Goal: Task Accomplishment & Management: Use online tool/utility

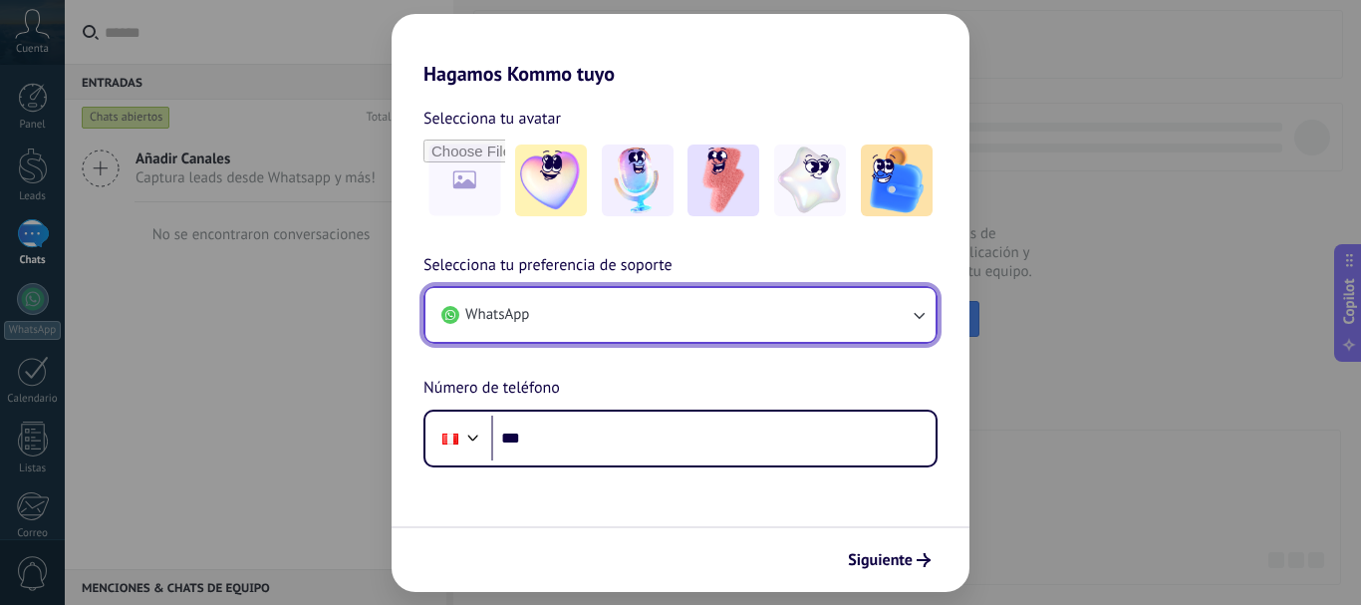
click at [563, 323] on button "WhatsApp" at bounding box center [680, 315] width 510 height 54
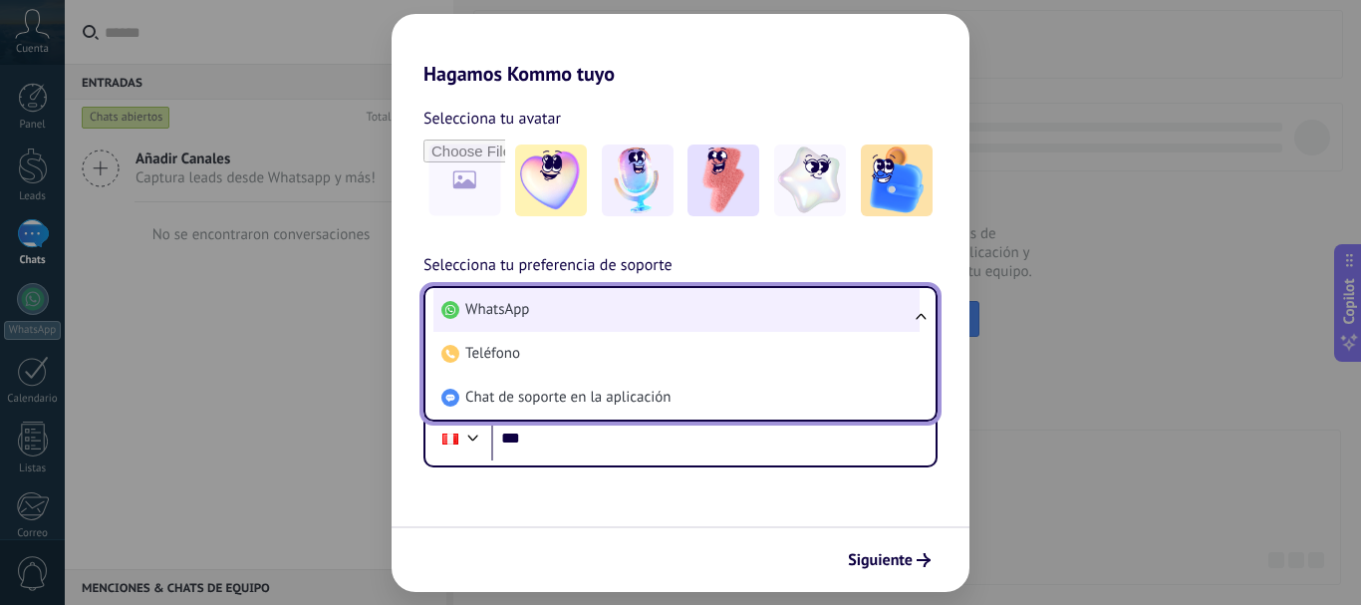
click at [563, 311] on li "WhatsApp" at bounding box center [676, 310] width 486 height 44
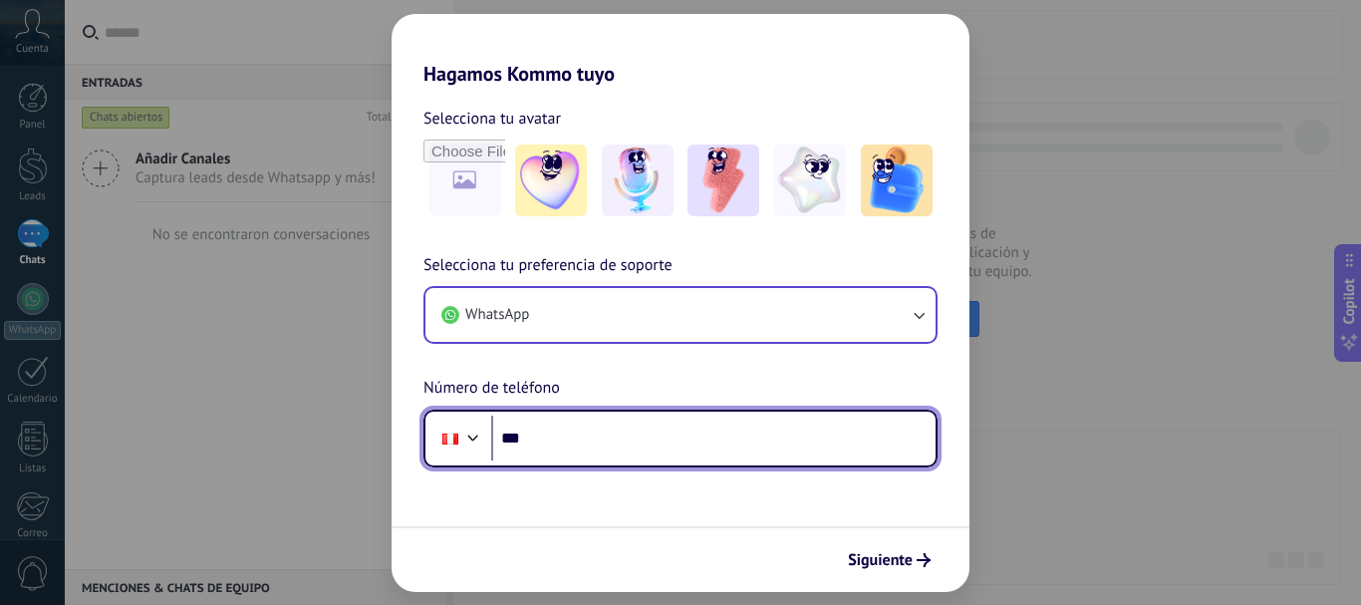
click at [604, 442] on input "***" at bounding box center [713, 438] width 444 height 46
paste input "**********"
type input "**********"
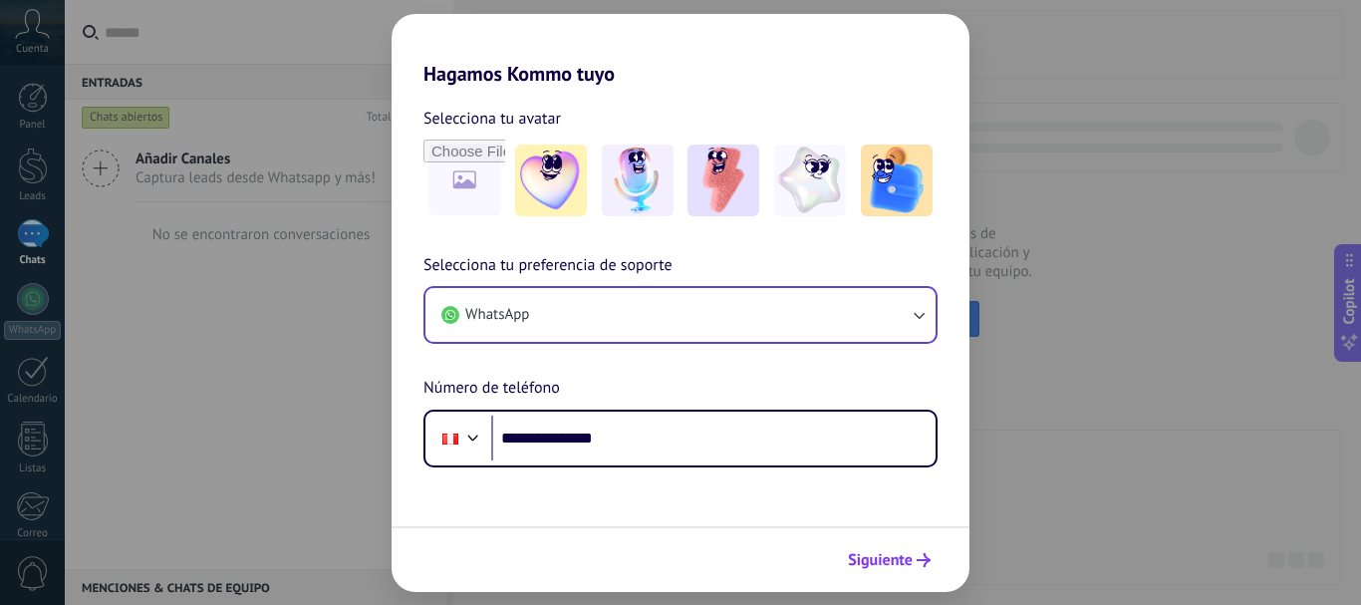
click at [888, 563] on span "Siguiente" at bounding box center [880, 560] width 65 height 14
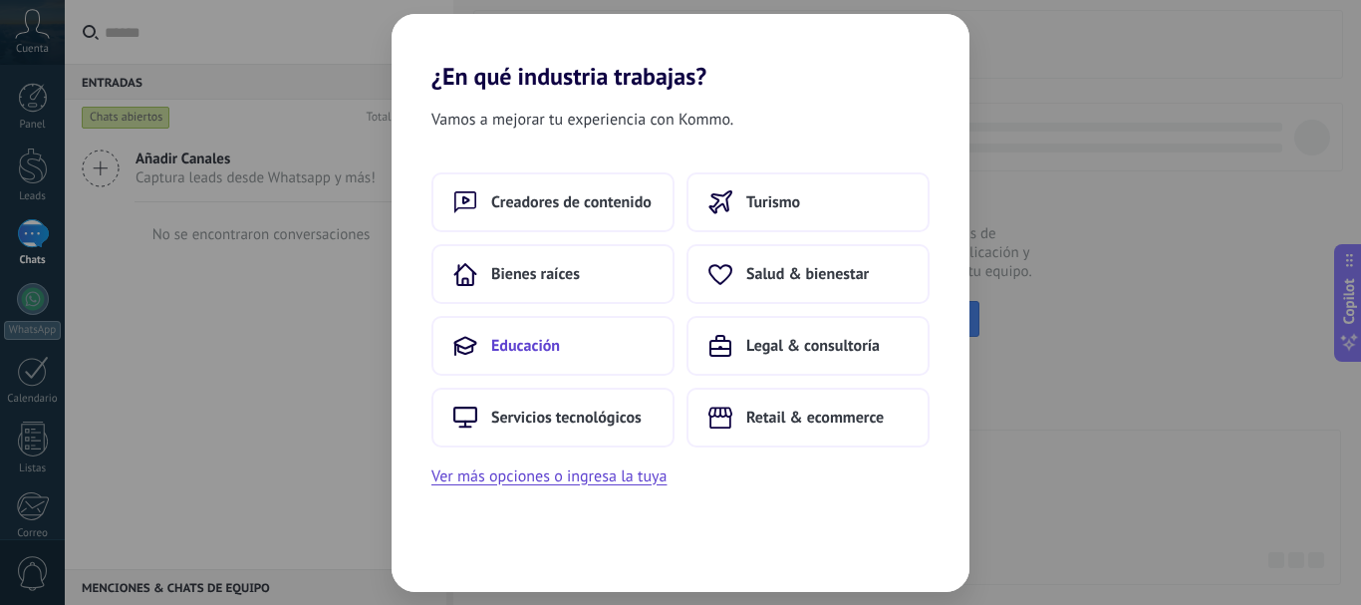
click at [565, 349] on button "Educación" at bounding box center [552, 346] width 243 height 60
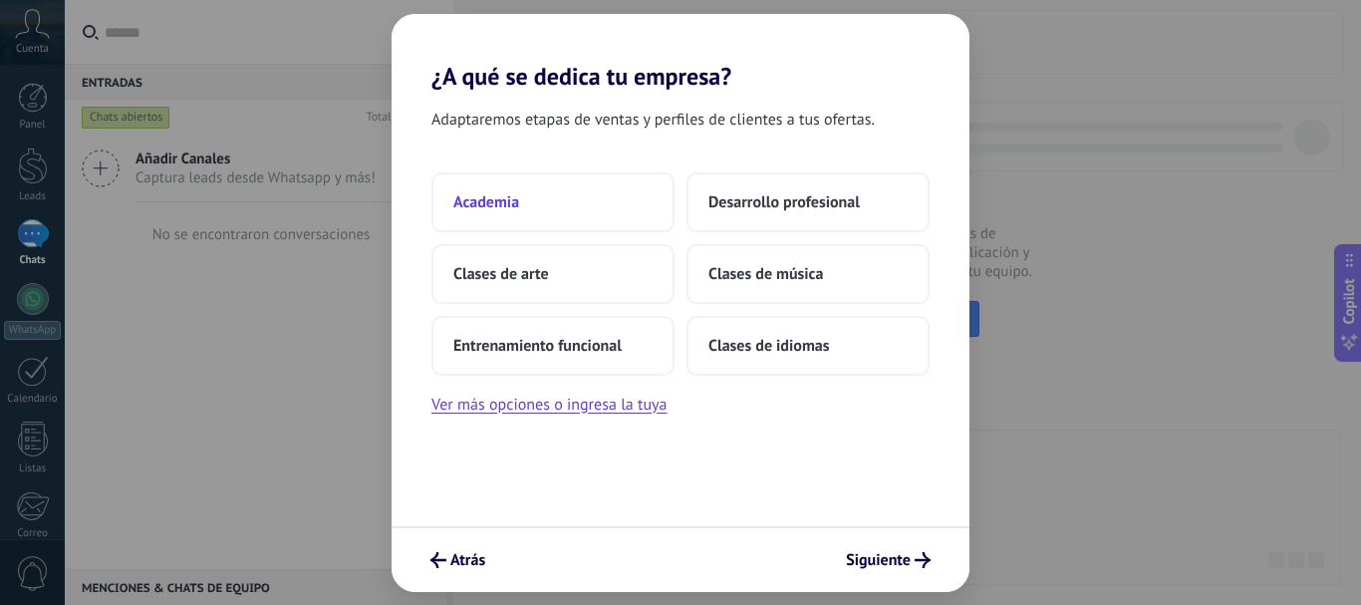
click at [489, 207] on span "Academia" at bounding box center [486, 202] width 66 height 20
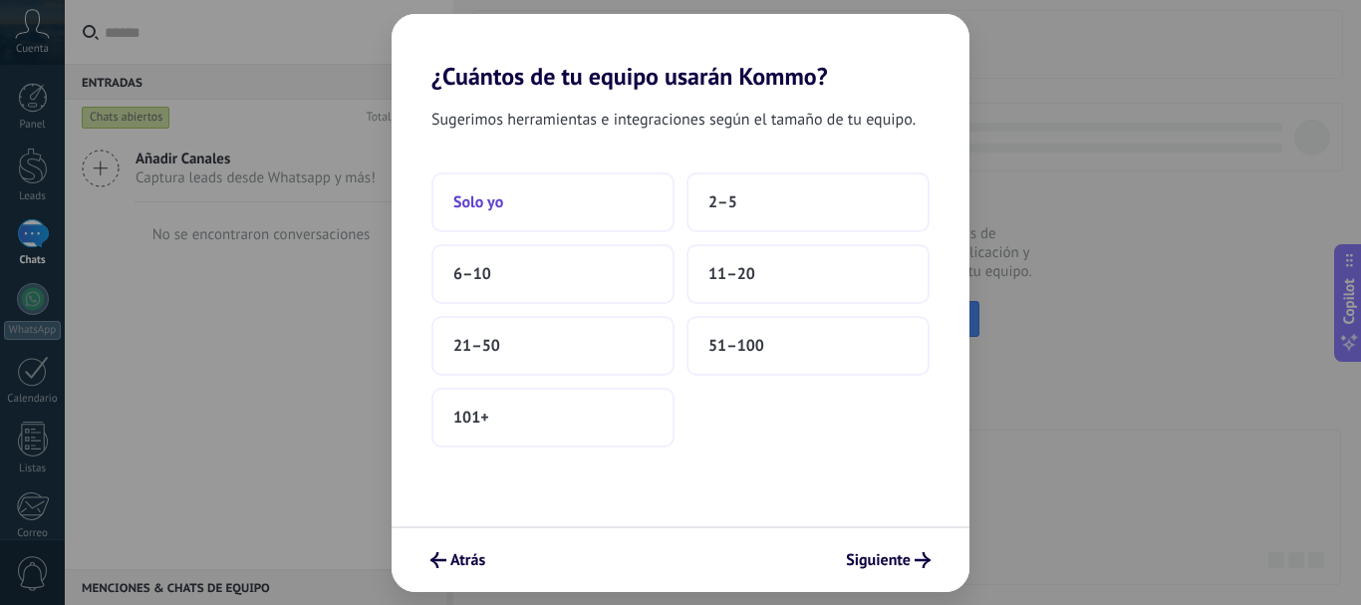
click at [556, 200] on button "Solo yo" at bounding box center [552, 202] width 243 height 60
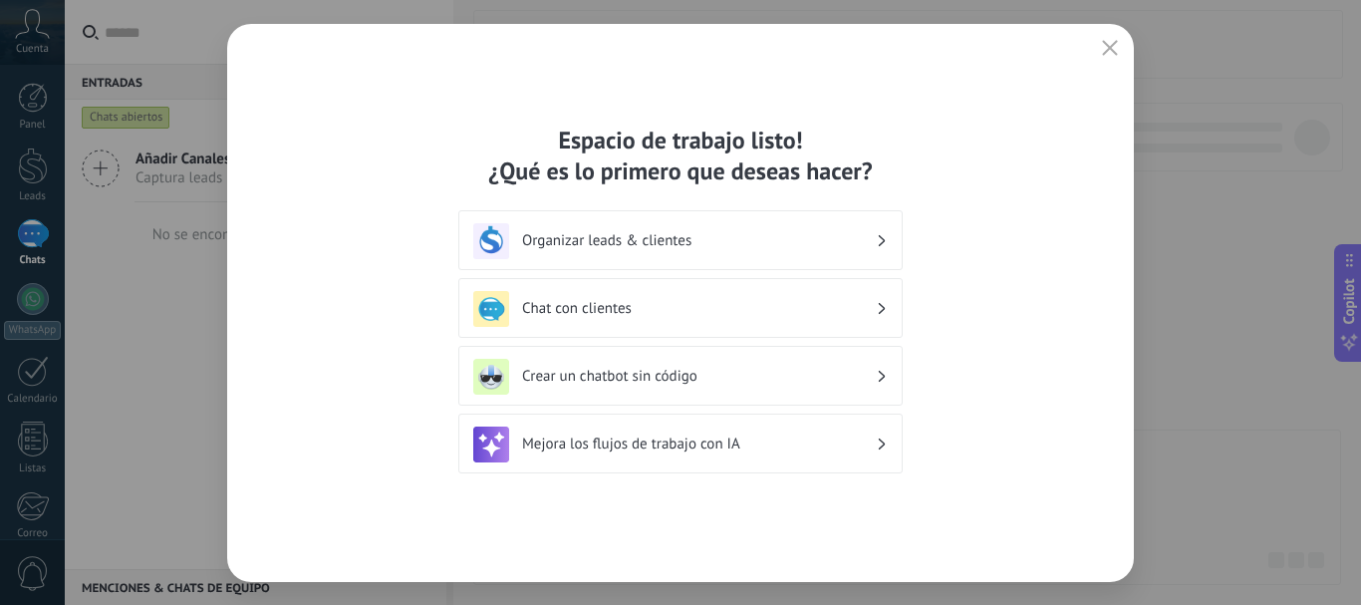
click at [658, 318] on div "Chat con clientes" at bounding box center [680, 309] width 414 height 36
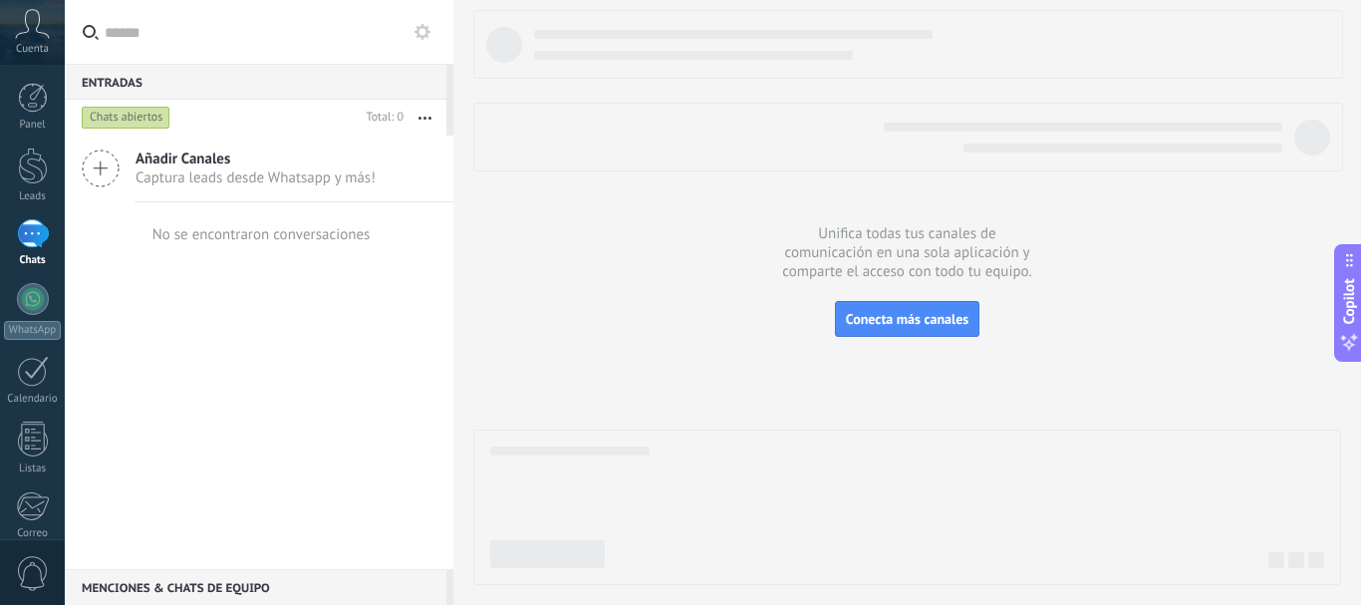
scroll to position [224, 0]
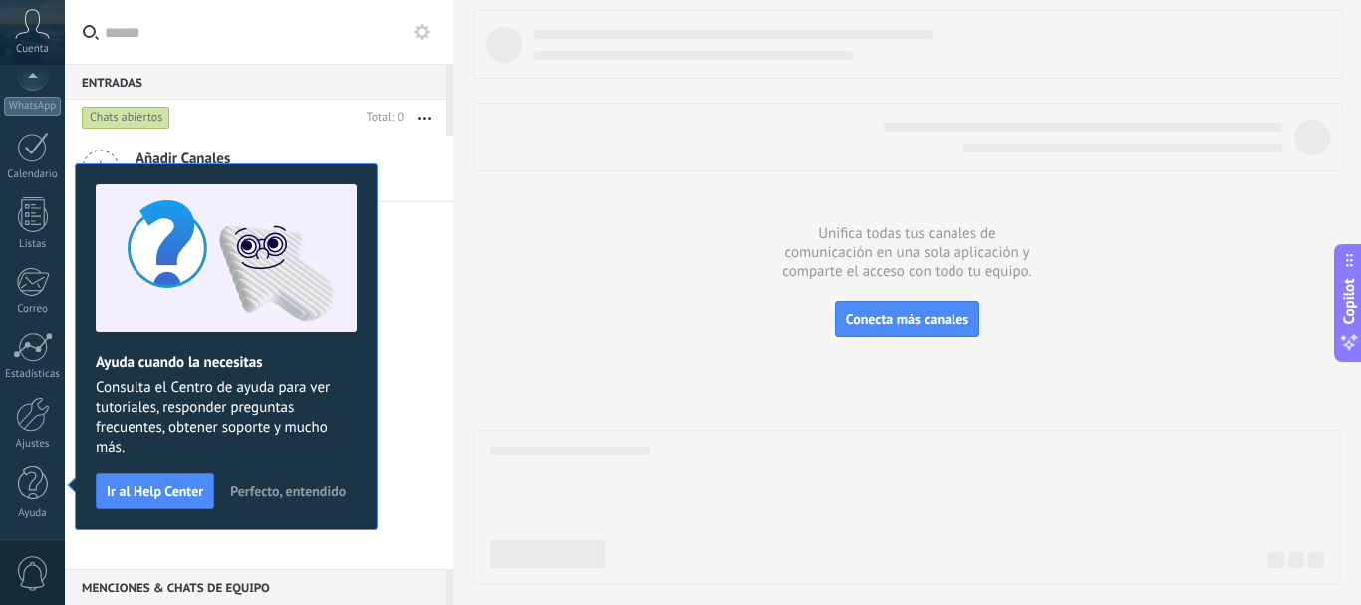
click at [304, 494] on span "Perfecto, entendido" at bounding box center [288, 491] width 116 height 14
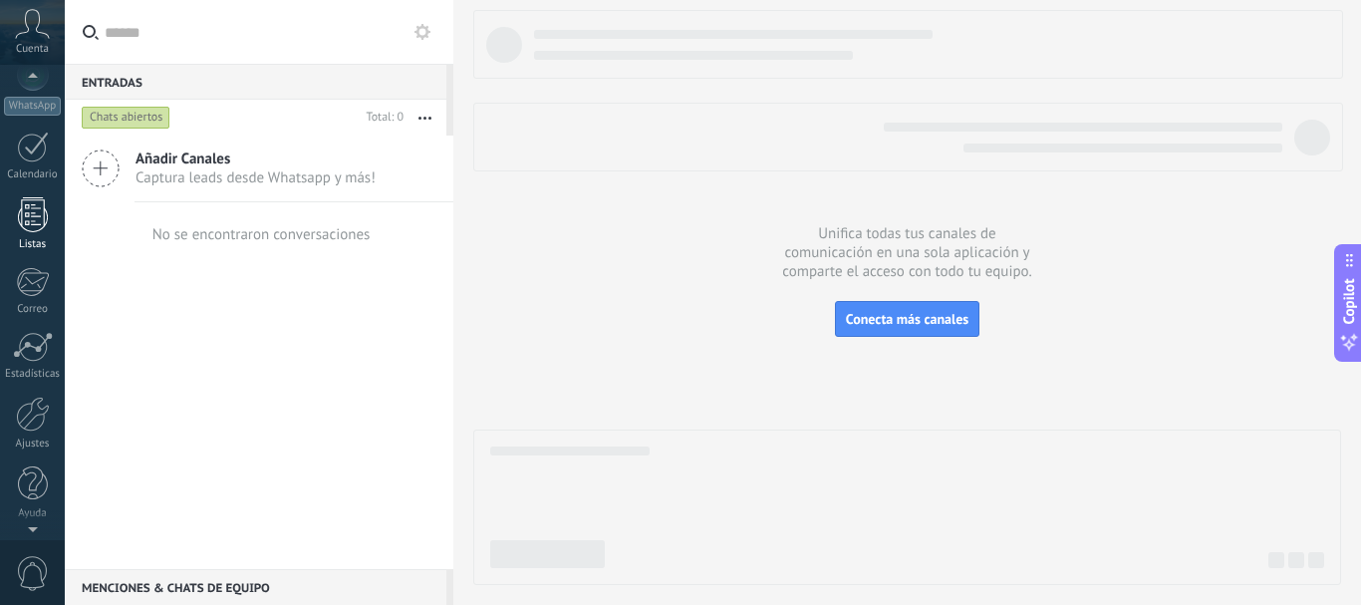
scroll to position [0, 0]
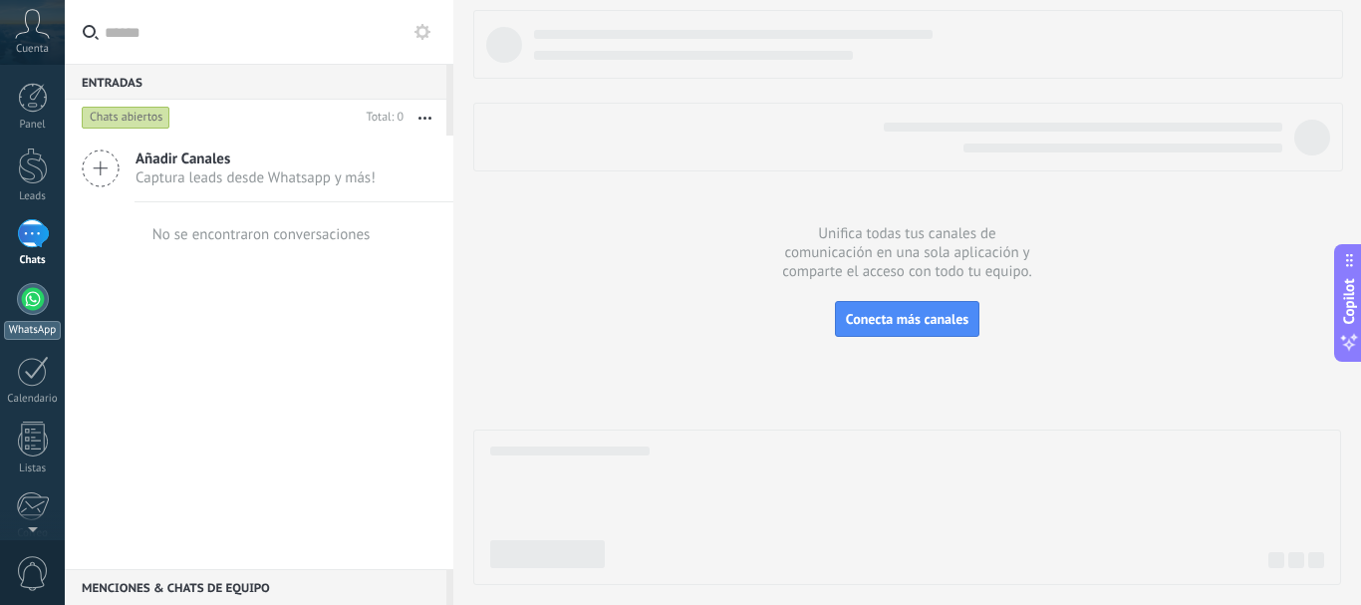
click at [28, 308] on div at bounding box center [33, 299] width 32 height 32
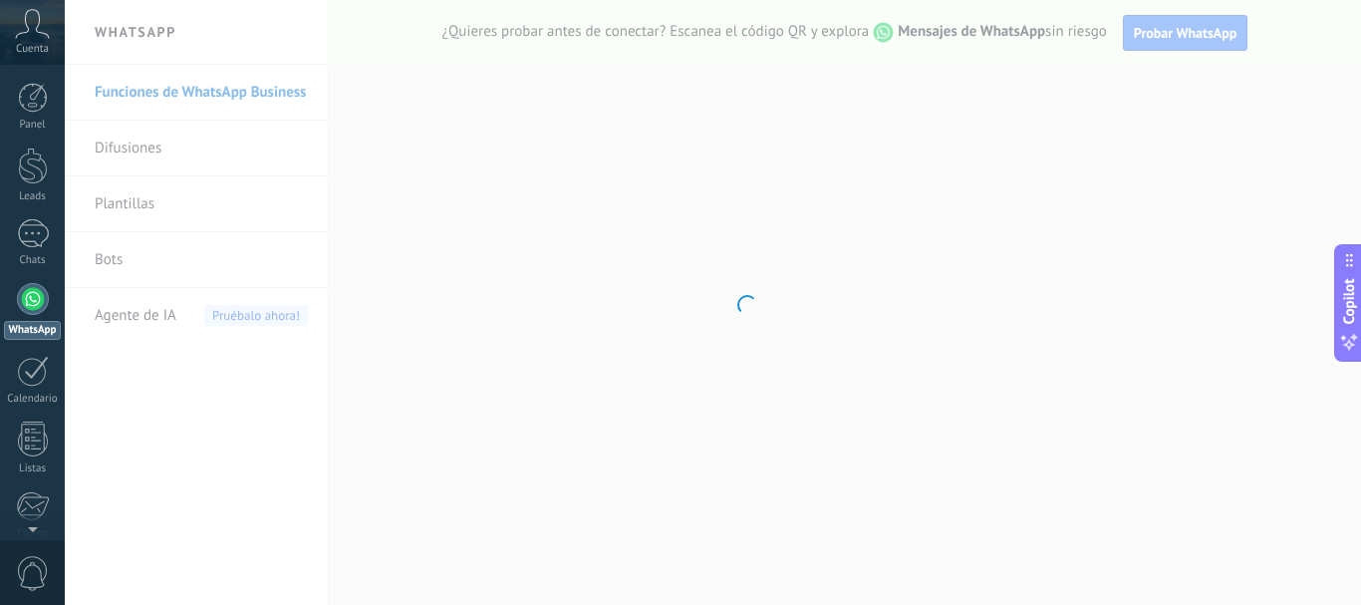
click at [141, 267] on body ".abccls-1,.abccls-2{fill-rule:evenodd}.abccls-2{fill:#fff} .abfcls-1{fill:none}…" at bounding box center [680, 302] width 1361 height 605
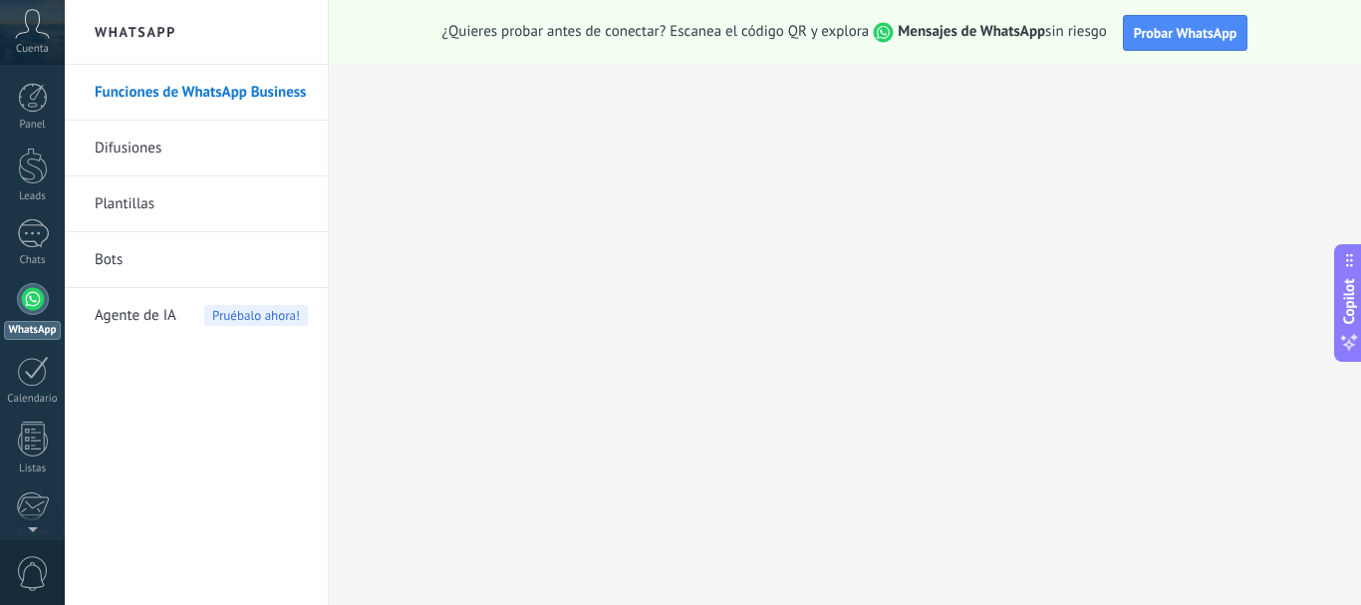
click at [110, 259] on link "Bots" at bounding box center [201, 260] width 213 height 56
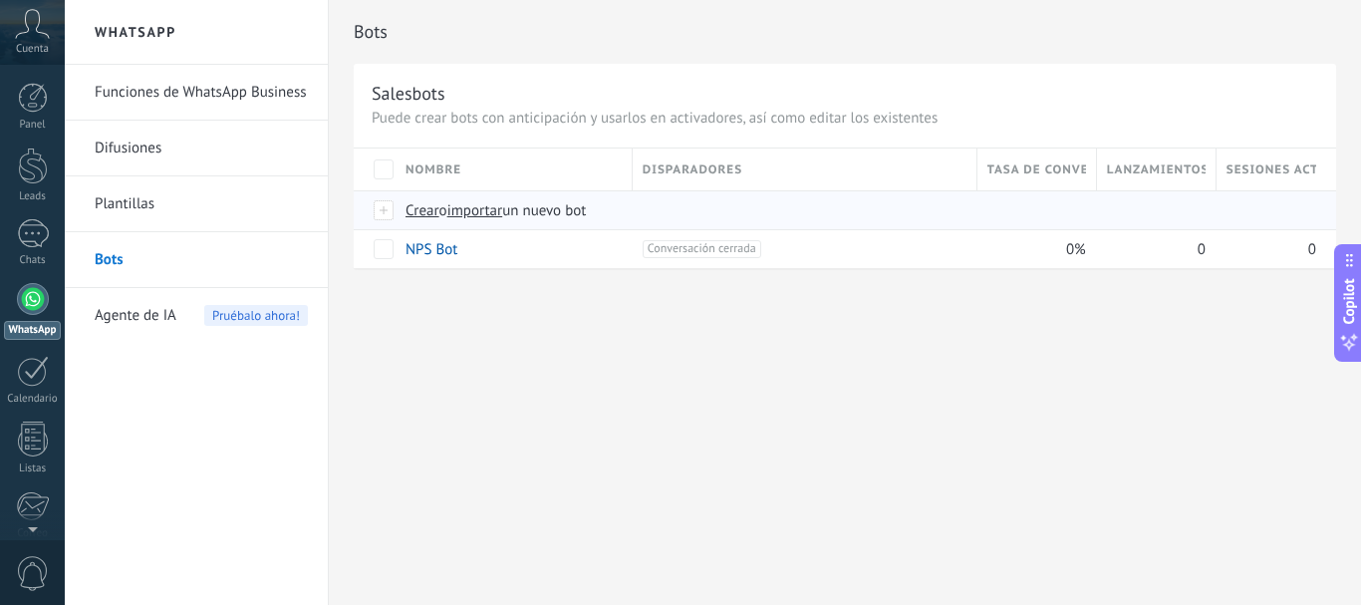
click at [427, 213] on span "Crear" at bounding box center [423, 210] width 34 height 19
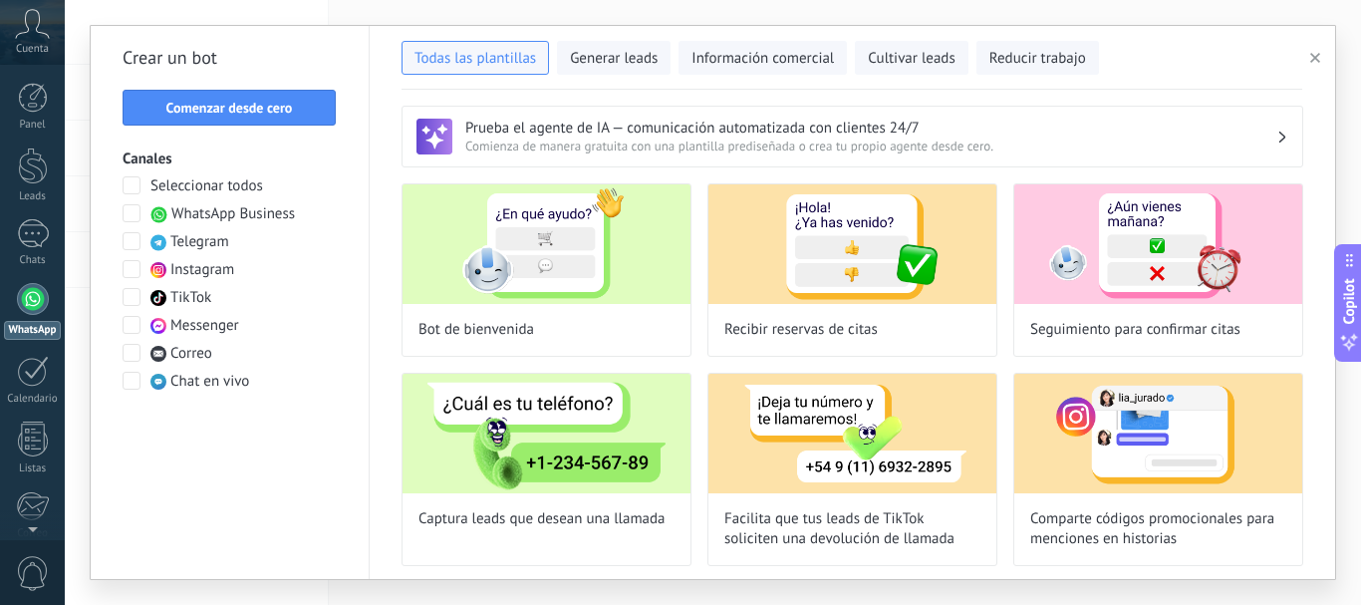
click at [134, 214] on span at bounding box center [132, 213] width 18 height 18
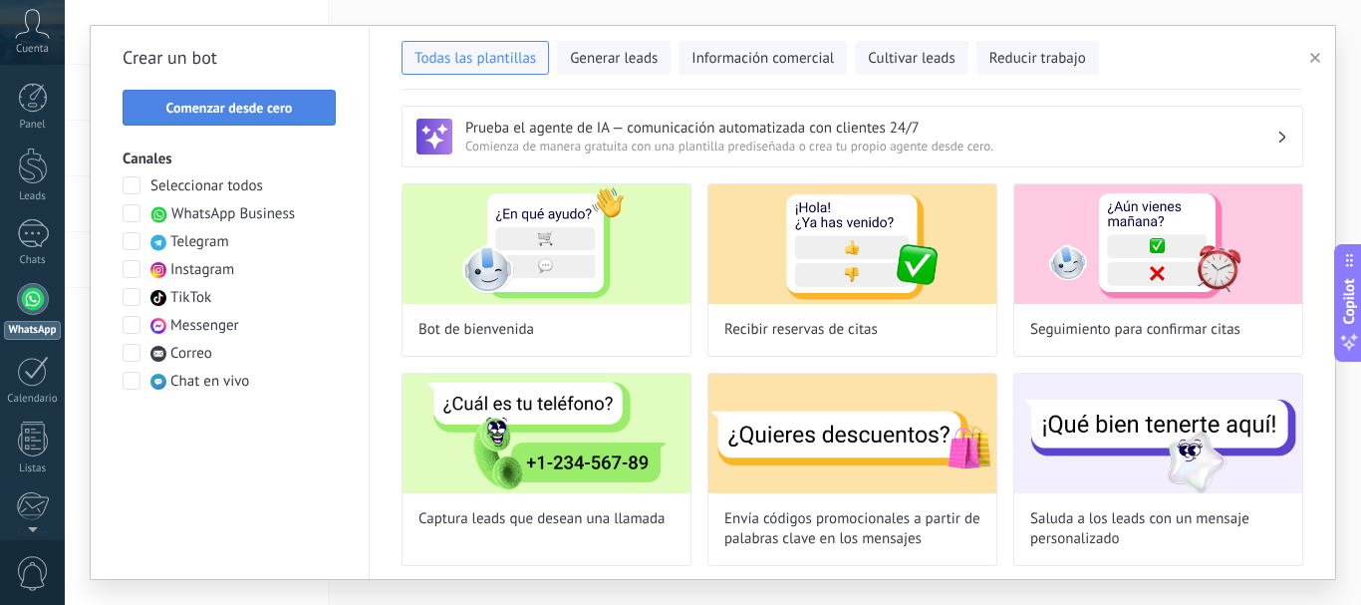
click at [222, 108] on span "Comenzar desde cero" at bounding box center [229, 108] width 127 height 14
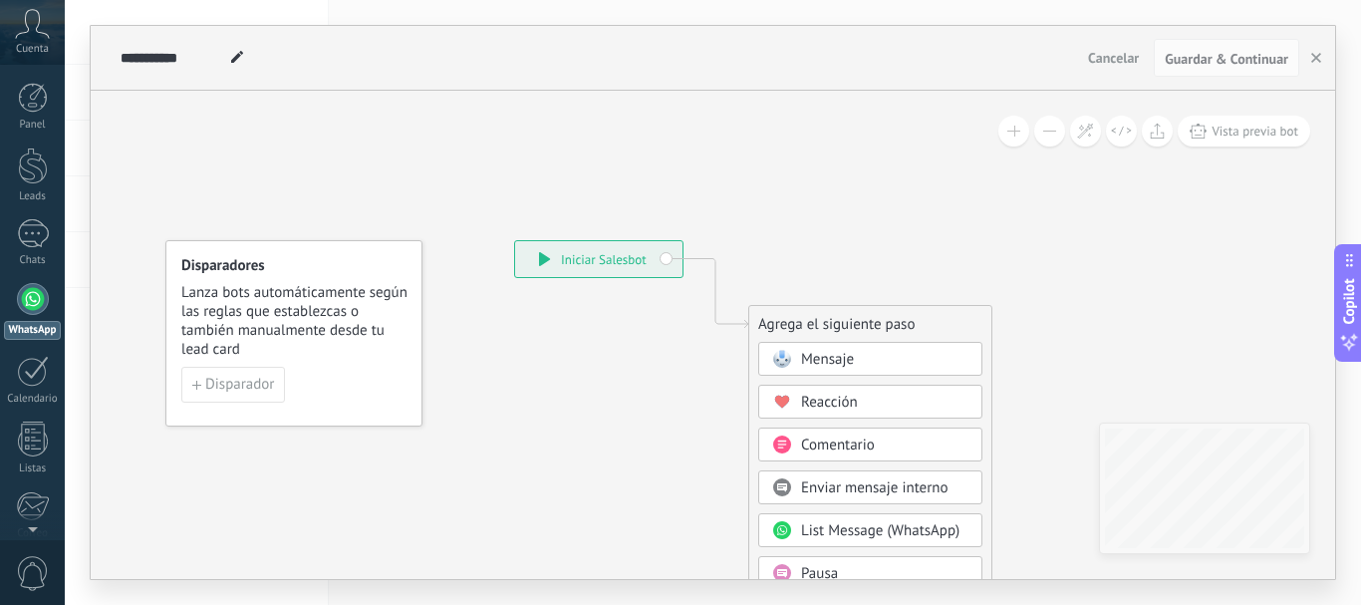
click at [32, 292] on div at bounding box center [33, 299] width 32 height 32
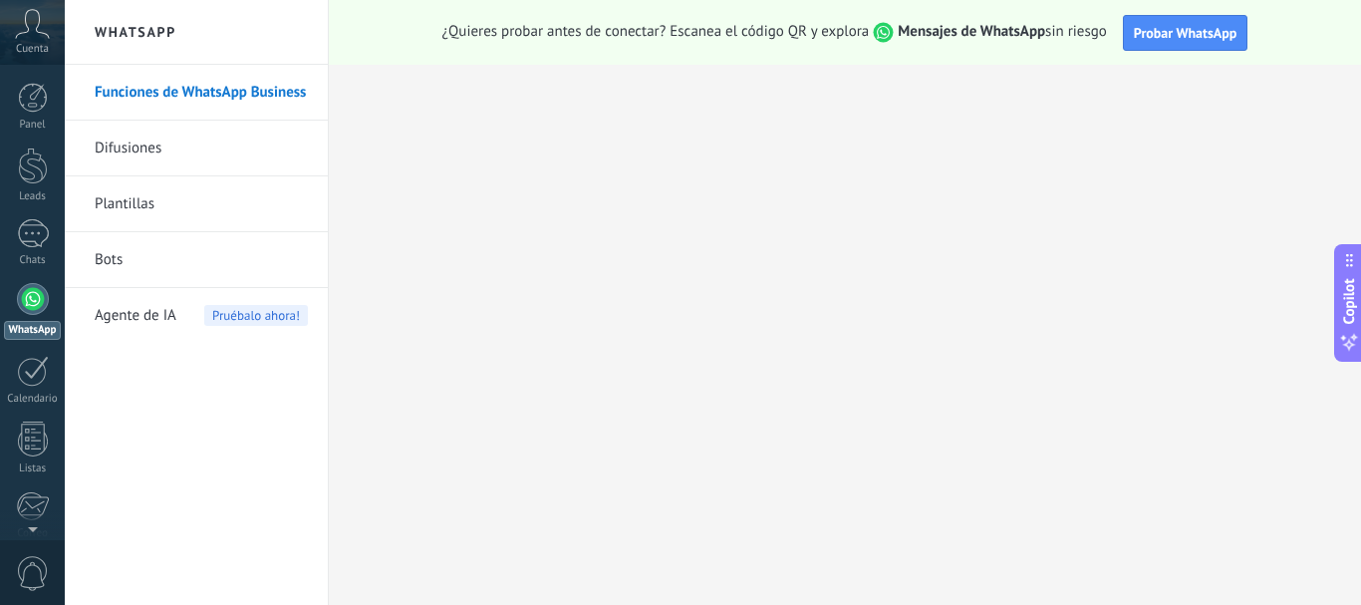
click at [106, 255] on link "Bots" at bounding box center [201, 260] width 213 height 56
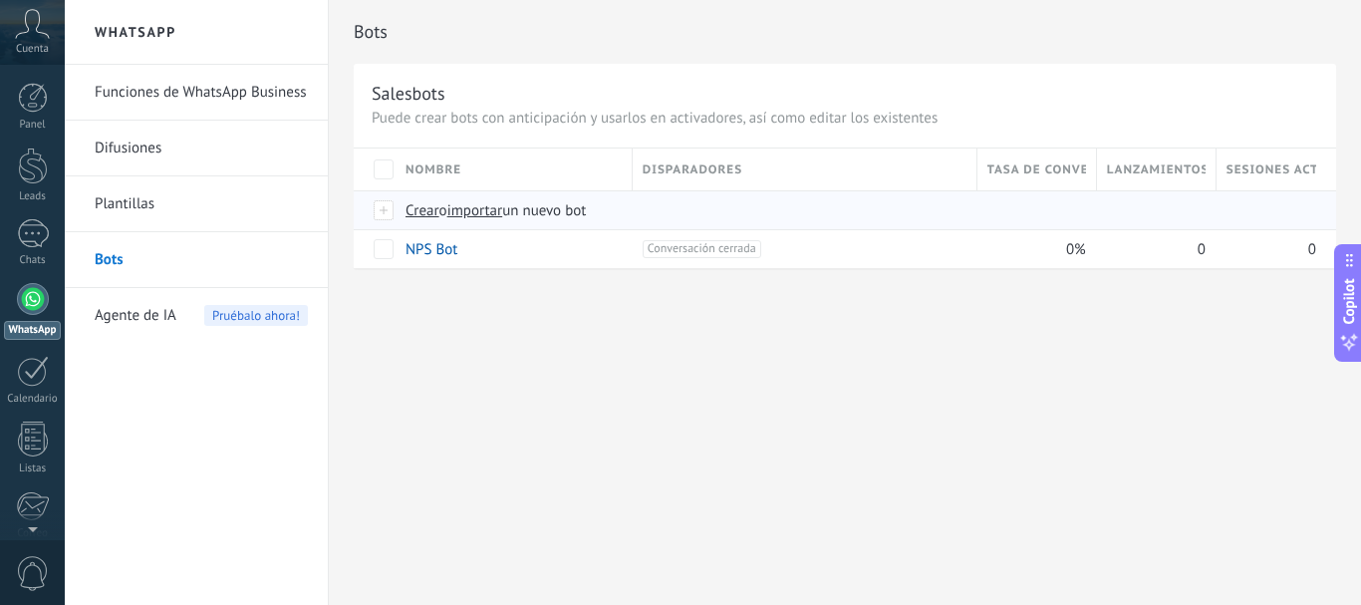
click at [426, 217] on span "Crear" at bounding box center [423, 210] width 34 height 19
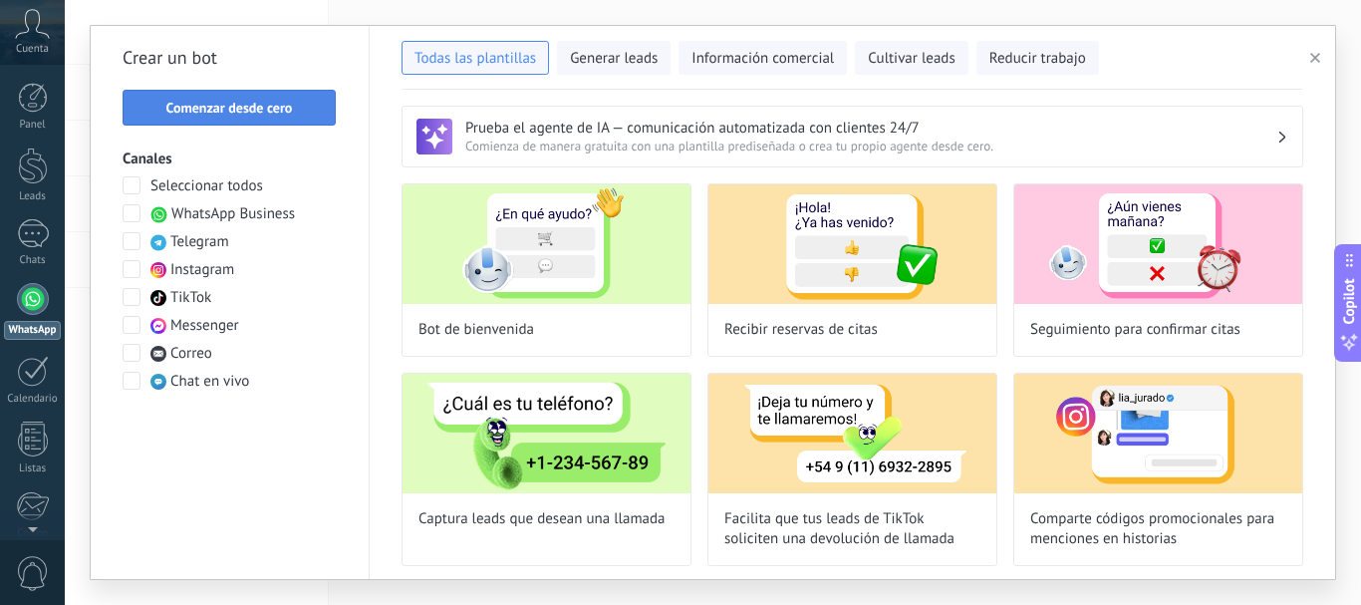
click at [227, 115] on span "Comenzar desde cero" at bounding box center [229, 108] width 127 height 14
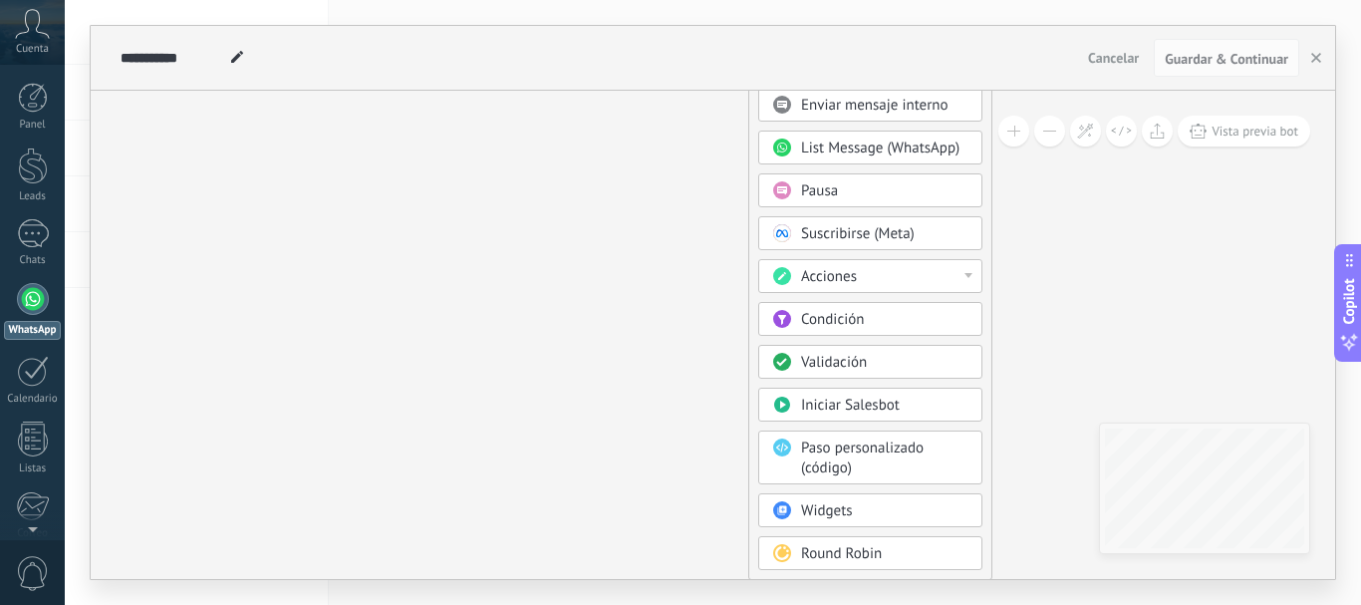
click at [828, 196] on span "Pausa" at bounding box center [819, 190] width 37 height 19
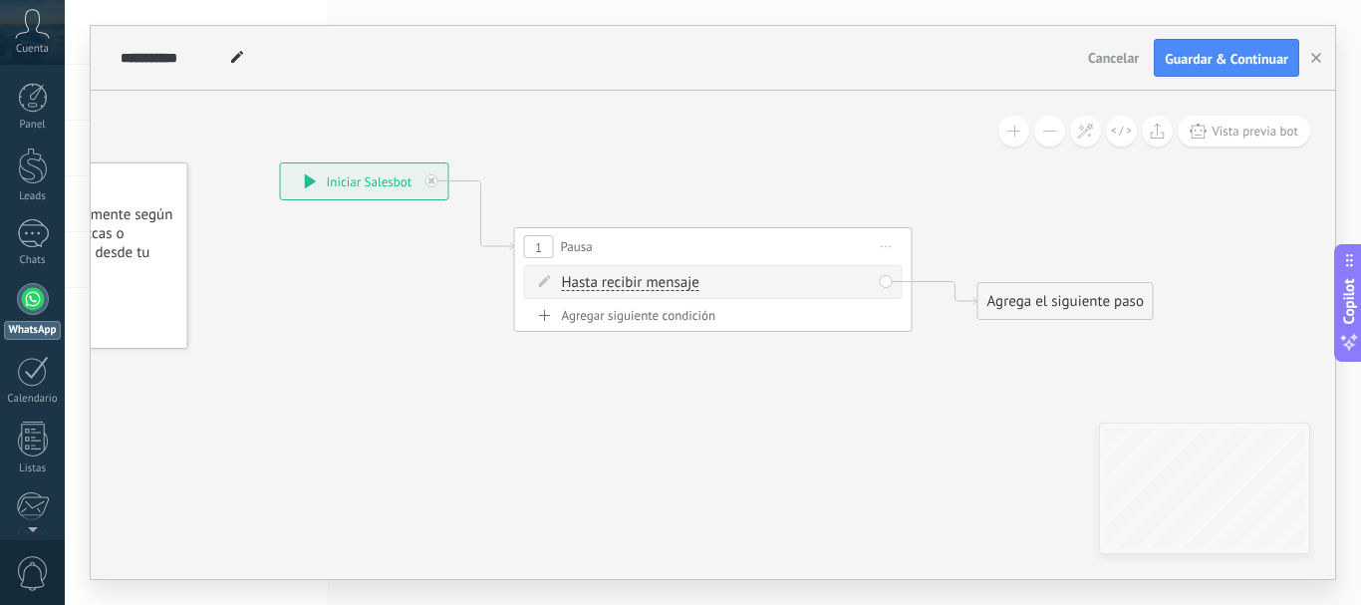
click at [693, 282] on span "Hasta recibir mensaje" at bounding box center [631, 283] width 138 height 16
click at [693, 282] on button "Hasta recibir mensaje" at bounding box center [676, 283] width 249 height 36
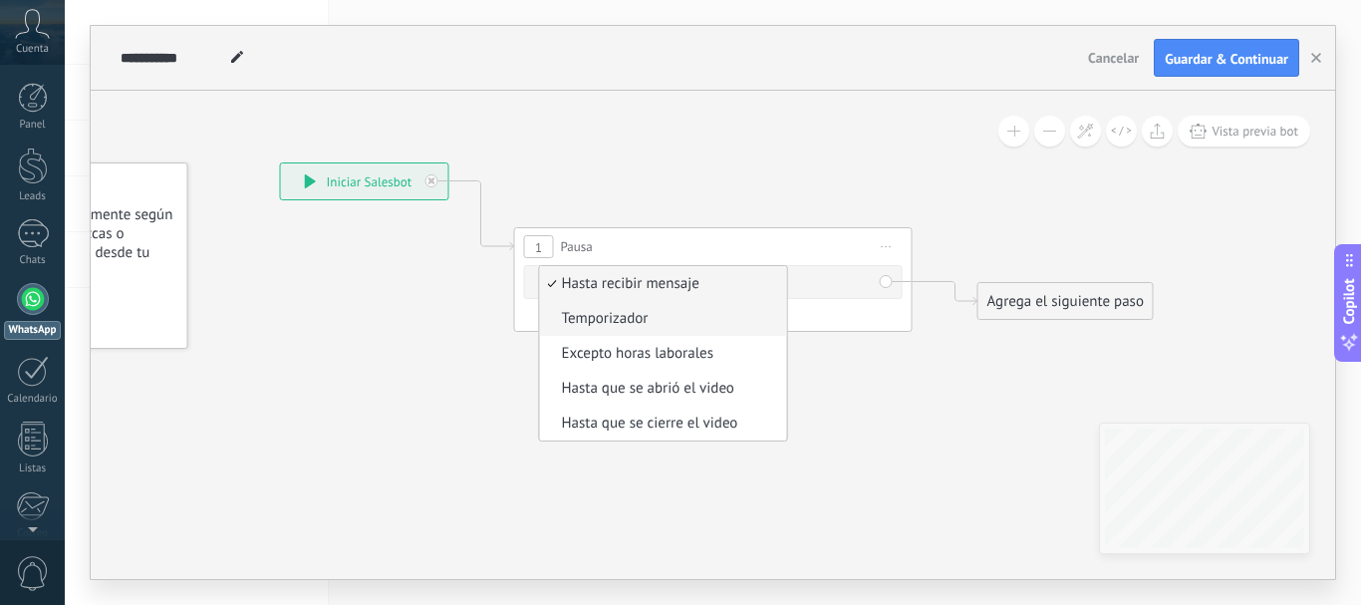
click at [640, 324] on span "Temporizador" at bounding box center [660, 319] width 241 height 20
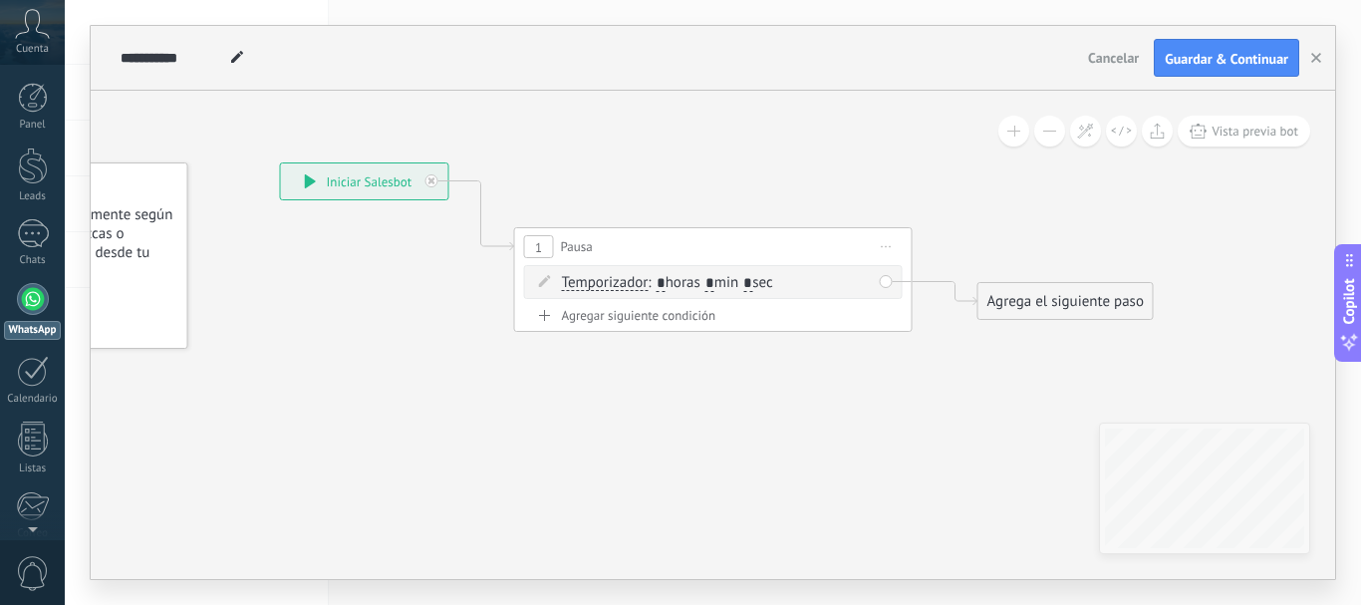
click at [714, 279] on input "*" at bounding box center [709, 284] width 9 height 16
type input "*"
click at [752, 287] on input "*" at bounding box center [747, 284] width 9 height 16
type input "*"
click at [1036, 304] on div "Agrega el siguiente paso" at bounding box center [1065, 301] width 174 height 33
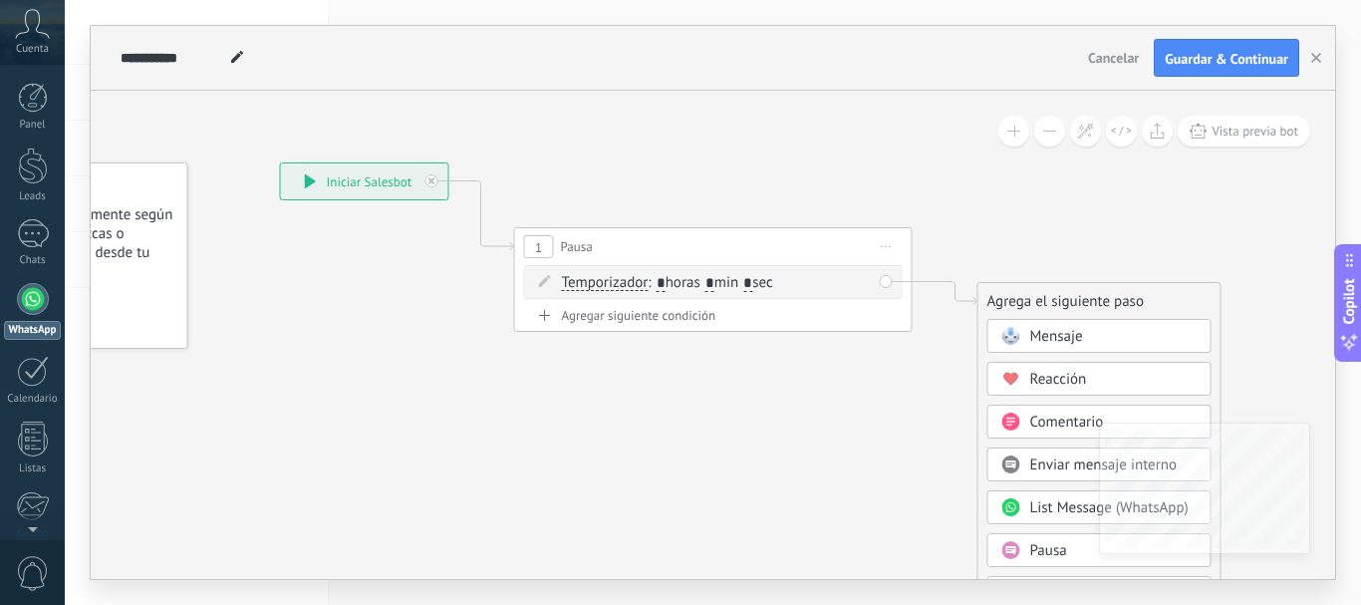
click at [1065, 341] on span "Mensaje" at bounding box center [1056, 336] width 53 height 19
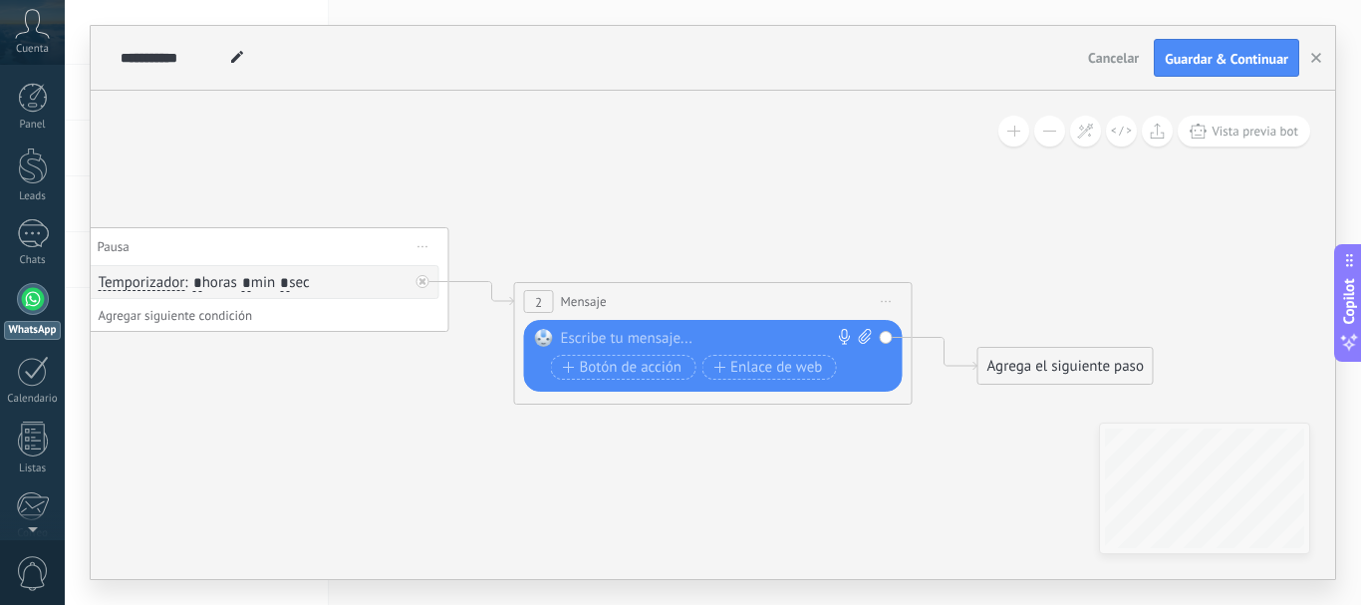
click at [601, 339] on div at bounding box center [709, 339] width 296 height 20
paste div
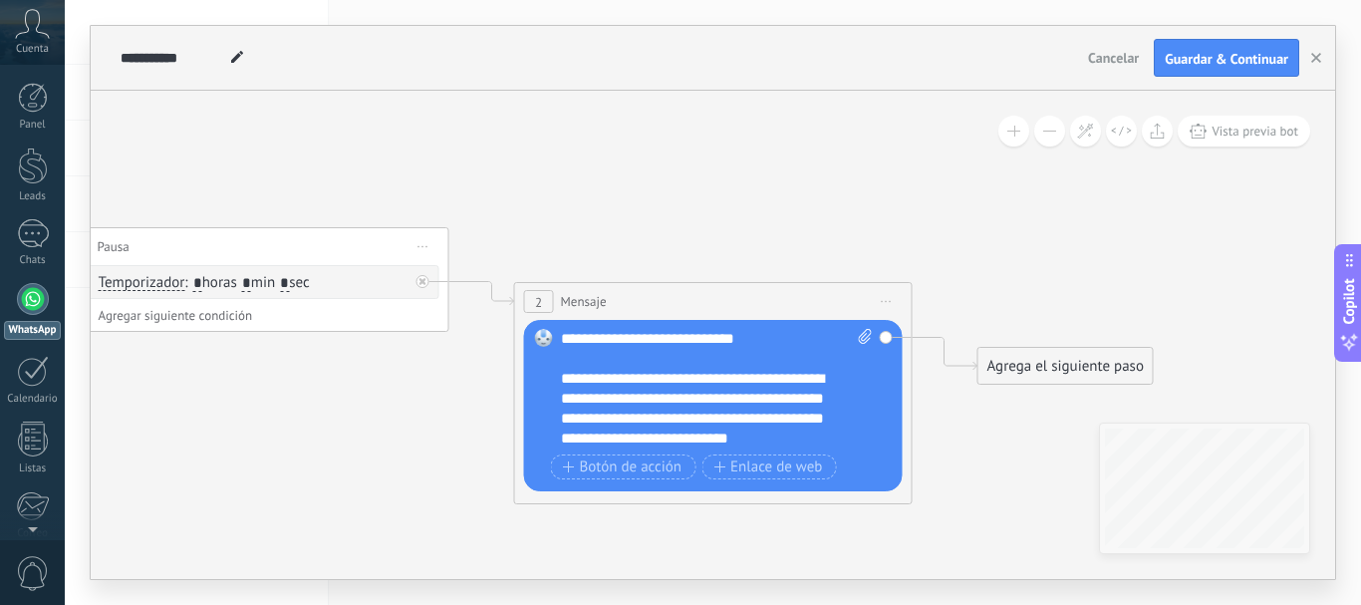
click at [793, 338] on div "**********" at bounding box center [717, 389] width 312 height 120
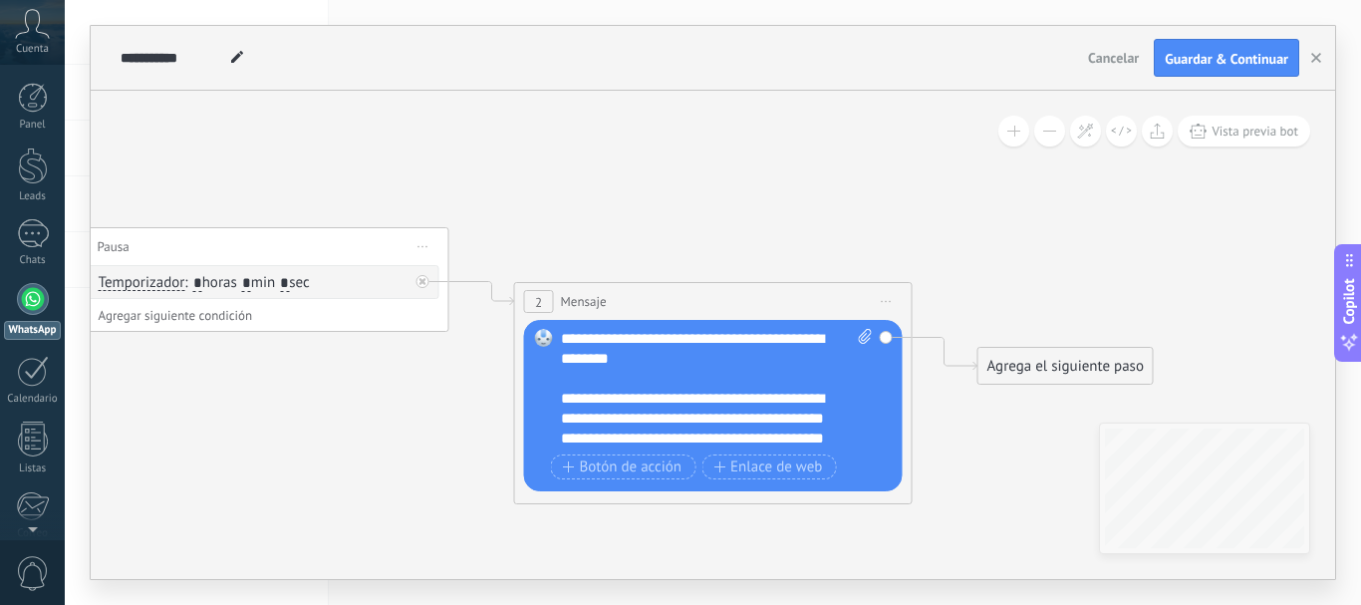
click at [563, 342] on div "**********" at bounding box center [717, 389] width 312 height 120
click at [744, 398] on div "**********" at bounding box center [699, 439] width 277 height 100
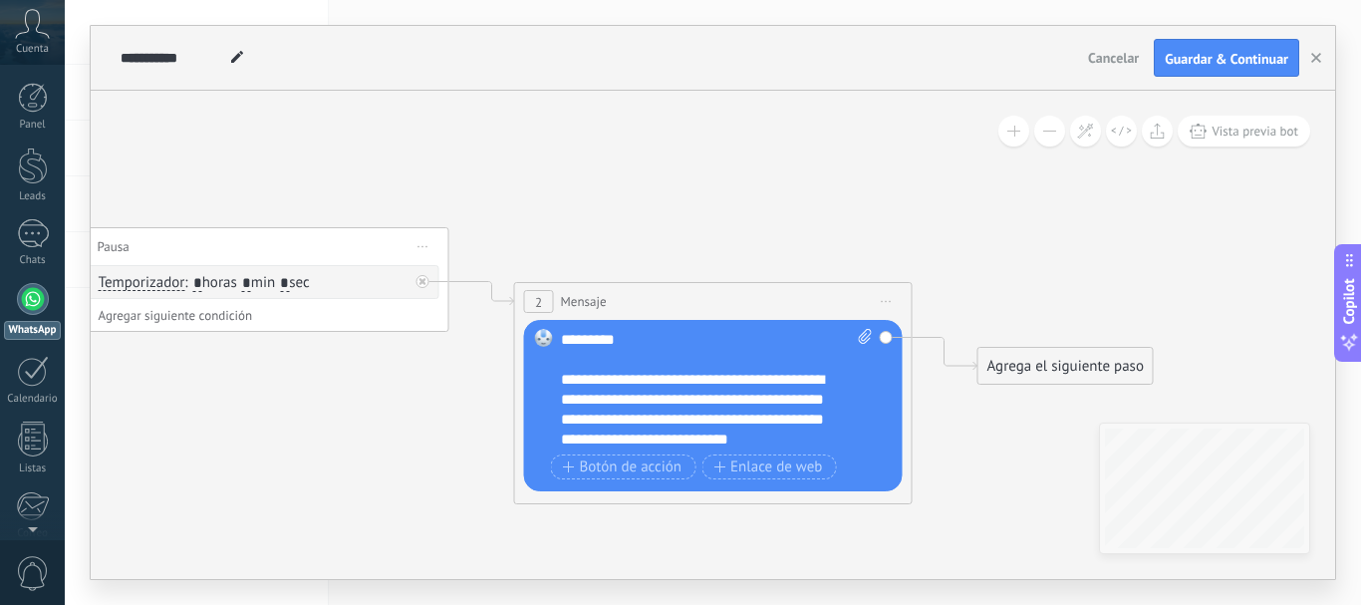
scroll to position [39, 0]
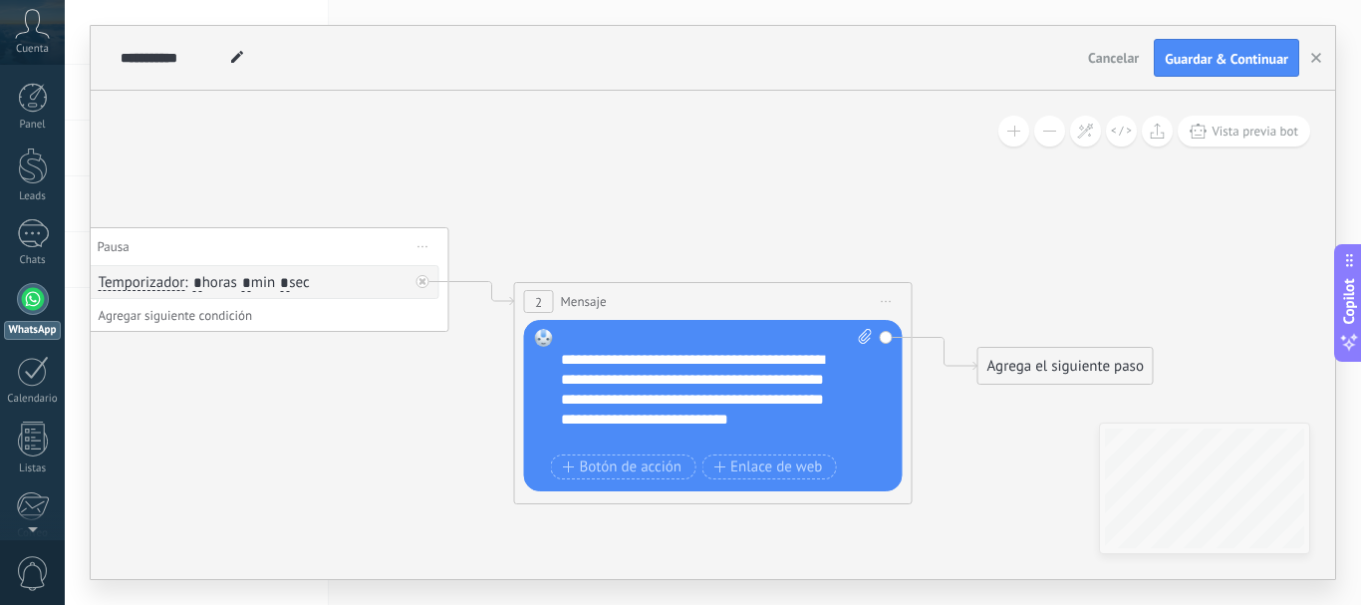
click at [616, 441] on div "**********" at bounding box center [699, 400] width 277 height 100
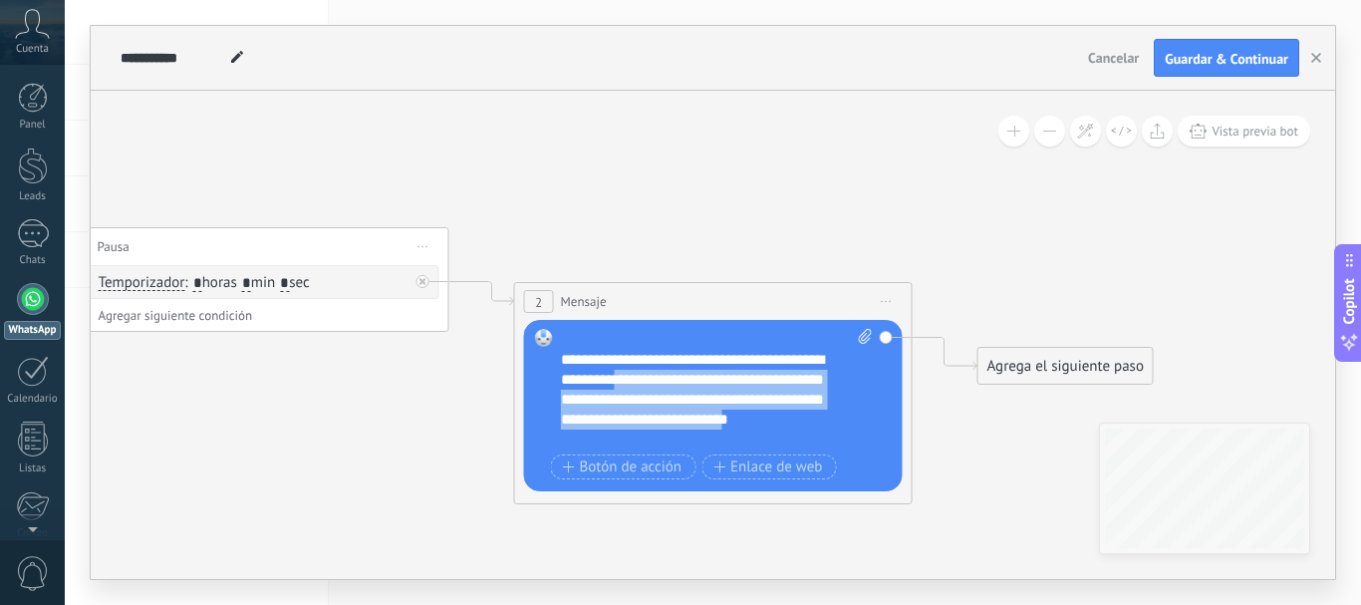
drag, startPoint x: 616, startPoint y: 441, endPoint x: 686, endPoint y: 384, distance: 90.6
click at [686, 384] on div "**********" at bounding box center [699, 400] width 277 height 100
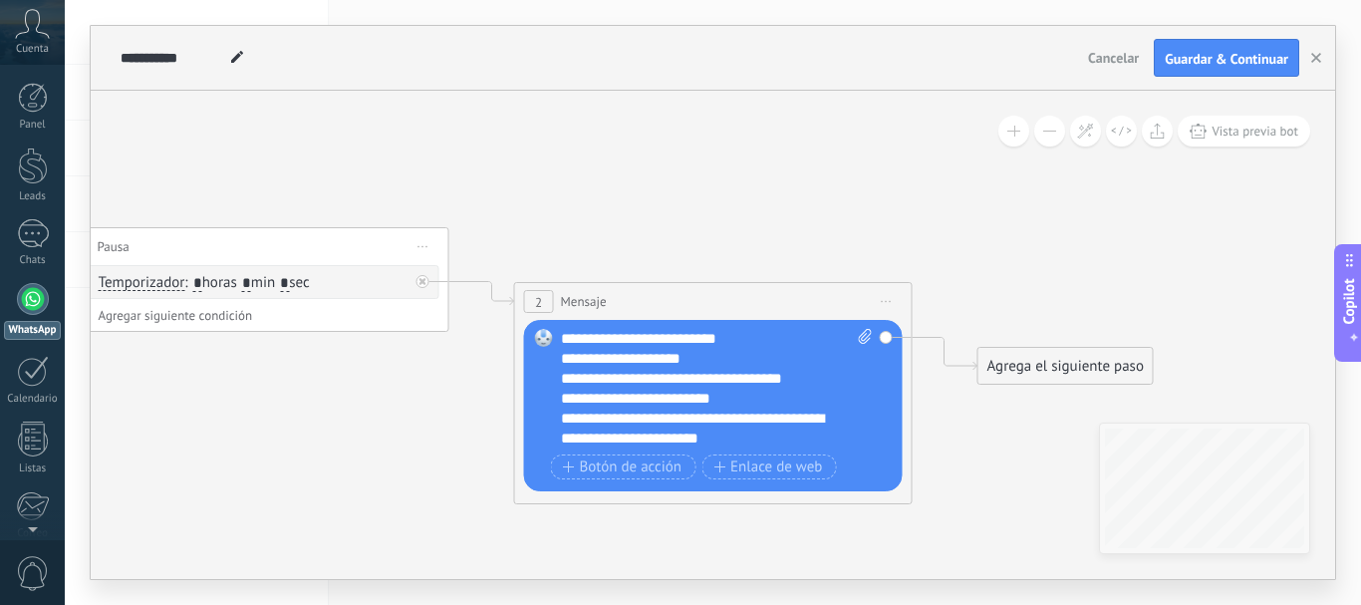
scroll to position [80, 0]
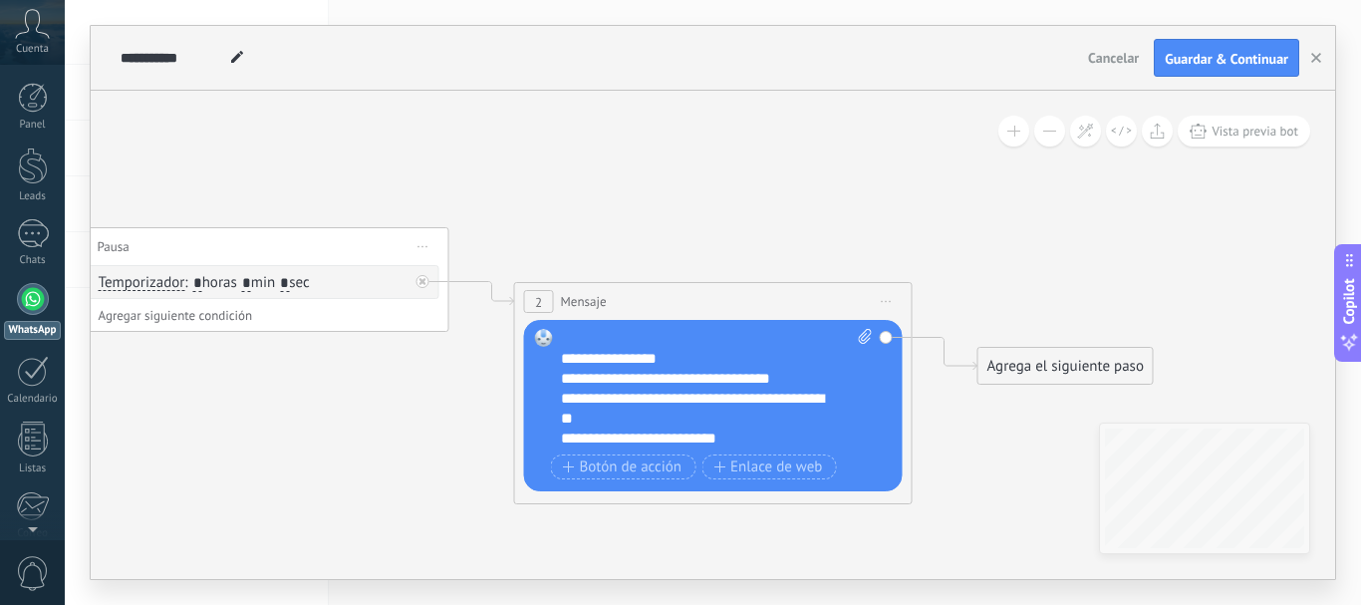
click at [802, 373] on div "**********" at bounding box center [699, 379] width 277 height 20
drag, startPoint x: 809, startPoint y: 374, endPoint x: 586, endPoint y: 386, distance: 223.5
click at [586, 386] on div "**********" at bounding box center [699, 379] width 277 height 20
drag, startPoint x: 649, startPoint y: 420, endPoint x: 587, endPoint y: 400, distance: 65.2
click at [587, 400] on div "**********" at bounding box center [699, 409] width 277 height 40
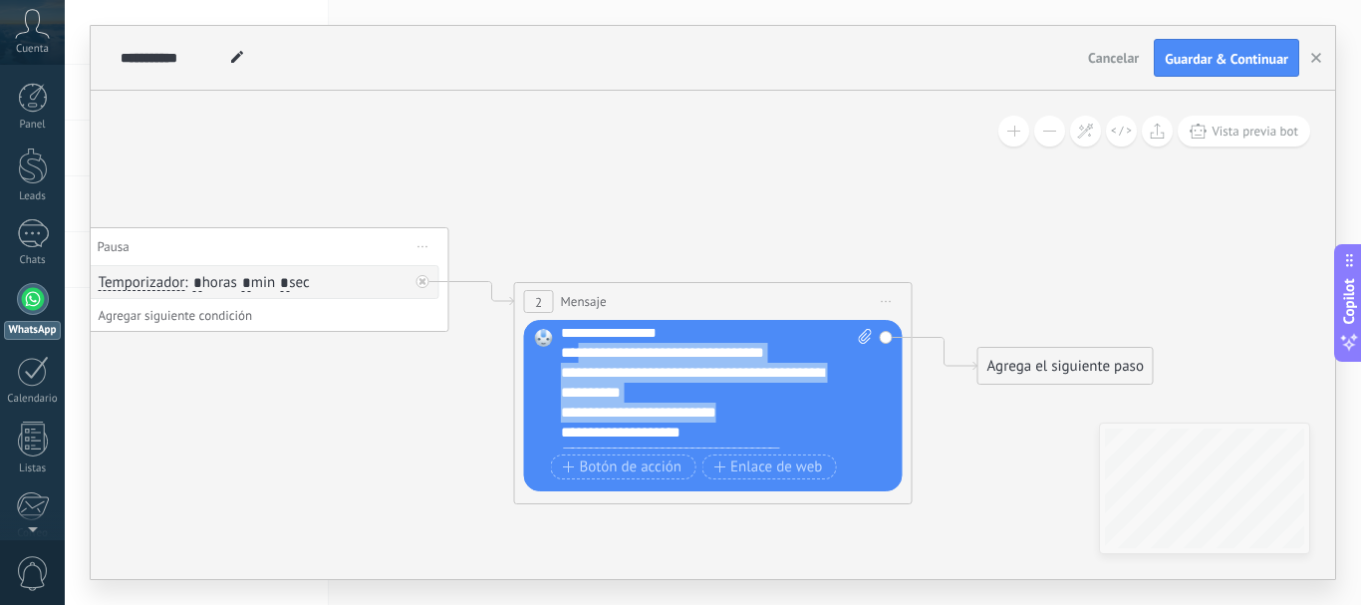
scroll to position [101, 0]
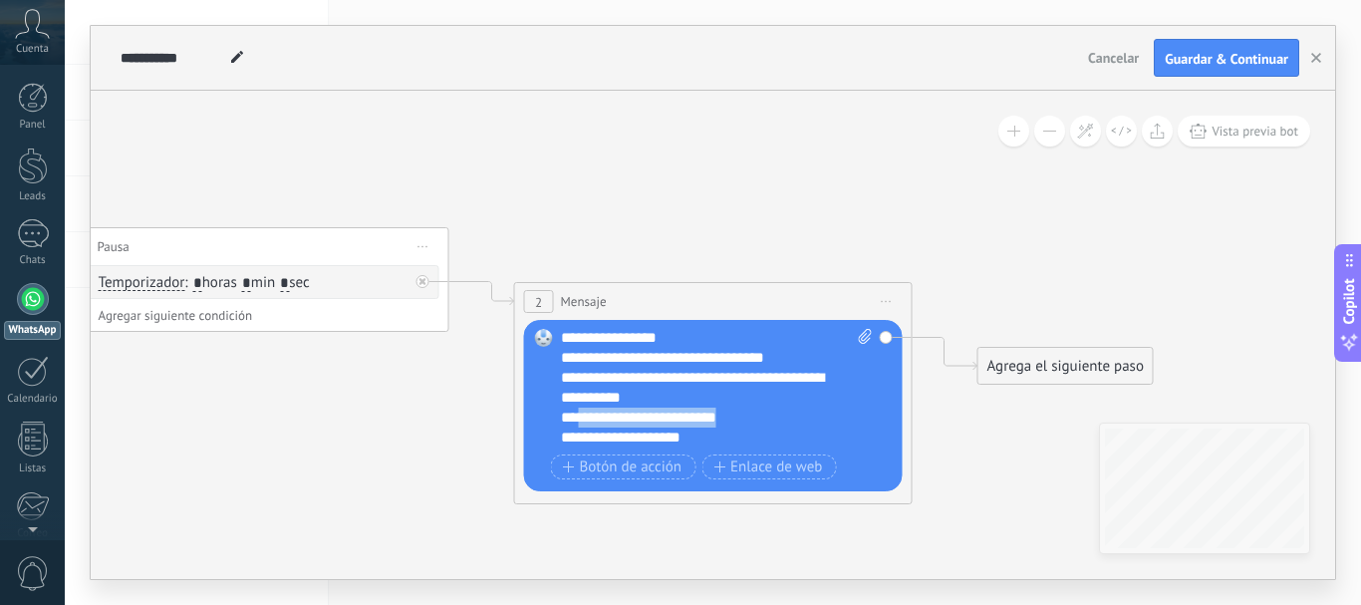
drag, startPoint x: 747, startPoint y: 337, endPoint x: 582, endPoint y: 414, distance: 182.7
click at [582, 414] on div "**********" at bounding box center [699, 418] width 277 height 20
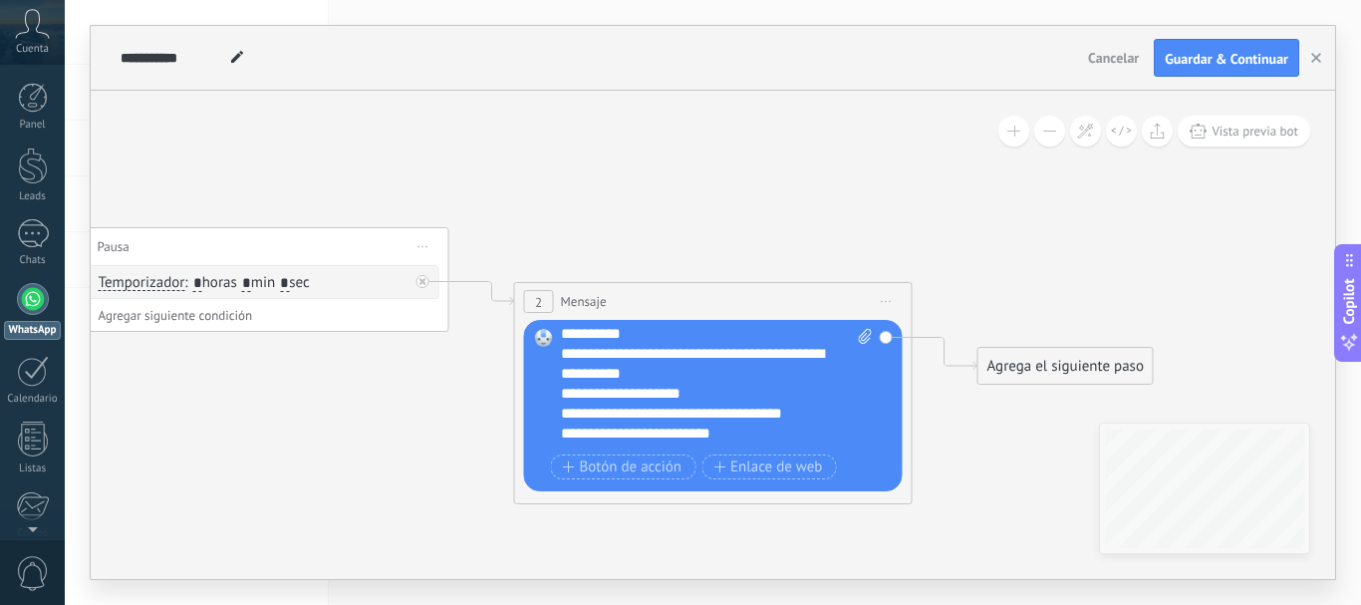
scroll to position [199, 0]
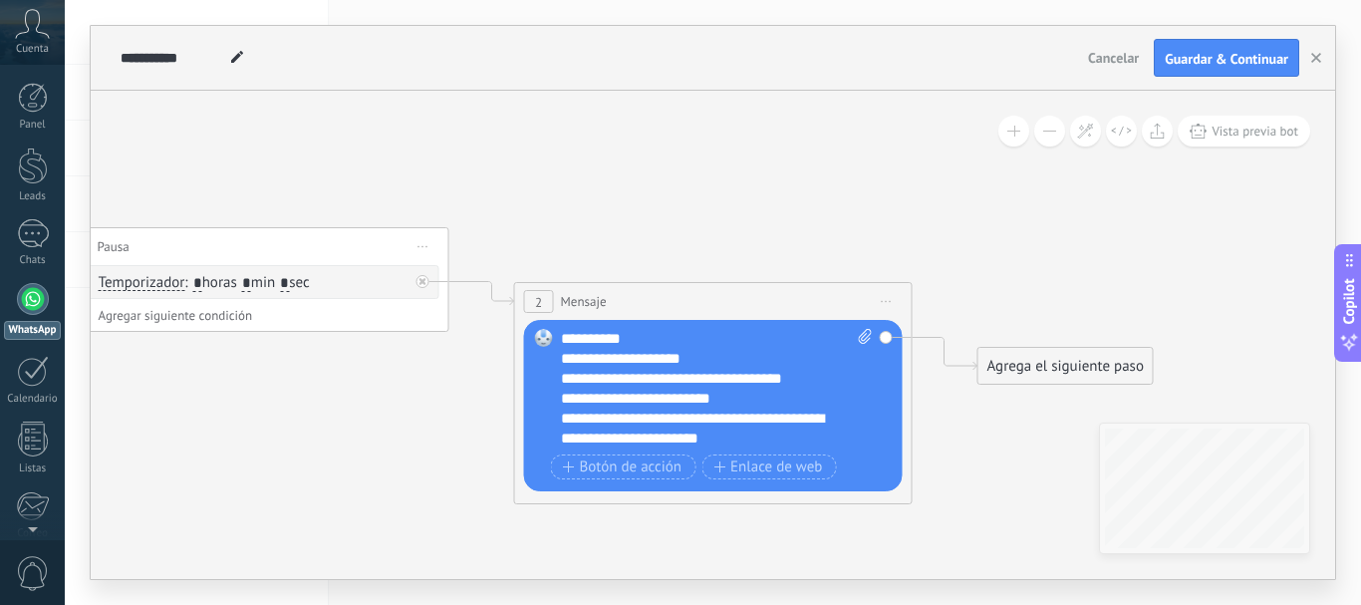
click at [811, 382] on div "**********" at bounding box center [699, 379] width 277 height 20
drag, startPoint x: 805, startPoint y: 382, endPoint x: 588, endPoint y: 362, distance: 218.1
click at [588, 362] on div "**********" at bounding box center [717, 389] width 312 height 120
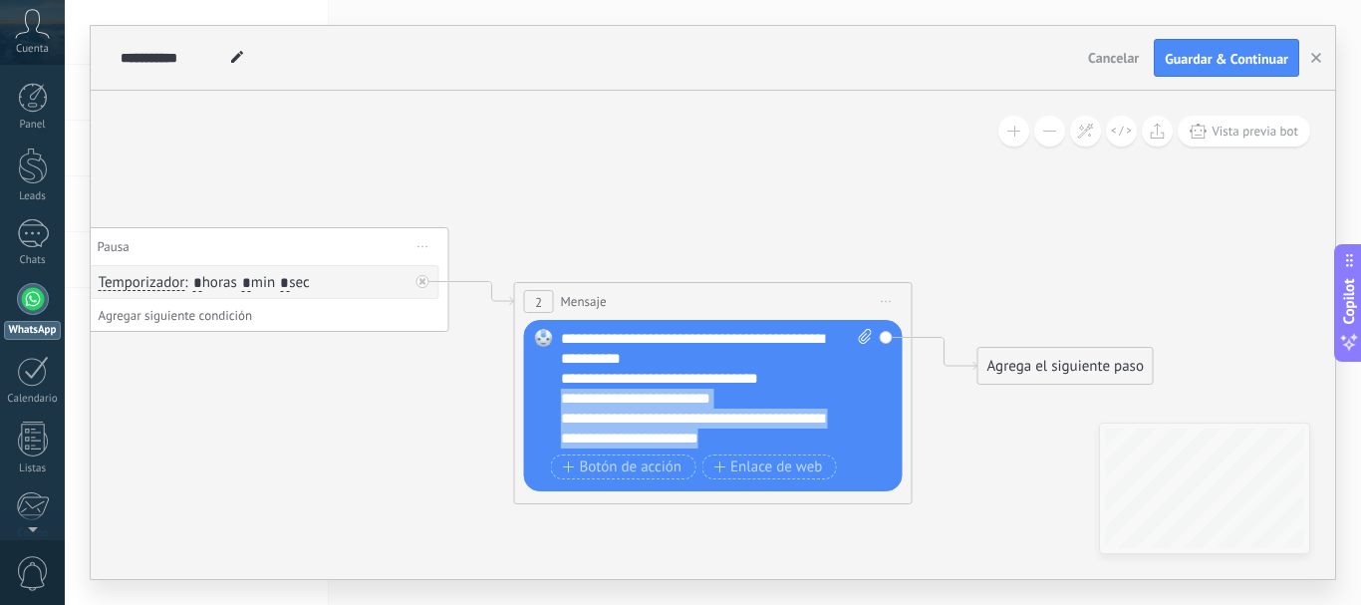
drag, startPoint x: 711, startPoint y: 434, endPoint x: 568, endPoint y: 406, distance: 146.4
click at [568, 406] on div "**********" at bounding box center [717, 389] width 312 height 120
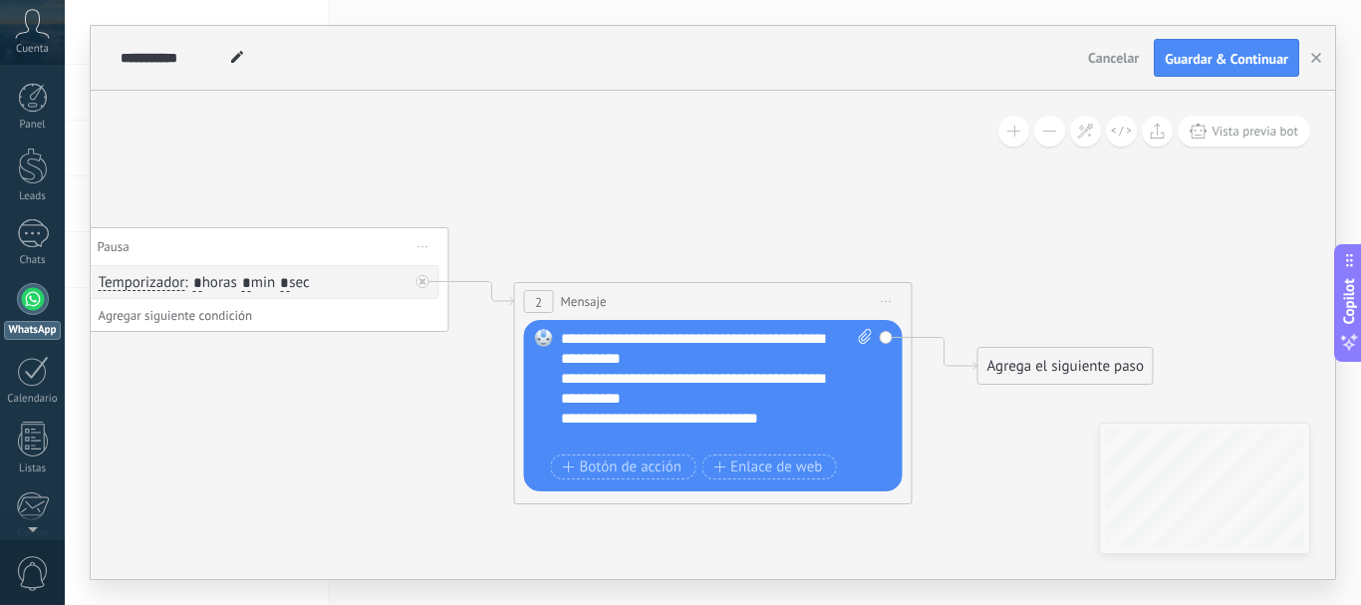
scroll to position [120, 0]
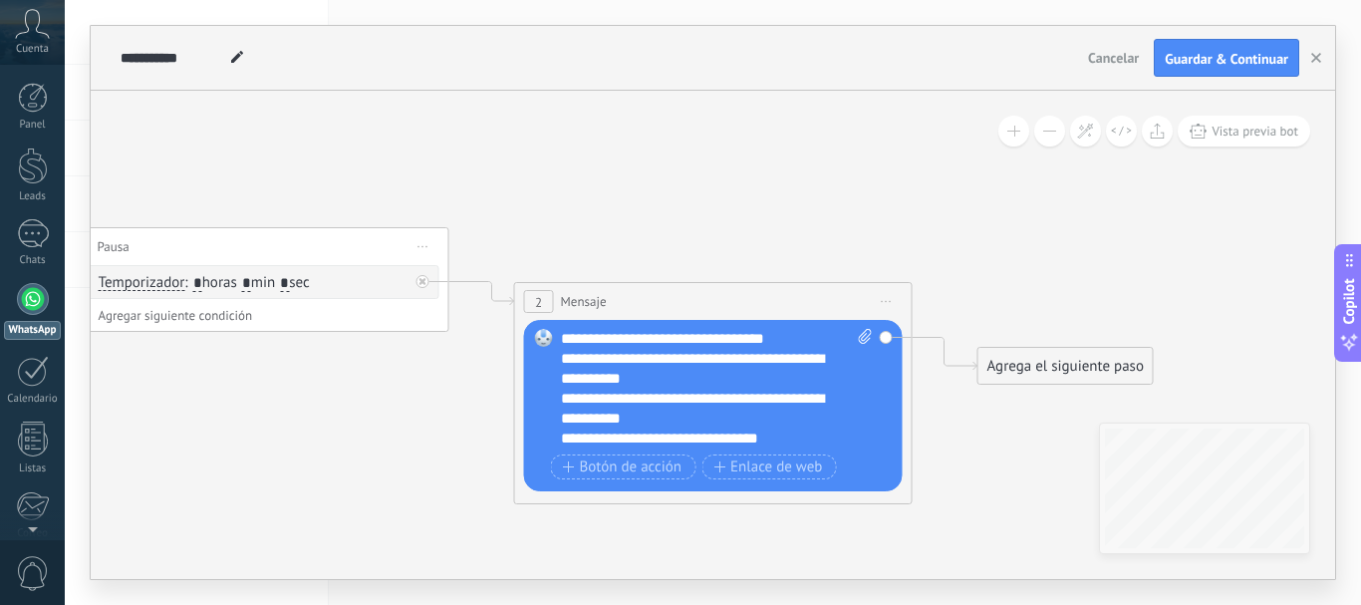
click at [1035, 366] on div "Agrega el siguiente paso" at bounding box center [1065, 366] width 174 height 33
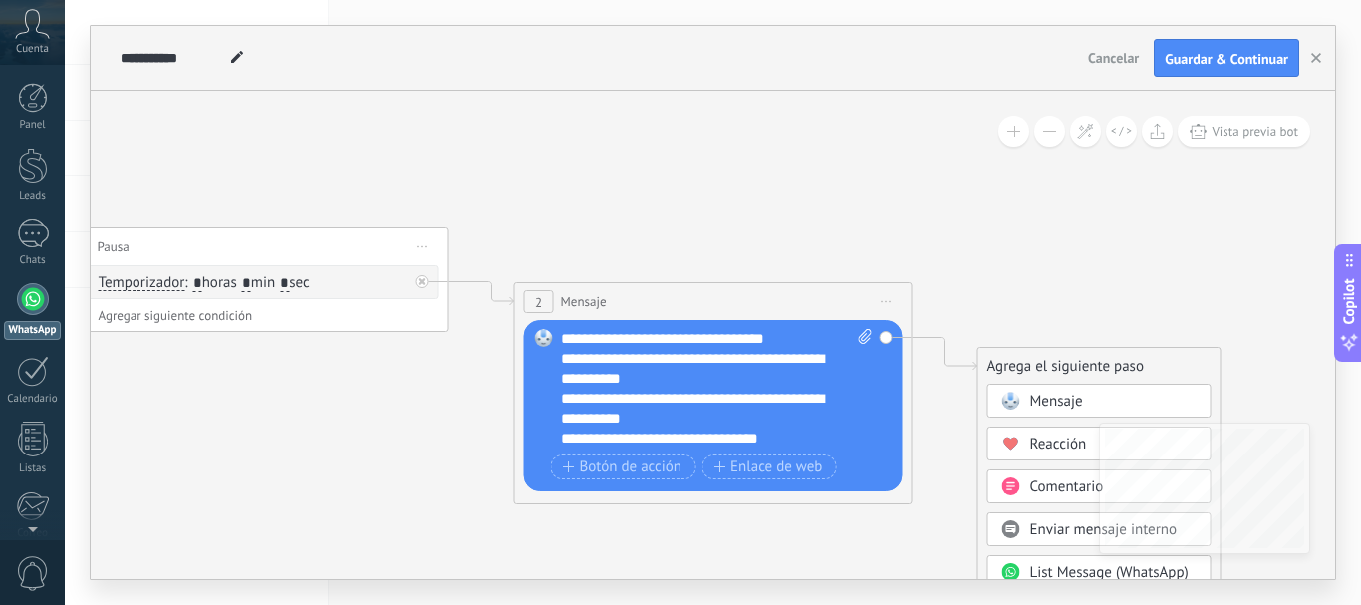
click at [1069, 402] on span "Mensaje" at bounding box center [1056, 401] width 53 height 19
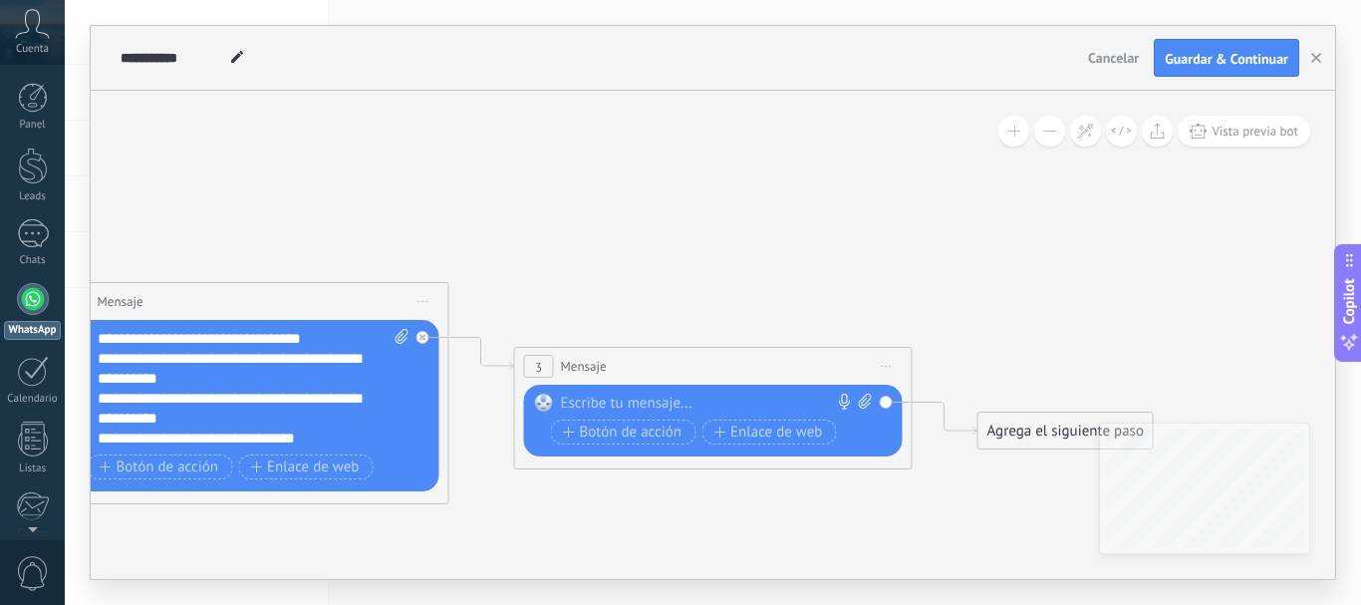
click at [621, 404] on div at bounding box center [709, 404] width 296 height 20
paste div
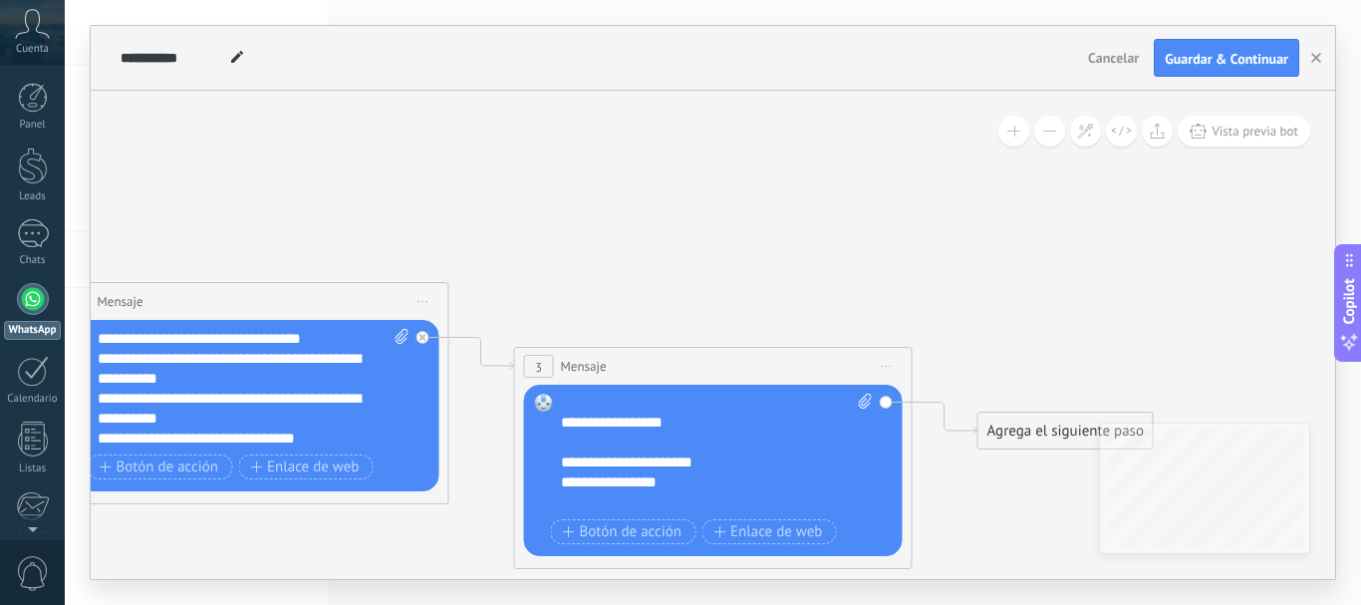
scroll to position [299, 0]
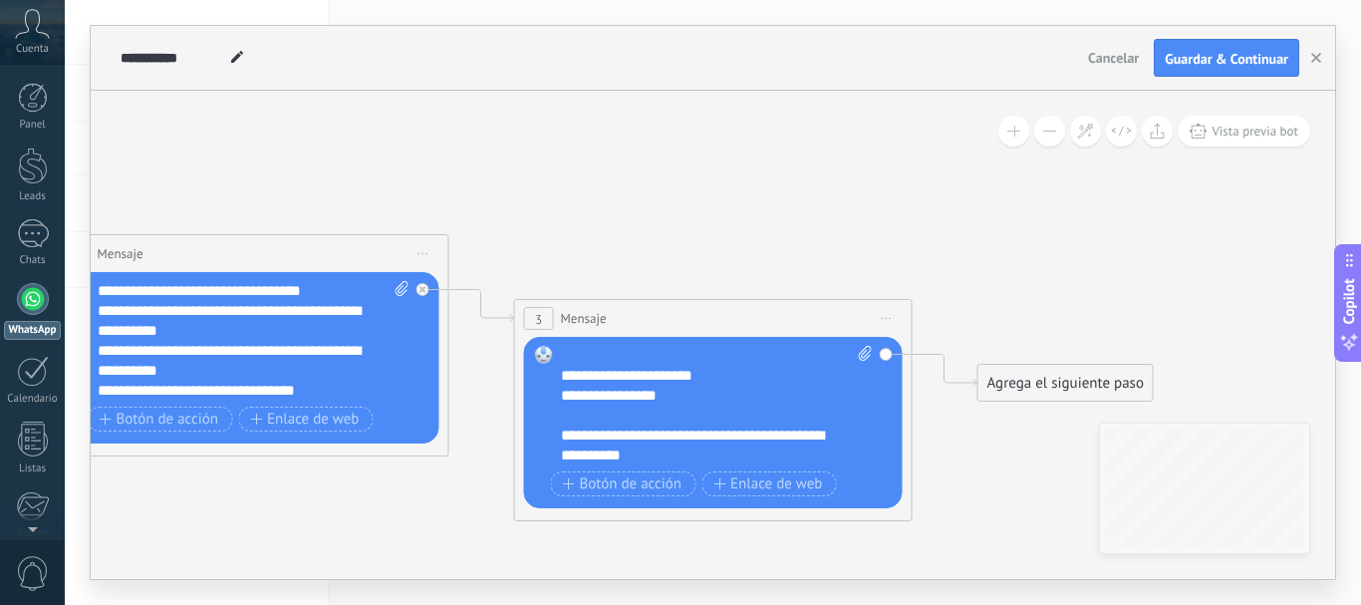
click at [1025, 389] on div "Agrega el siguiente paso" at bounding box center [1065, 383] width 174 height 33
click at [1025, 414] on span at bounding box center [1010, 418] width 39 height 16
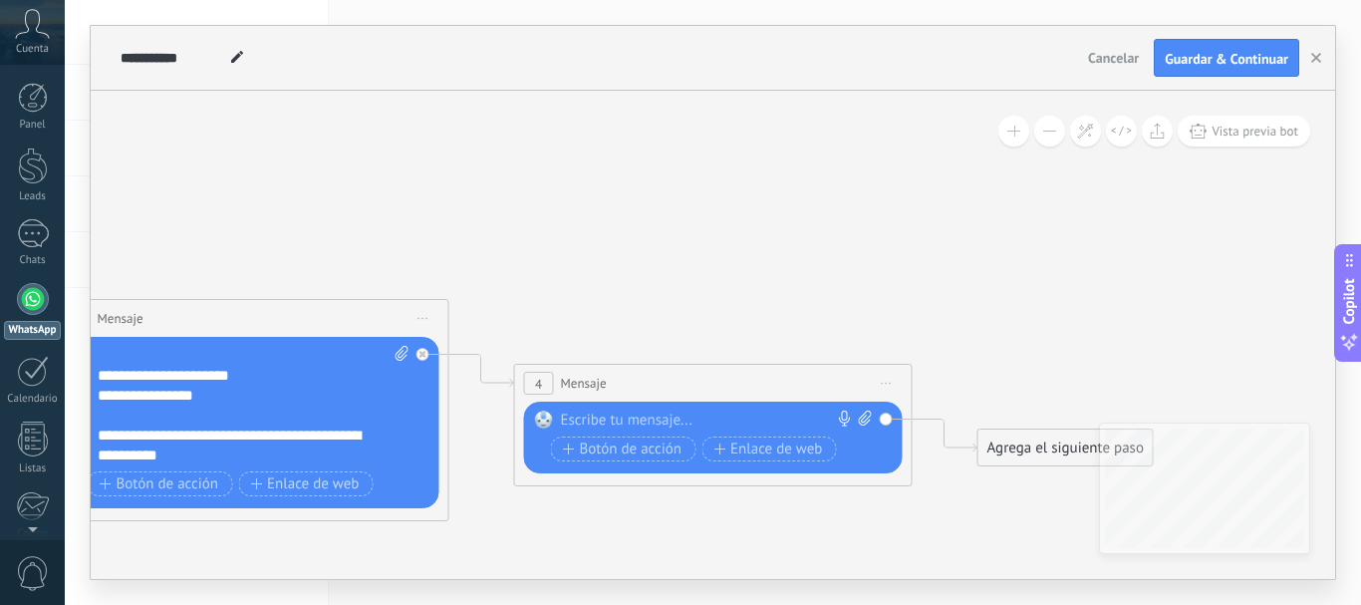
click at [606, 418] on div at bounding box center [709, 421] width 296 height 20
paste div
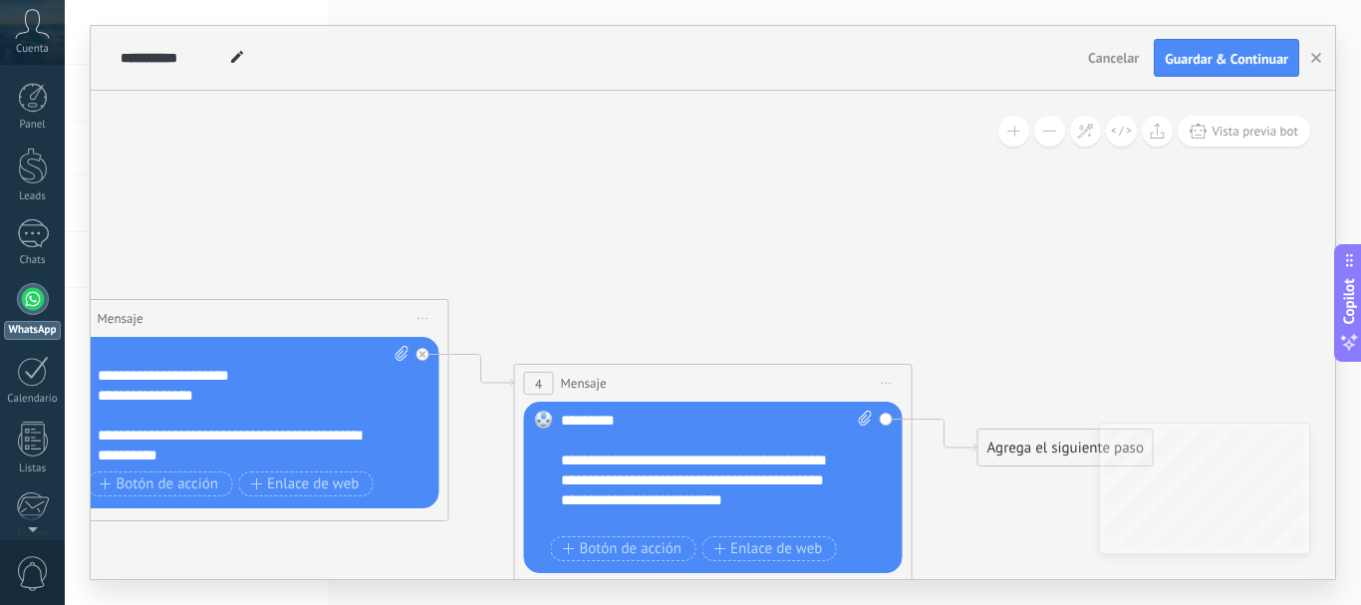
scroll to position [40, 0]
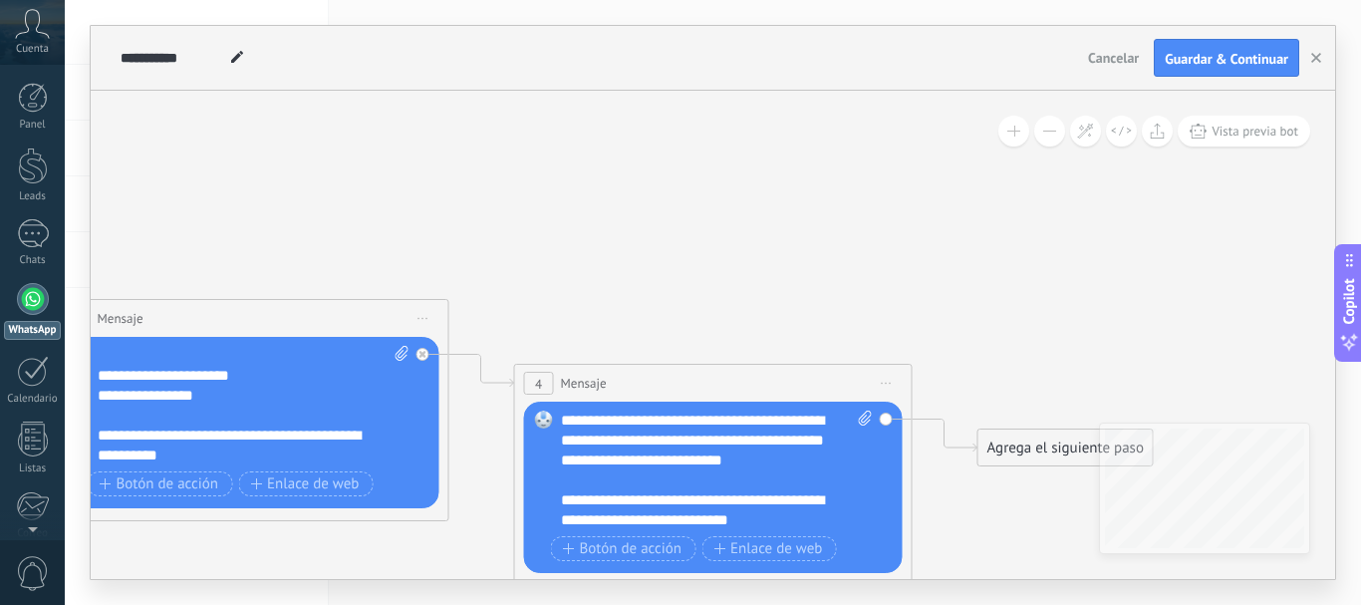
drag, startPoint x: 742, startPoint y: 459, endPoint x: 844, endPoint y: 451, distance: 101.9
click at [743, 459] on div "**********" at bounding box center [699, 441] width 277 height 60
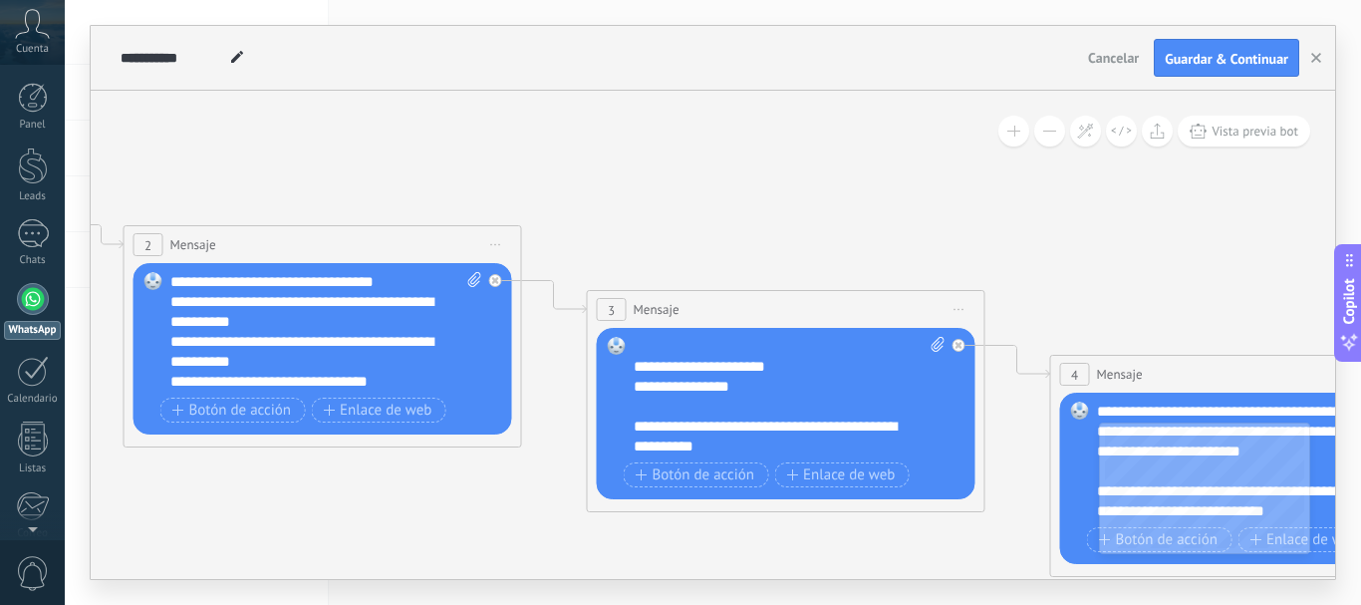
drag, startPoint x: 503, startPoint y: 299, endPoint x: 1014, endPoint y: 290, distance: 511.2
click at [1030, 290] on icon at bounding box center [524, 308] width 3192 height 1403
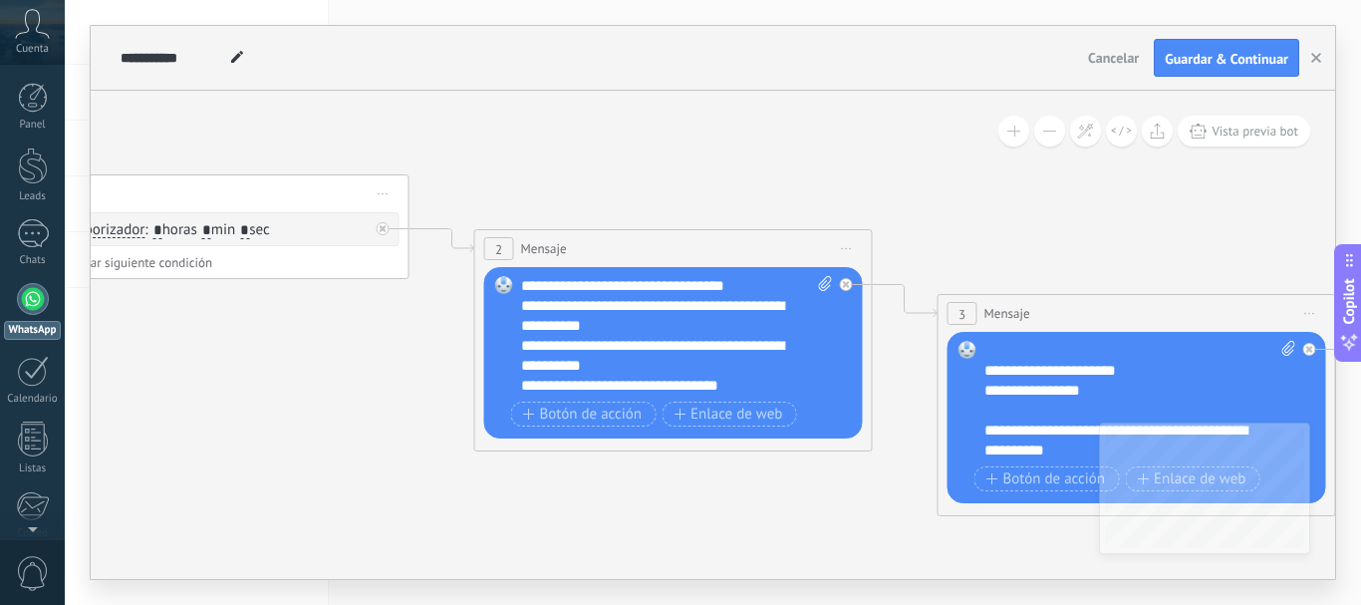
drag, startPoint x: 590, startPoint y: 212, endPoint x: 950, endPoint y: 216, distance: 359.7
click at [950, 216] on icon at bounding box center [875, 312] width 3192 height 1403
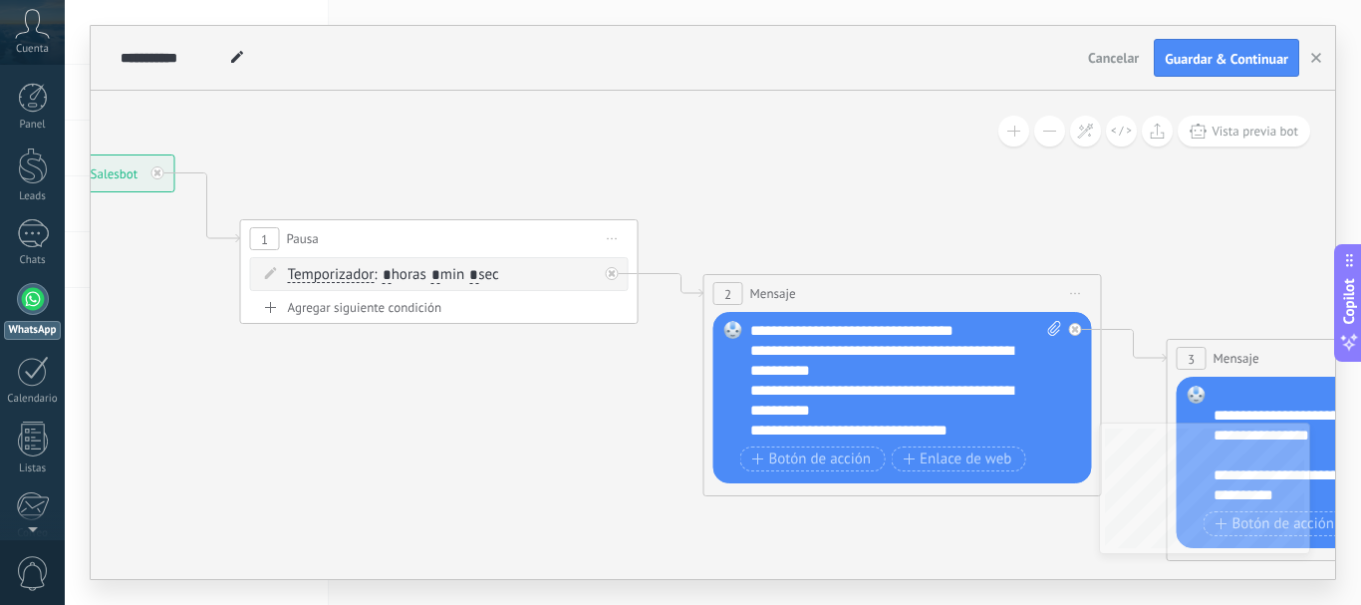
drag, startPoint x: 621, startPoint y: 196, endPoint x: 850, endPoint y: 241, distance: 233.5
click at [850, 241] on icon at bounding box center [1104, 357] width 3192 height 1403
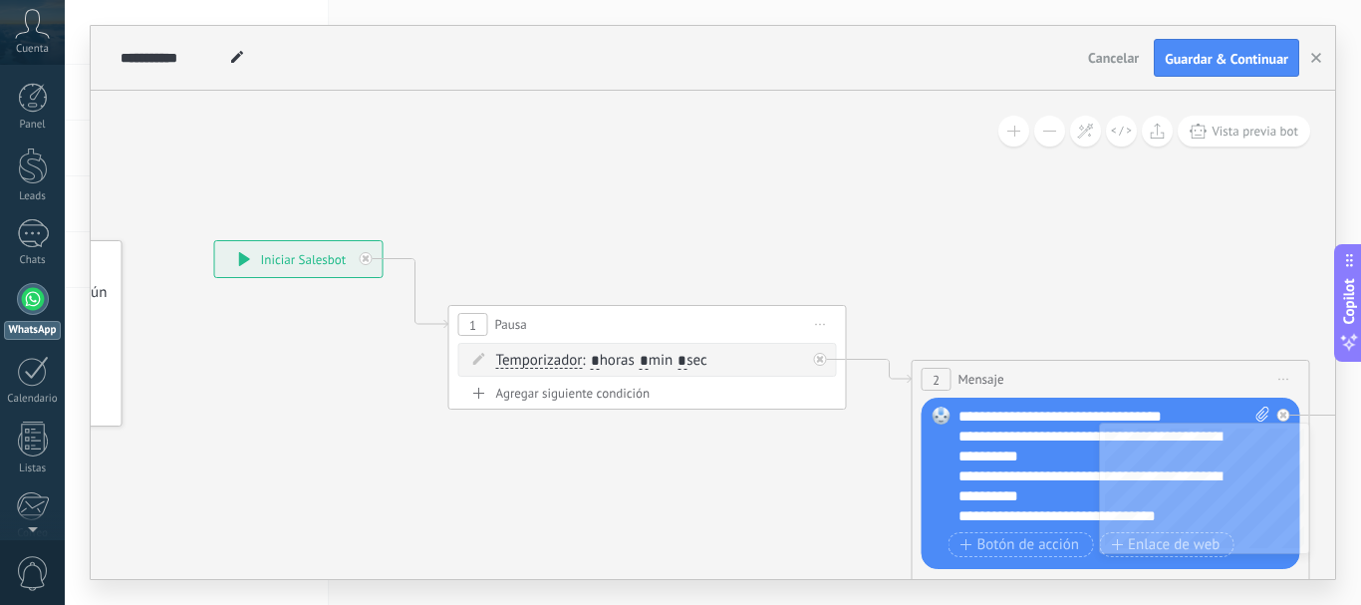
drag, startPoint x: 665, startPoint y: 178, endPoint x: 906, endPoint y: 254, distance: 252.7
click at [905, 255] on icon at bounding box center [1312, 443] width 3192 height 1403
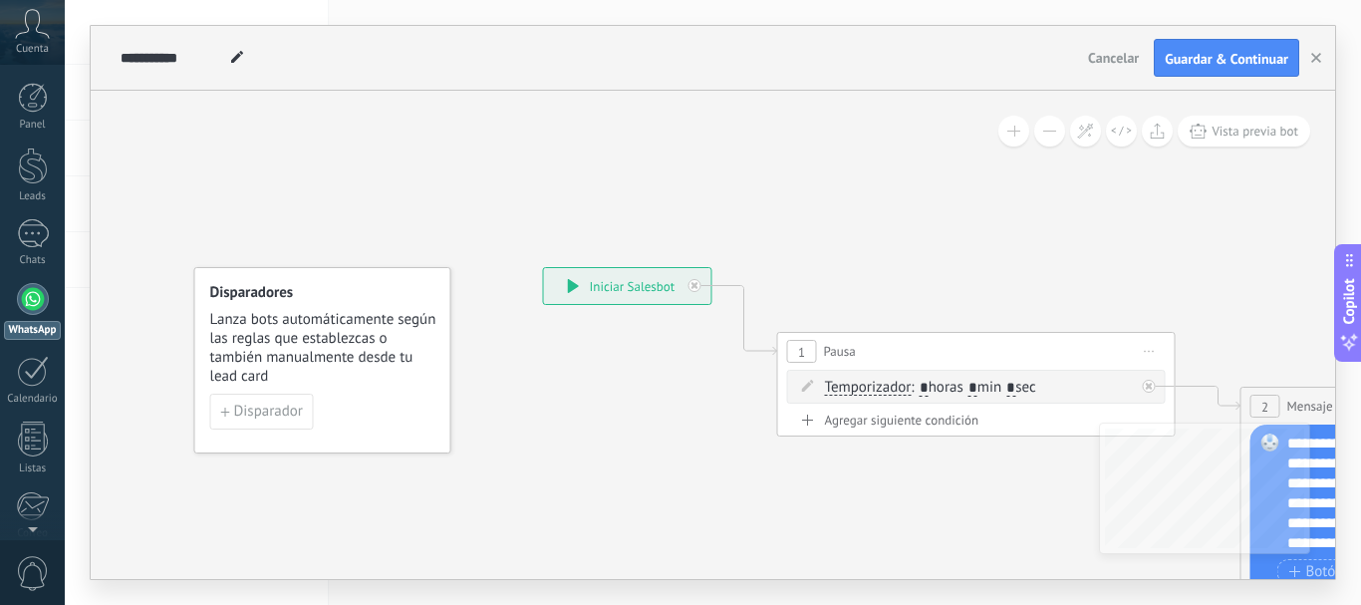
drag, startPoint x: 564, startPoint y: 181, endPoint x: 861, endPoint y: 216, distance: 299.0
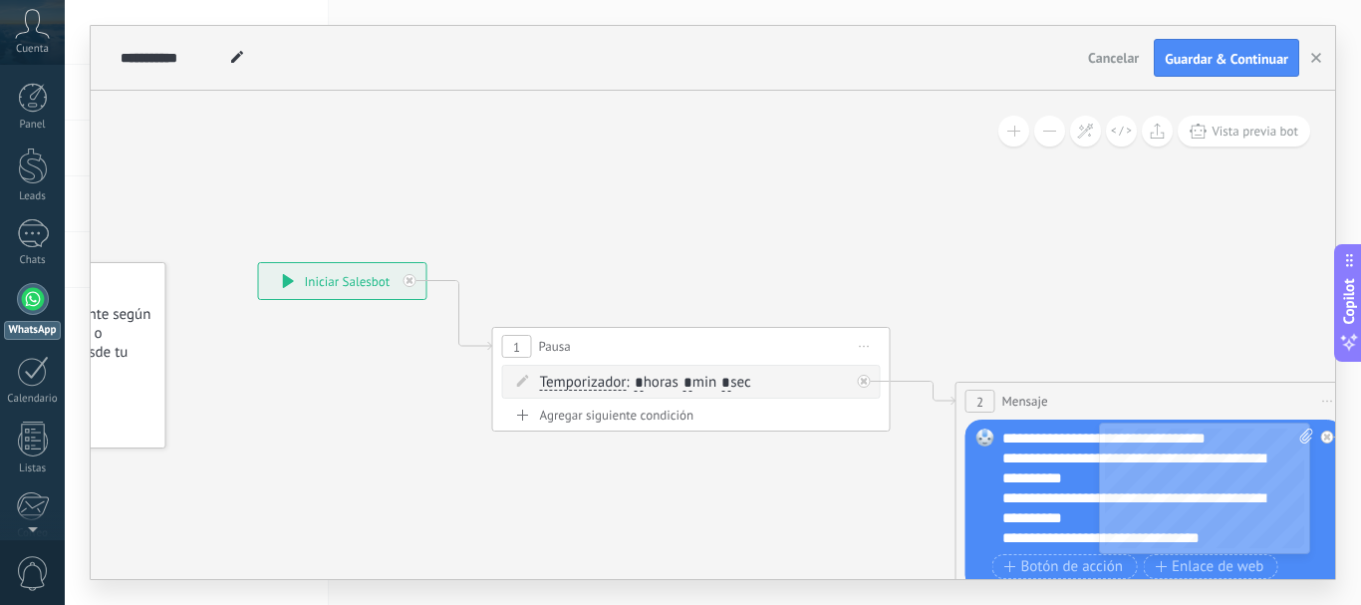
drag, startPoint x: 888, startPoint y: 208, endPoint x: 603, endPoint y: 204, distance: 285.0
click at [603, 204] on icon at bounding box center [1356, 465] width 3192 height 1403
click at [312, 285] on div "**********" at bounding box center [342, 281] width 167 height 36
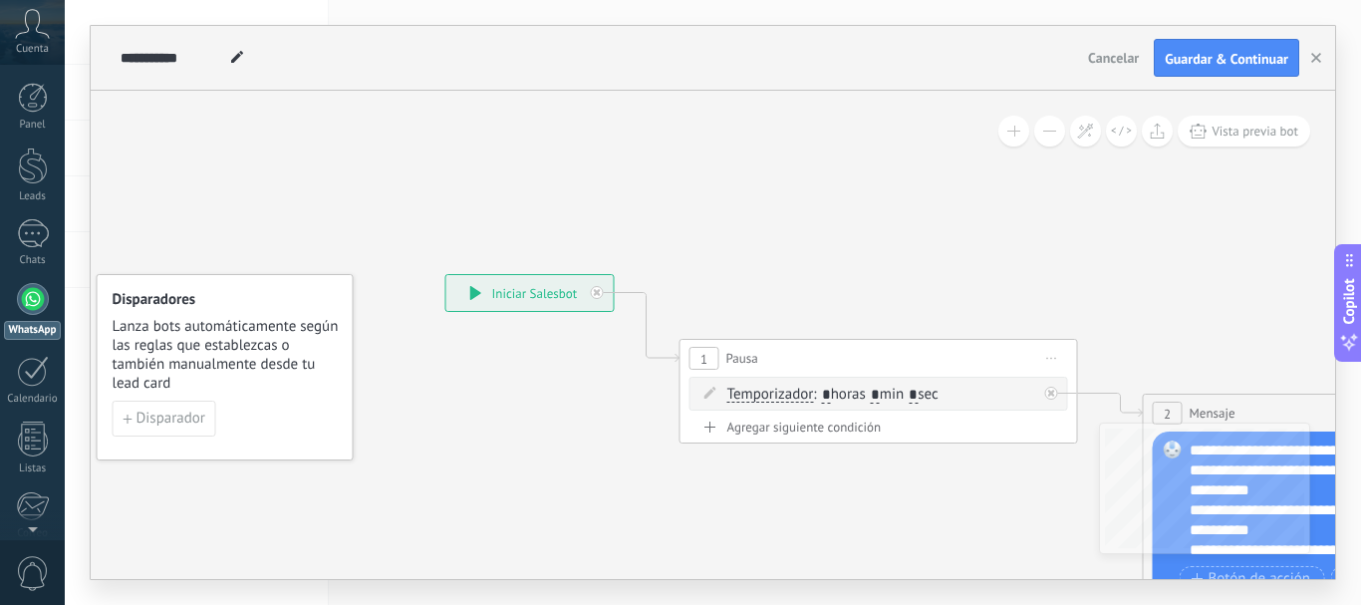
drag, startPoint x: 253, startPoint y: 391, endPoint x: 452, endPoint y: 396, distance: 199.3
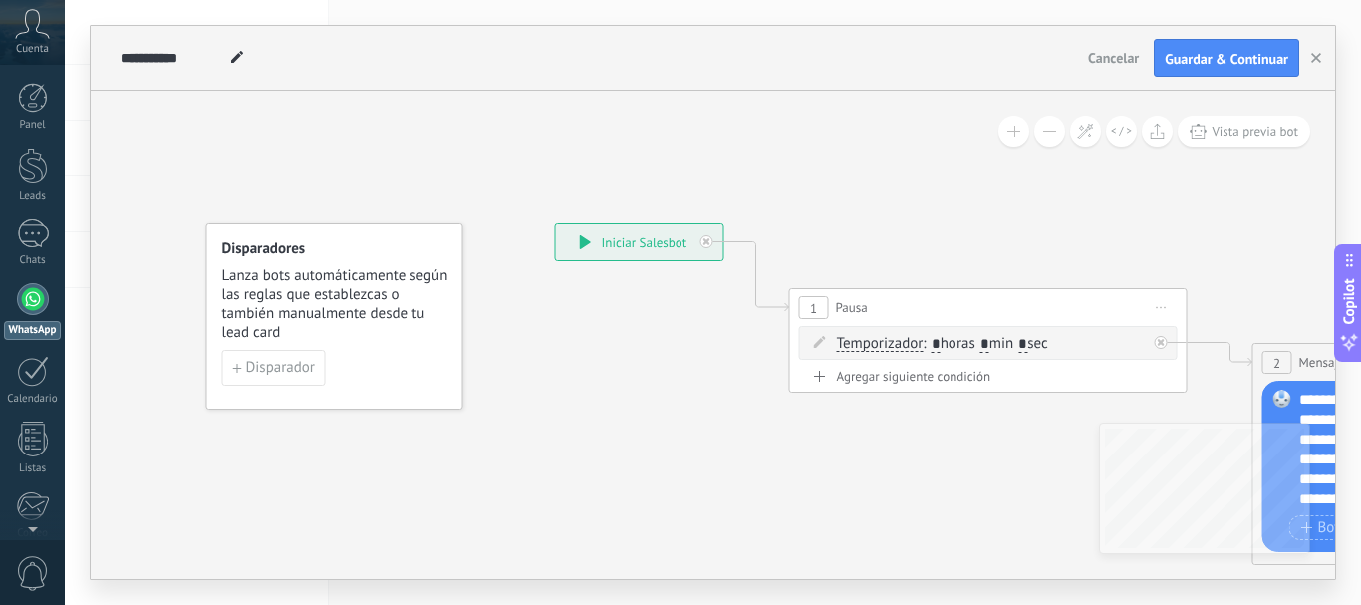
drag, startPoint x: 435, startPoint y: 397, endPoint x: 542, endPoint y: 347, distance: 117.7
click at [598, 238] on div "**********" at bounding box center [639, 242] width 167 height 36
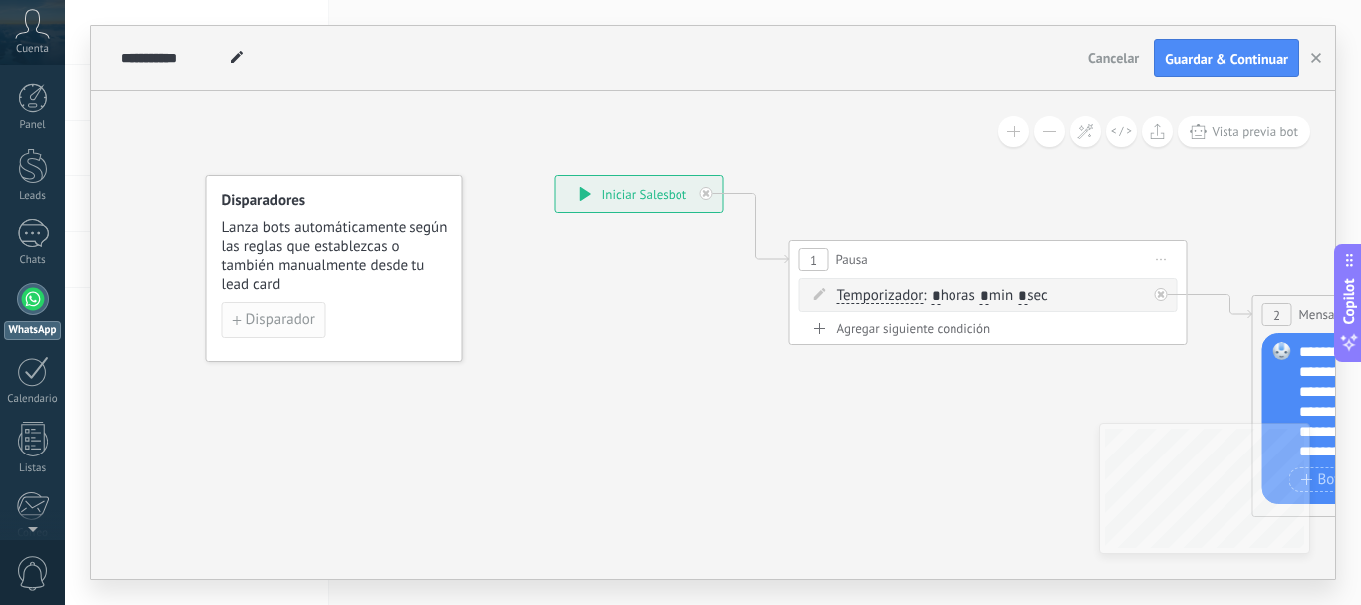
click at [265, 325] on span "Disparador" at bounding box center [280, 320] width 69 height 14
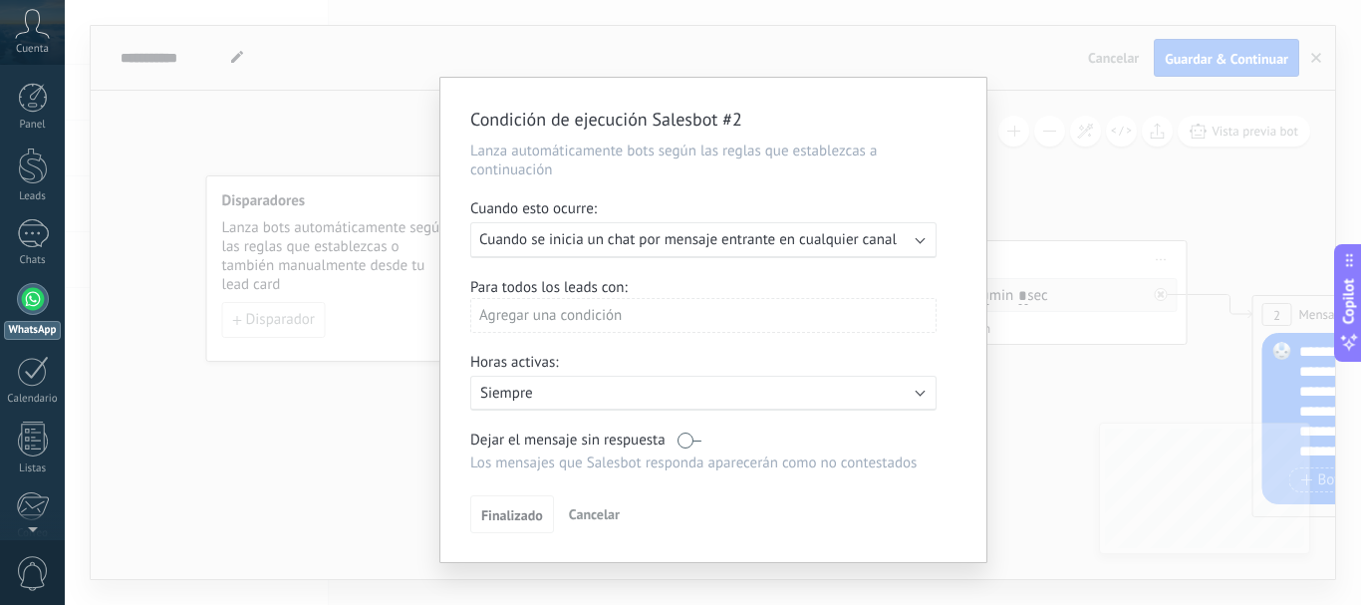
click at [365, 459] on div "Condición de ejecución Salesbot #2 Lanza automáticamente bots según las reglas …" at bounding box center [713, 302] width 1296 height 605
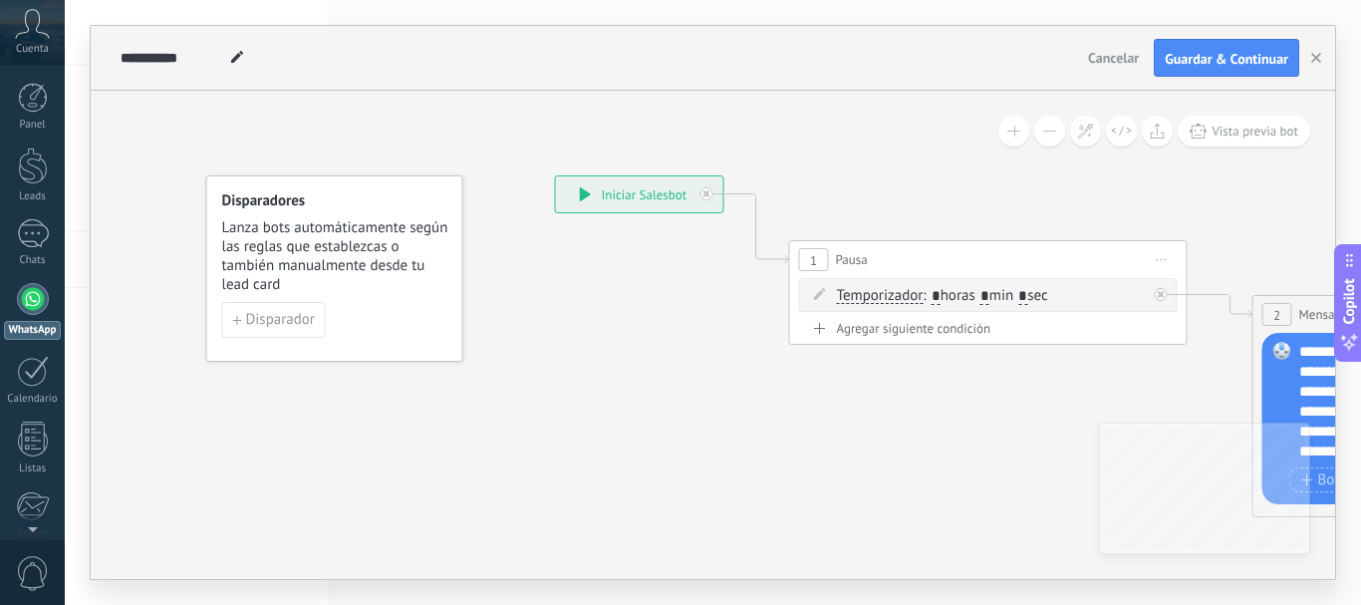
click at [644, 188] on div "**********" at bounding box center [639, 194] width 167 height 36
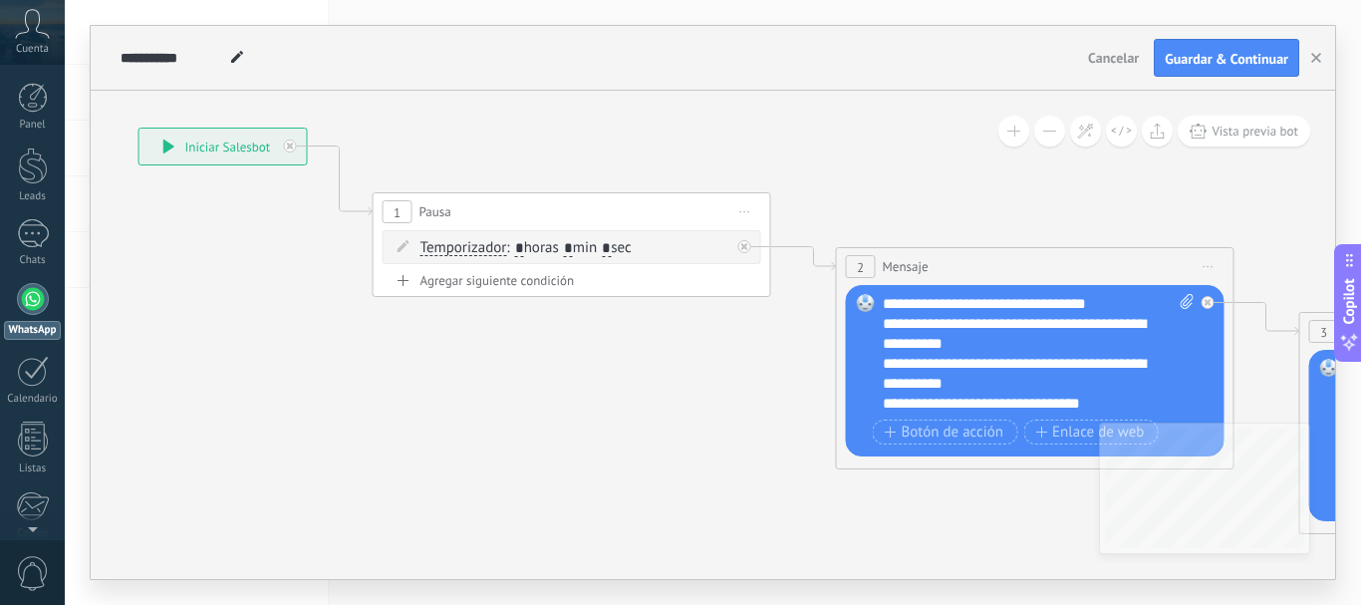
drag, startPoint x: 874, startPoint y: 432, endPoint x: 466, endPoint y: 383, distance: 410.6
click at [466, 383] on icon at bounding box center [1236, 330] width 3192 height 1403
click at [1267, 131] on span "Vista previa bot" at bounding box center [1255, 131] width 87 height 17
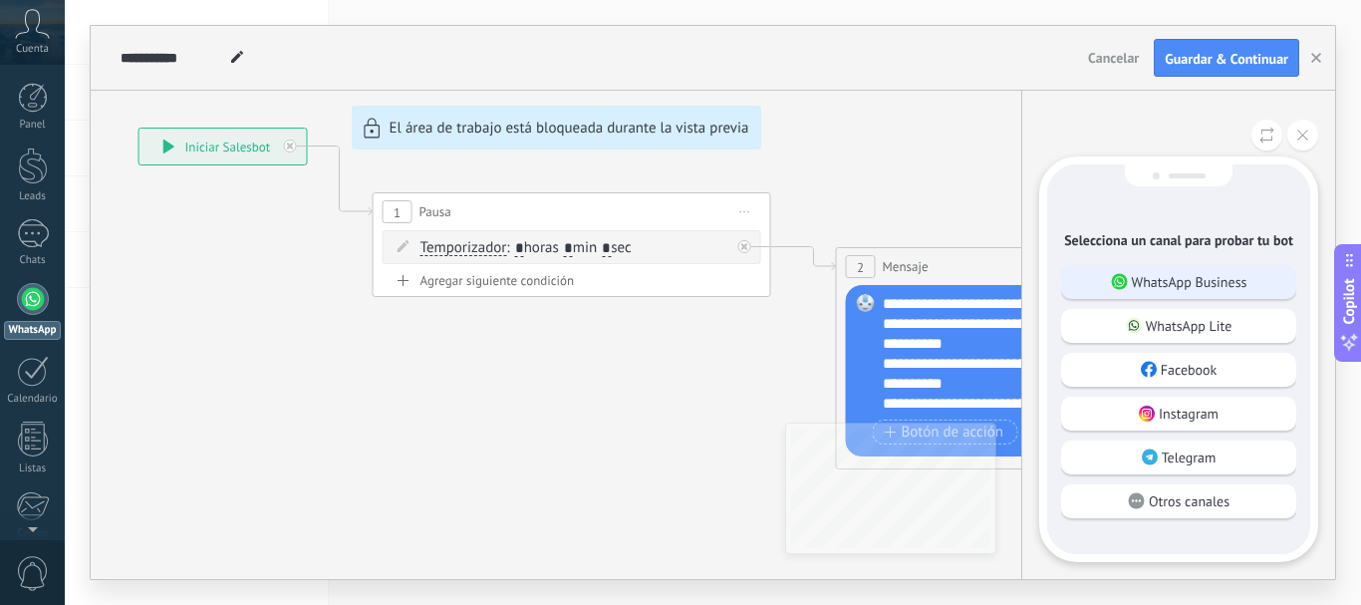
click at [1196, 284] on p "WhatsApp Business" at bounding box center [1190, 282] width 116 height 18
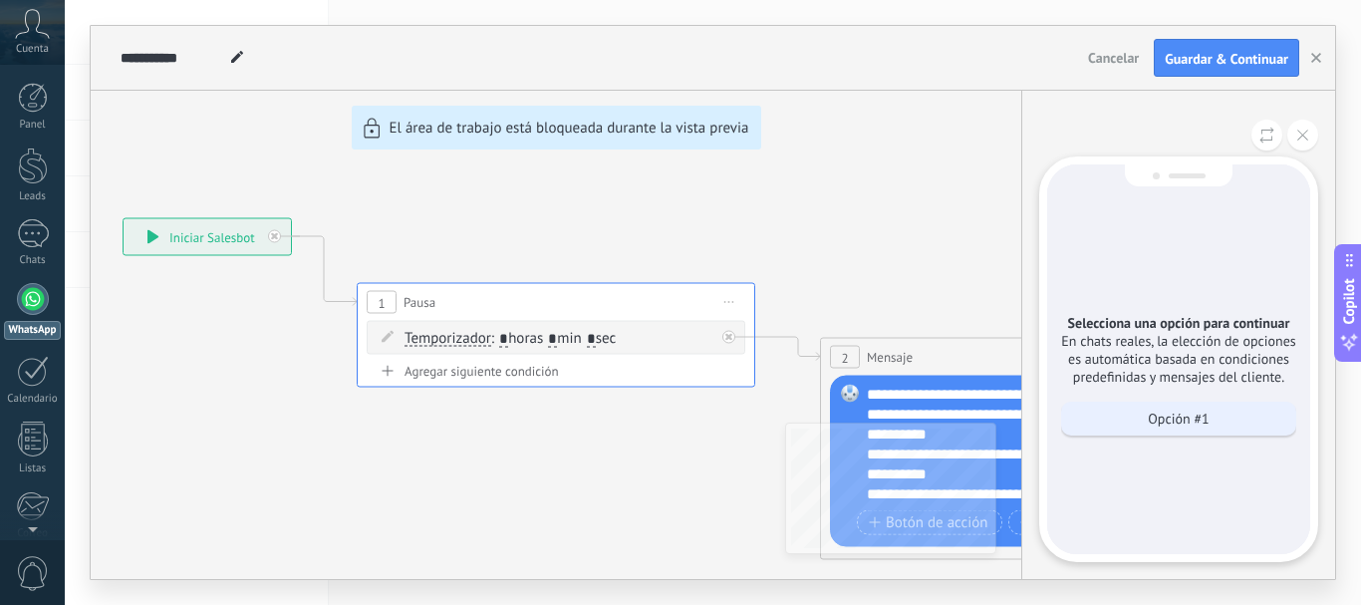
click at [1199, 422] on p "Opción #1" at bounding box center [1178, 419] width 61 height 18
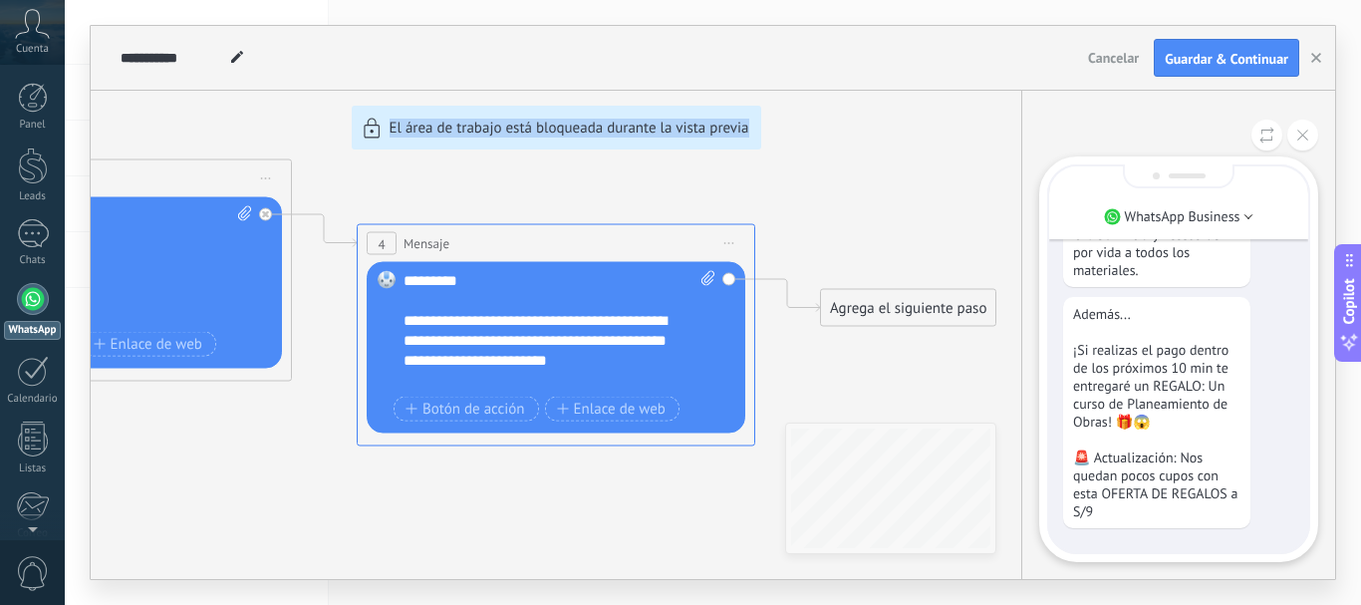
drag, startPoint x: 219, startPoint y: 445, endPoint x: 835, endPoint y: 428, distance: 616.0
click at [835, 428] on div "**********" at bounding box center [713, 302] width 1244 height 553
click at [1310, 138] on button at bounding box center [1302, 135] width 31 height 31
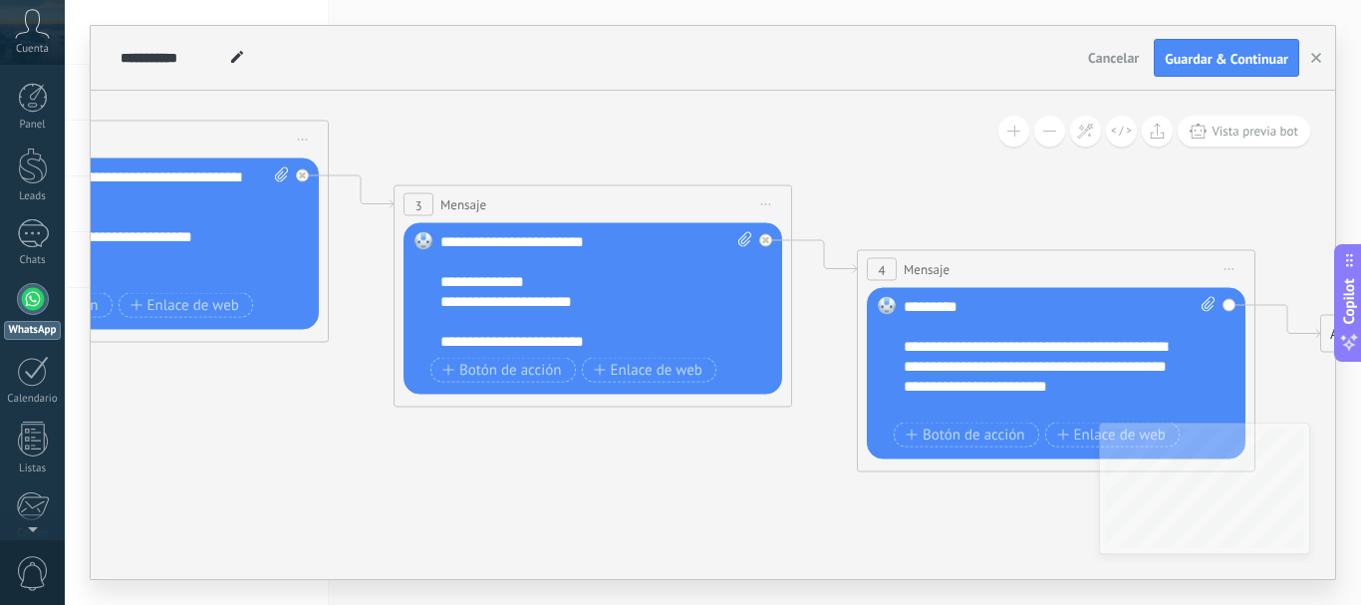
drag, startPoint x: 527, startPoint y: 192, endPoint x: 929, endPoint y: 183, distance: 401.6
click at [923, 186] on icon at bounding box center [331, 204] width 3192 height 1403
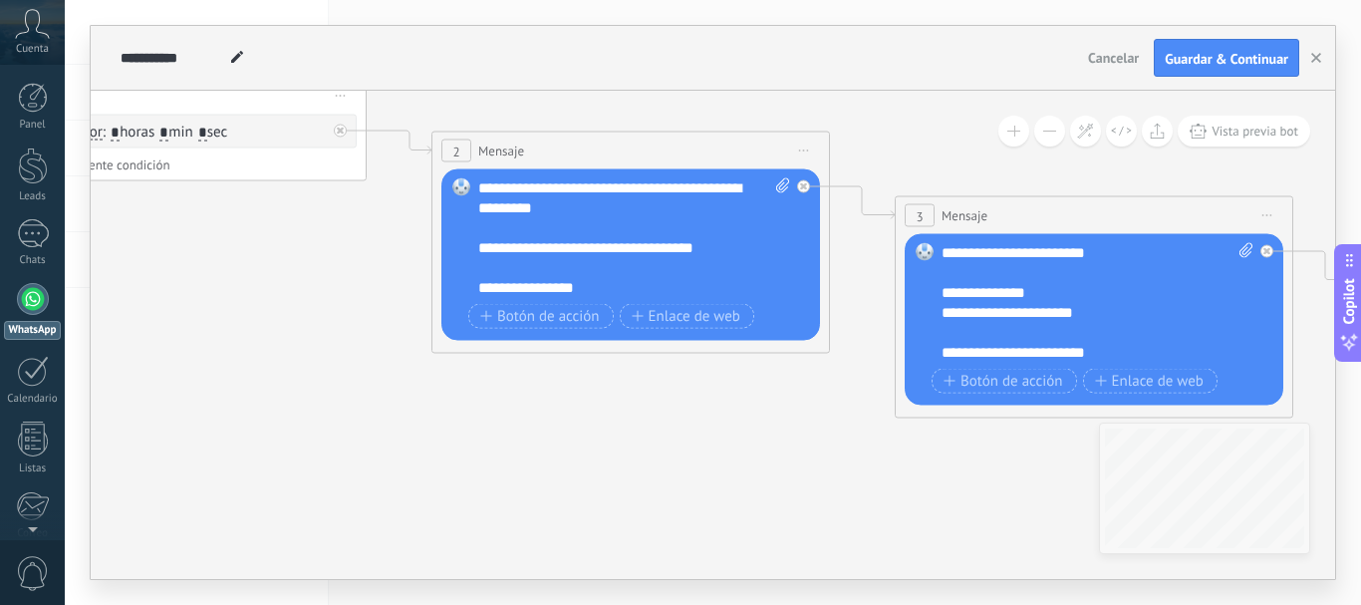
drag, startPoint x: 354, startPoint y: 451, endPoint x: 867, endPoint y: 470, distance: 513.5
click at [867, 470] on icon at bounding box center [832, 215] width 3192 height 1403
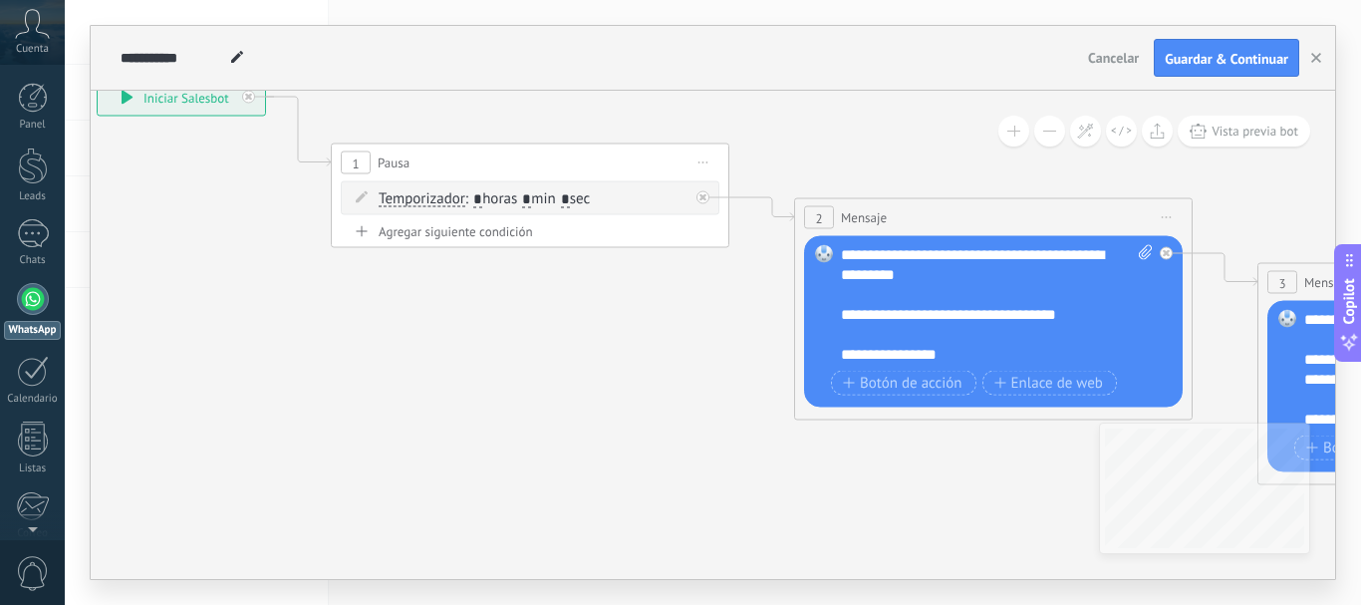
drag, startPoint x: 431, startPoint y: 454, endPoint x: 784, endPoint y: 518, distance: 358.4
click at [784, 518] on icon at bounding box center [1194, 282] width 3192 height 1403
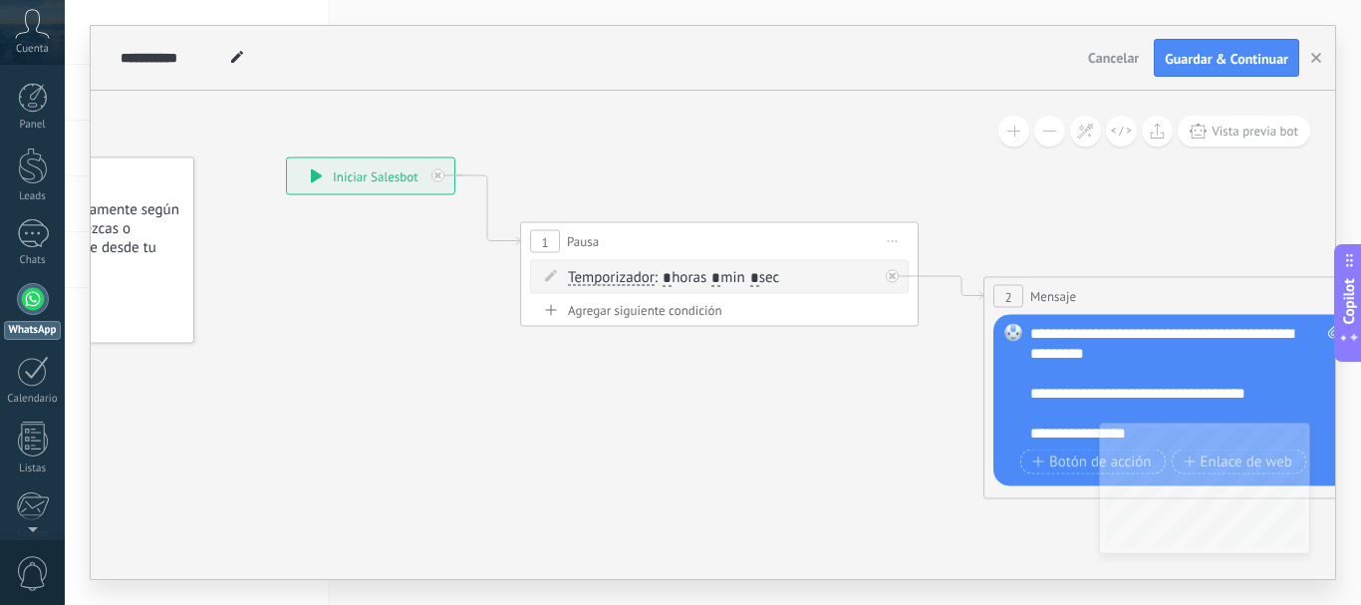
drag, startPoint x: 489, startPoint y: 440, endPoint x: 625, endPoint y: 503, distance: 149.3
click at [652, 518] on icon at bounding box center [1384, 360] width 3192 height 1403
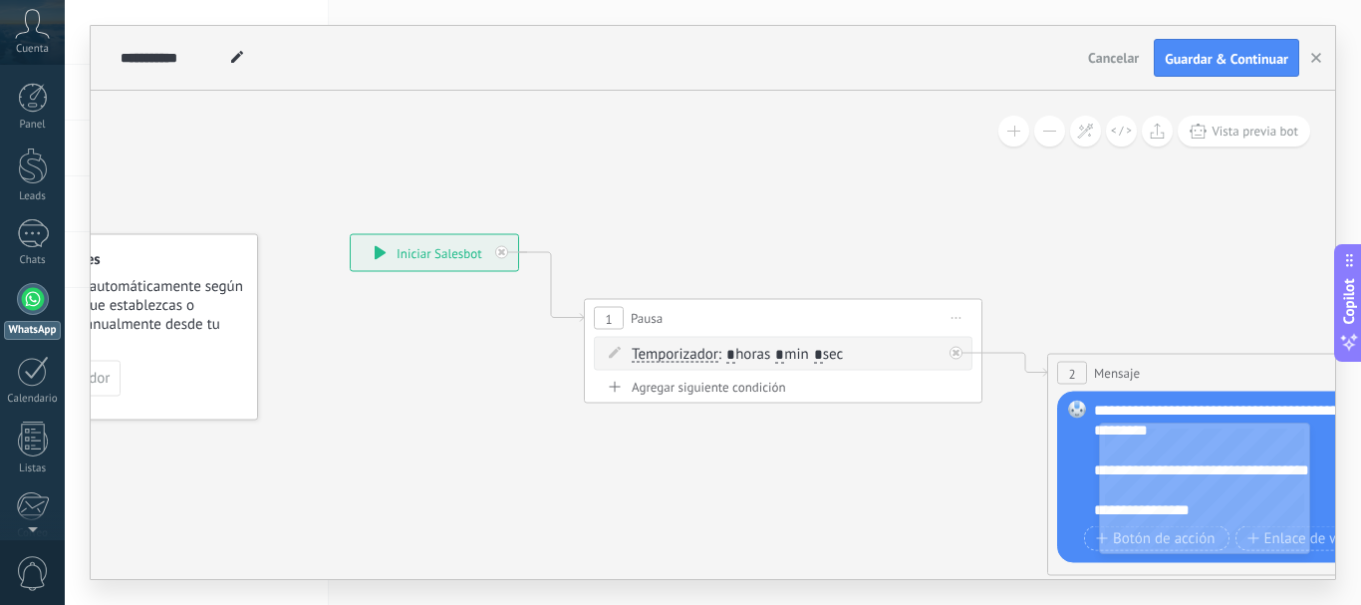
drag, startPoint x: 417, startPoint y: 442, endPoint x: 508, endPoint y: 454, distance: 91.5
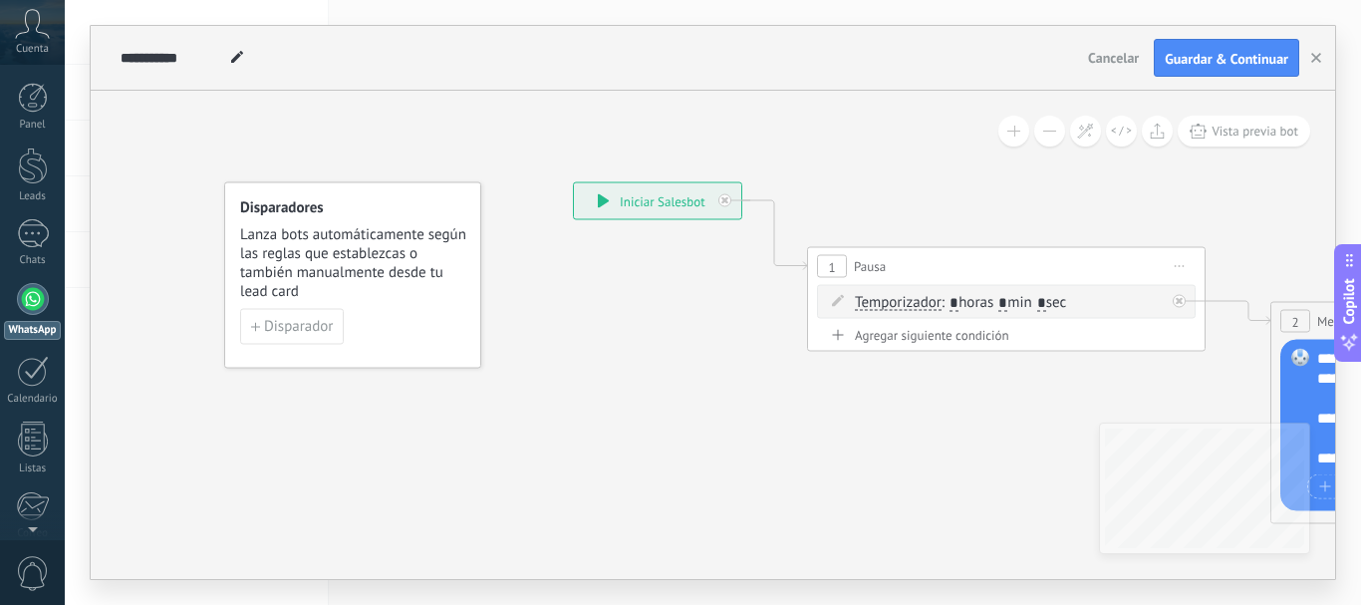
drag, startPoint x: 437, startPoint y: 408, endPoint x: 609, endPoint y: 365, distance: 176.7
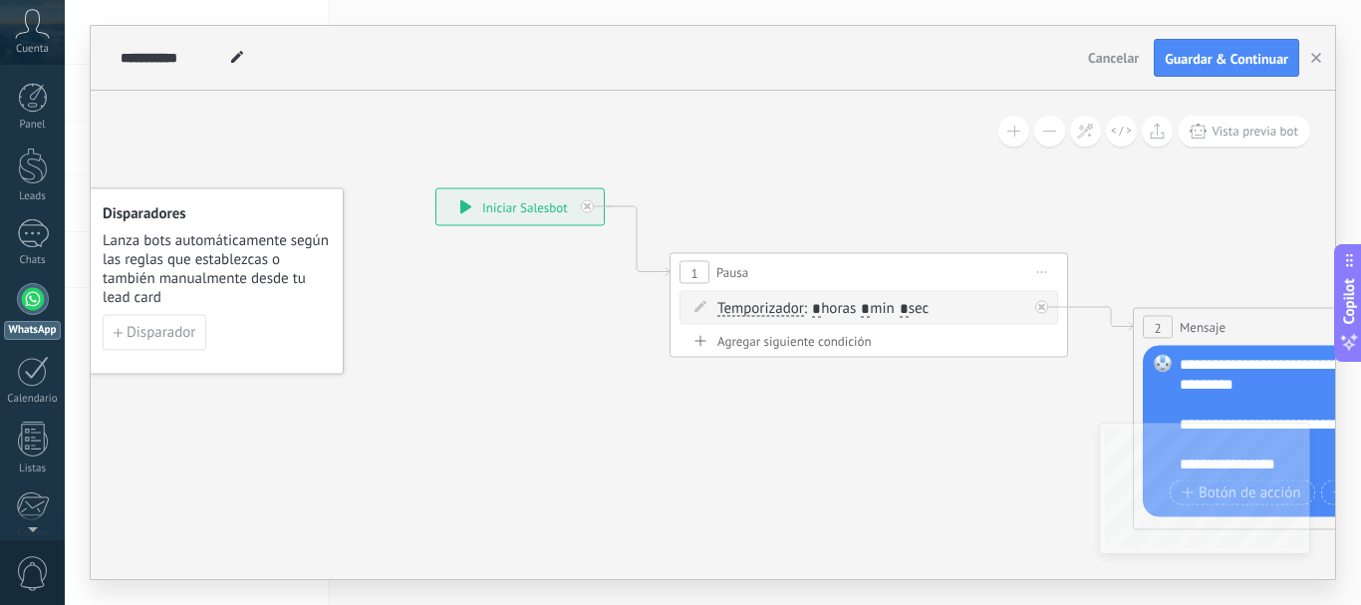
drag, startPoint x: 645, startPoint y: 315, endPoint x: 505, endPoint y: 321, distance: 139.6
click at [153, 333] on span "Disparador" at bounding box center [161, 333] width 69 height 14
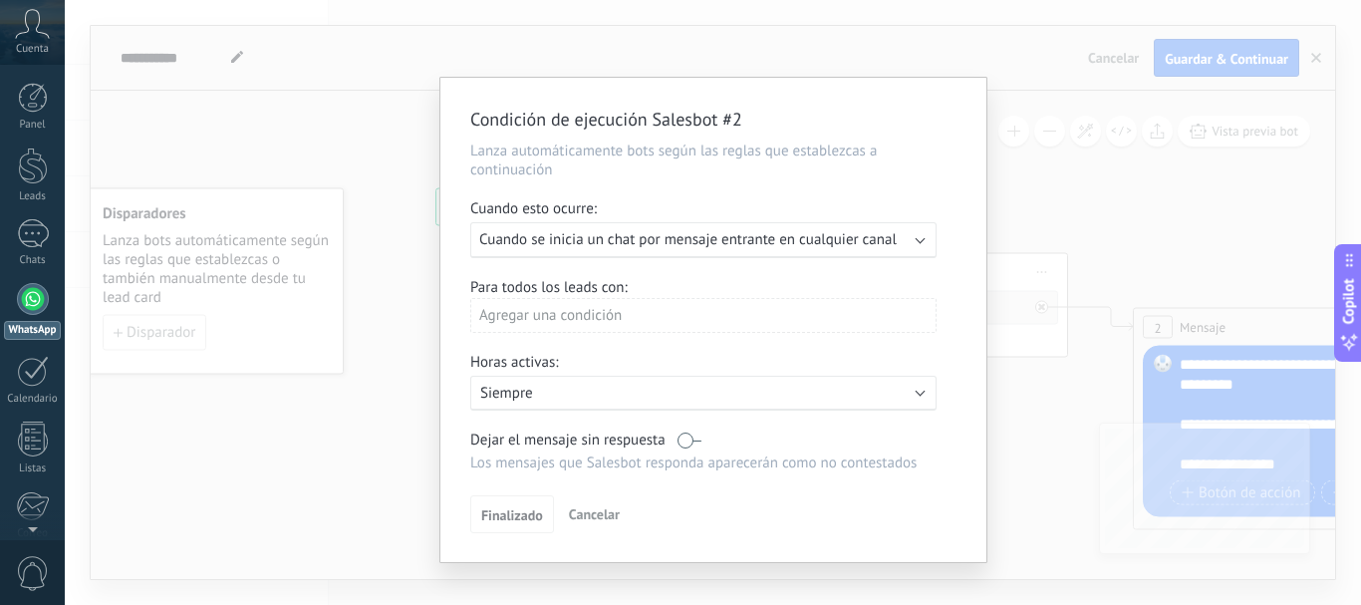
click at [621, 313] on div "Agregar una condición" at bounding box center [703, 315] width 466 height 35
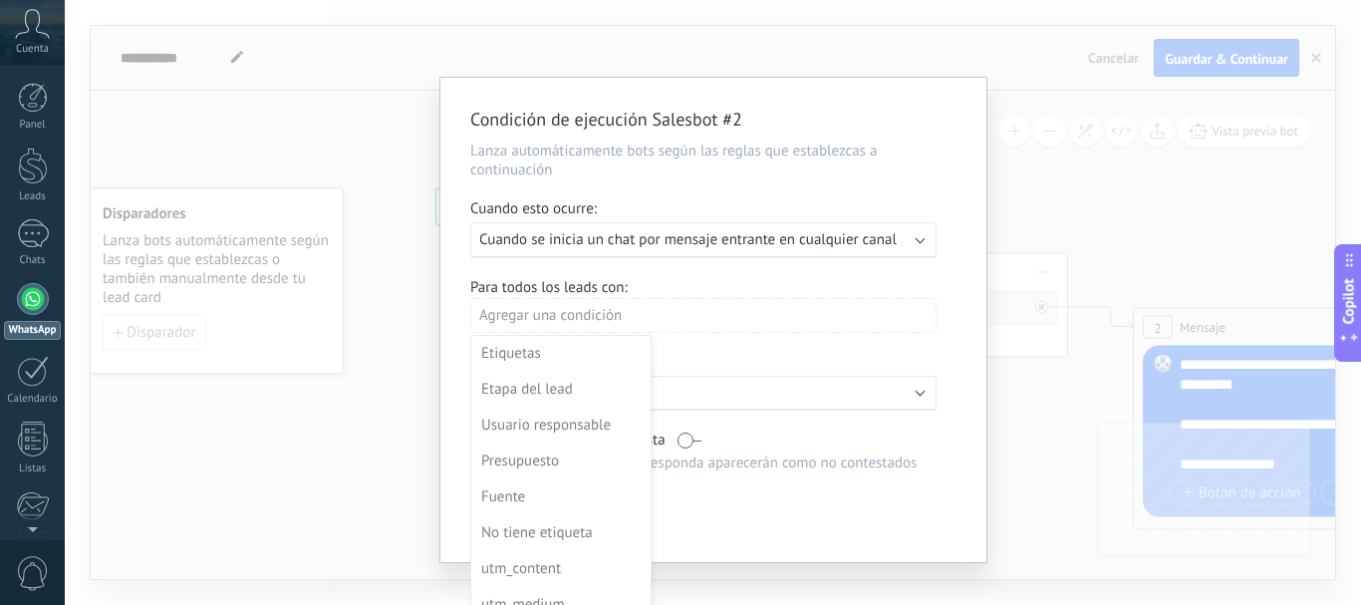
click at [621, 313] on div at bounding box center [713, 320] width 546 height 484
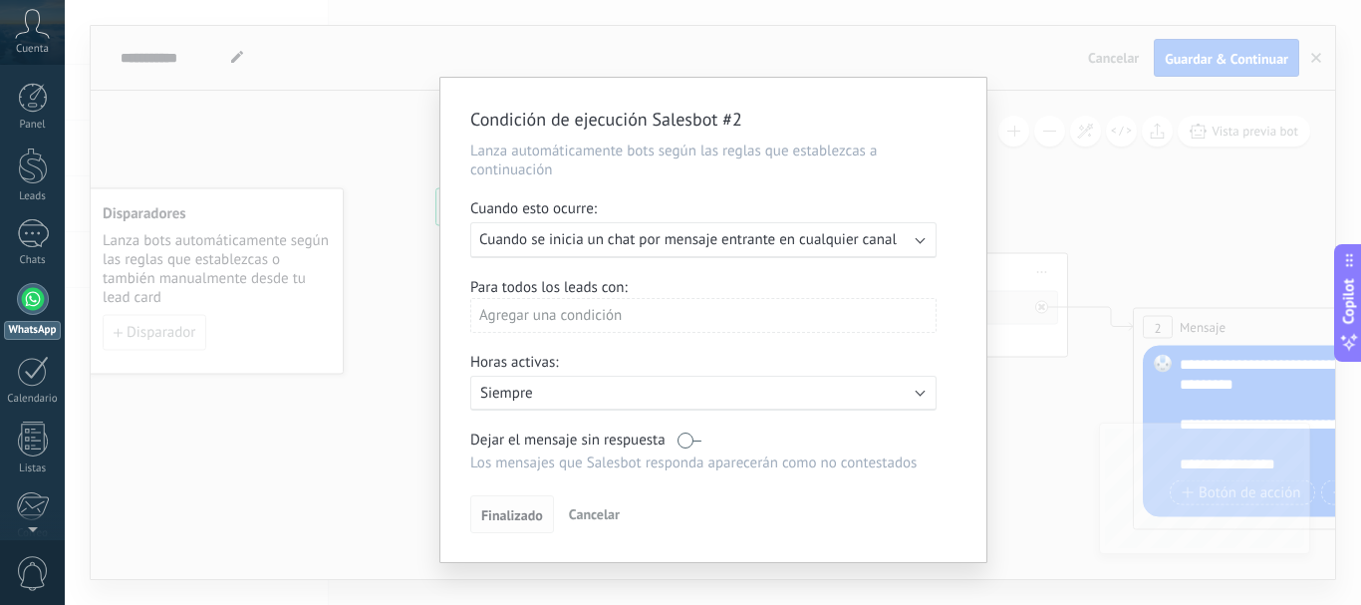
click at [515, 520] on span "Finalizado" at bounding box center [512, 515] width 62 height 14
click at [515, 513] on span "Finalizado" at bounding box center [512, 515] width 62 height 14
click at [1045, 254] on div "Condición de ejecución Salesbot #2 Lanza automáticamente bots según las reglas …" at bounding box center [713, 302] width 1296 height 605
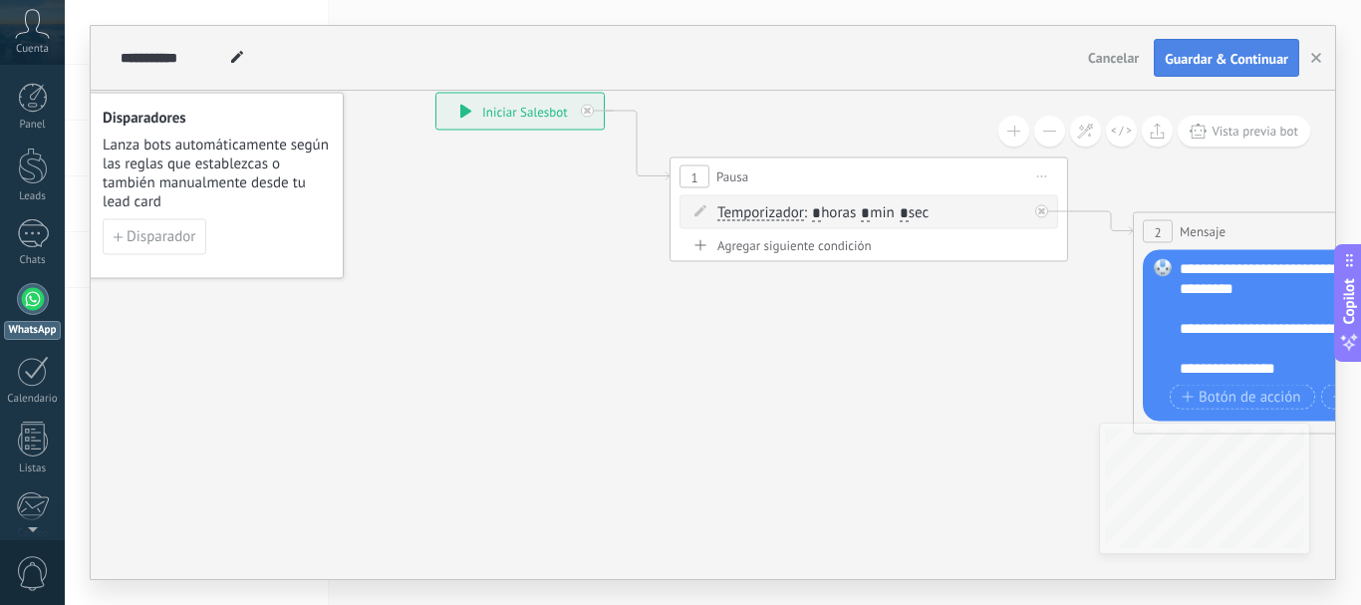
click at [1222, 60] on span "Guardar & Continuar" at bounding box center [1227, 59] width 124 height 14
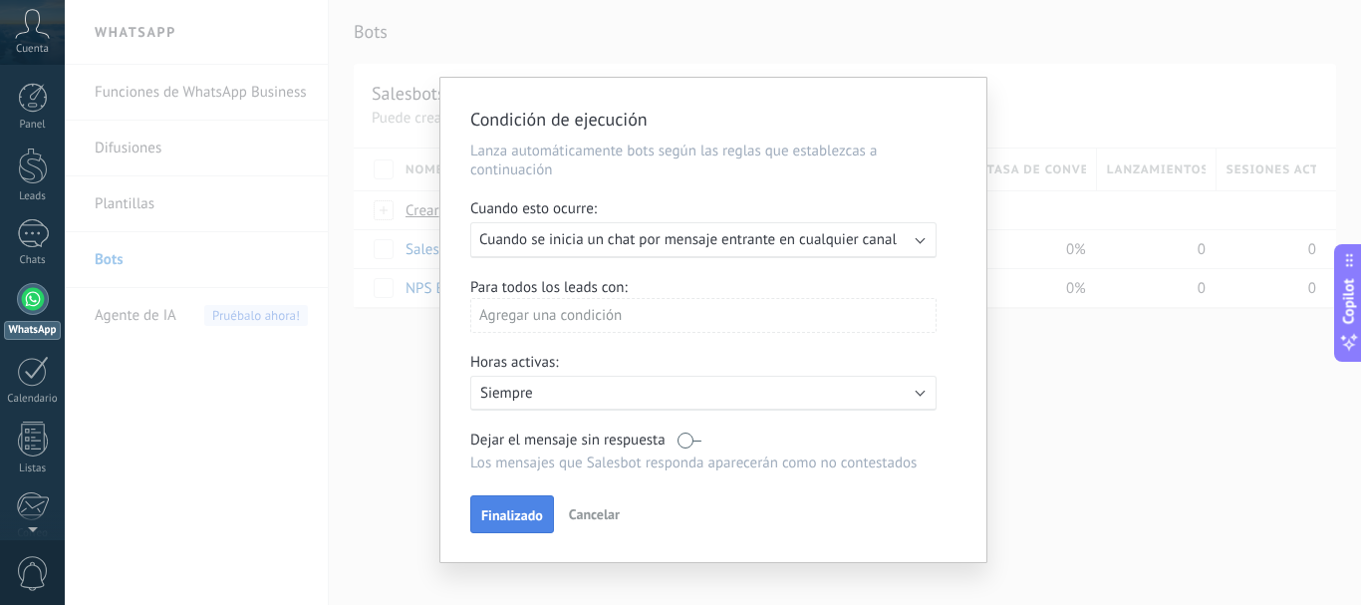
click at [507, 520] on span "Finalizado" at bounding box center [512, 515] width 62 height 14
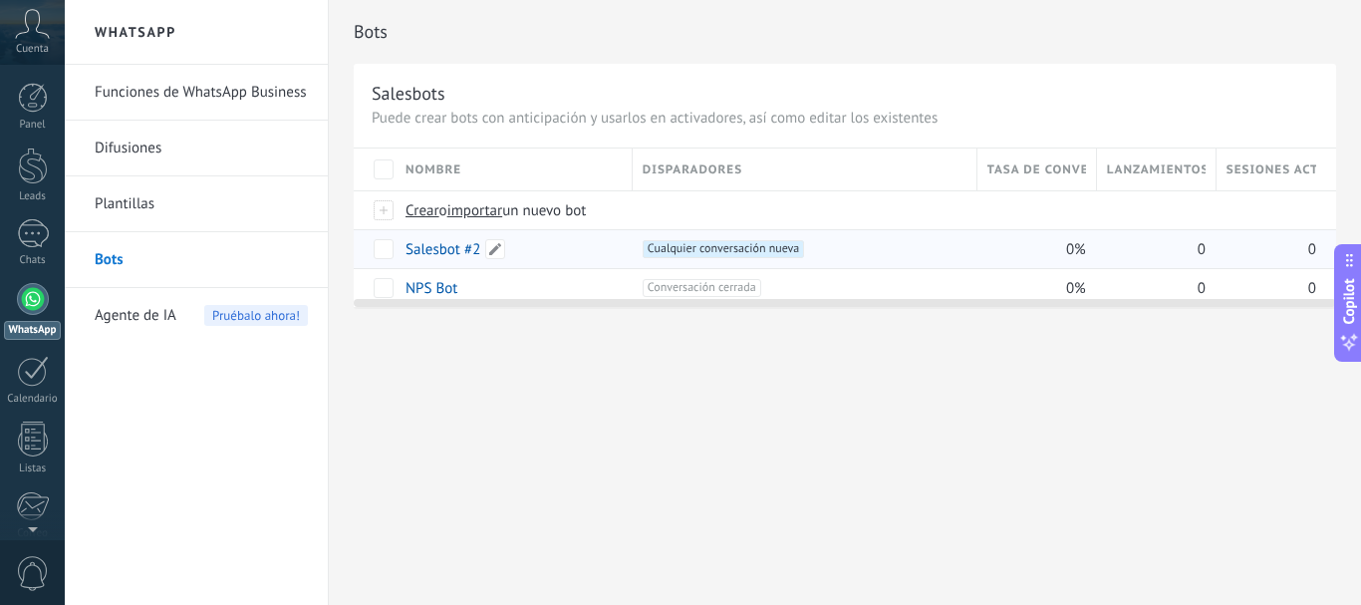
click at [454, 247] on link "Salesbot #2" at bounding box center [443, 249] width 75 height 19
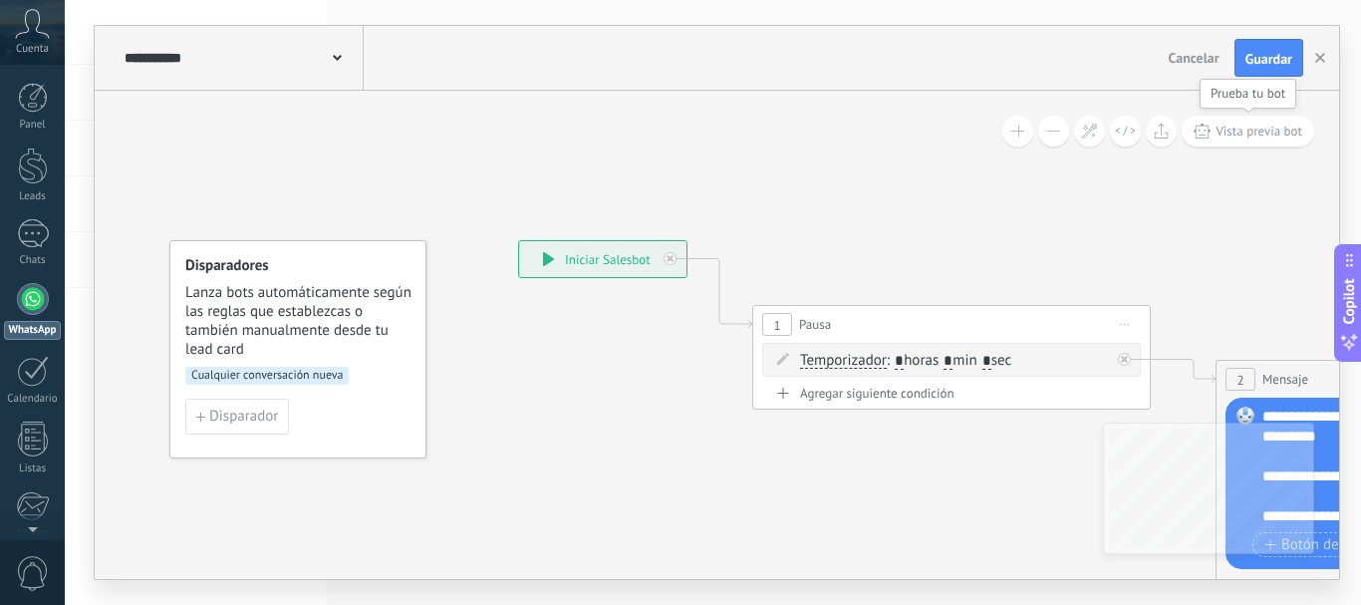
click at [1257, 141] on button "Vista previa bot" at bounding box center [1248, 131] width 133 height 31
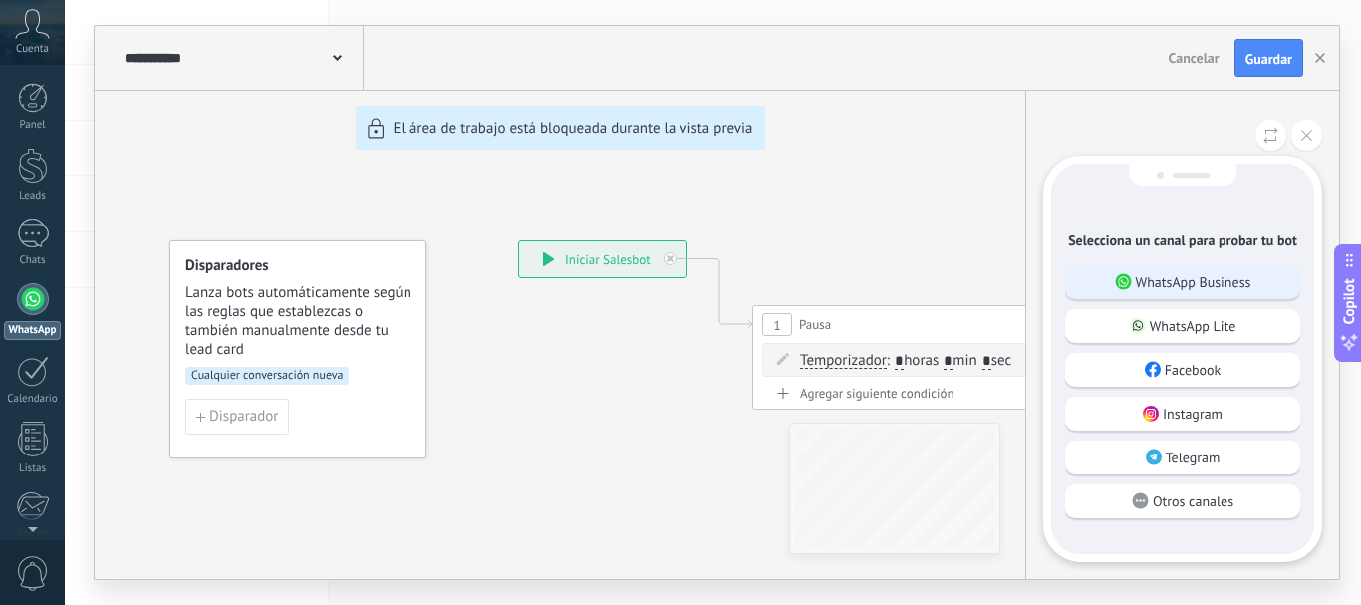
click at [1161, 280] on p "WhatsApp Business" at bounding box center [1194, 282] width 116 height 18
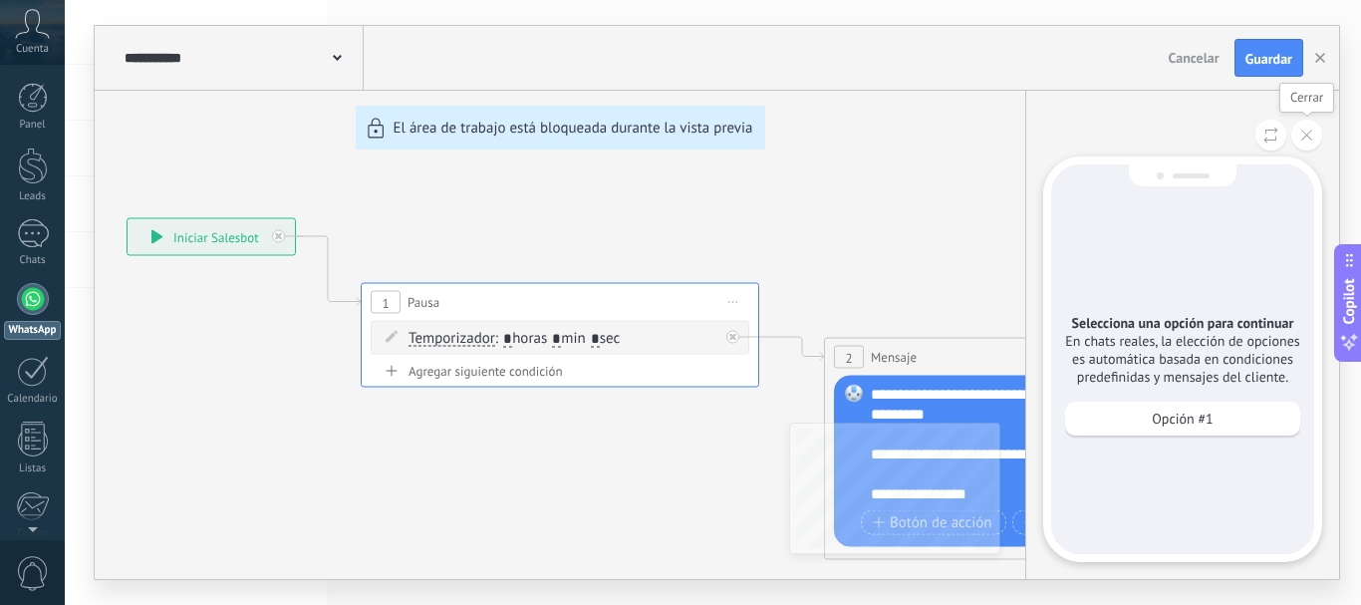
click at [1307, 139] on icon at bounding box center [1306, 135] width 11 height 11
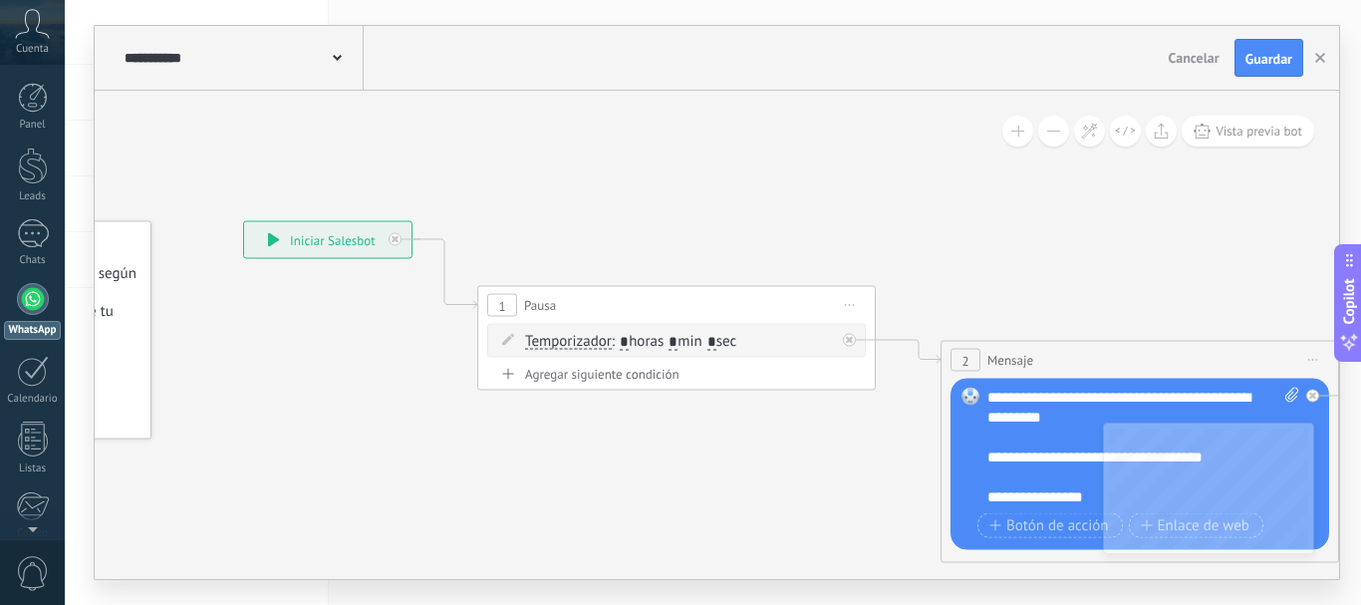
drag, startPoint x: 368, startPoint y: 472, endPoint x: 499, endPoint y: 471, distance: 131.5
click at [496, 471] on icon at bounding box center [1254, 424] width 3019 height 1403
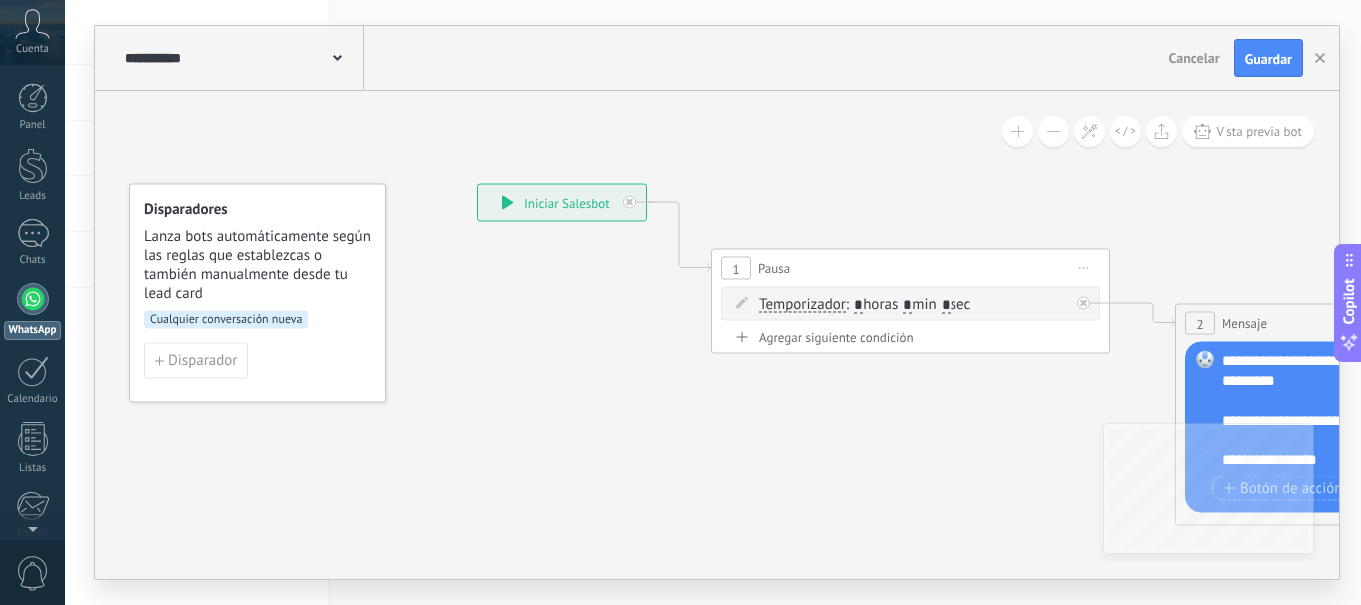
drag, startPoint x: 389, startPoint y: 488, endPoint x: 611, endPoint y: 455, distance: 224.6
click at [41, 292] on div at bounding box center [33, 299] width 32 height 32
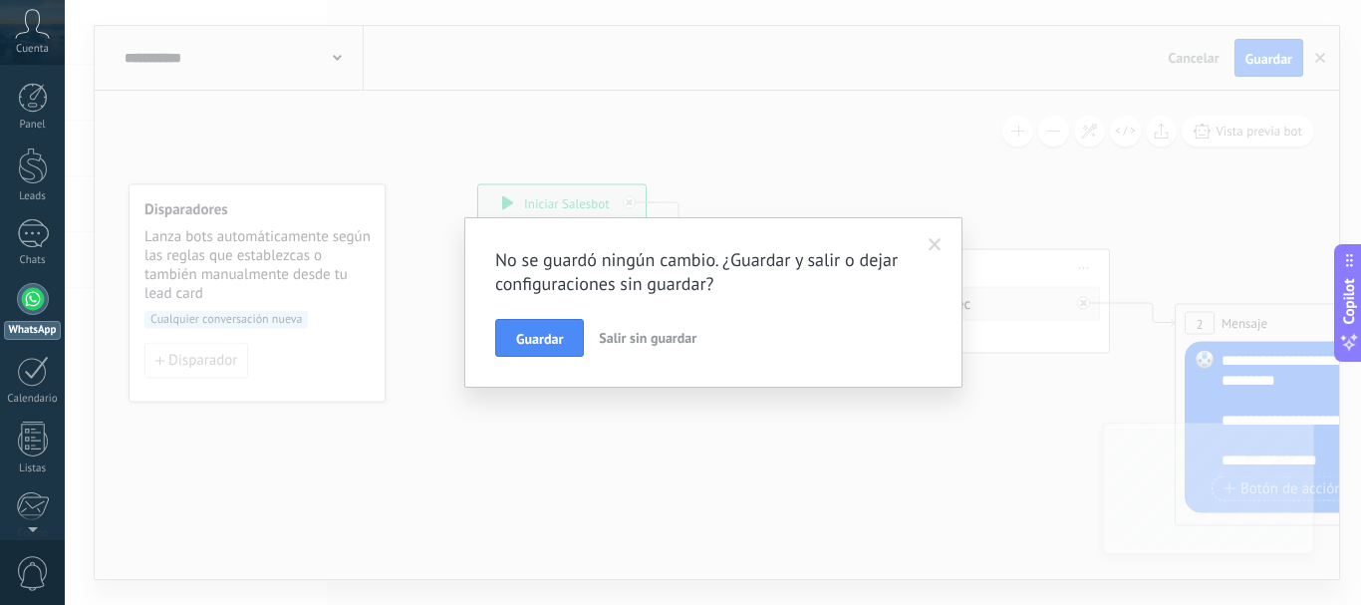
click at [532, 345] on span "Guardar" at bounding box center [539, 339] width 47 height 14
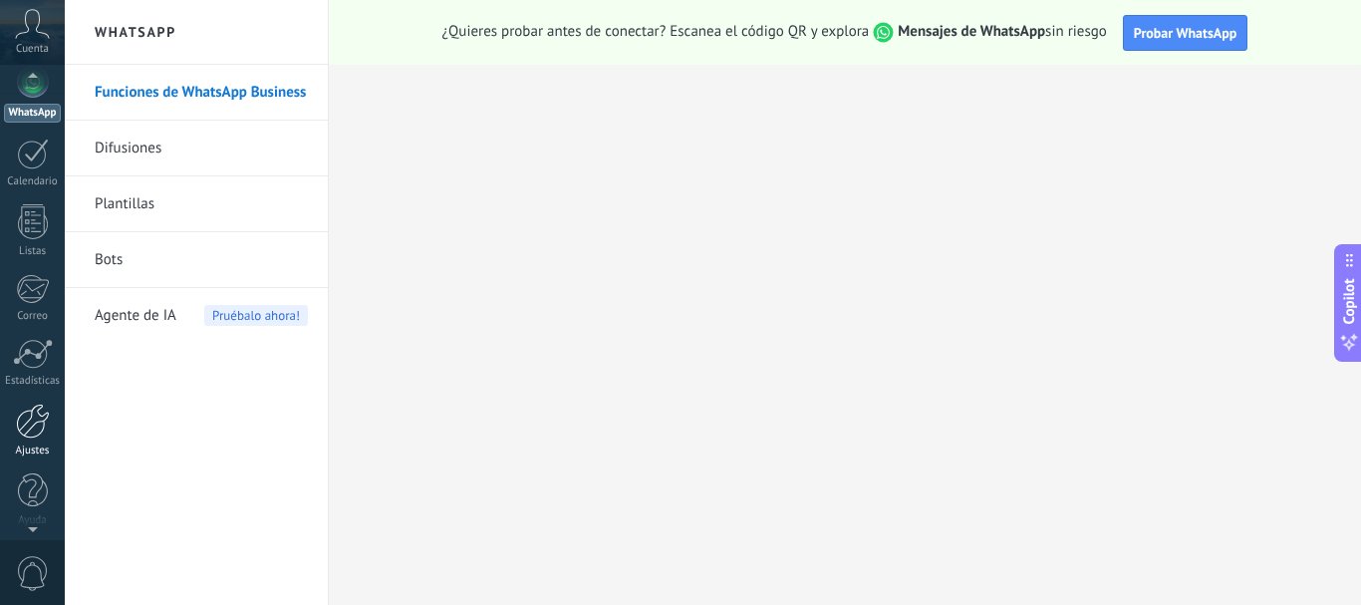
scroll to position [224, 0]
click at [28, 417] on div at bounding box center [33, 414] width 34 height 35
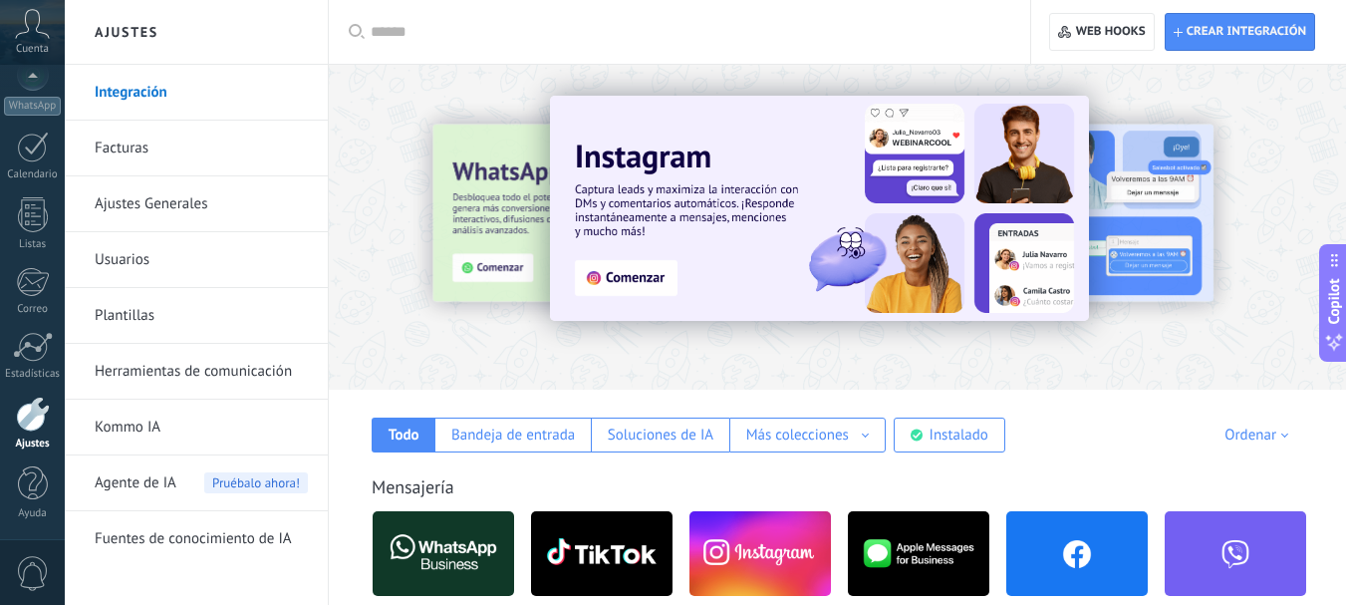
click at [376, 33] on input "text" at bounding box center [687, 32] width 632 height 21
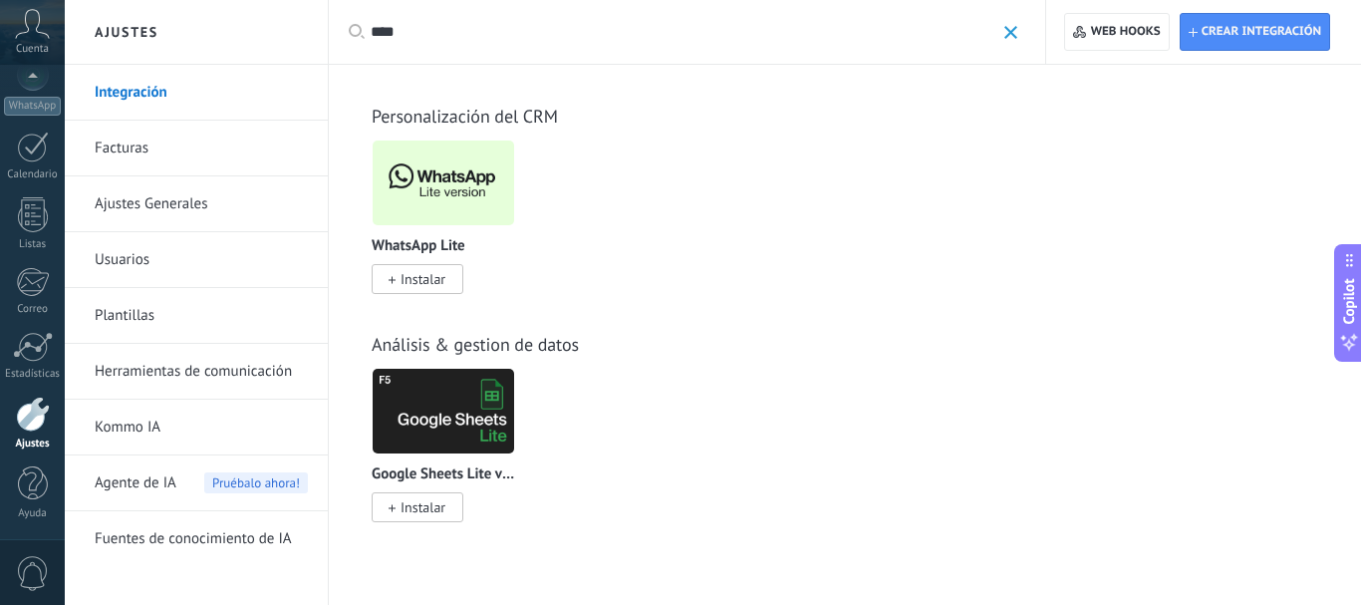
type input "****"
click at [436, 279] on span "Instalar" at bounding box center [423, 279] width 45 height 18
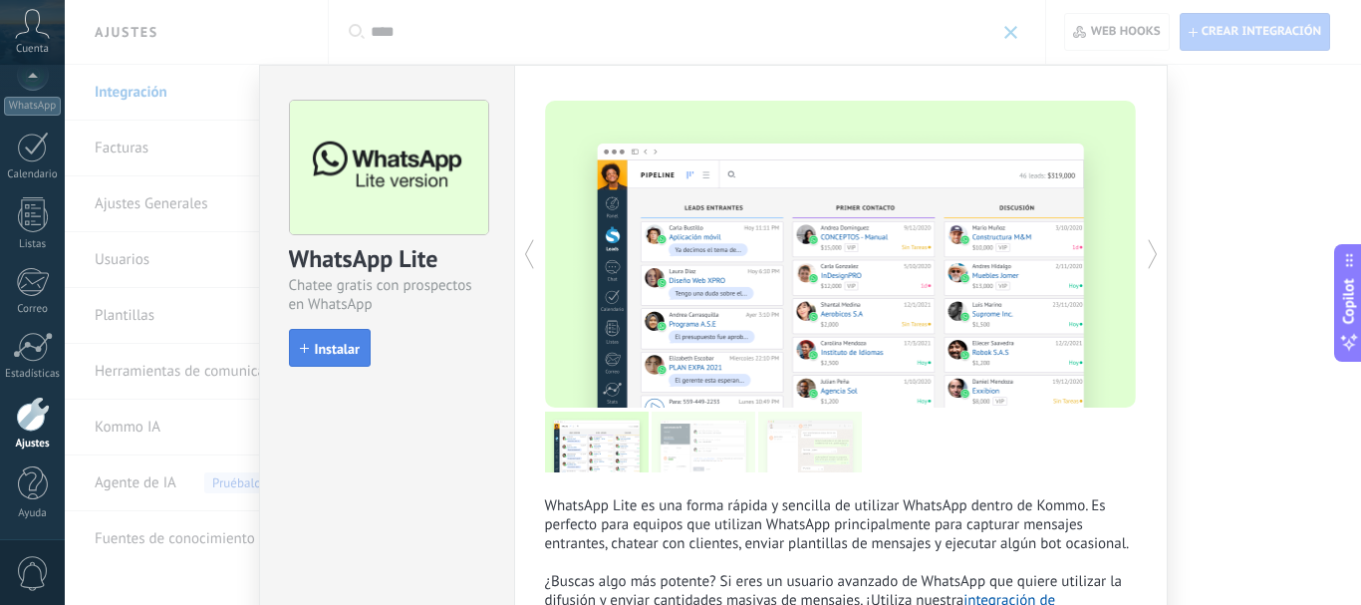
click at [318, 351] on span "Instalar" at bounding box center [337, 349] width 45 height 14
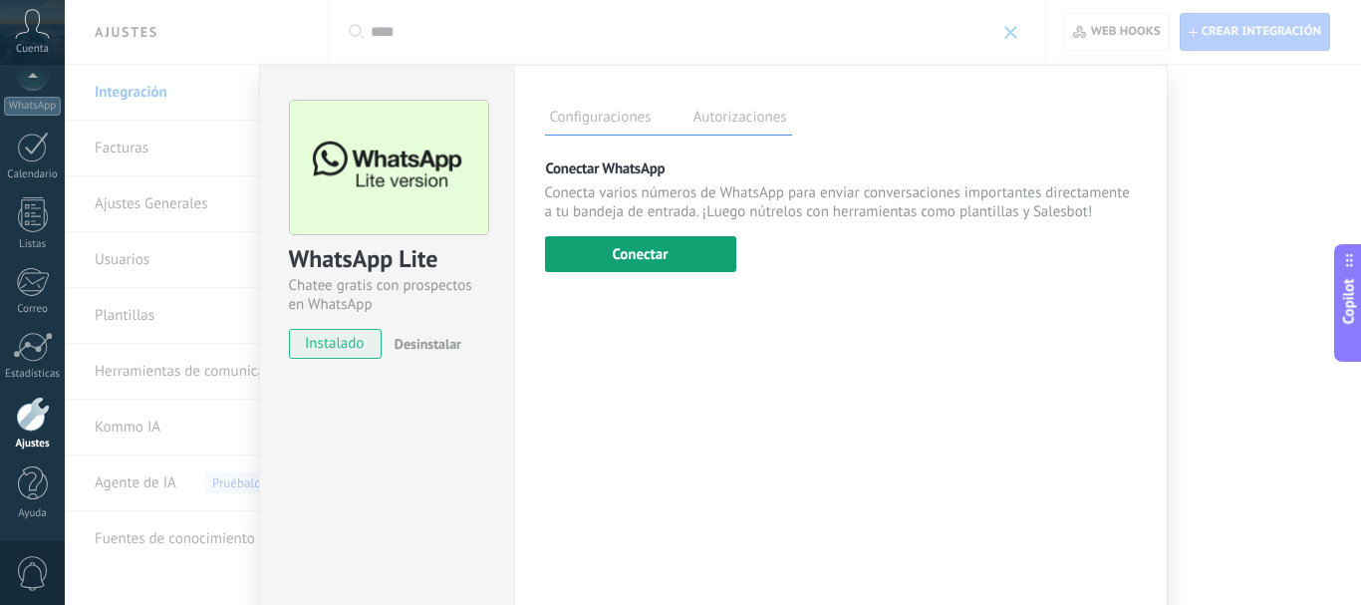
click at [667, 261] on button "Conectar" at bounding box center [640, 254] width 191 height 36
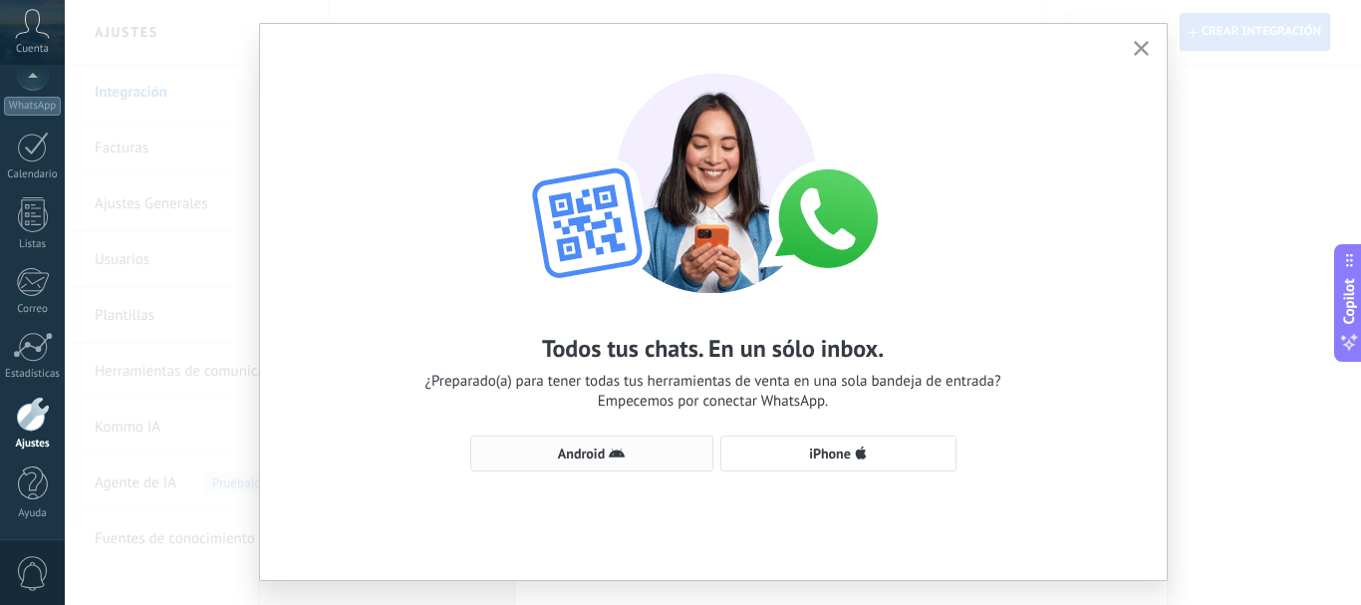
scroll to position [83, 0]
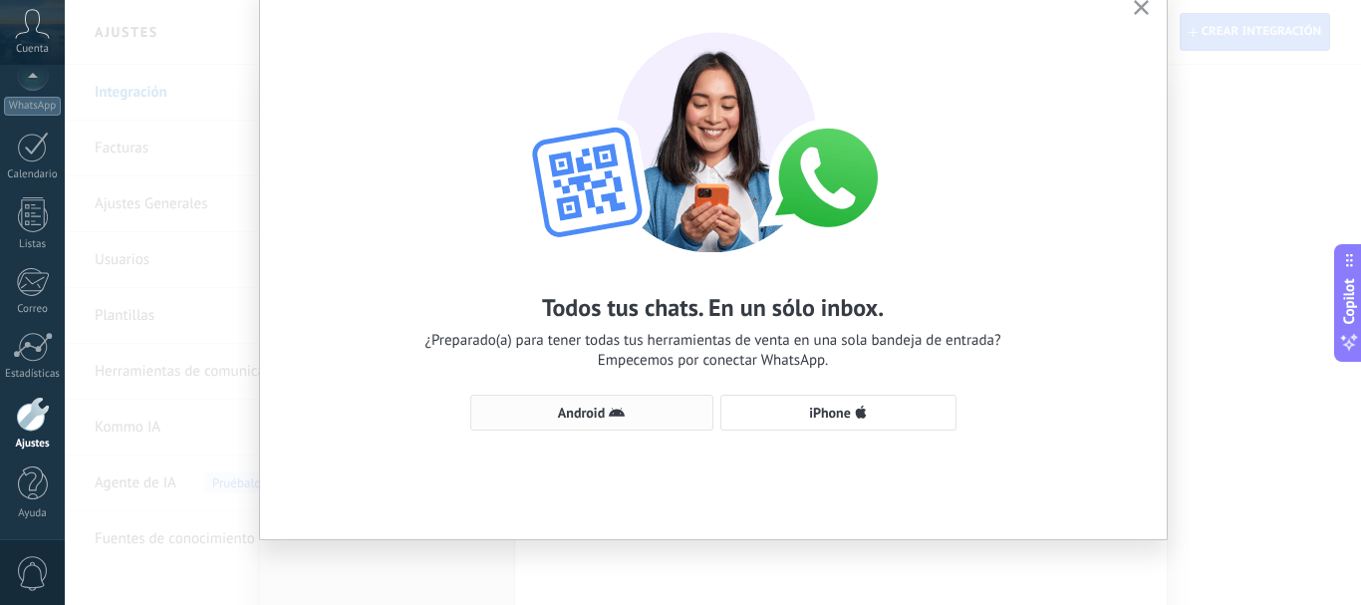
click at [576, 414] on span "Android" at bounding box center [581, 413] width 47 height 14
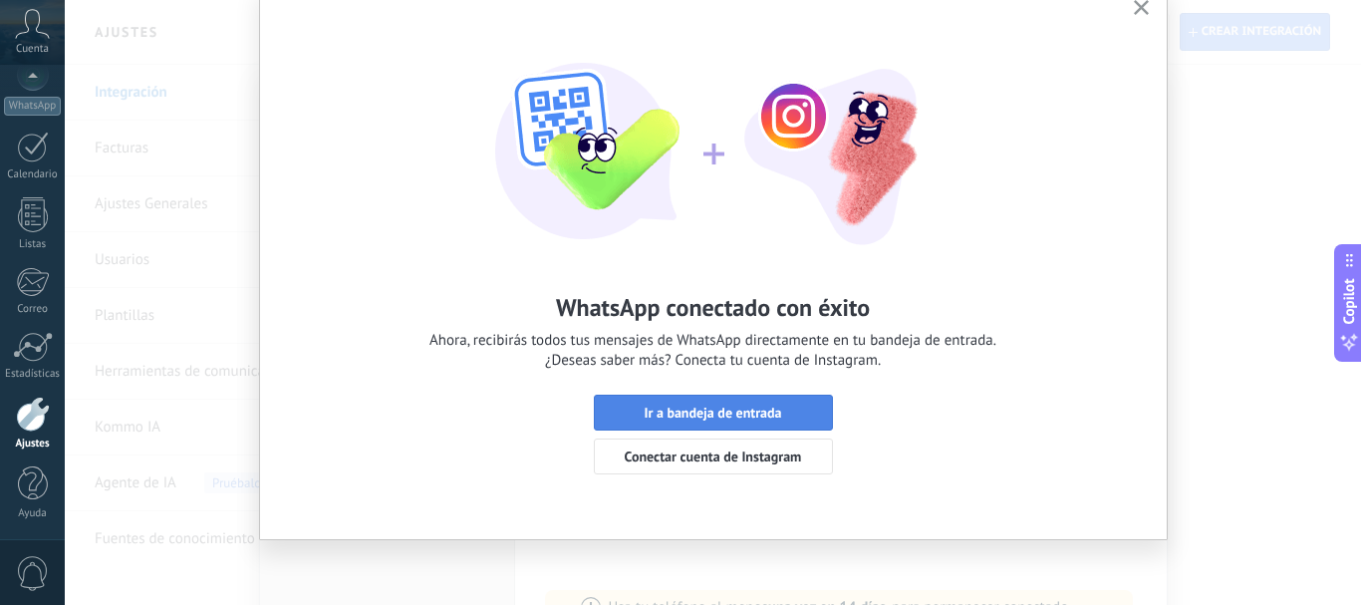
click at [701, 415] on span "Ir a bandeja de entrada" at bounding box center [713, 413] width 138 height 14
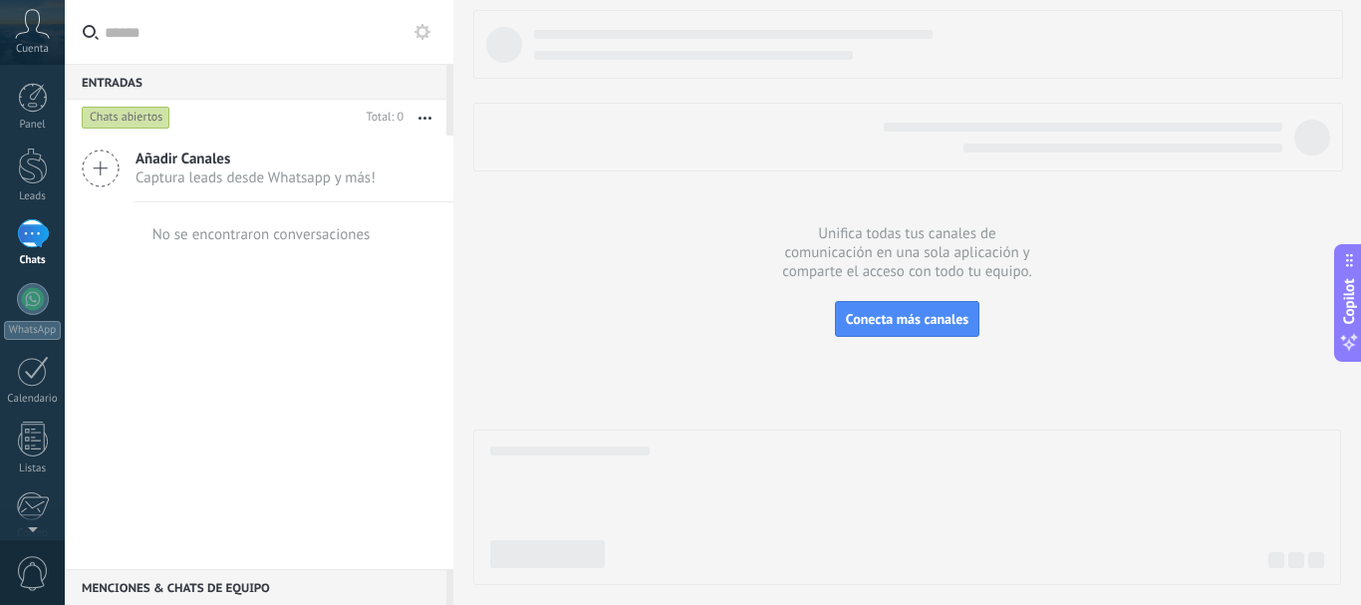
click at [105, 169] on icon at bounding box center [101, 168] width 38 height 38
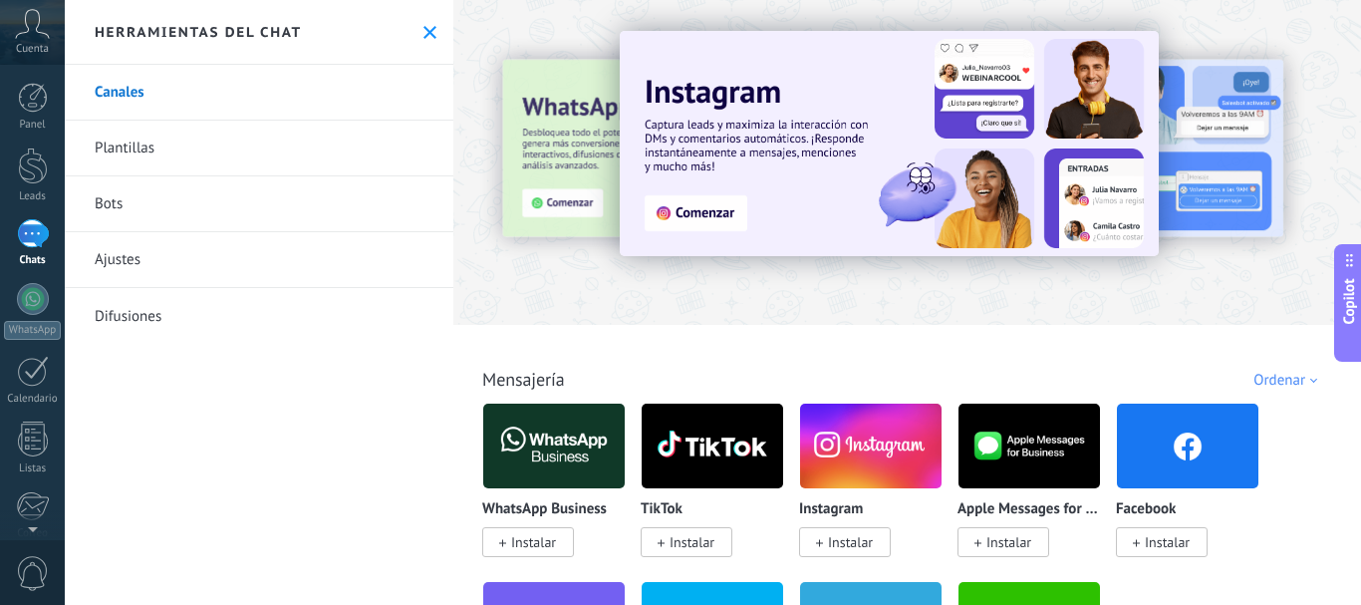
click at [148, 216] on link "Bots" at bounding box center [259, 204] width 389 height 56
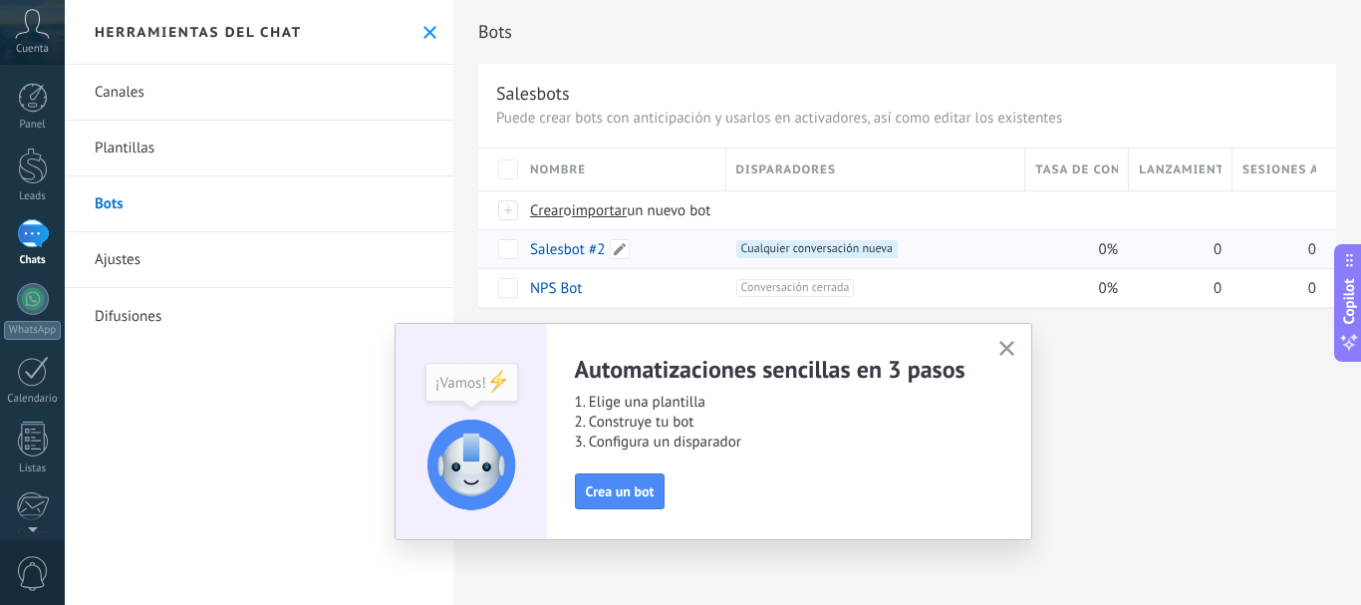
click at [551, 253] on link "Salesbot #2" at bounding box center [567, 249] width 75 height 19
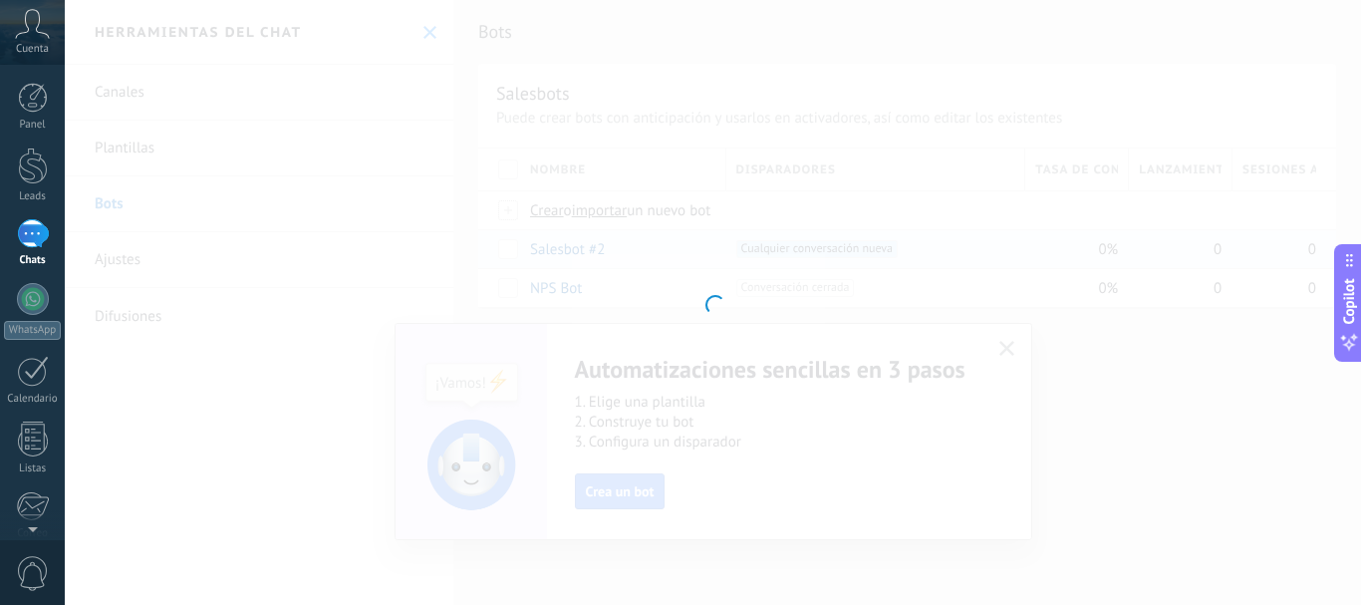
type input "**********"
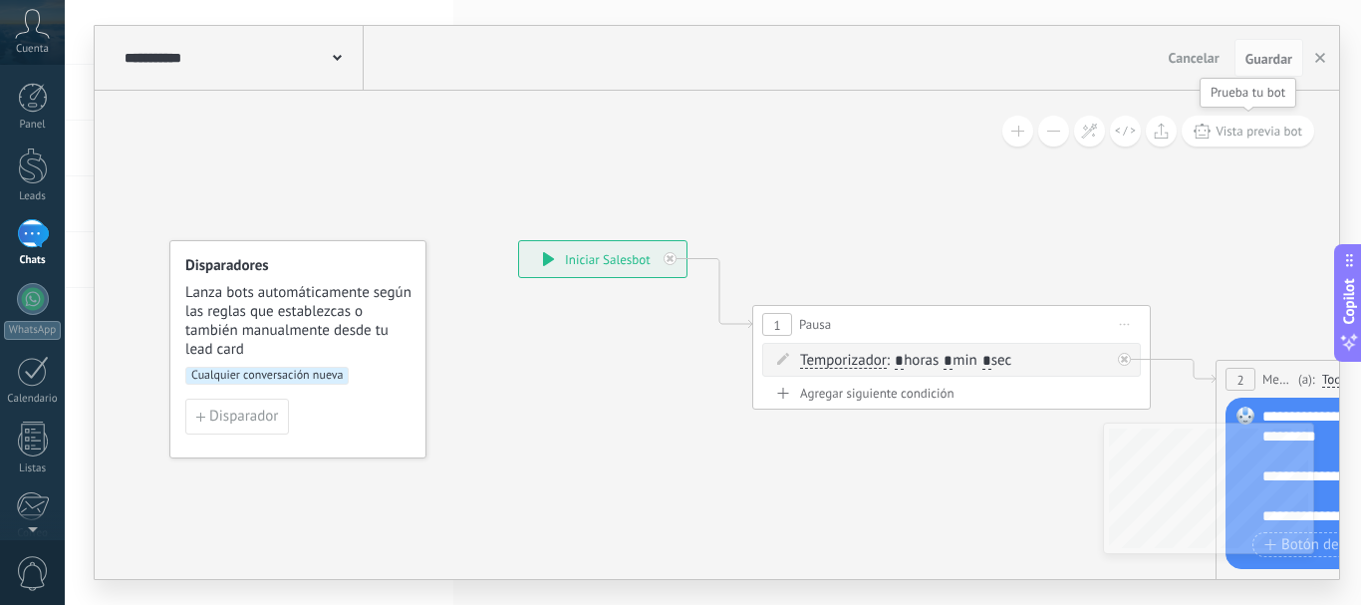
click at [1244, 134] on span "Vista previa bot" at bounding box center [1259, 131] width 87 height 17
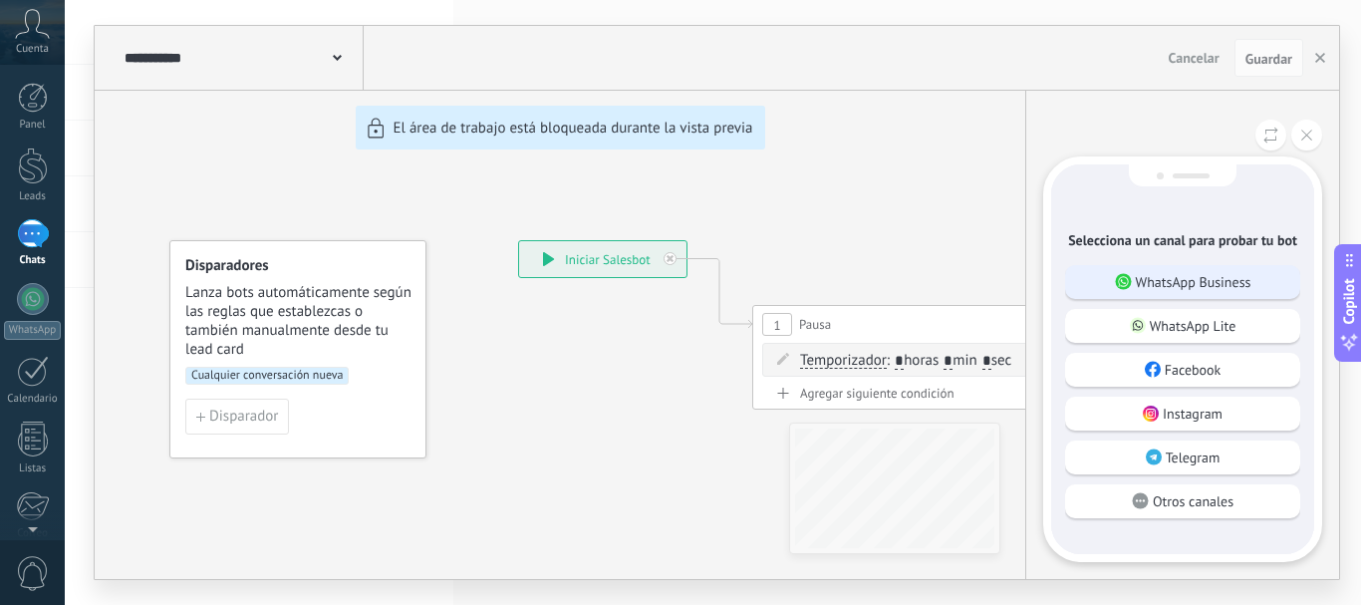
click at [1172, 280] on p "WhatsApp Business" at bounding box center [1194, 282] width 116 height 18
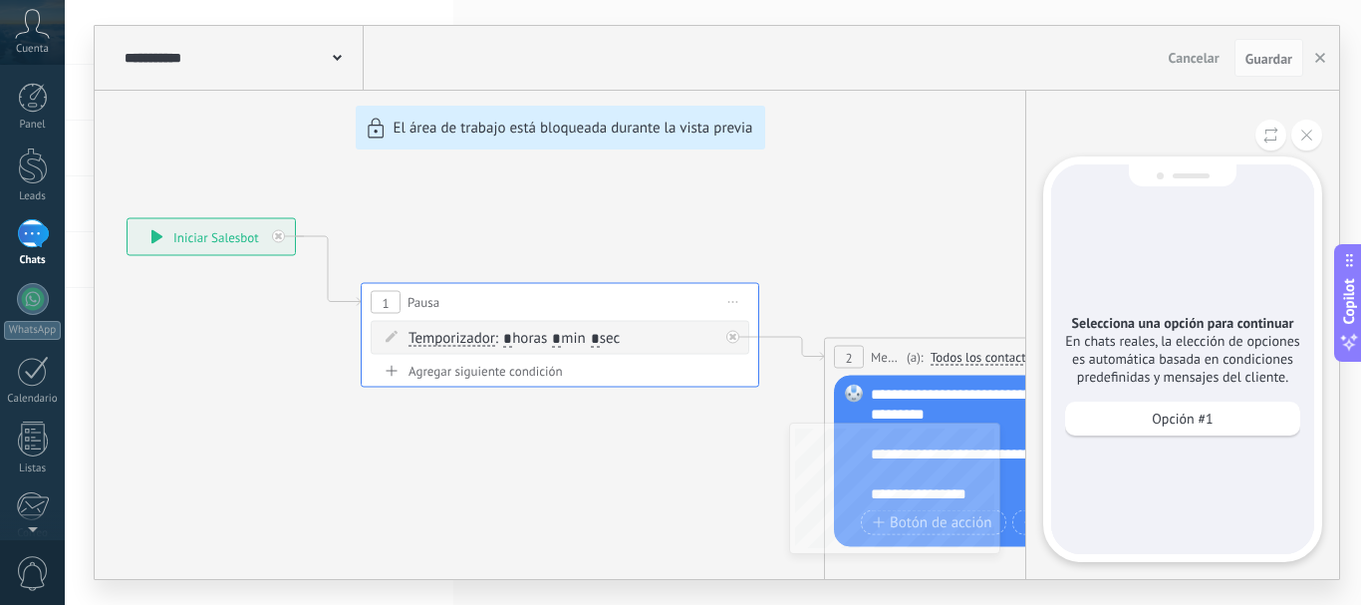
drag, startPoint x: 949, startPoint y: 261, endPoint x: 833, endPoint y: 247, distance: 116.4
click at [833, 246] on div "**********" at bounding box center [717, 302] width 1244 height 553
drag, startPoint x: 890, startPoint y: 265, endPoint x: 833, endPoint y: 260, distance: 57.0
click at [838, 264] on div "**********" at bounding box center [717, 302] width 1244 height 553
click at [1305, 132] on icon at bounding box center [1306, 135] width 11 height 11
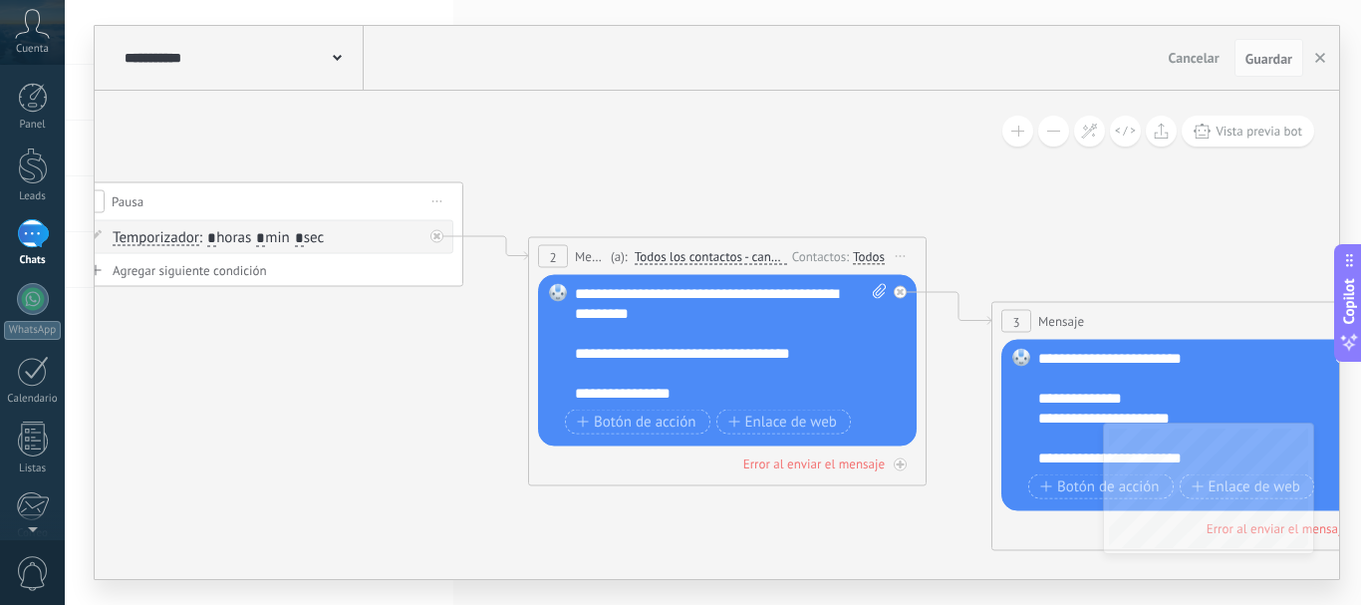
drag, startPoint x: 922, startPoint y: 239, endPoint x: 828, endPoint y: 187, distance: 107.0
click at [828, 187] on icon at bounding box center [928, 366] width 3192 height 1495
click at [723, 255] on span "Todos los contactos - canales seleccionados" at bounding box center [711, 257] width 152 height 16
click at [723, 255] on button "Todos los contactos - canales seleccionados" at bounding box center [749, 257] width 249 height 36
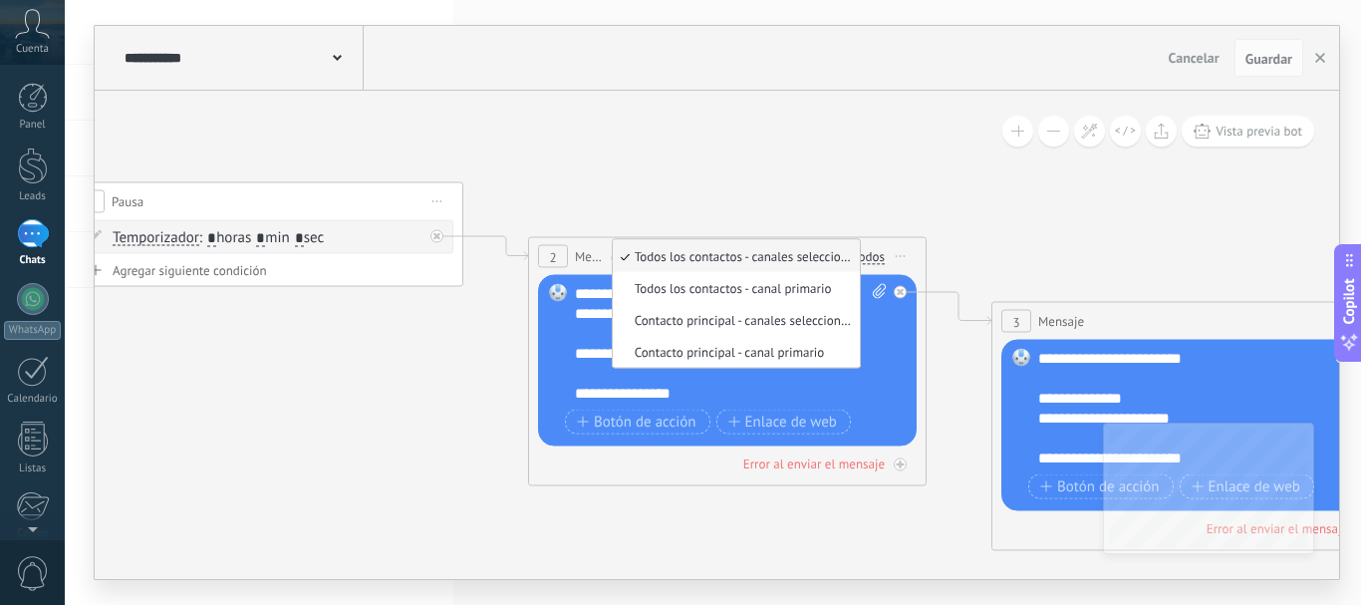
click at [674, 203] on icon at bounding box center [928, 366] width 3192 height 1495
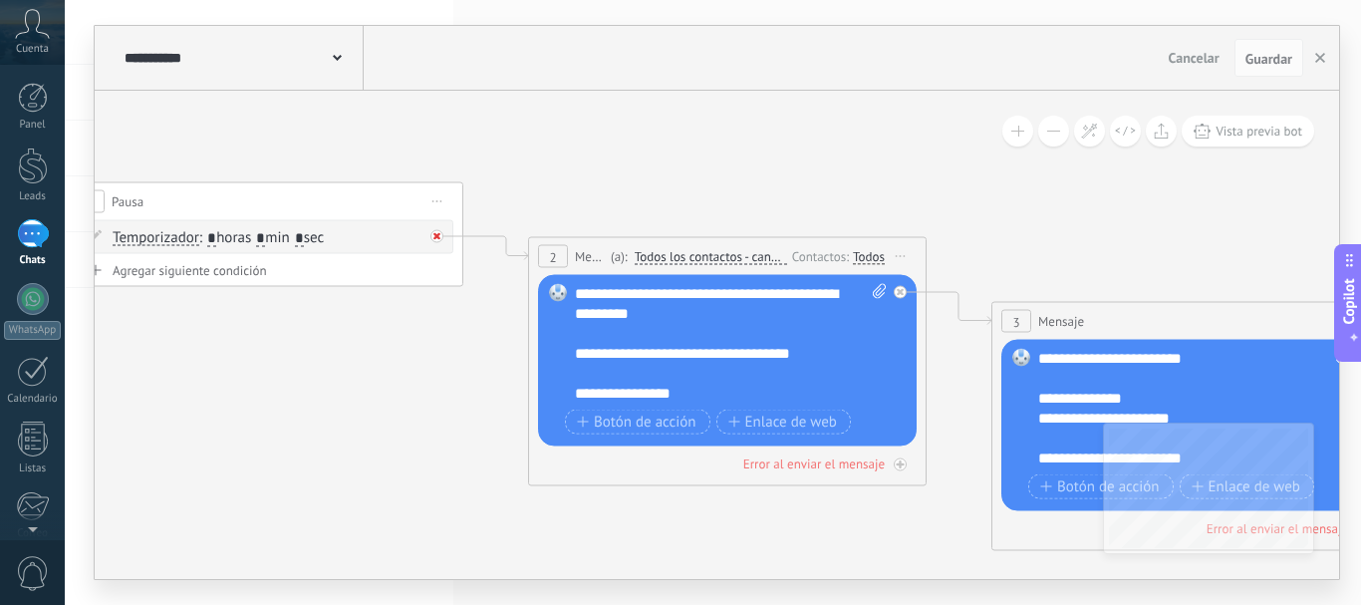
click at [436, 237] on icon at bounding box center [436, 236] width 7 height 7
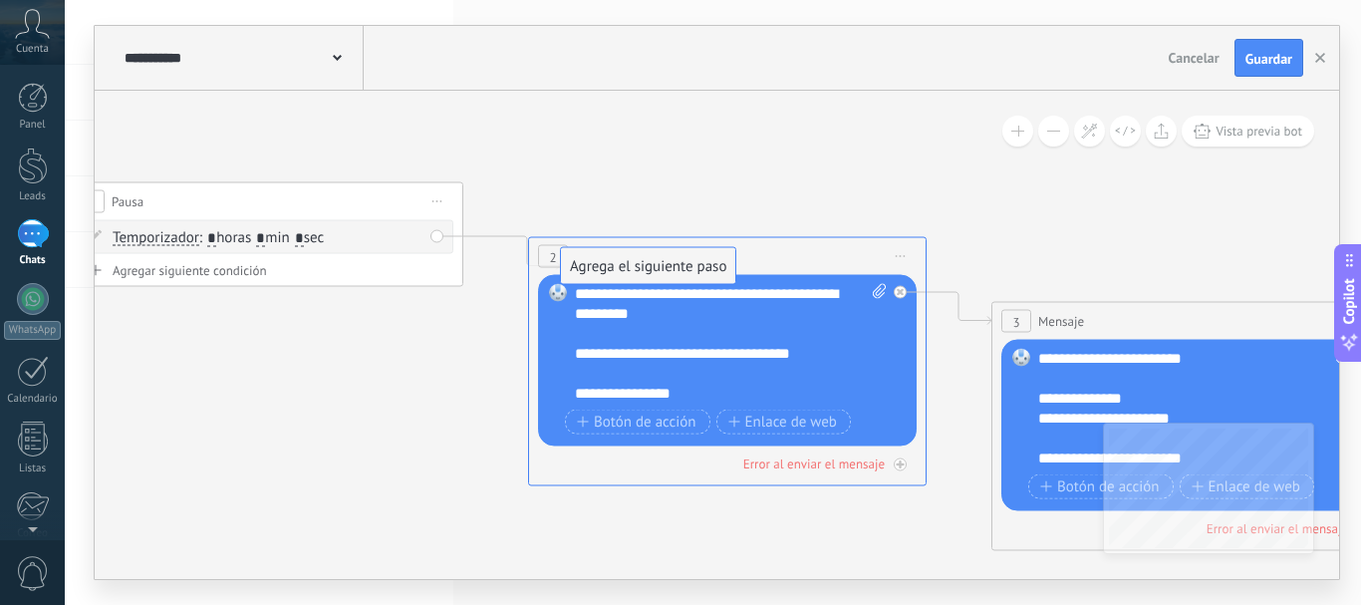
drag, startPoint x: 541, startPoint y: 522, endPoint x: 573, endPoint y: 273, distance: 251.1
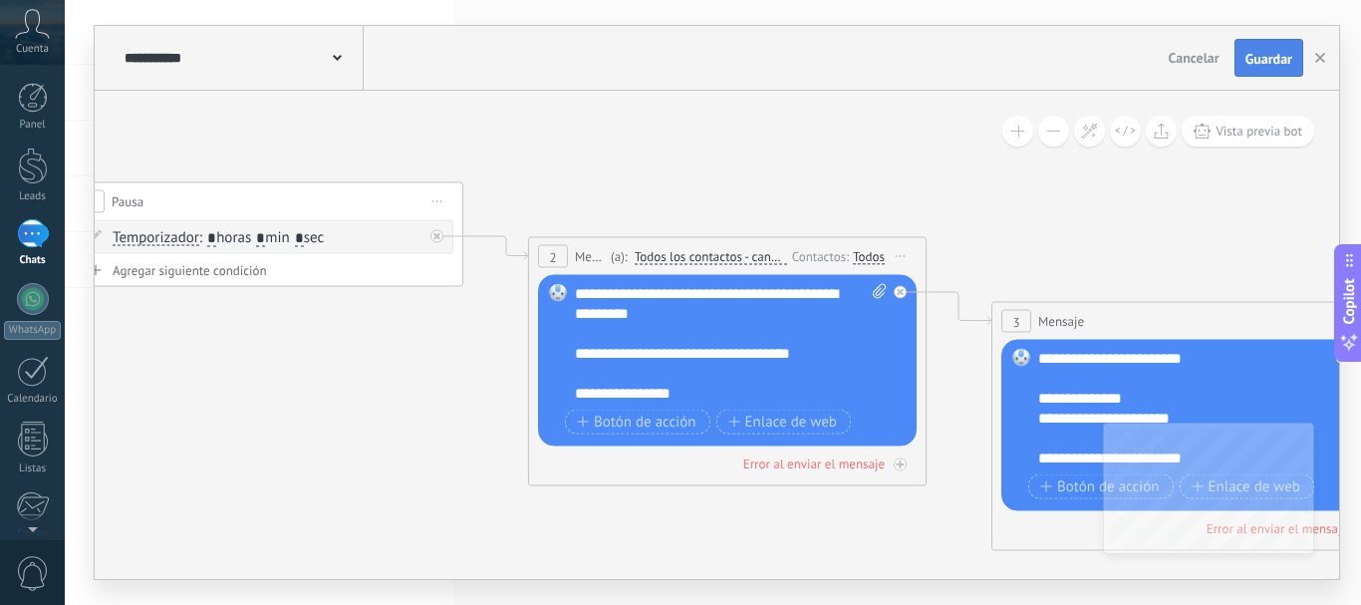
click at [1269, 60] on span "Guardar" at bounding box center [1268, 59] width 47 height 14
click at [28, 300] on div at bounding box center [33, 299] width 32 height 32
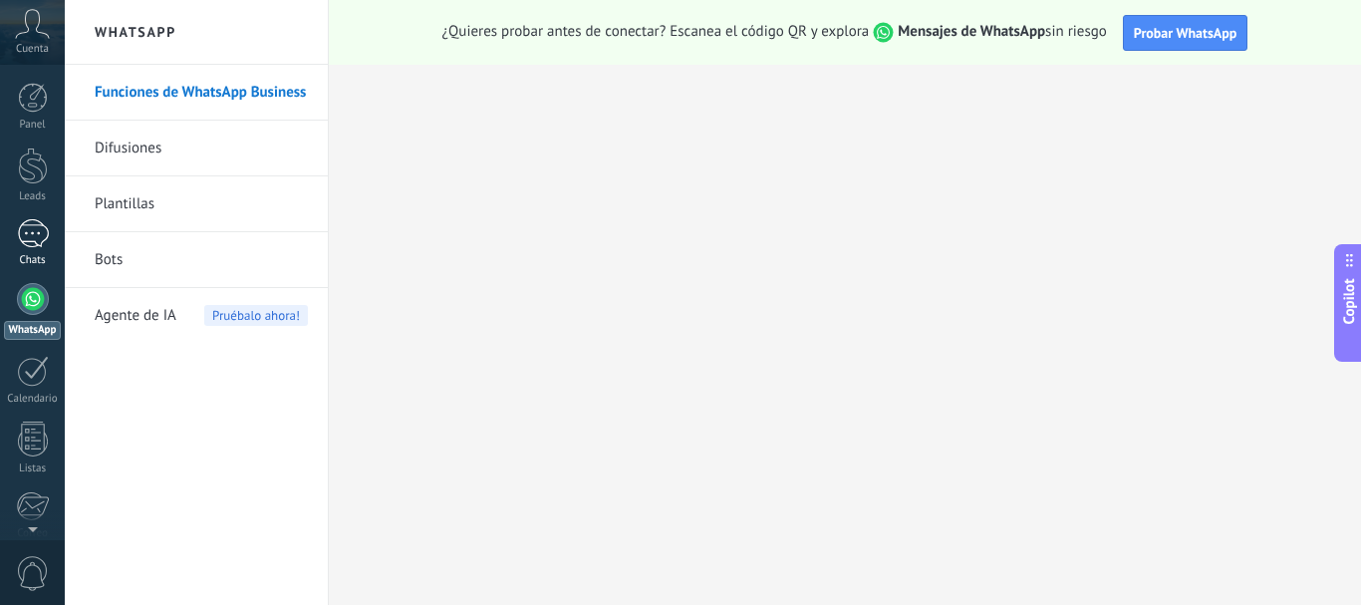
click at [41, 232] on div at bounding box center [33, 233] width 32 height 29
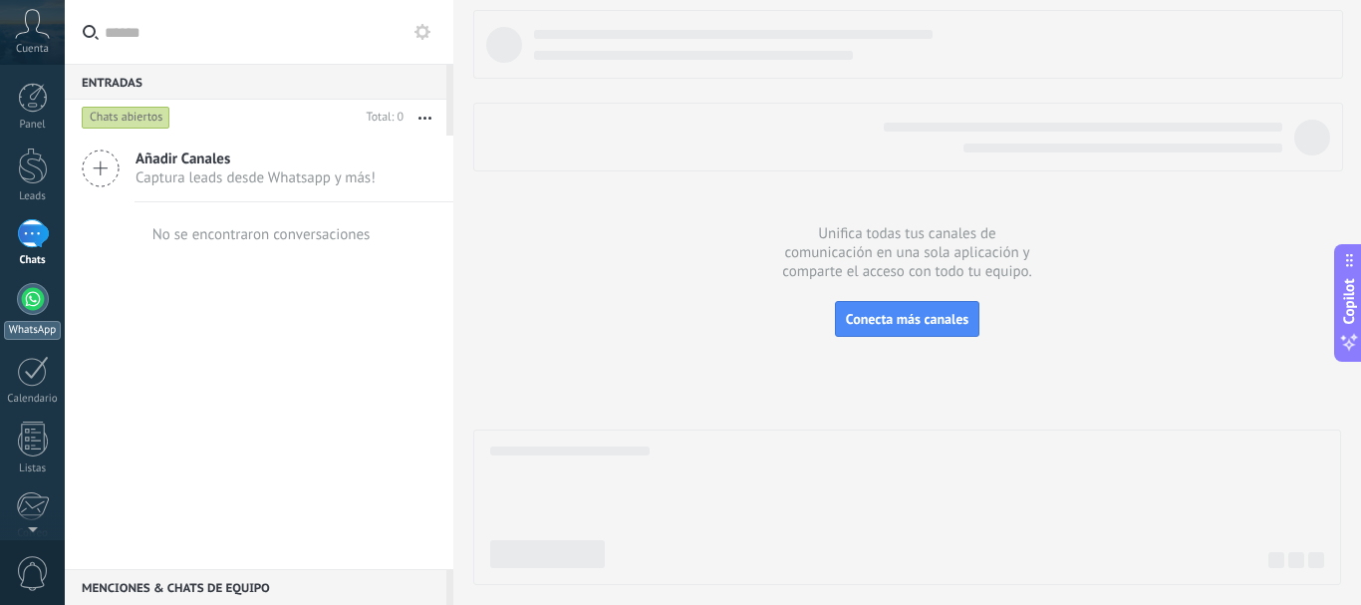
click at [30, 305] on div at bounding box center [33, 299] width 32 height 32
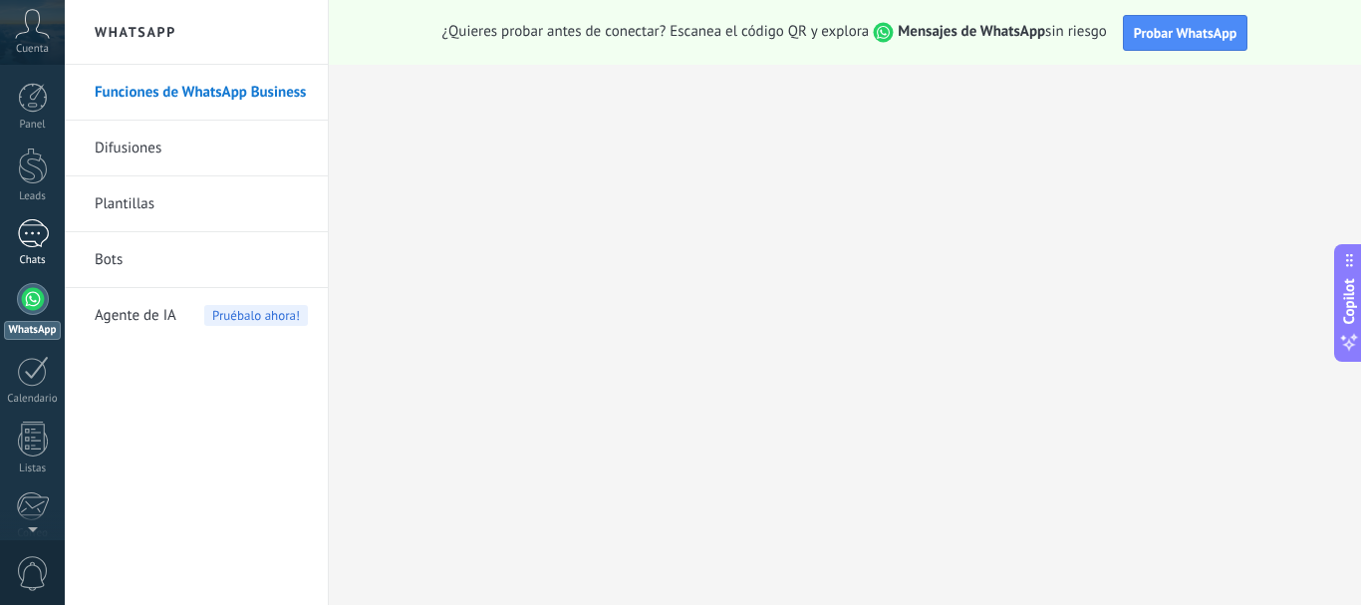
click at [36, 243] on div at bounding box center [33, 233] width 32 height 29
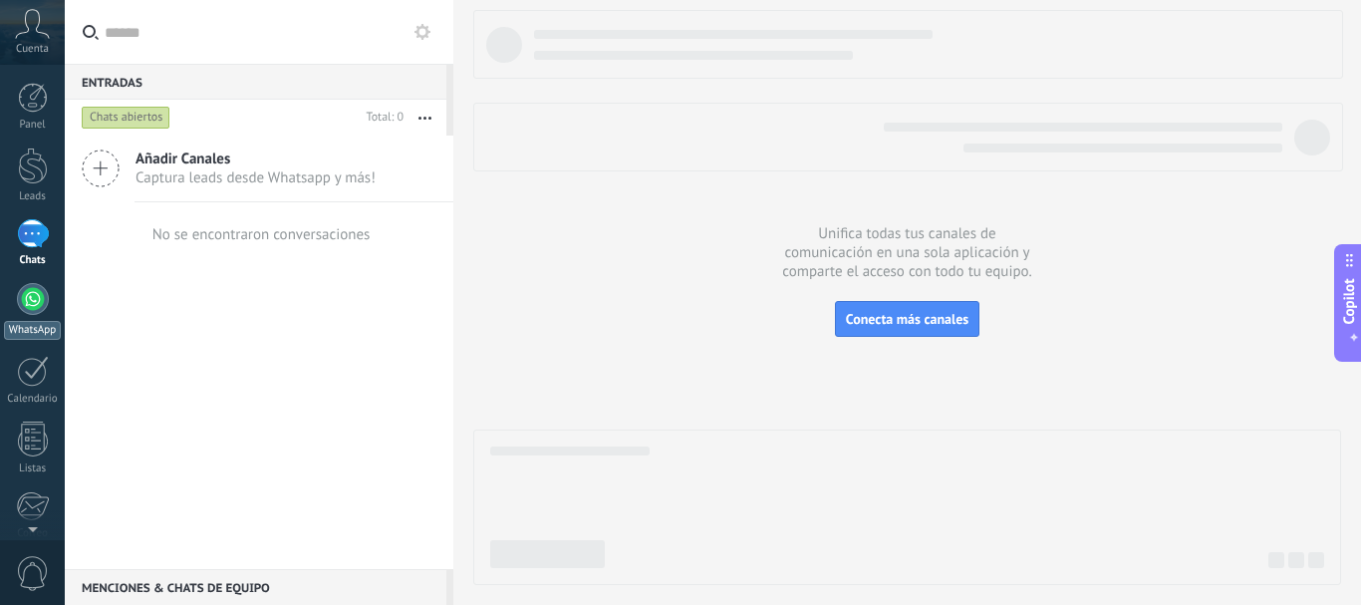
click at [33, 310] on div at bounding box center [33, 299] width 32 height 32
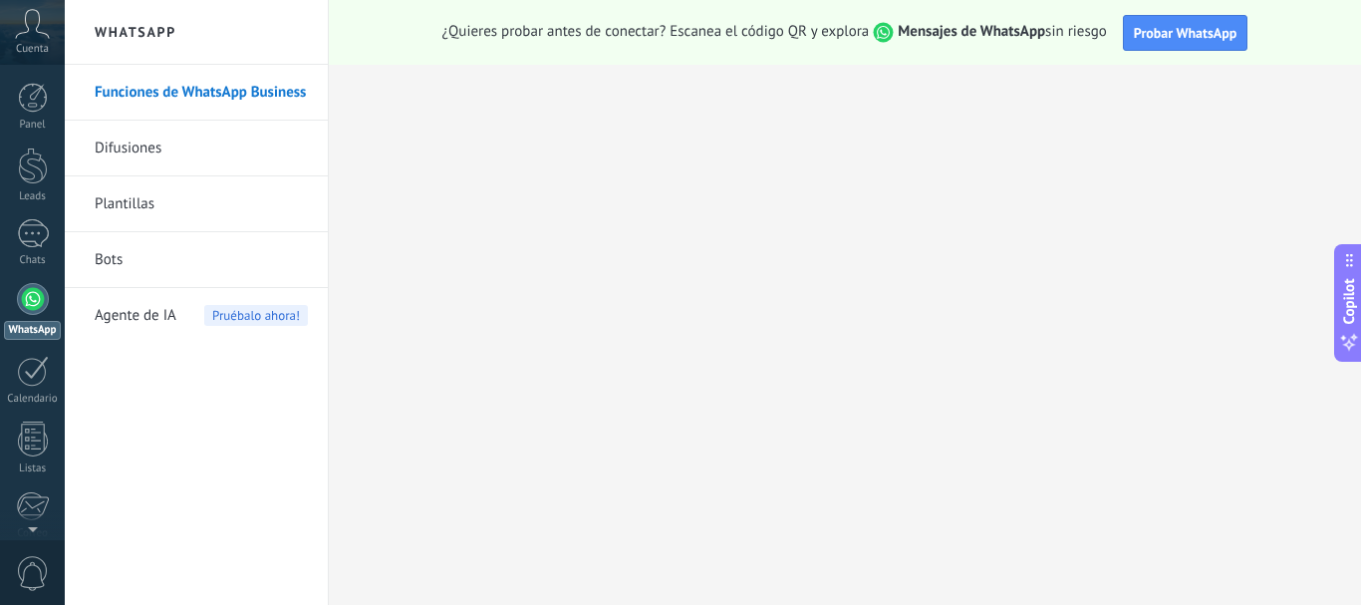
click at [155, 265] on link "Bots" at bounding box center [201, 260] width 213 height 56
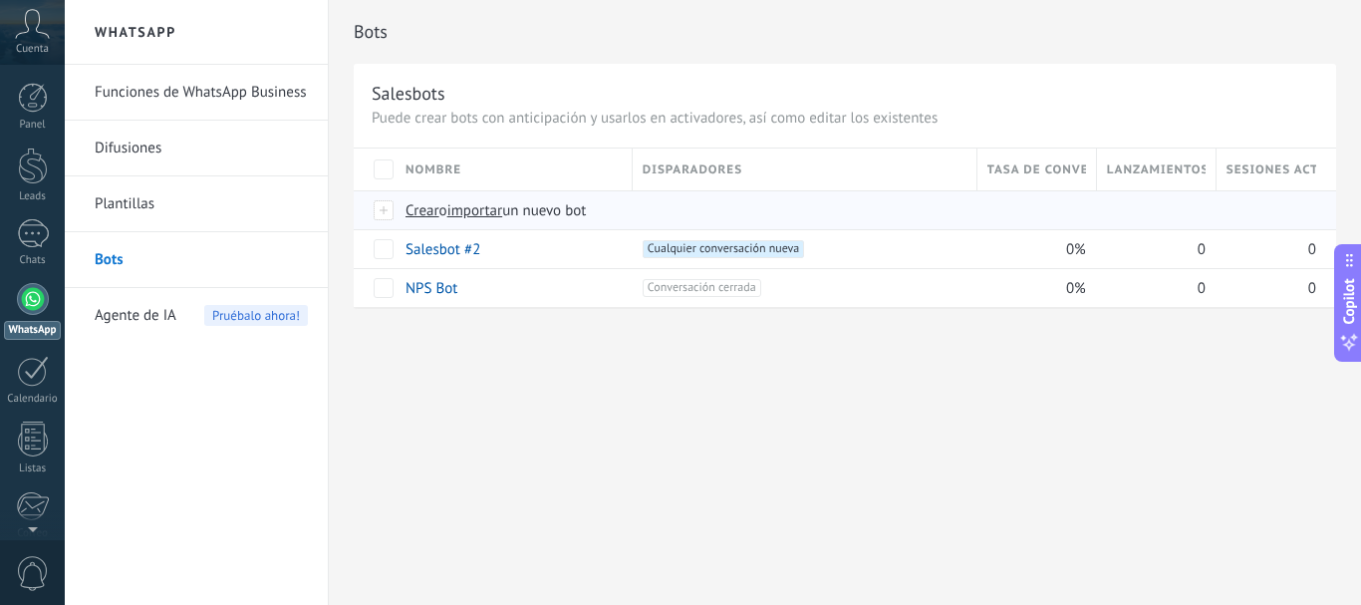
click at [418, 212] on span "Crear" at bounding box center [423, 210] width 34 height 19
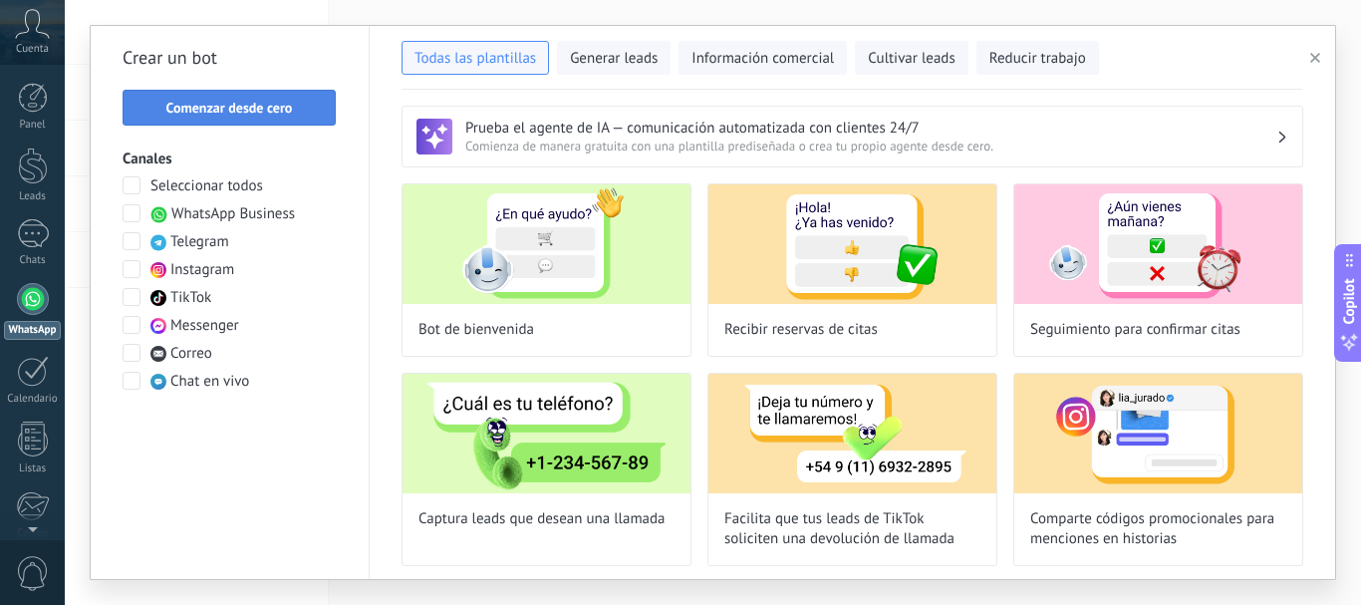
click at [266, 110] on span "Comenzar desde cero" at bounding box center [229, 108] width 127 height 14
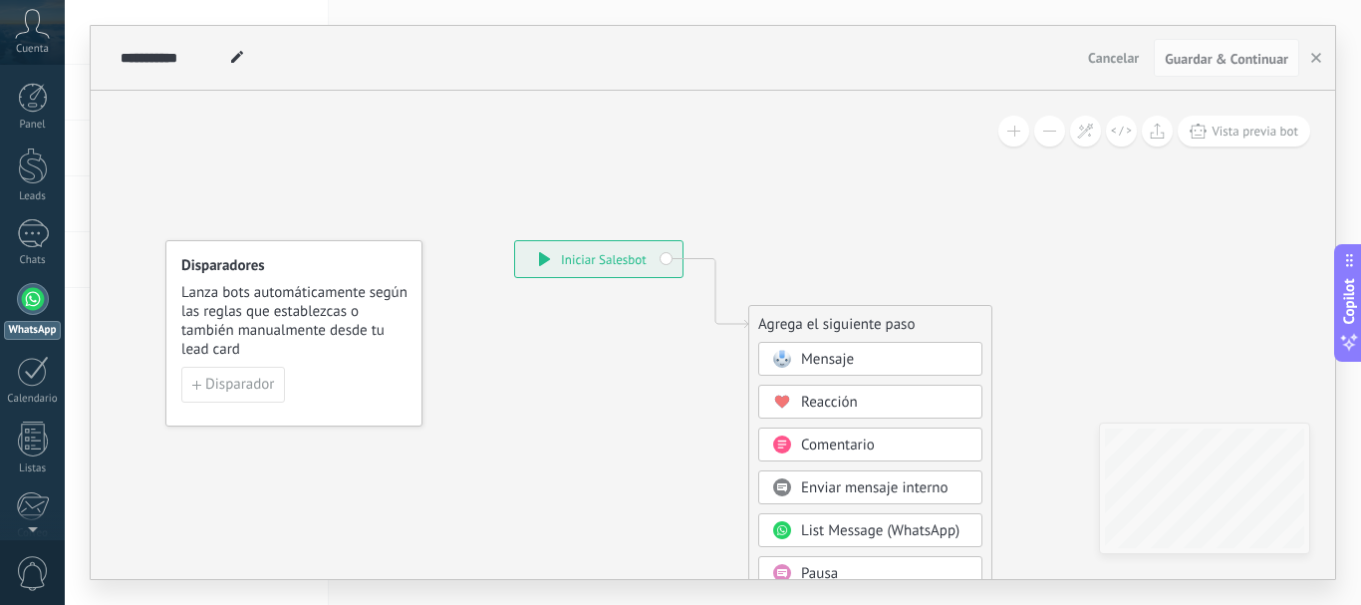
click at [837, 357] on span "Mensaje" at bounding box center [827, 359] width 53 height 19
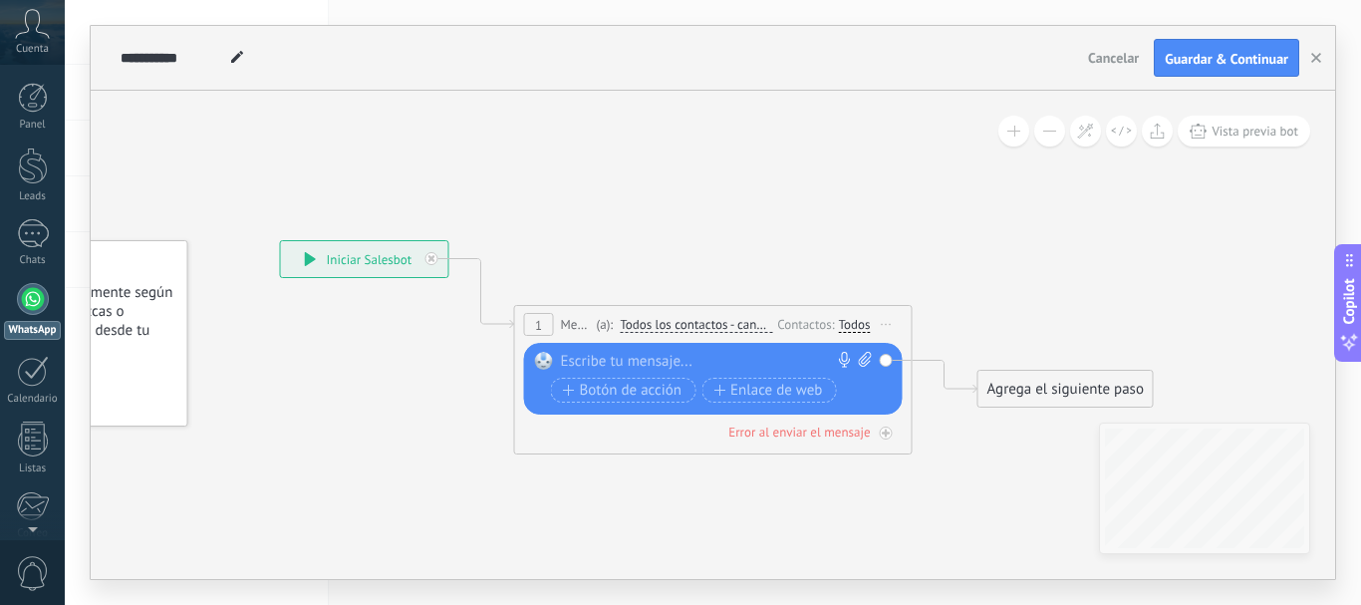
click at [632, 367] on div at bounding box center [709, 362] width 296 height 20
click at [1317, 59] on use "button" at bounding box center [1316, 58] width 10 height 10
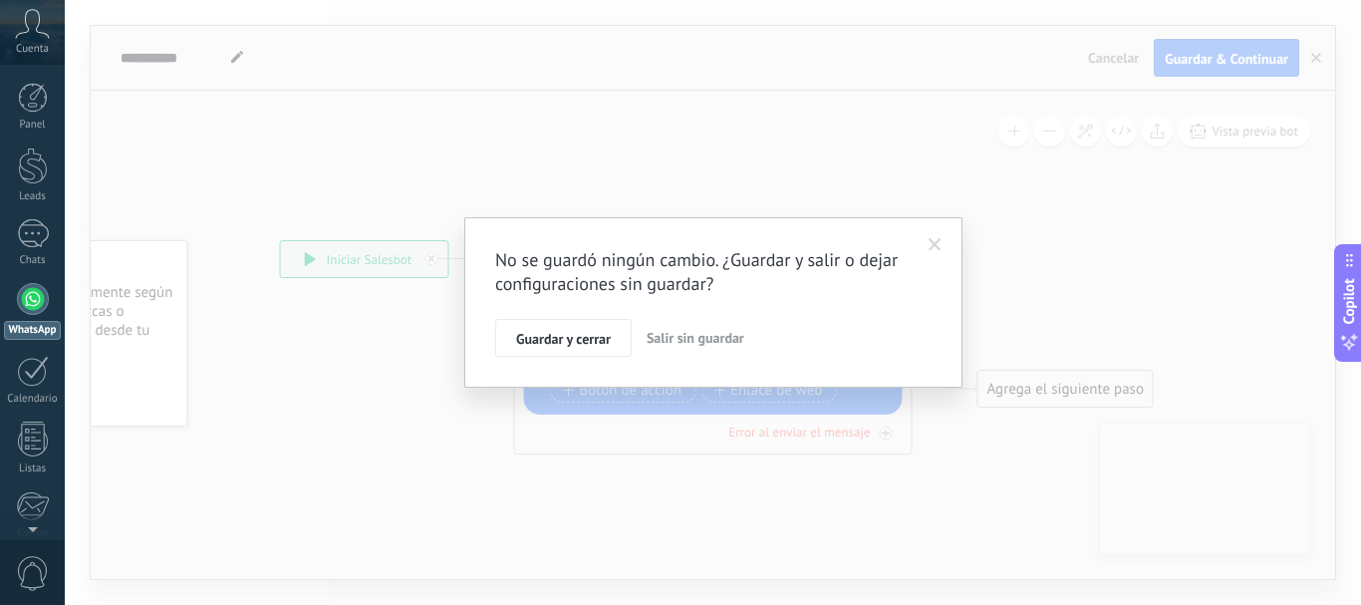
click at [687, 338] on span "Salir sin guardar" at bounding box center [696, 338] width 98 height 18
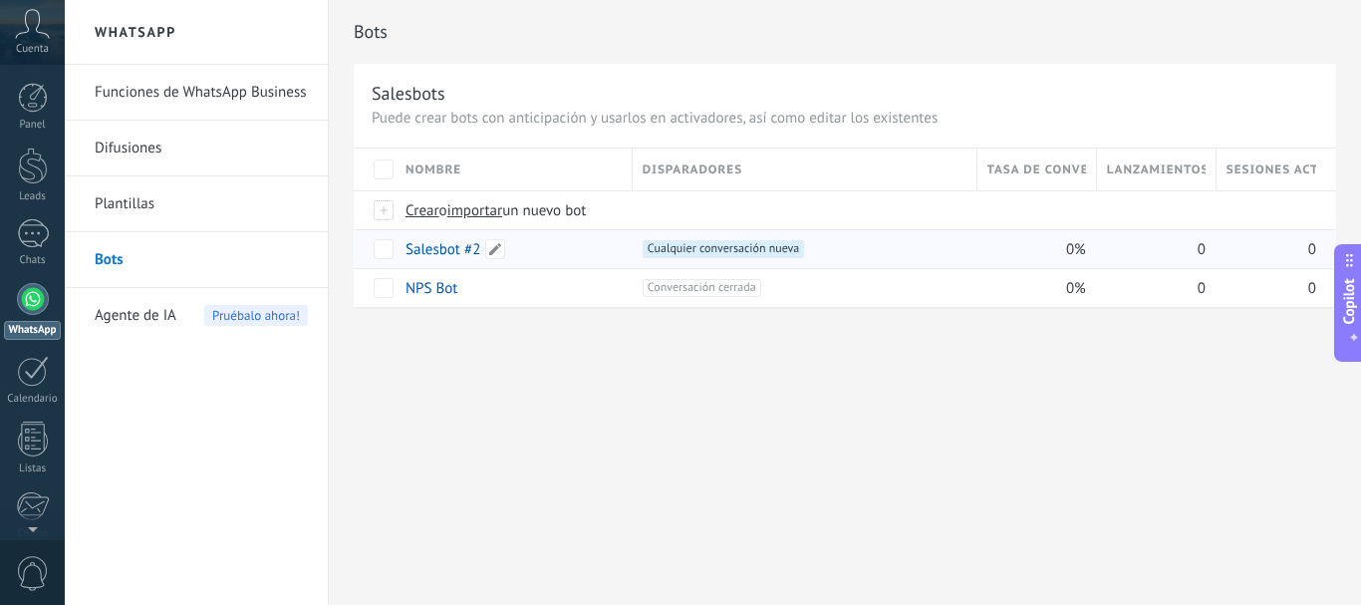
click at [470, 250] on link "Salesbot #2" at bounding box center [443, 249] width 75 height 19
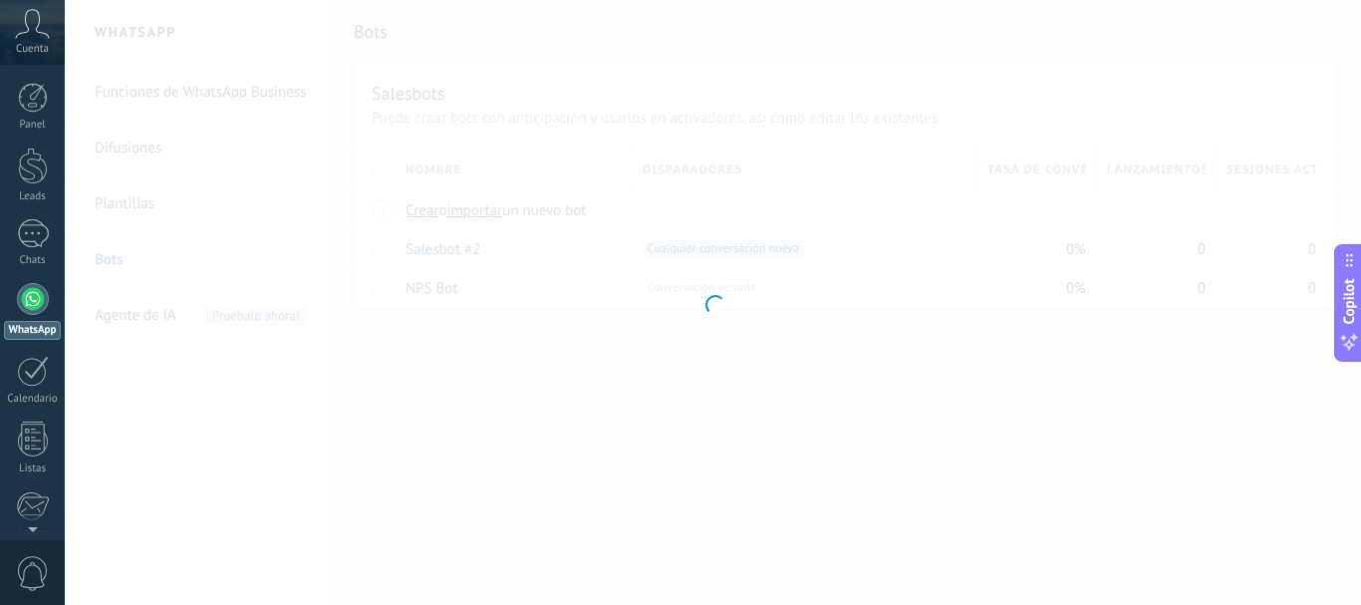
type input "**********"
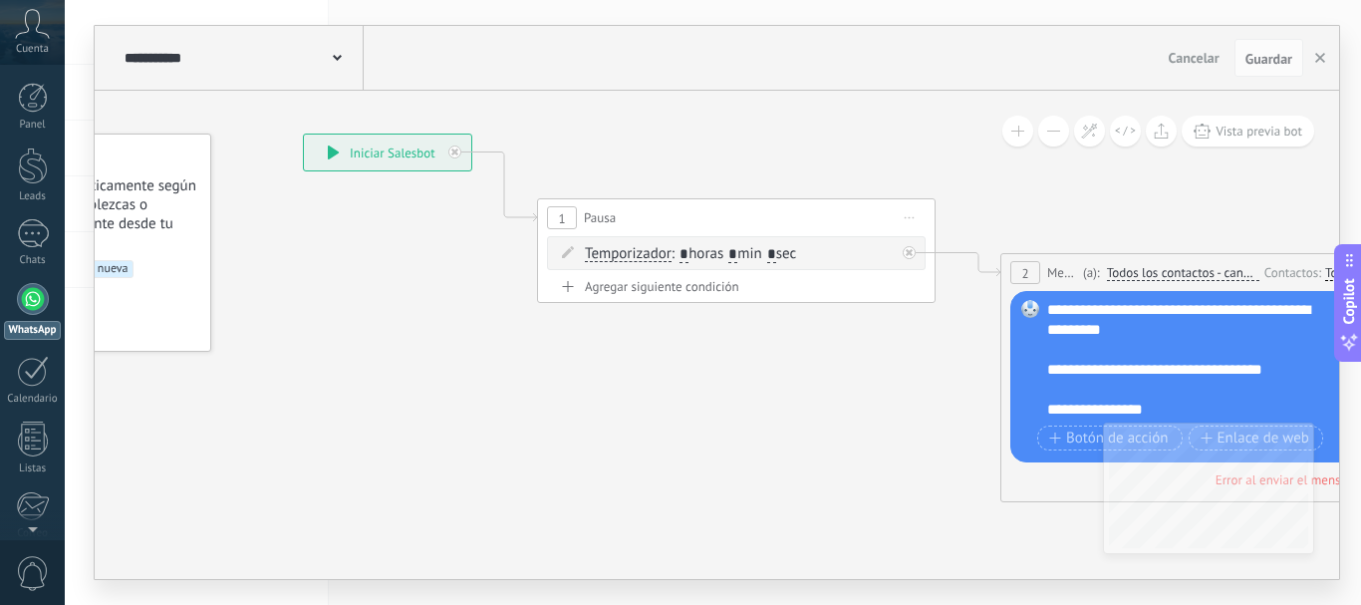
drag, startPoint x: 858, startPoint y: 507, endPoint x: 350, endPoint y: 369, distance: 526.7
click at [352, 370] on icon at bounding box center [1314, 382] width 3019 height 1495
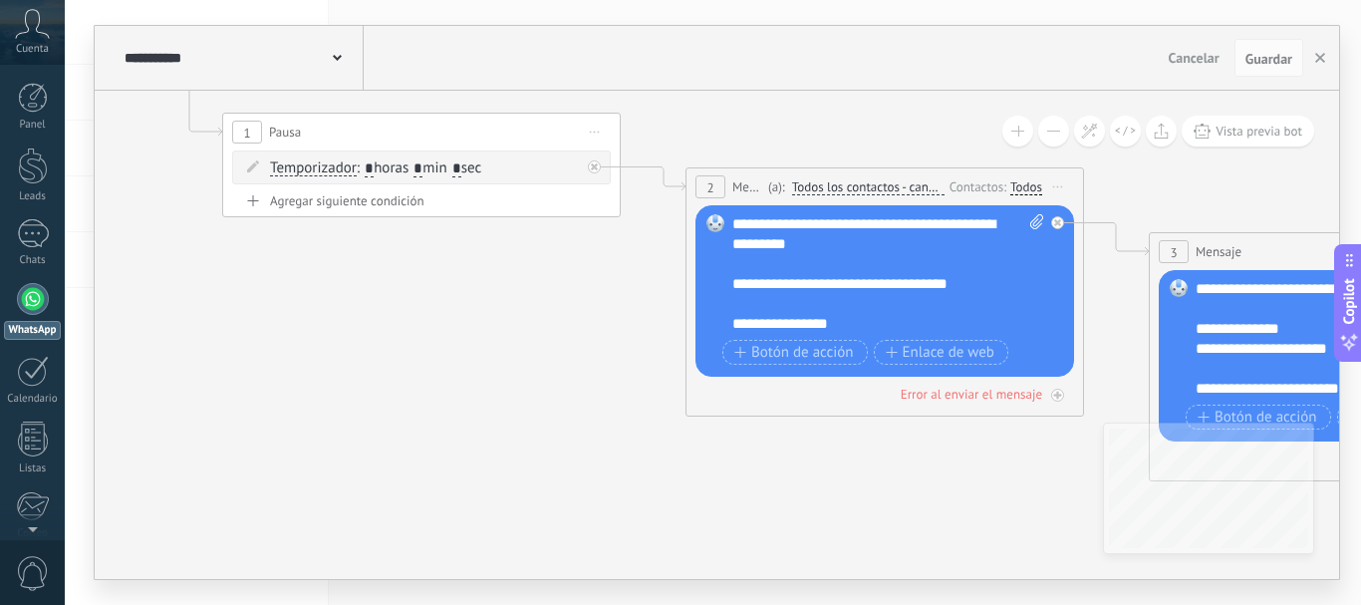
click at [705, 224] on span at bounding box center [715, 223] width 34 height 16
drag, startPoint x: 705, startPoint y: 223, endPoint x: 888, endPoint y: 311, distance: 202.3
click at [888, 311] on div "Reemplazar Quitar Convertir a mensaje de voz Arrastre la imagen aquí para adjun…" at bounding box center [884, 290] width 379 height 171
click at [874, 320] on div "**********" at bounding box center [888, 274] width 312 height 120
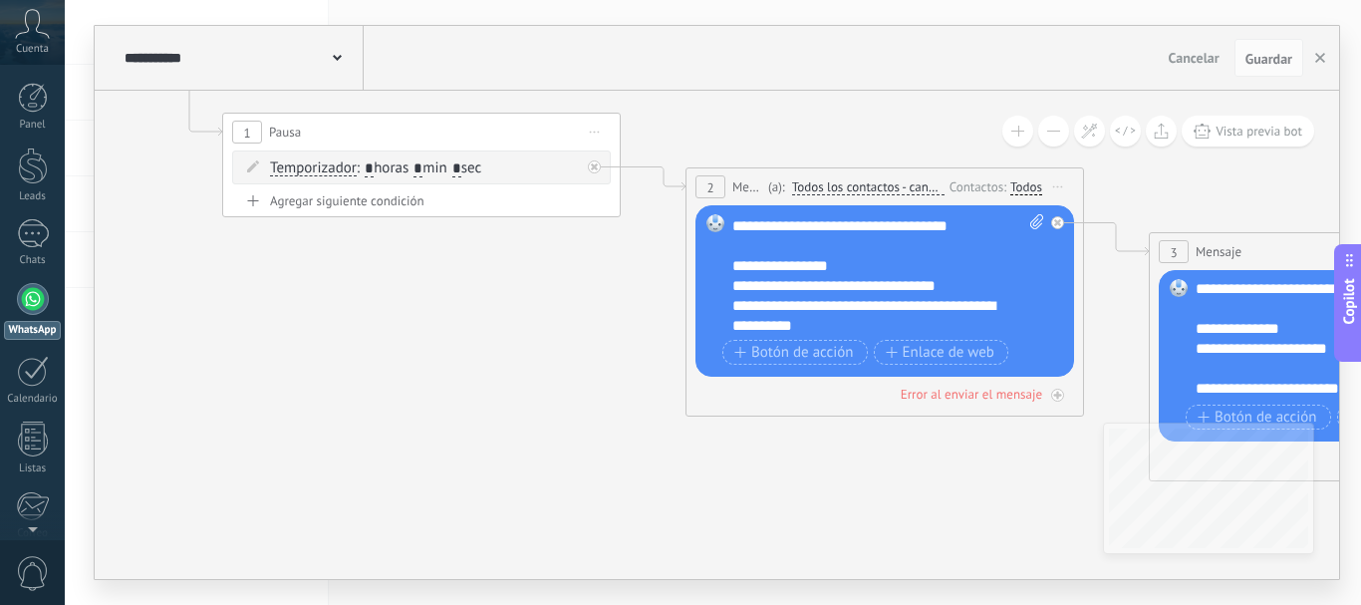
scroll to position [120, 0]
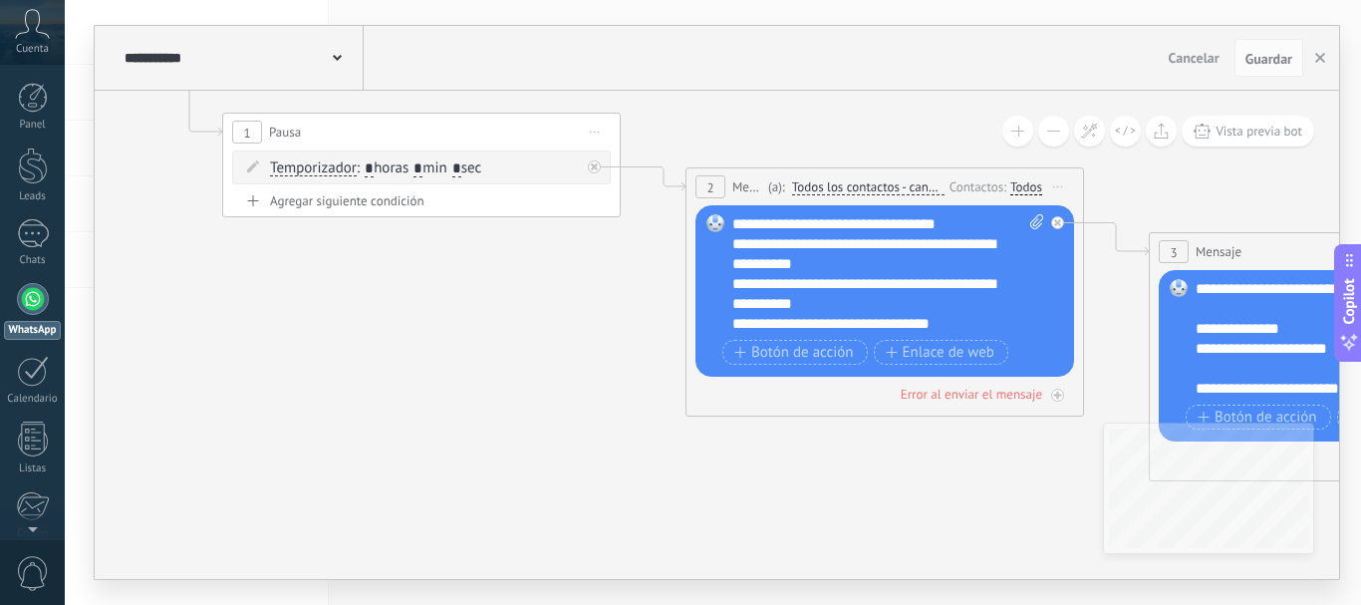
click at [959, 327] on div "**********" at bounding box center [888, 274] width 312 height 120
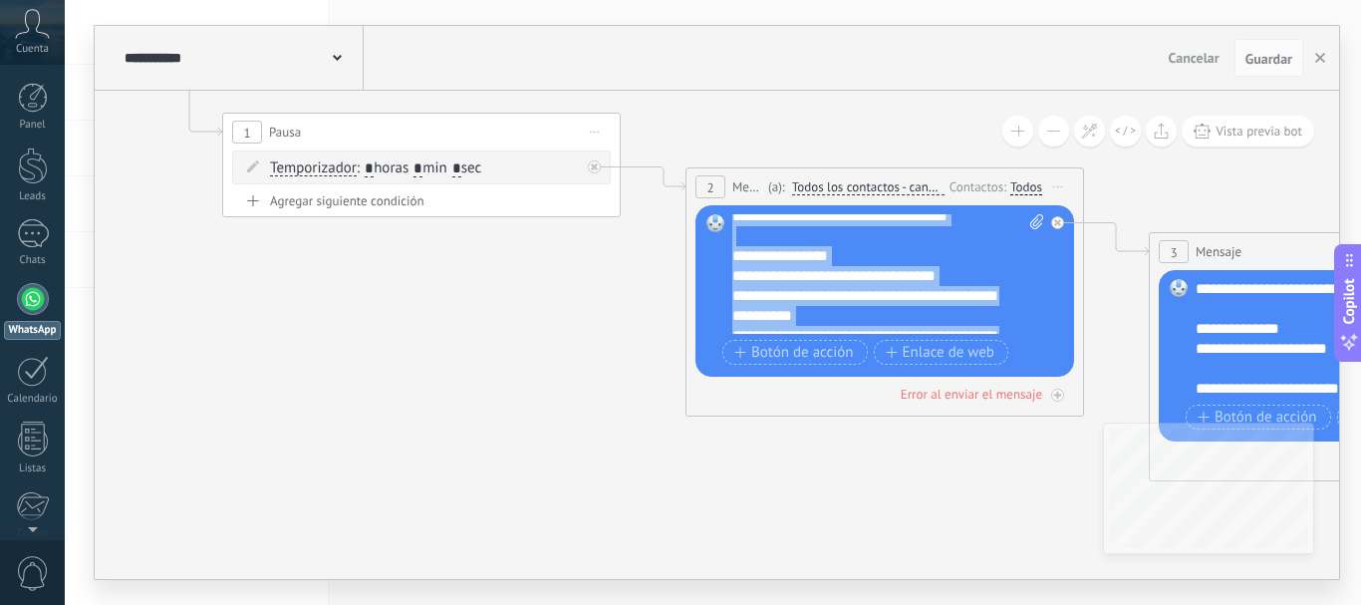
scroll to position [0, 0]
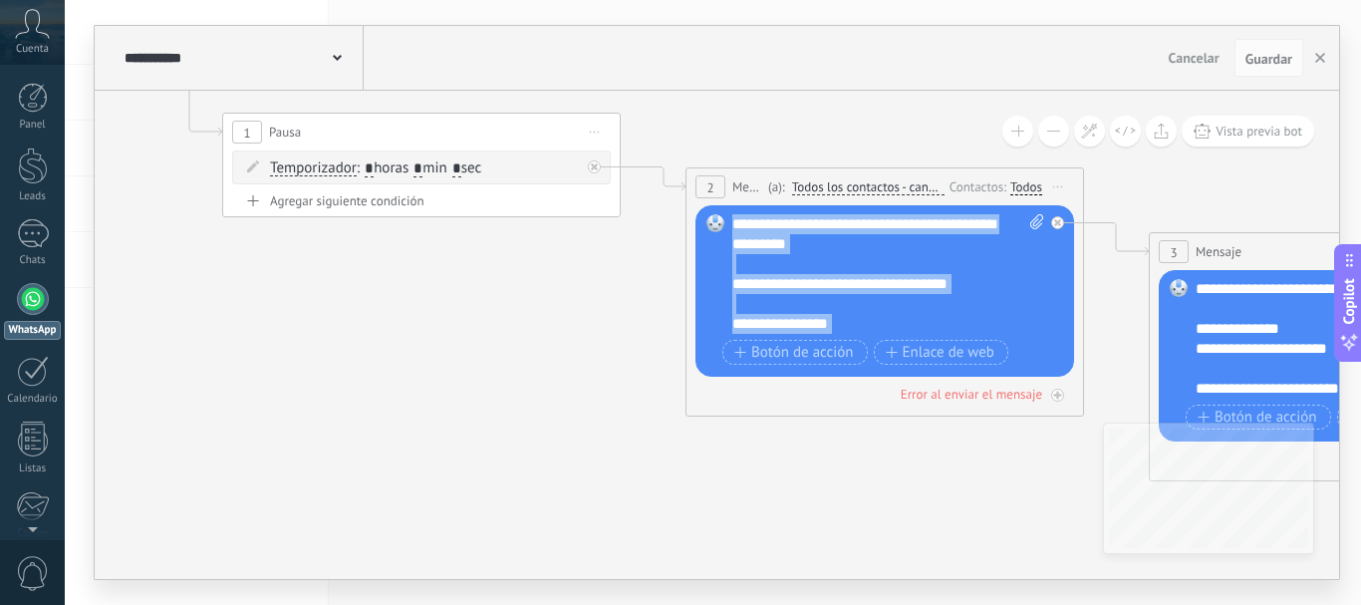
drag, startPoint x: 960, startPoint y: 327, endPoint x: 734, endPoint y: 220, distance: 249.1
click at [734, 220] on div "**********" at bounding box center [888, 274] width 312 height 120
copy div "**********"
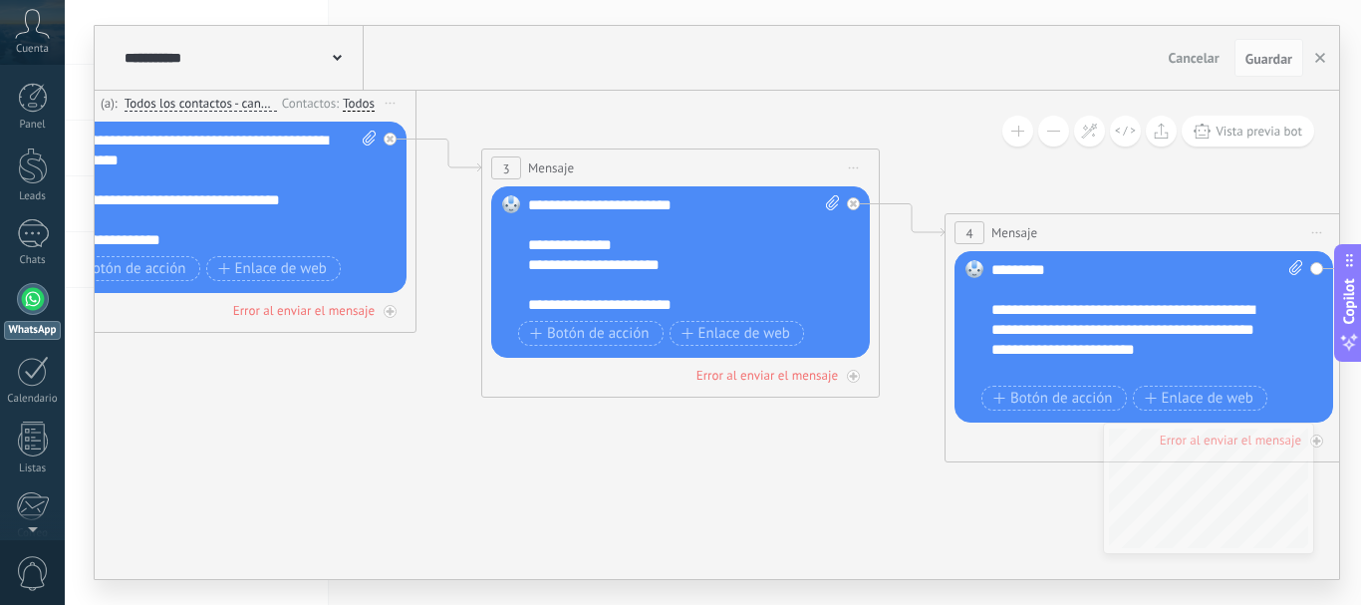
drag, startPoint x: 715, startPoint y: 462, endPoint x: 400, endPoint y: 361, distance: 331.8
click at [391, 383] on icon at bounding box center [418, 213] width 3192 height 1495
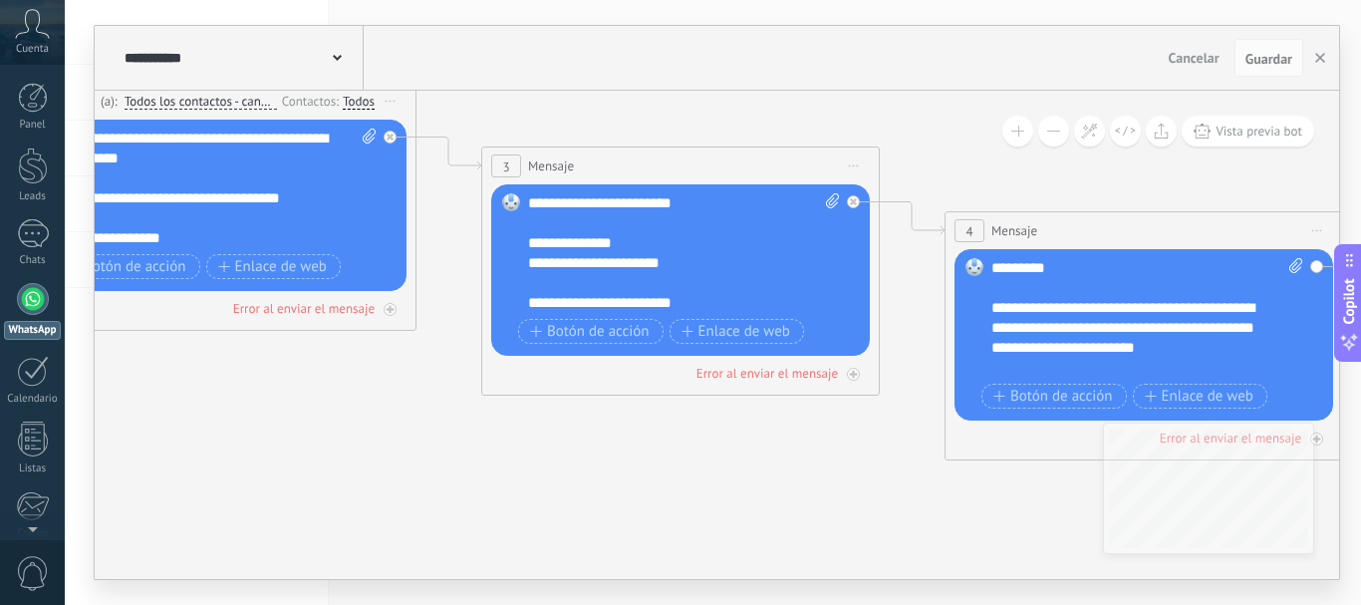
click at [528, 202] on div "**********" at bounding box center [684, 253] width 312 height 120
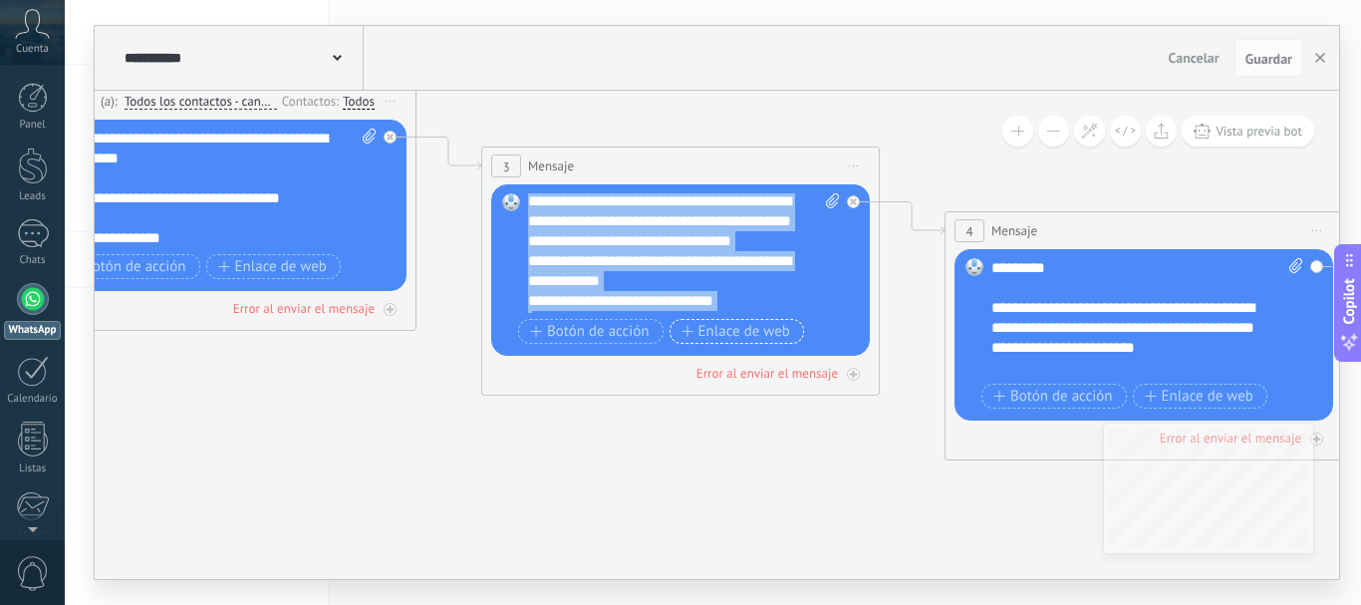
scroll to position [299, 0]
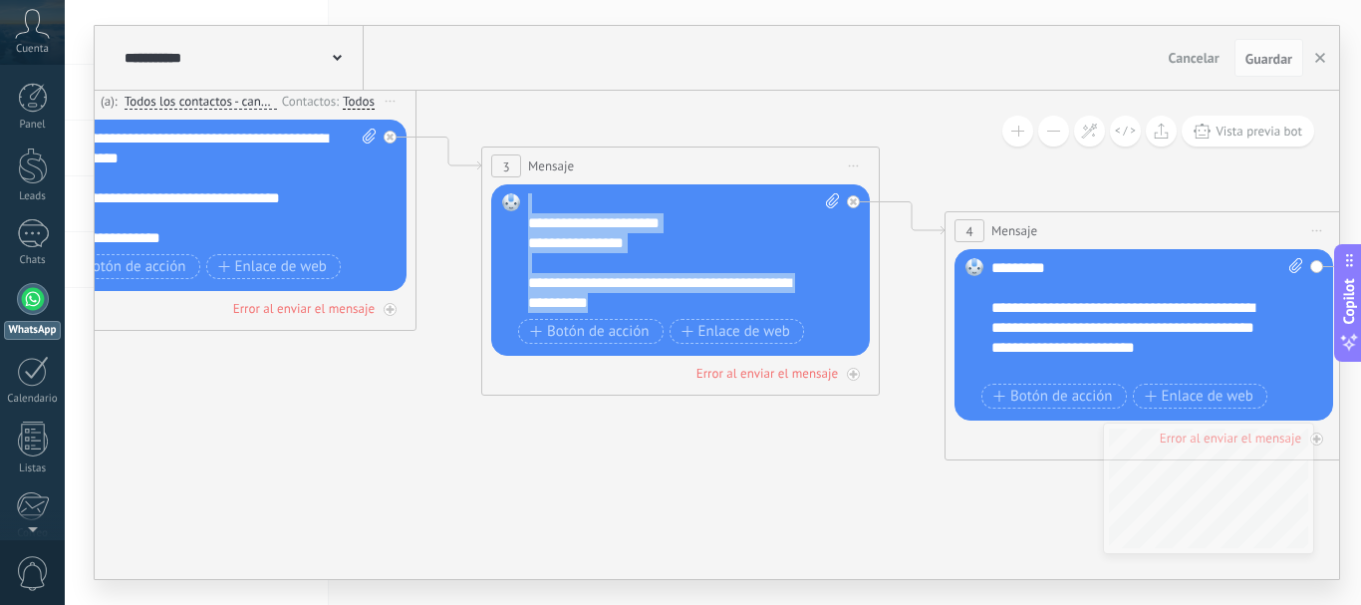
drag, startPoint x: 528, startPoint y: 202, endPoint x: 648, endPoint y: 310, distance: 160.9
click at [648, 310] on div "**********" at bounding box center [684, 253] width 312 height 120
copy div "**********"
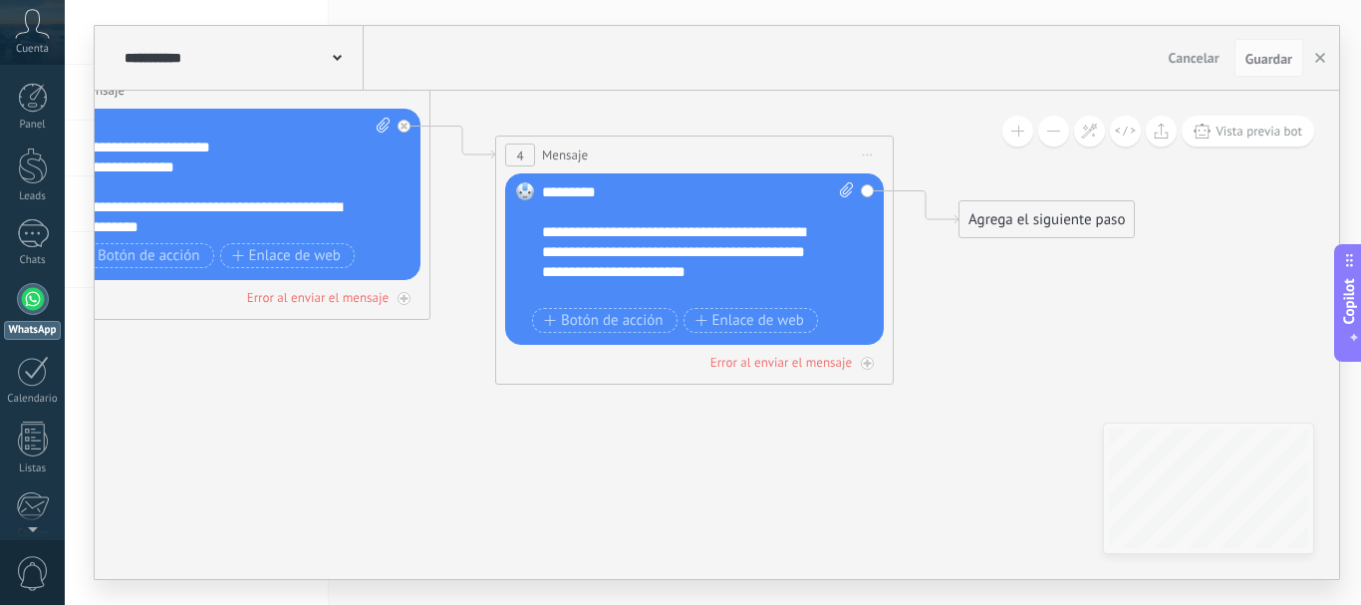
drag, startPoint x: 869, startPoint y: 476, endPoint x: 423, endPoint y: 397, distance: 452.5
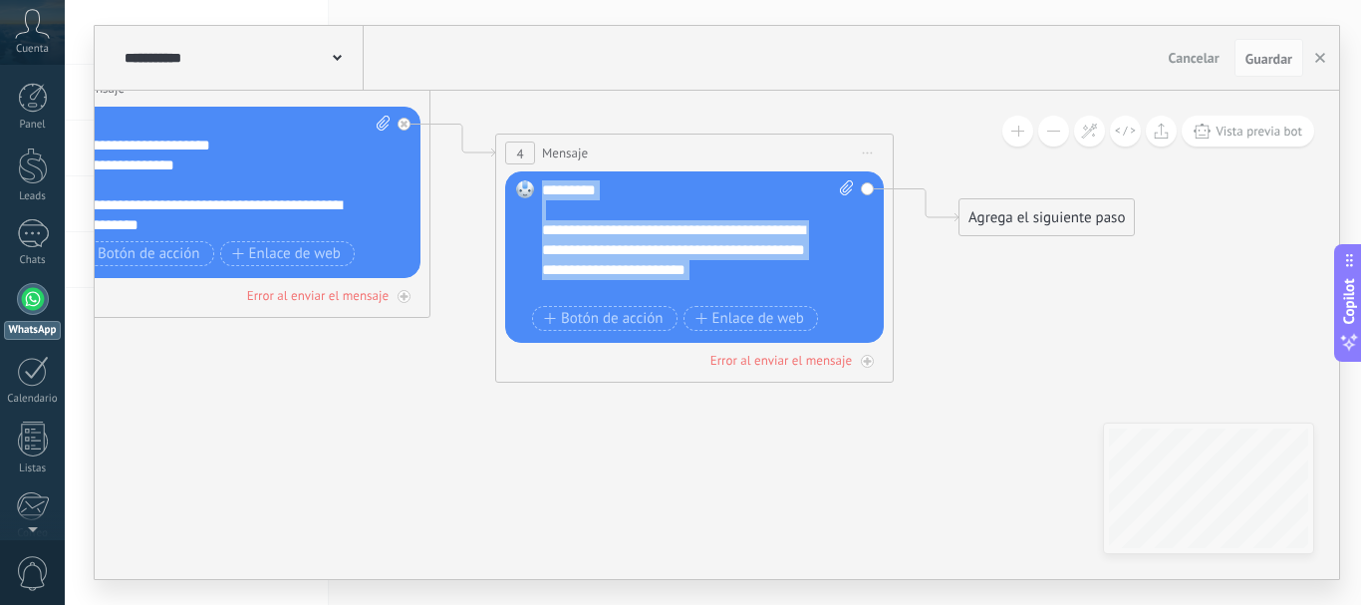
scroll to position [40, 0]
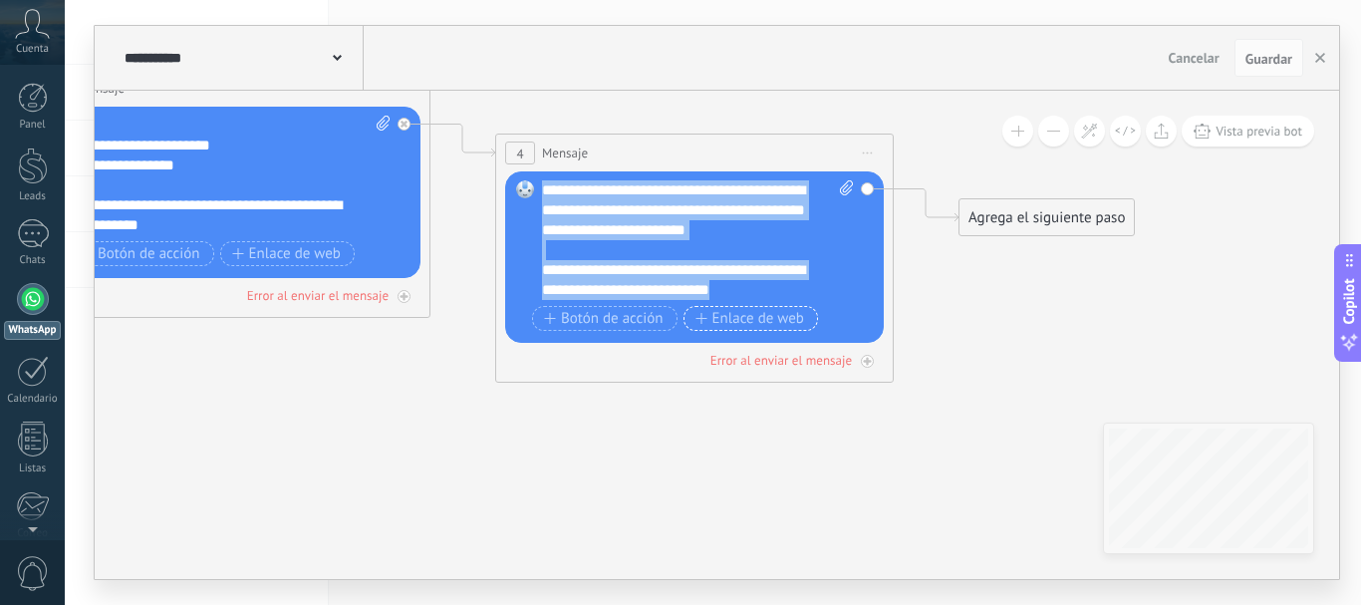
drag, startPoint x: 542, startPoint y: 187, endPoint x: 797, endPoint y: 313, distance: 284.3
click at [797, 316] on div "**********" at bounding box center [697, 257] width 311 height 155
copy div "**********"
click at [1319, 61] on icon "button" at bounding box center [1320, 58] width 10 height 10
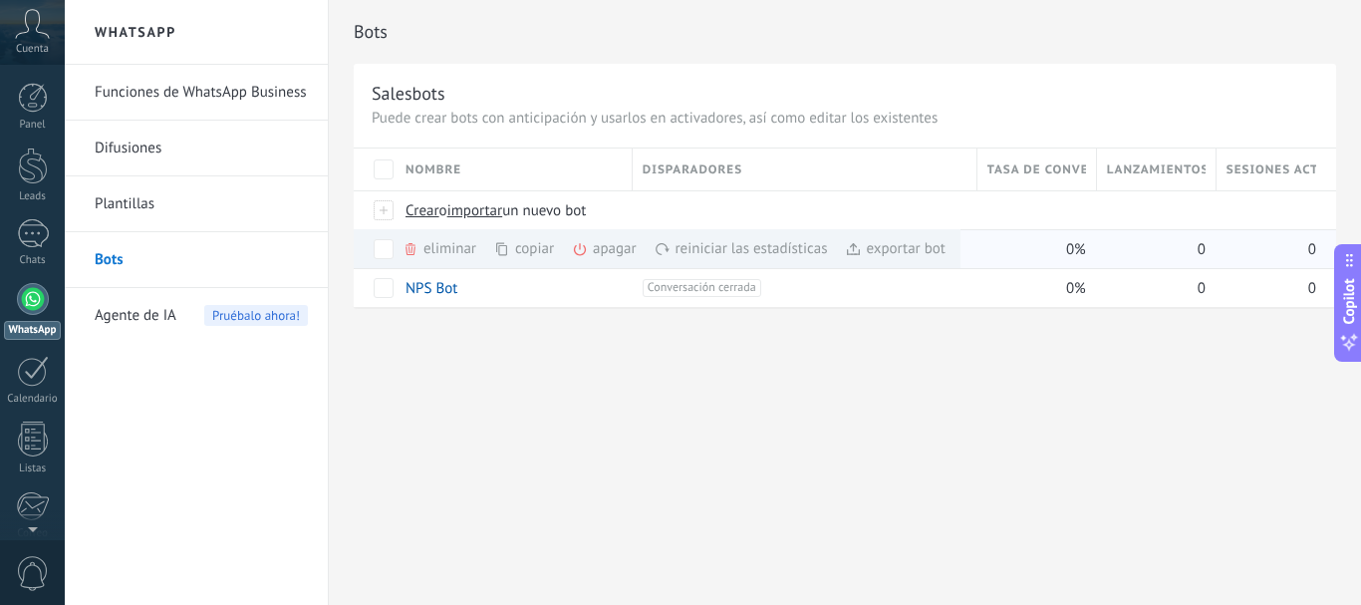
click at [441, 245] on div "eliminar màs" at bounding box center [473, 248] width 141 height 39
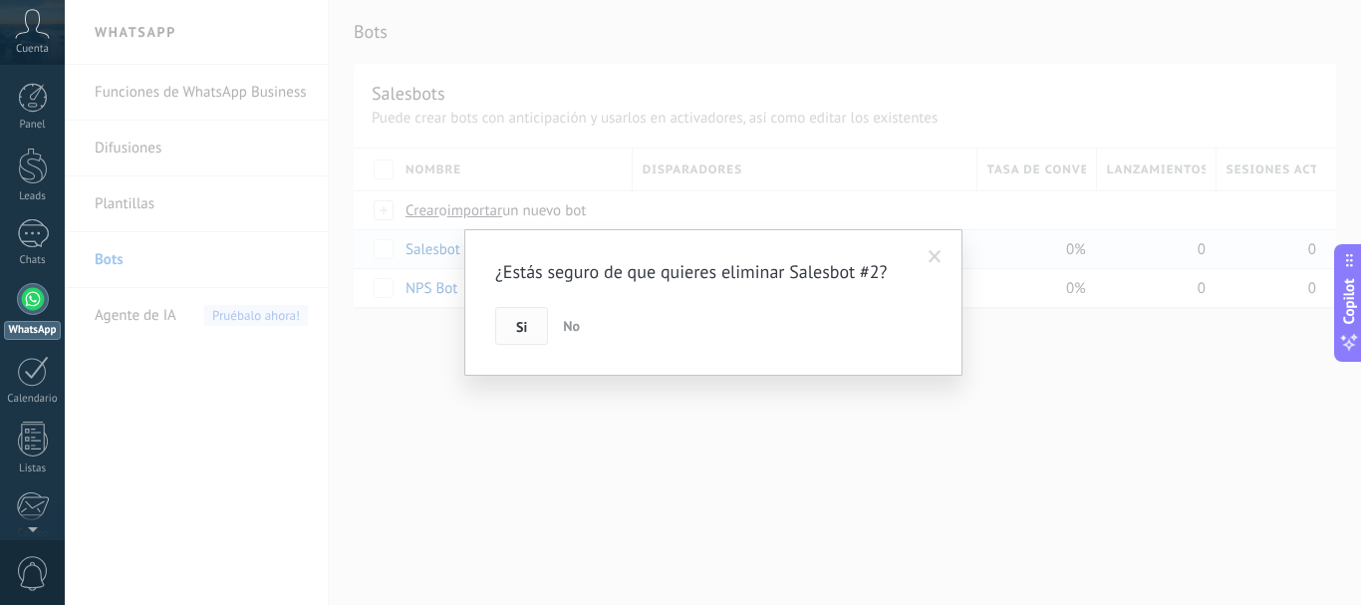
click at [525, 328] on span "Si" at bounding box center [521, 327] width 11 height 14
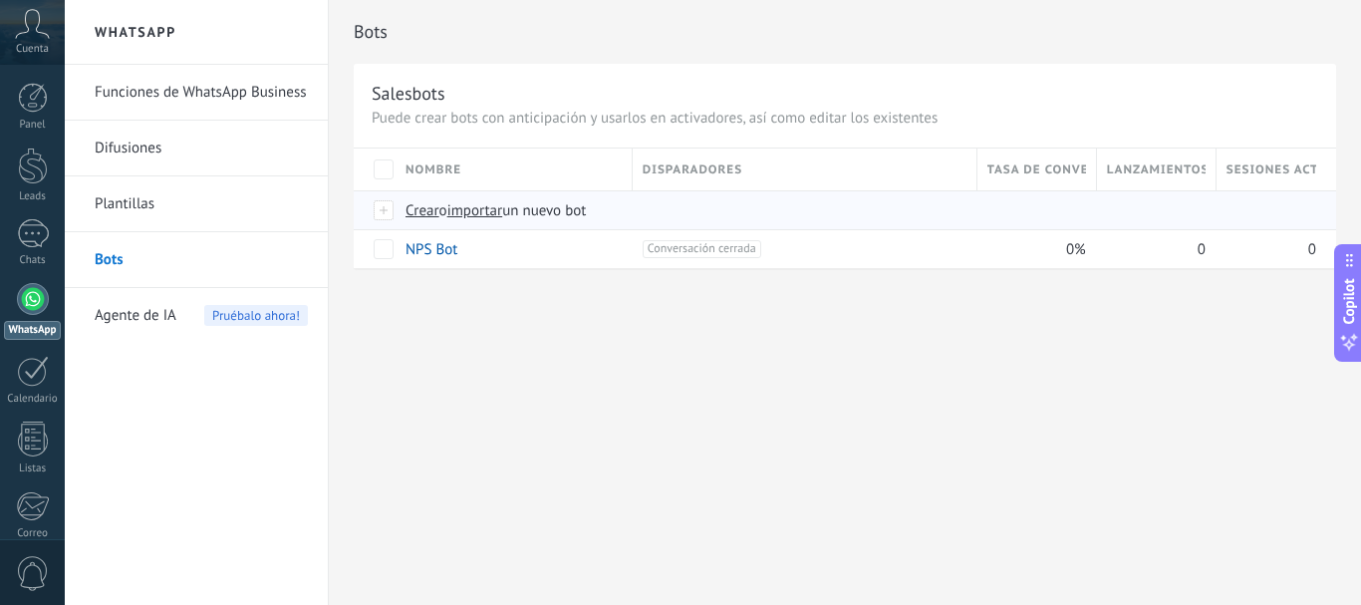
click at [419, 212] on span "Crear" at bounding box center [423, 210] width 34 height 19
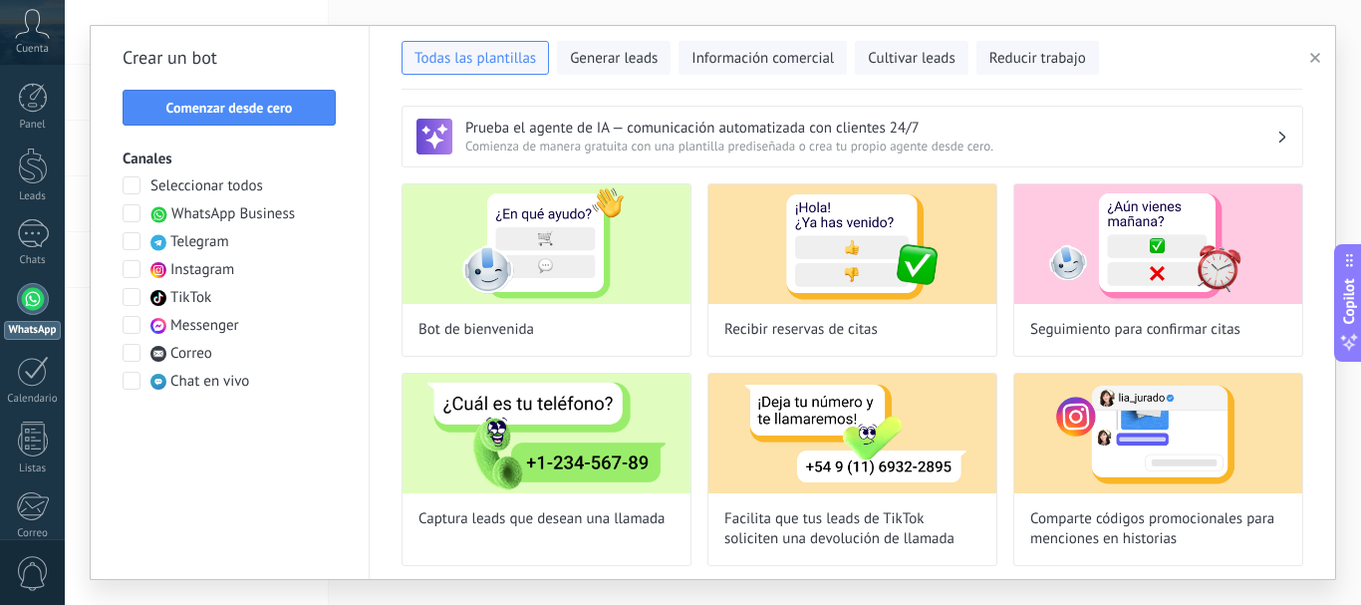
click at [199, 217] on span "WhatsApp Business" at bounding box center [233, 214] width 124 height 20
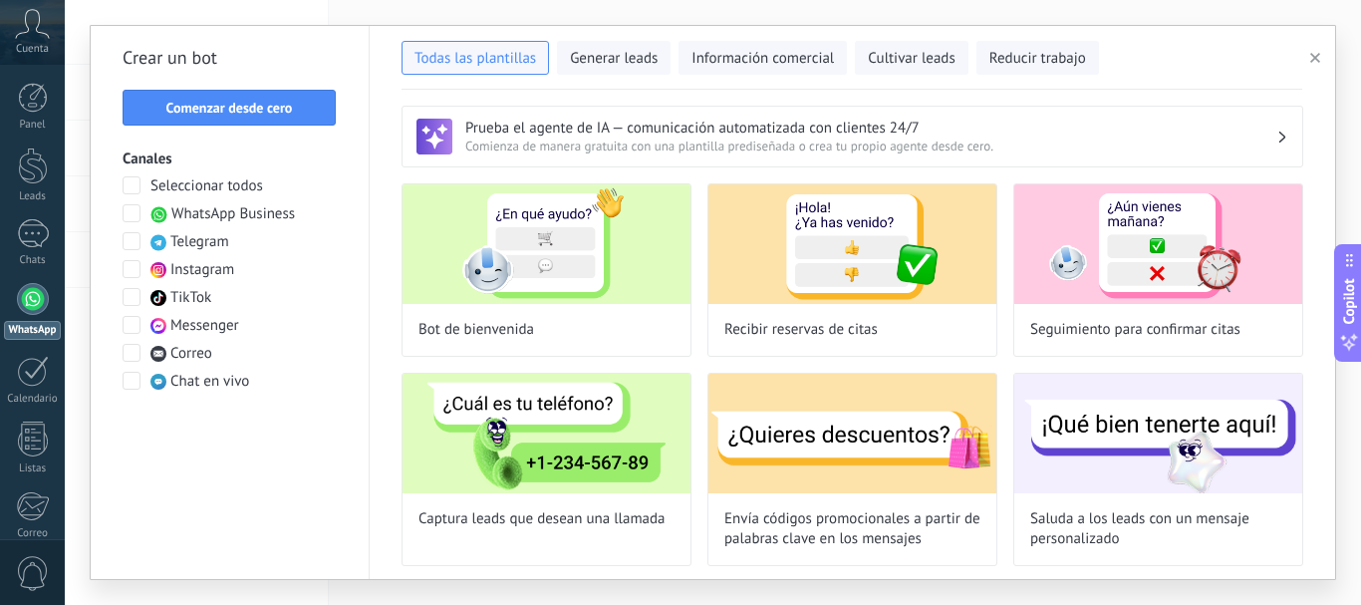
click at [134, 206] on span at bounding box center [132, 213] width 18 height 18
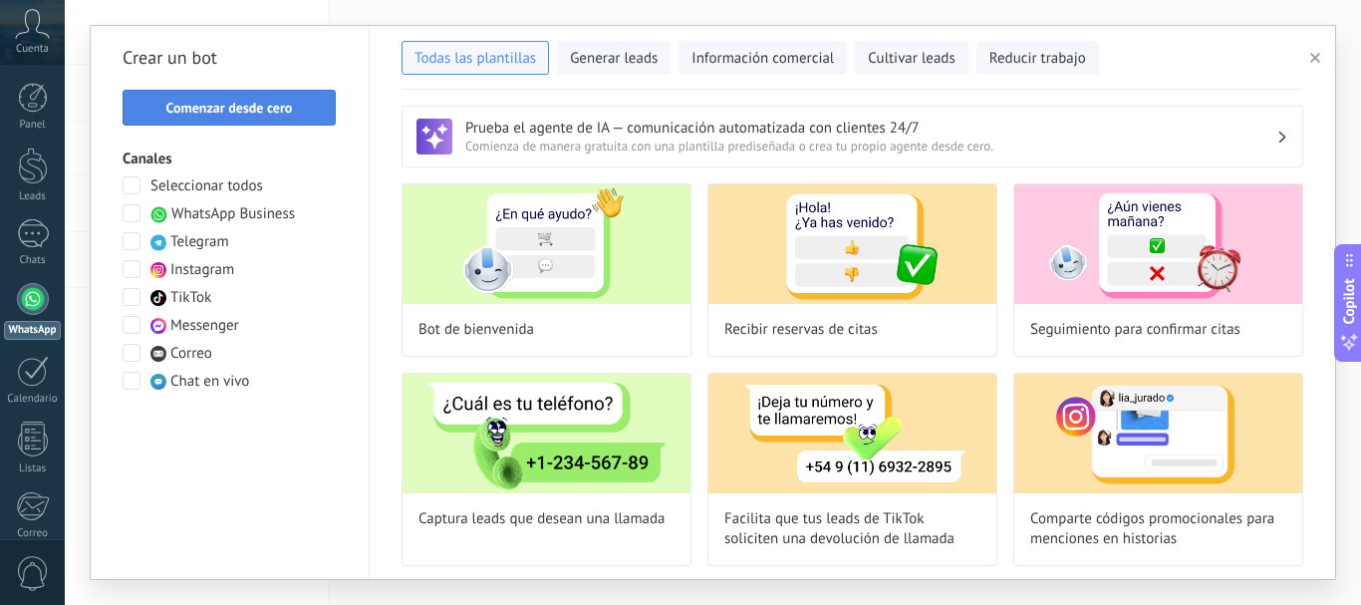
click at [246, 101] on span "Comenzar desde cero" at bounding box center [229, 108] width 127 height 14
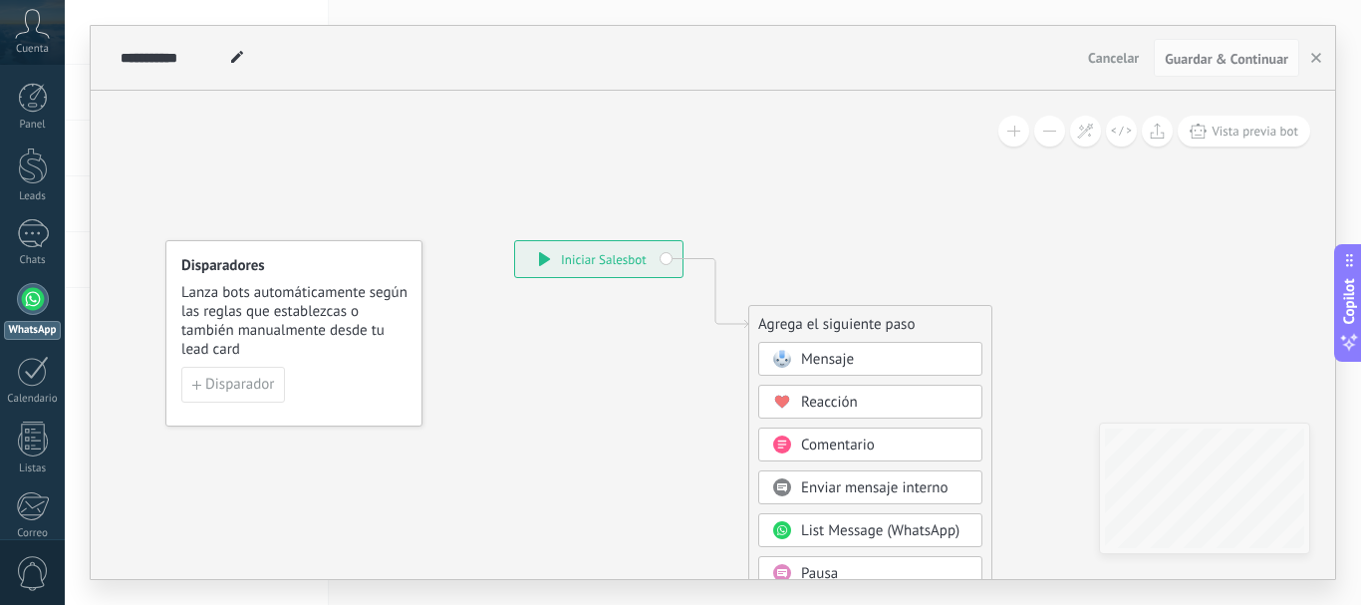
click at [818, 353] on span "Mensaje" at bounding box center [827, 359] width 53 height 19
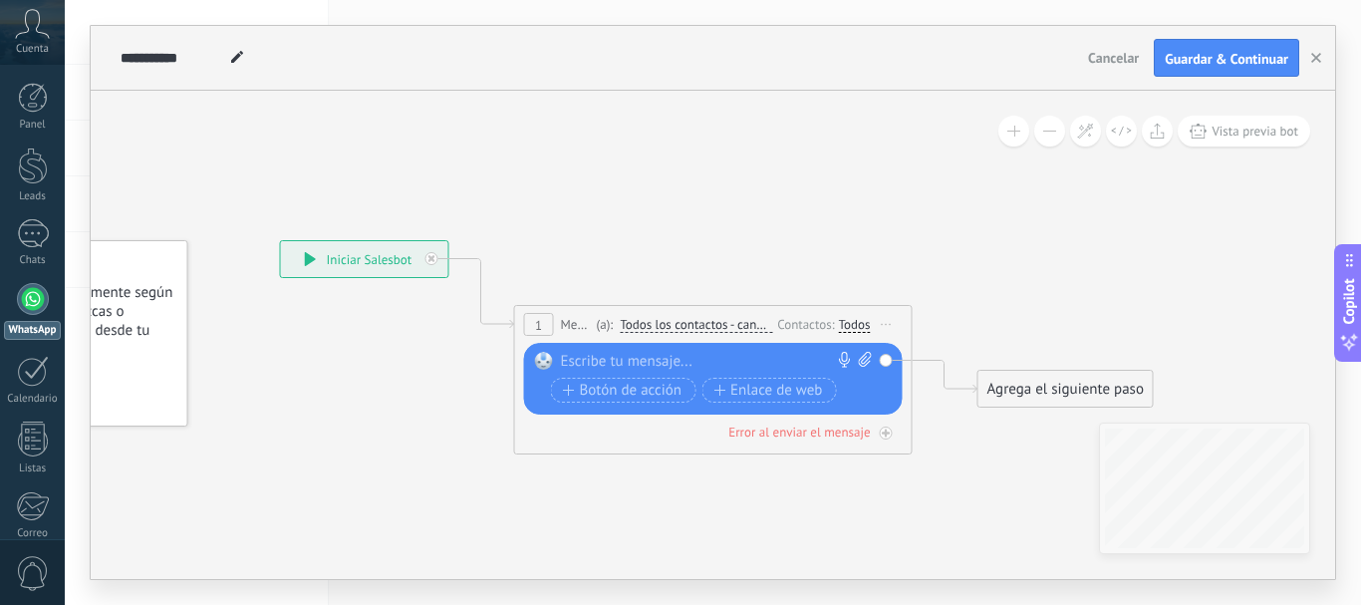
click at [621, 361] on div at bounding box center [709, 362] width 296 height 20
click at [598, 363] on div at bounding box center [709, 362] width 296 height 20
paste div
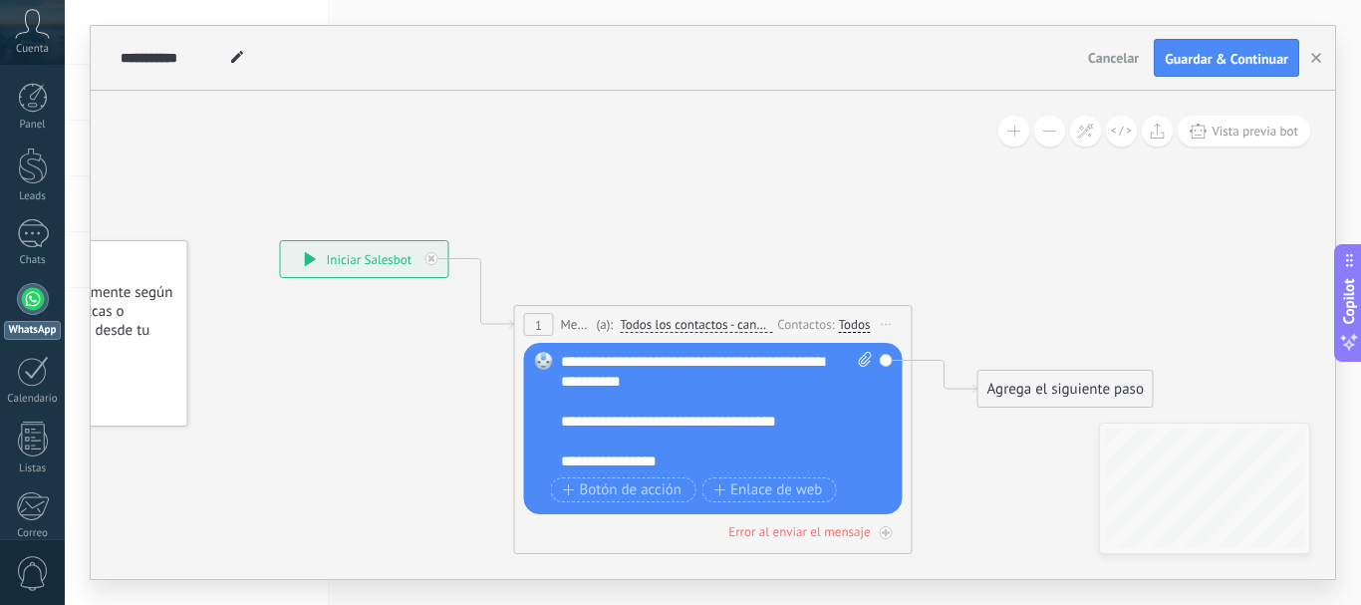
click at [1008, 392] on div "Agrega el siguiente paso" at bounding box center [1065, 389] width 174 height 33
click at [1028, 415] on span at bounding box center [1010, 423] width 39 height 16
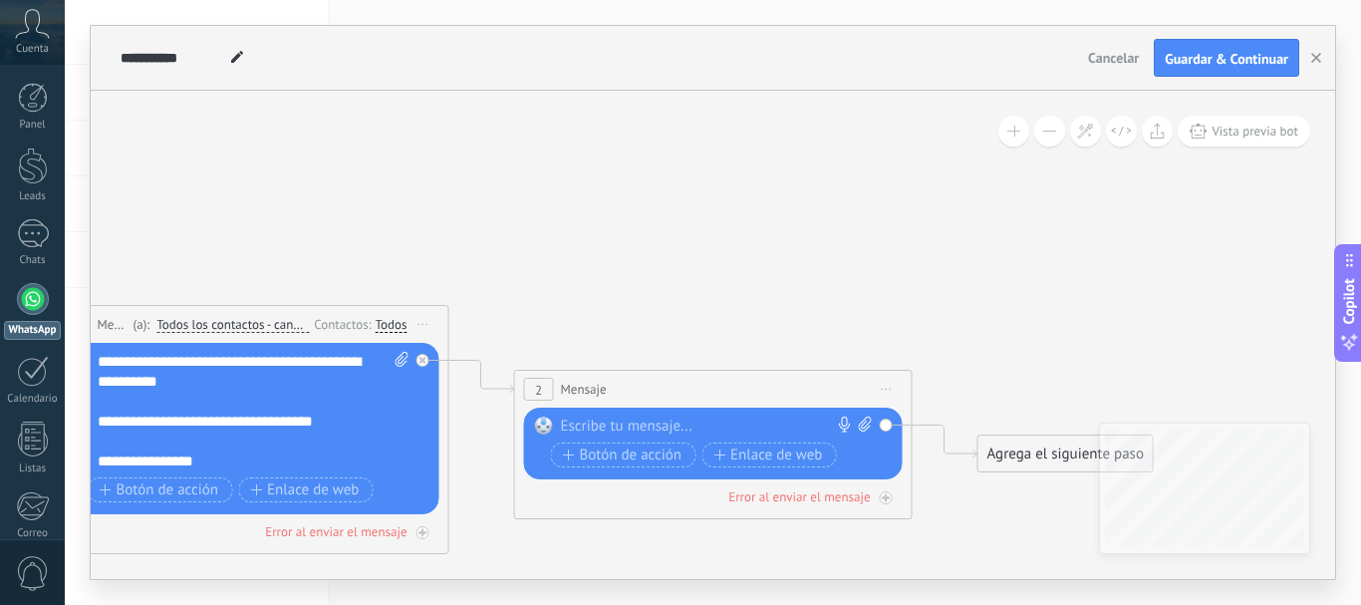
click at [612, 425] on div at bounding box center [709, 426] width 296 height 20
click at [625, 420] on div at bounding box center [709, 426] width 296 height 20
paste div
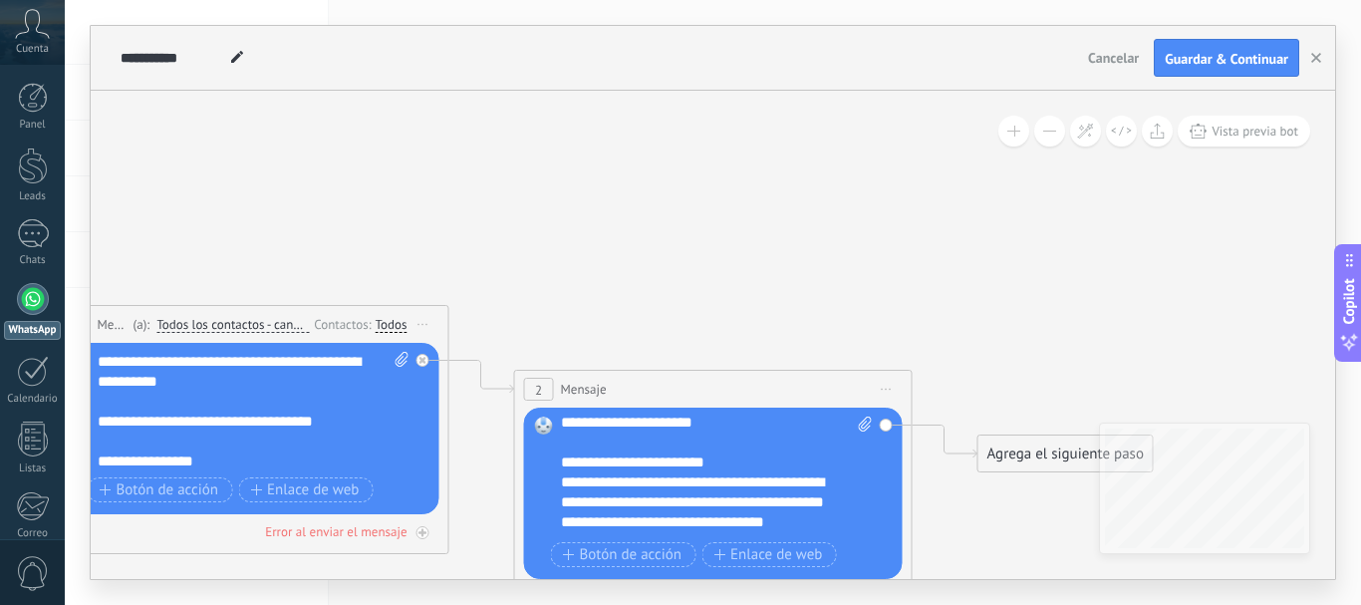
scroll to position [100, 0]
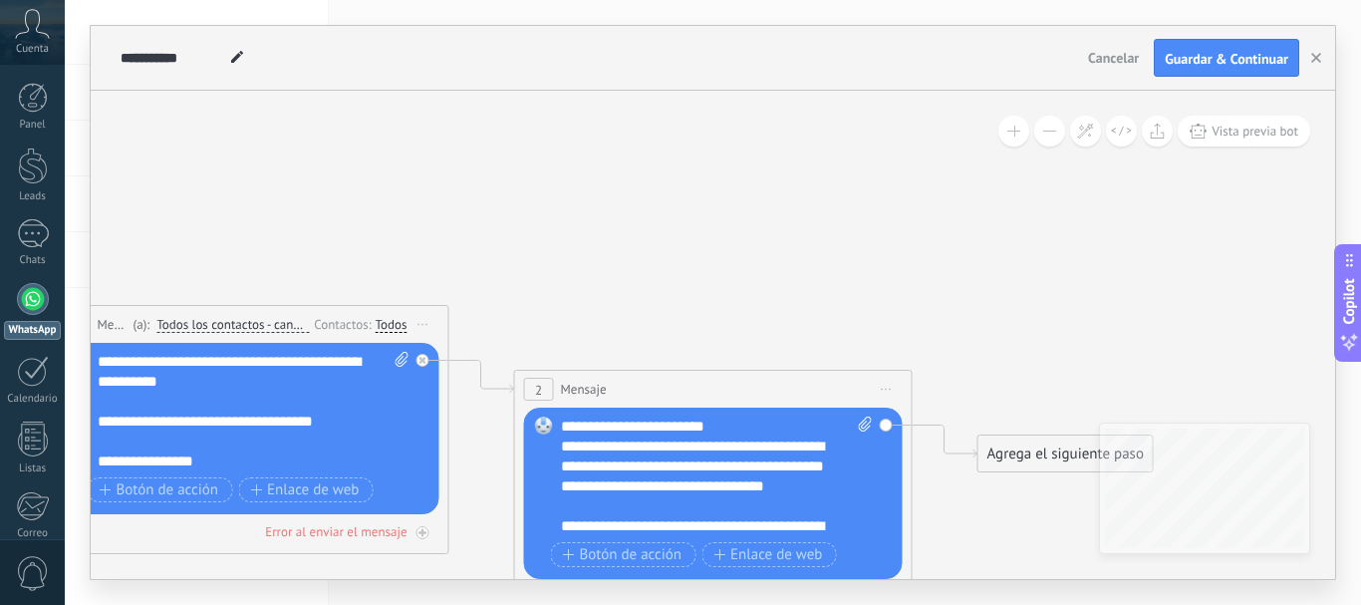
click at [1032, 457] on div "Agrega el siguiente paso" at bounding box center [1065, 453] width 174 height 33
click at [1038, 482] on span "Mensaje" at bounding box center [1056, 488] width 53 height 19
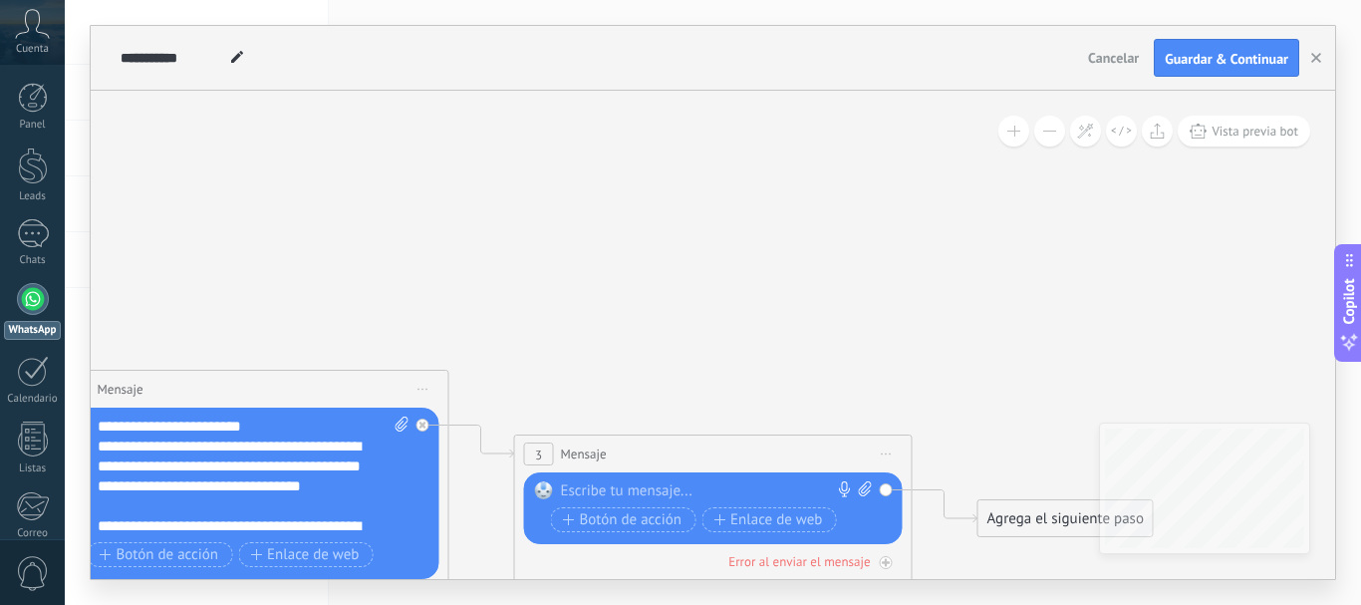
click at [656, 497] on div at bounding box center [709, 491] width 296 height 20
click at [623, 492] on div at bounding box center [709, 491] width 296 height 20
paste div
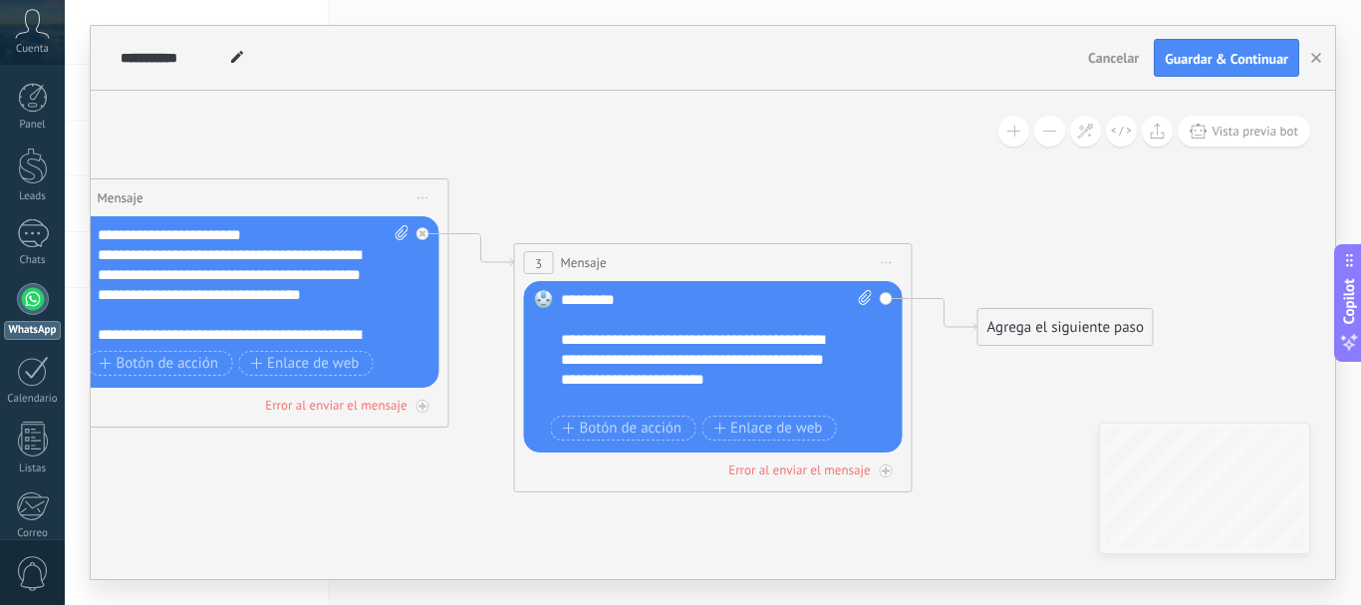
click at [1031, 324] on div "Agrega el siguiente paso" at bounding box center [1065, 327] width 174 height 33
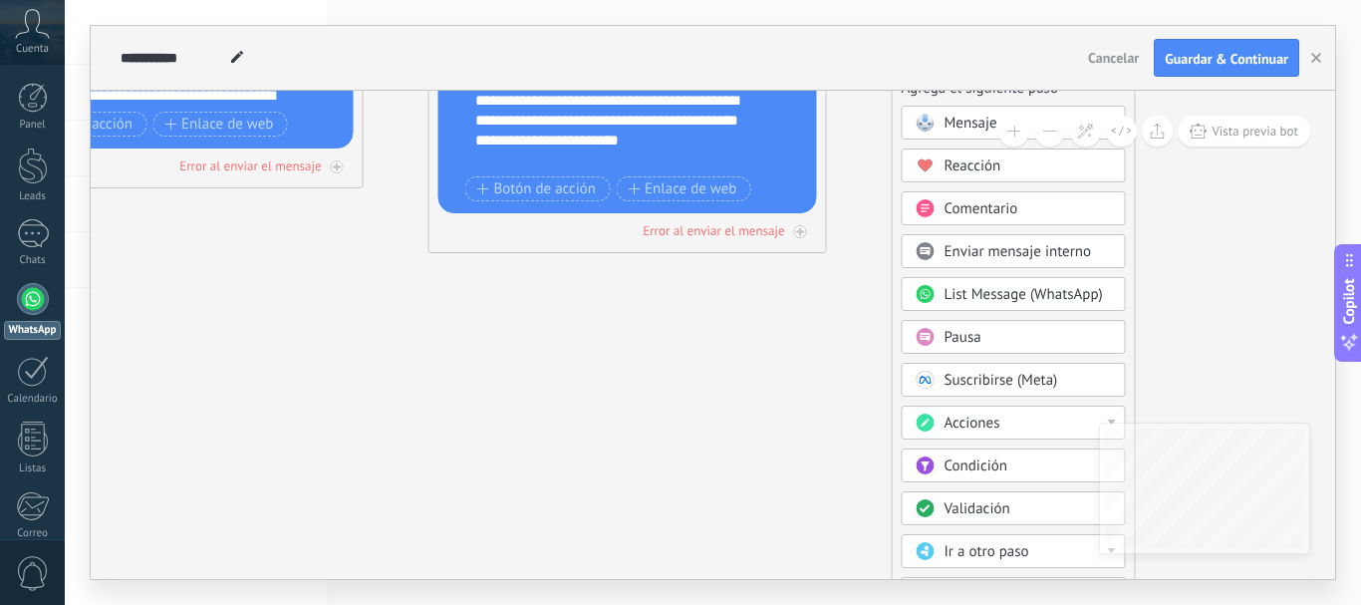
drag, startPoint x: 1282, startPoint y: 400, endPoint x: 1149, endPoint y: 258, distance: 194.5
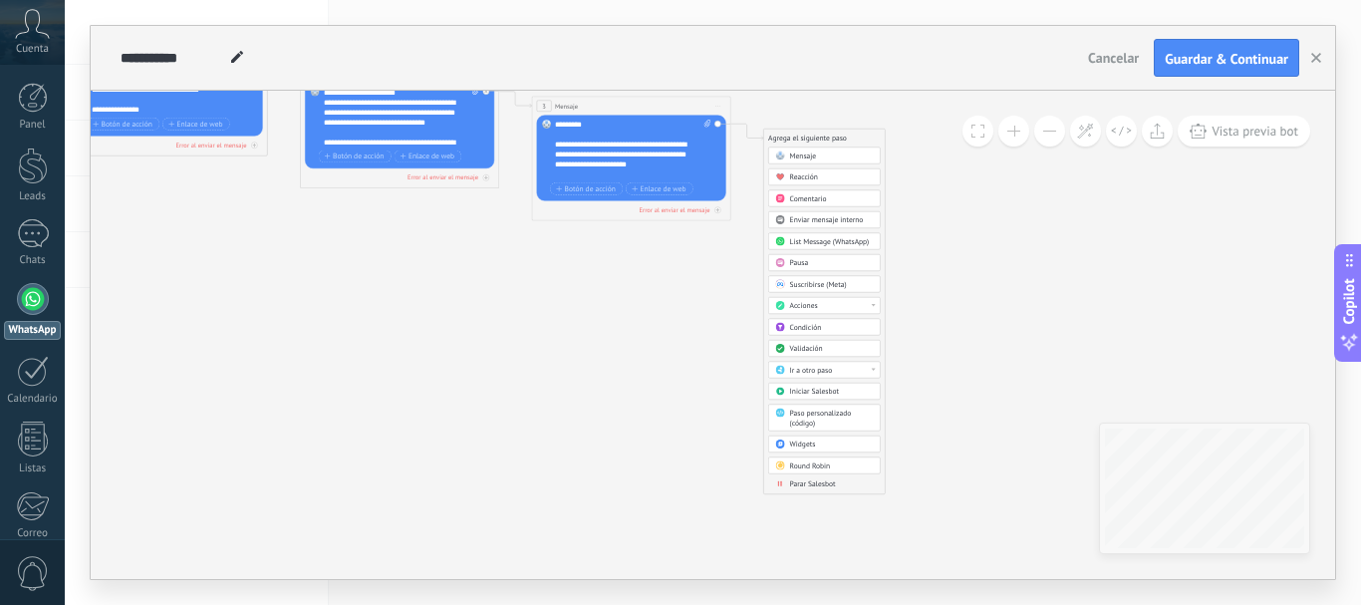
drag, startPoint x: 1004, startPoint y: 436, endPoint x: 975, endPoint y: 318, distance: 122.0
click at [975, 318] on icon at bounding box center [384, 94] width 1365 height 688
click at [810, 482] on span "Parar Salesbot" at bounding box center [813, 484] width 46 height 10
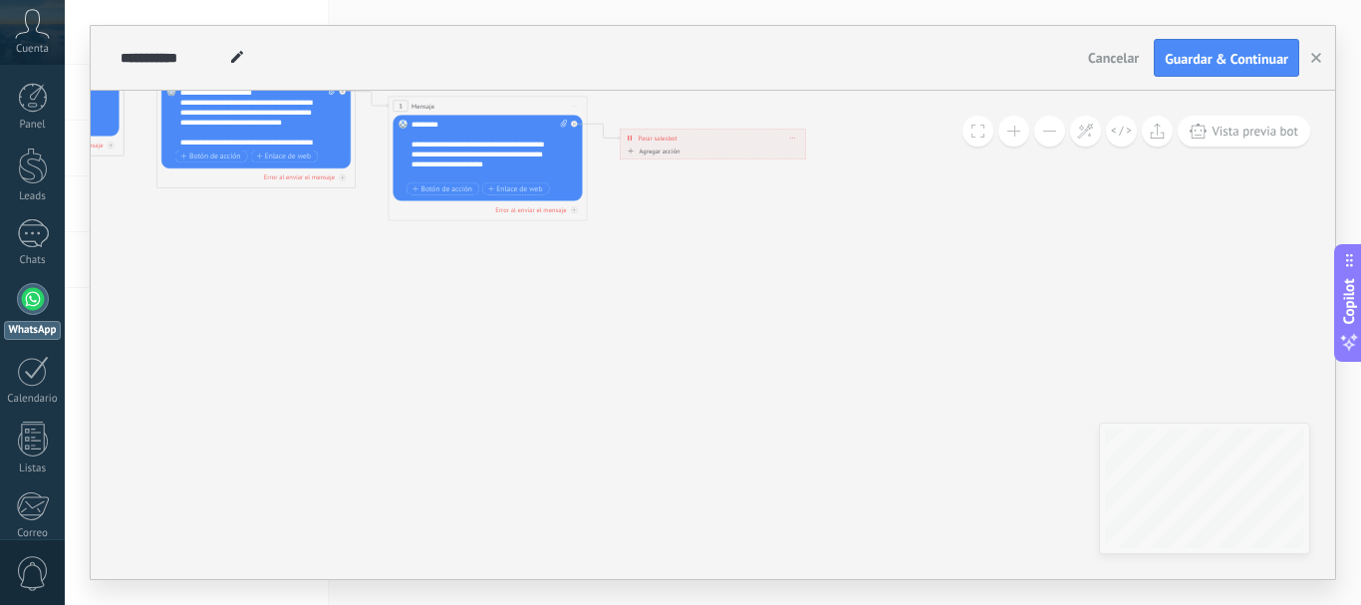
click at [612, 337] on icon at bounding box center [241, 94] width 1365 height 688
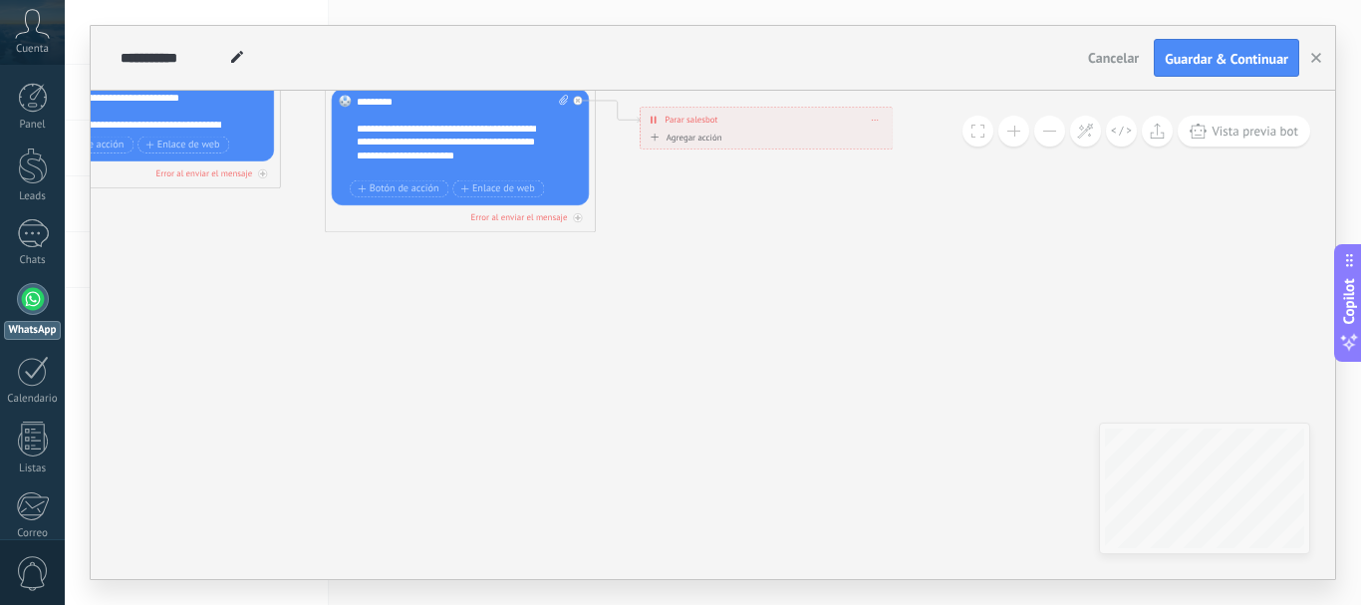
drag, startPoint x: 531, startPoint y: 360, endPoint x: 843, endPoint y: 552, distance: 366.4
click at [844, 527] on icon at bounding box center [125, 59] width 1856 height 935
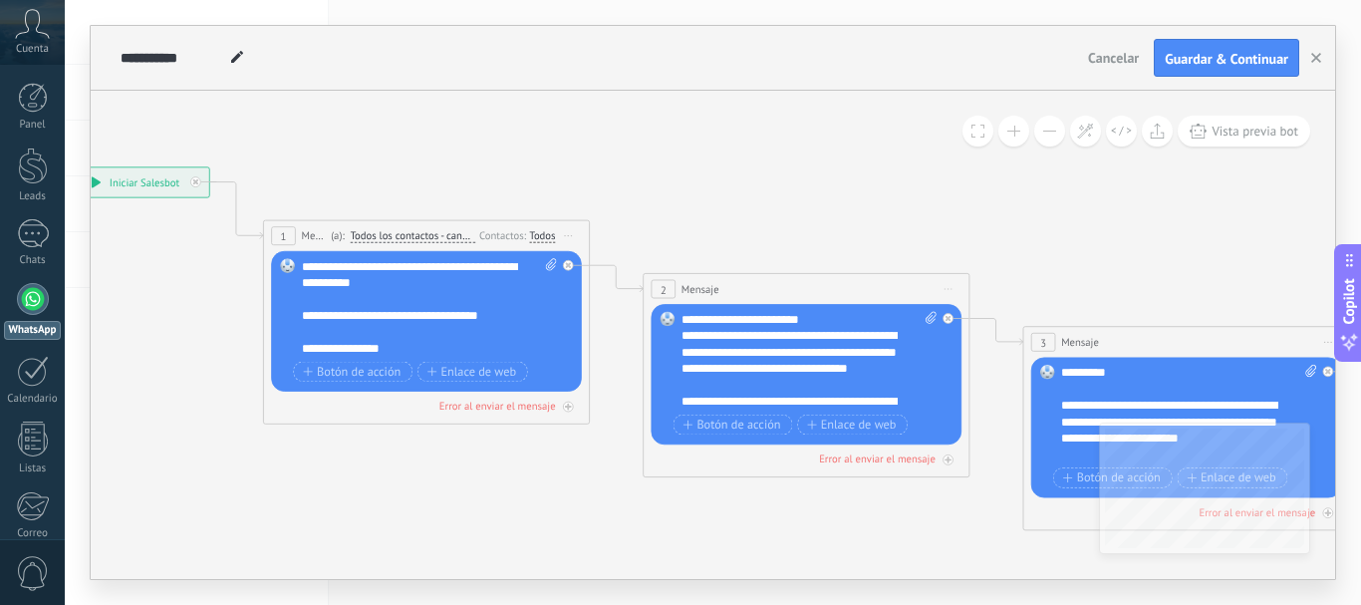
drag, startPoint x: 293, startPoint y: 365, endPoint x: 670, endPoint y: 502, distance: 400.9
click at [692, 521] on icon at bounding box center [781, 322] width 2238 height 1128
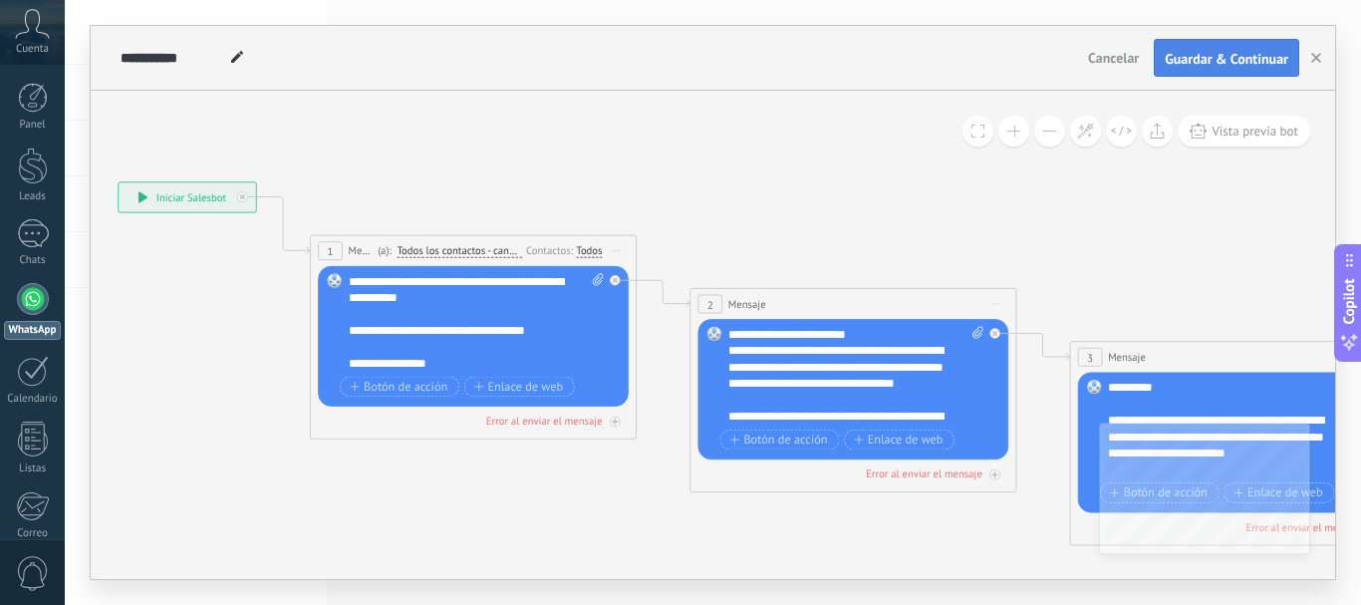
click at [1194, 56] on span "Guardar & Continuar" at bounding box center [1227, 59] width 124 height 14
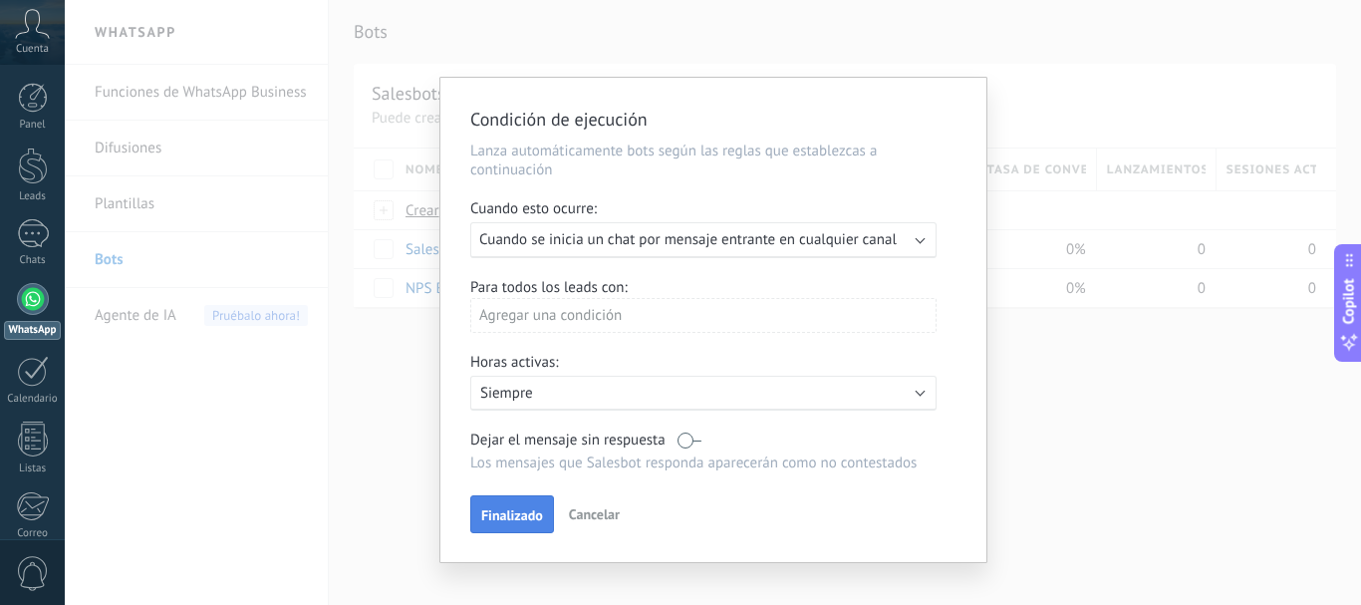
click at [525, 511] on span "Finalizado" at bounding box center [512, 515] width 62 height 14
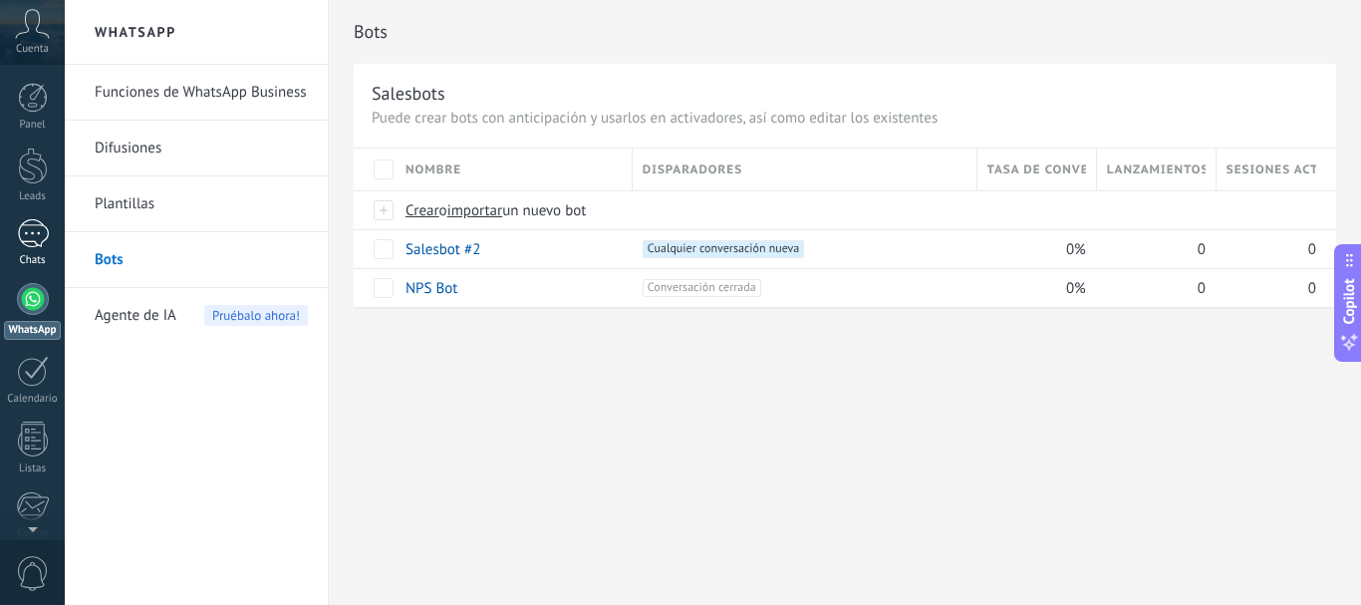
click at [23, 246] on div at bounding box center [33, 233] width 32 height 29
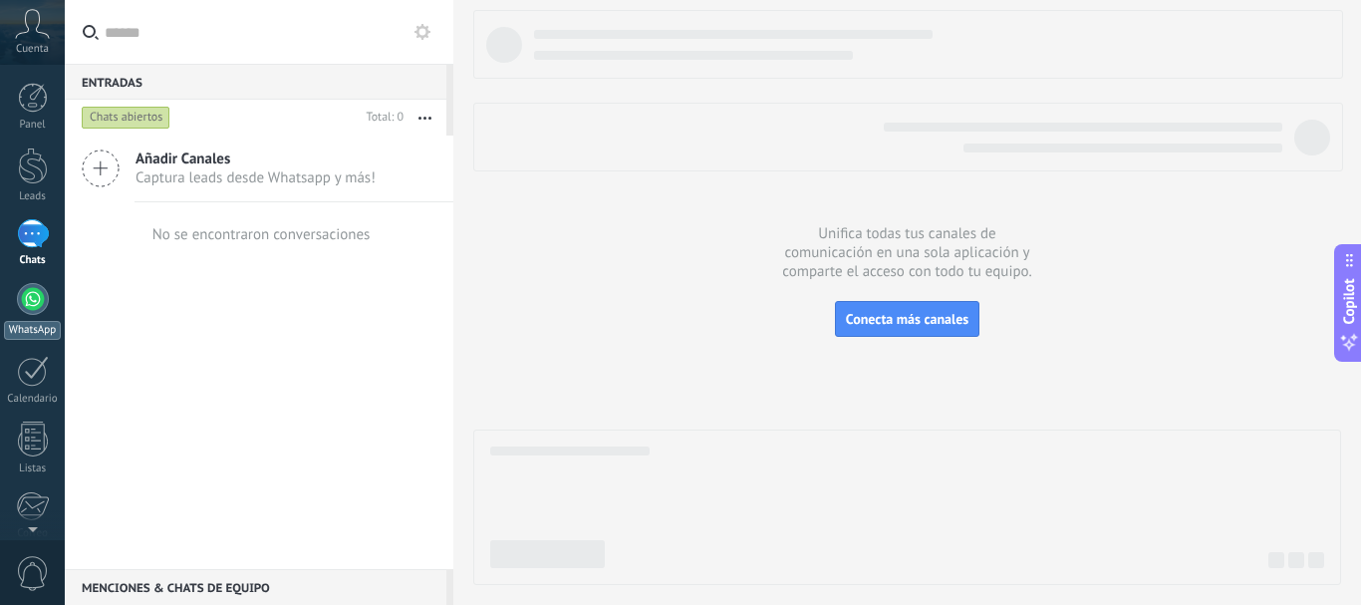
click at [30, 301] on div at bounding box center [33, 299] width 32 height 32
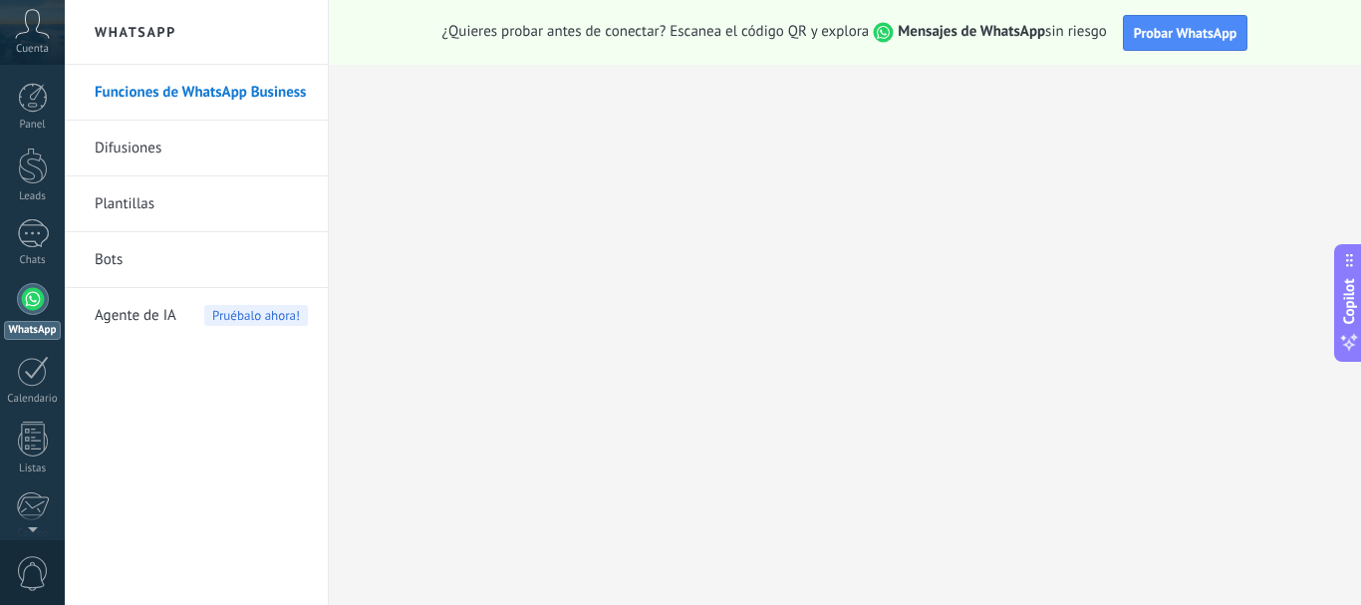
click at [104, 253] on link "Bots" at bounding box center [201, 260] width 213 height 56
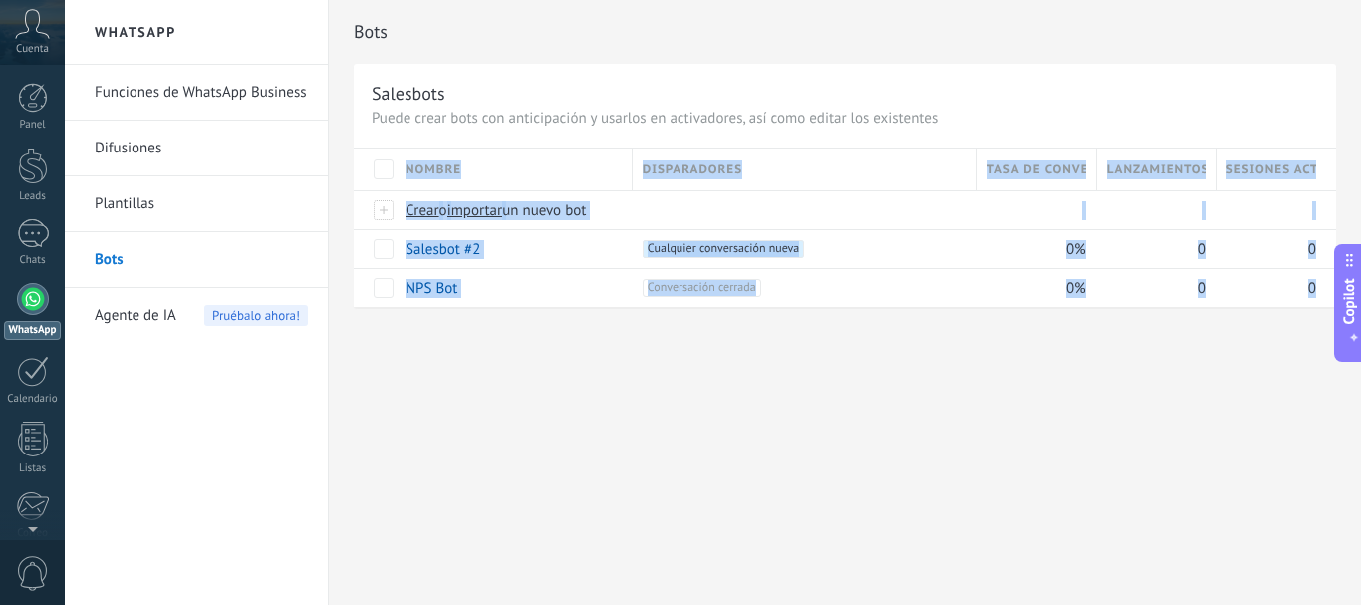
drag, startPoint x: 1032, startPoint y: 385, endPoint x: 828, endPoint y: 385, distance: 204.3
click at [828, 385] on div "Bots Salesbots Puede crear bots con anticipación y usarlos en activadores, así …" at bounding box center [845, 302] width 1032 height 605
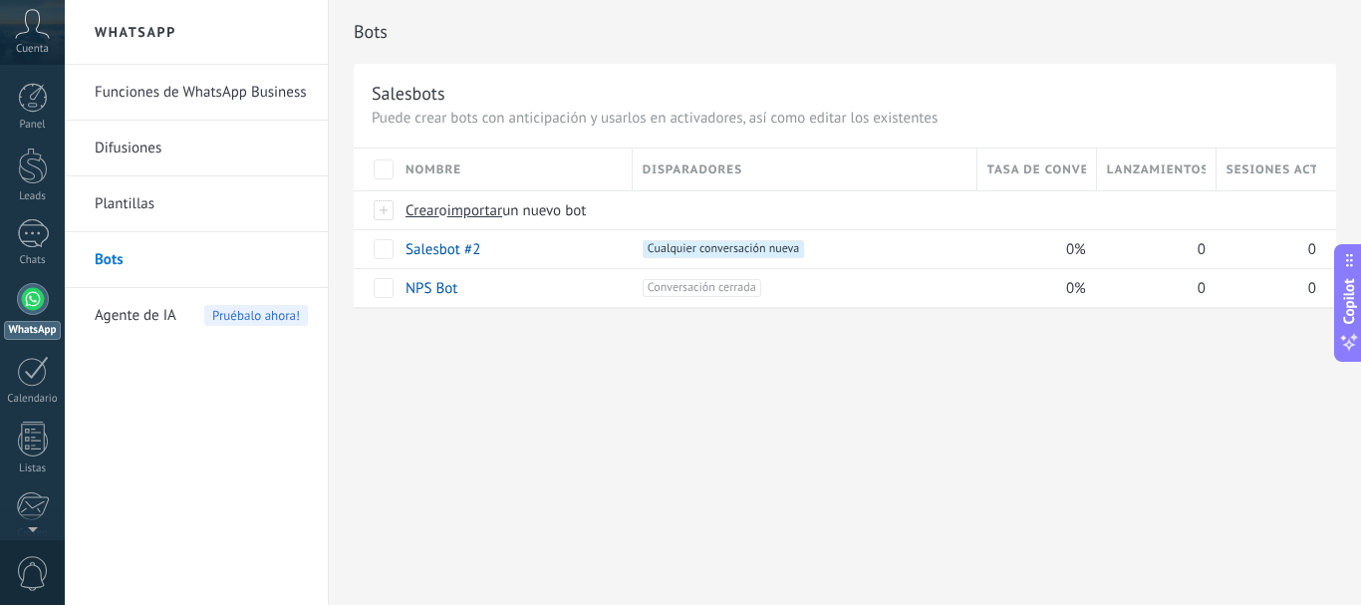
click at [1112, 388] on div "Bots Salesbots Puede crear bots con anticipación y usarlos en activadores, así …" at bounding box center [845, 302] width 1032 height 605
click at [35, 305] on div at bounding box center [33, 299] width 32 height 32
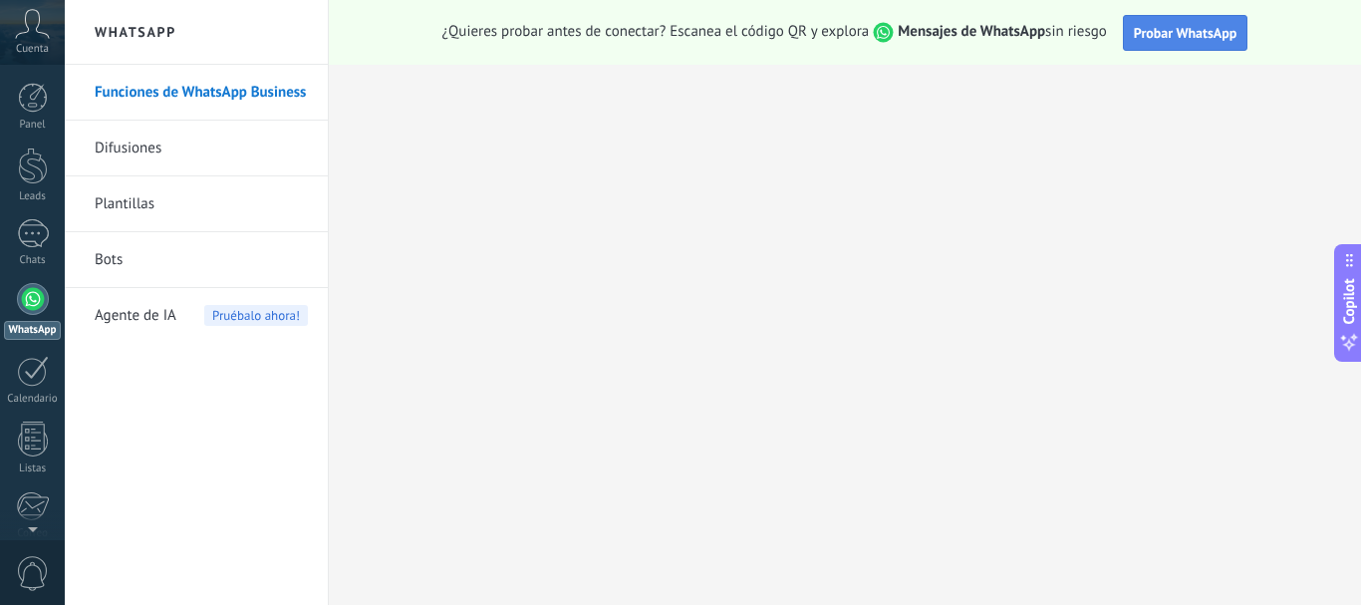
click at [1207, 27] on span "Probar WhatsApp" at bounding box center [1186, 33] width 104 height 18
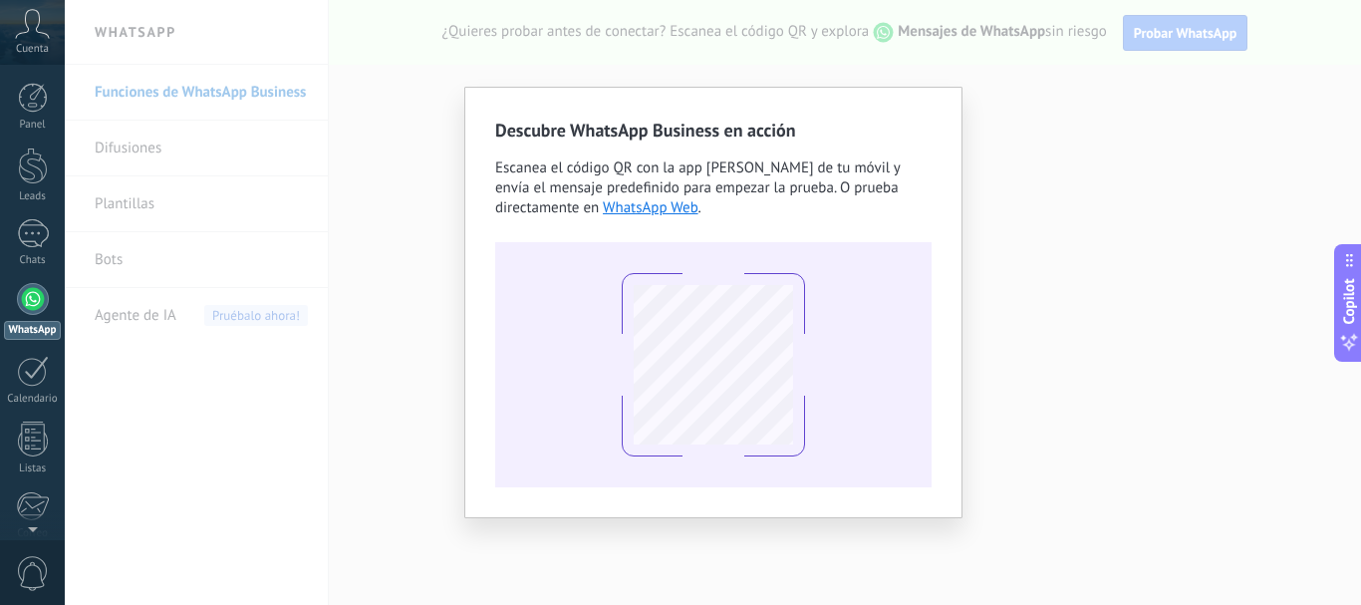
click at [1201, 328] on div "Descubre WhatsApp Business en acción Escanea el código QR con la app de cámara …" at bounding box center [713, 302] width 1296 height 605
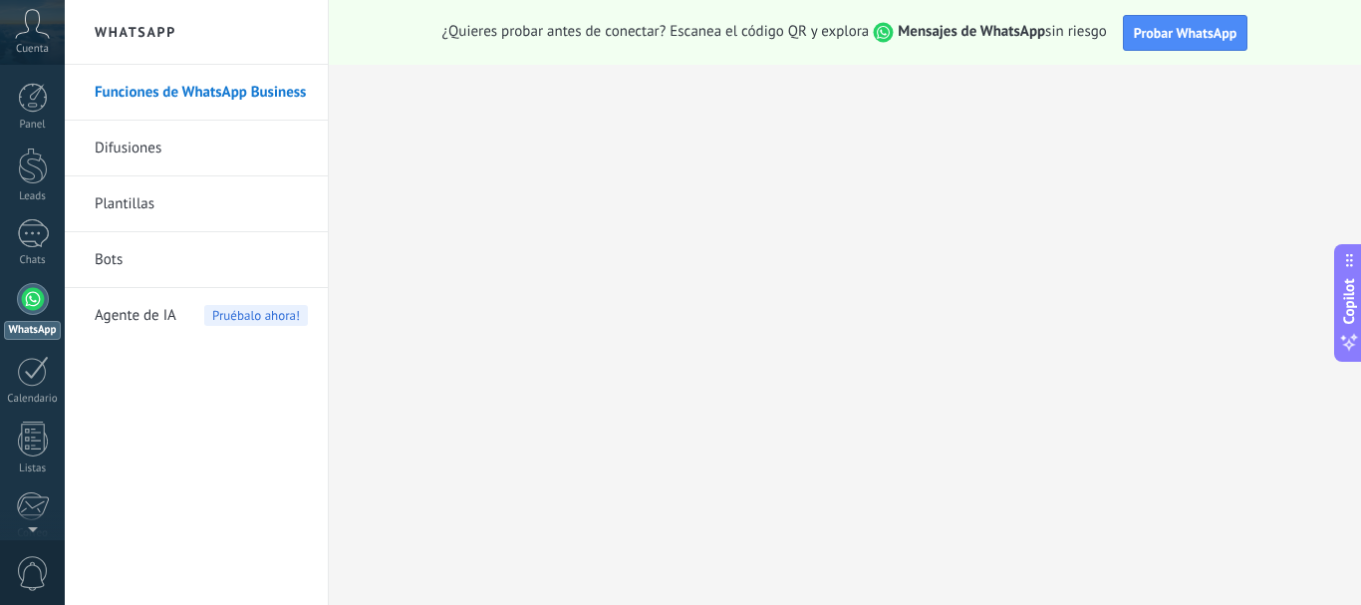
click at [24, 300] on div at bounding box center [33, 299] width 32 height 32
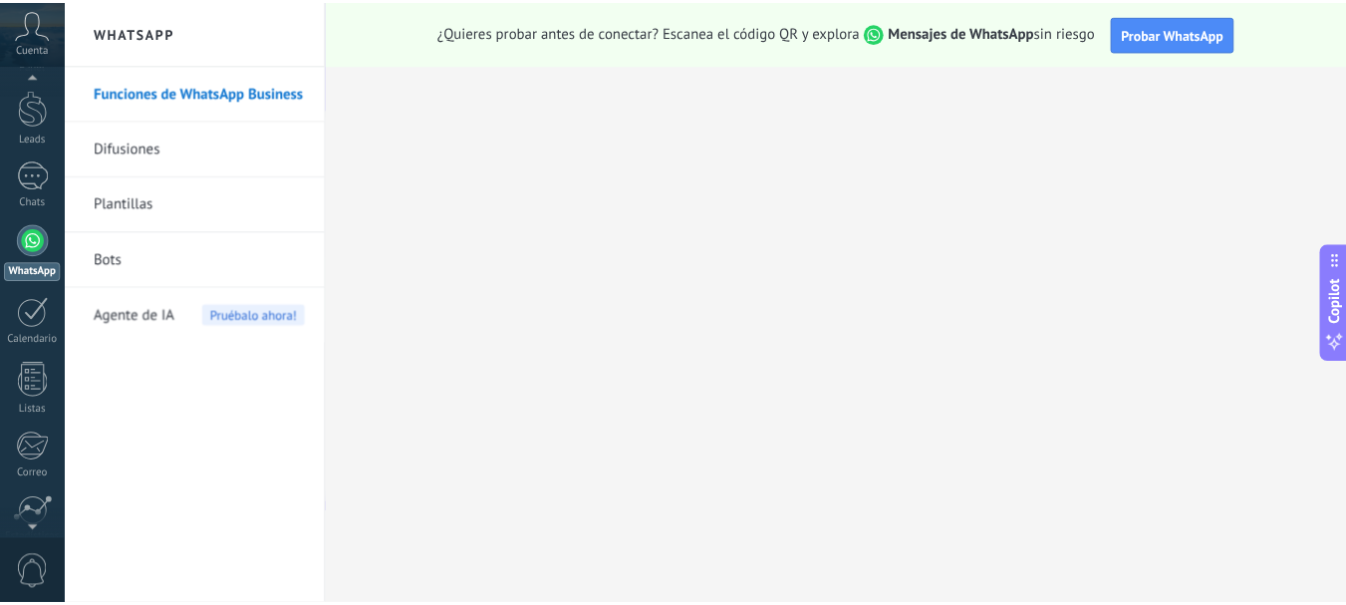
scroll to position [224, 0]
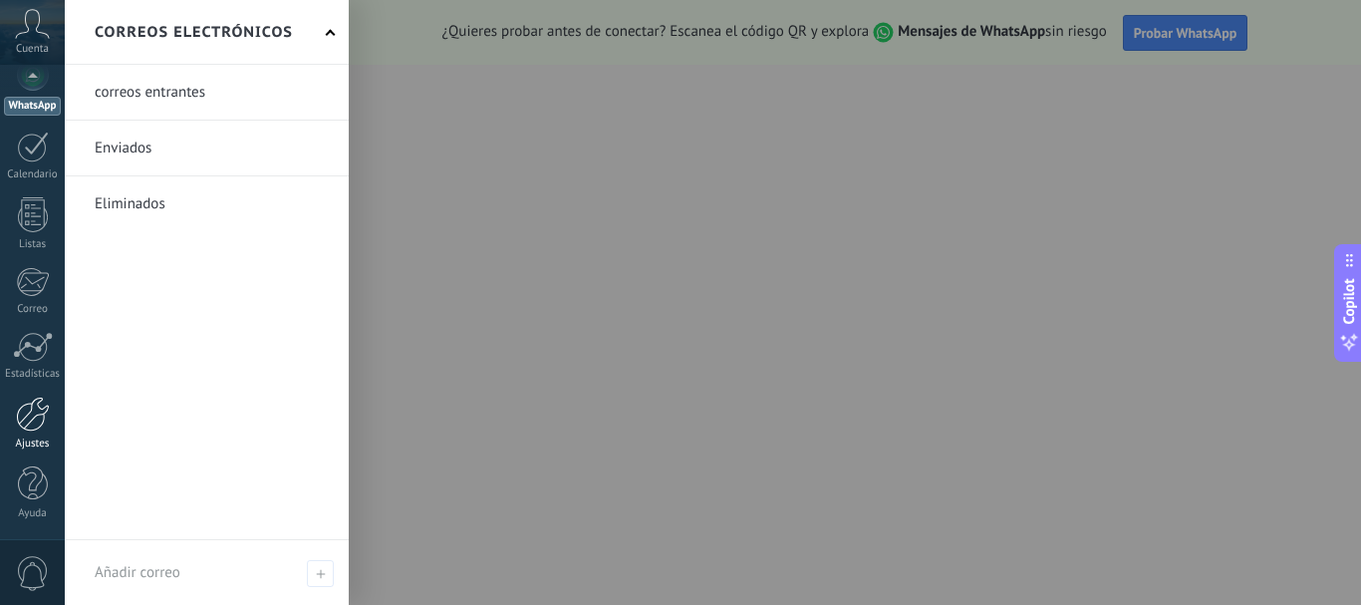
click at [30, 435] on link "Ajustes" at bounding box center [32, 424] width 65 height 54
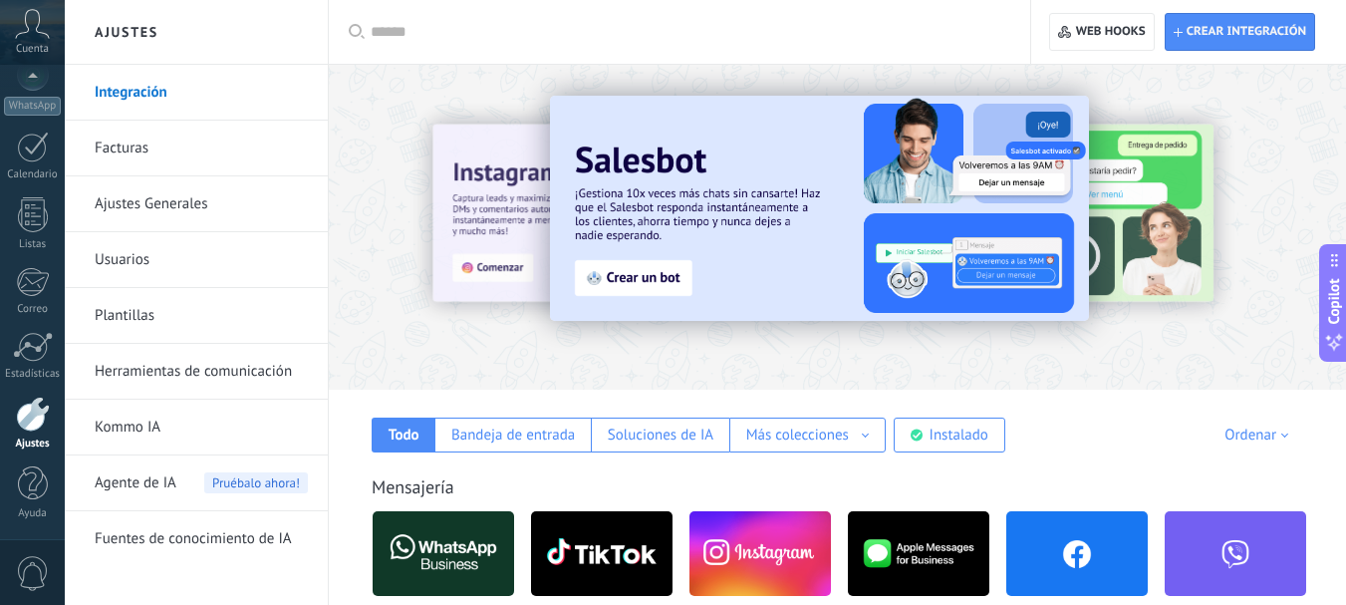
click at [418, 35] on input "text" at bounding box center [687, 32] width 632 height 21
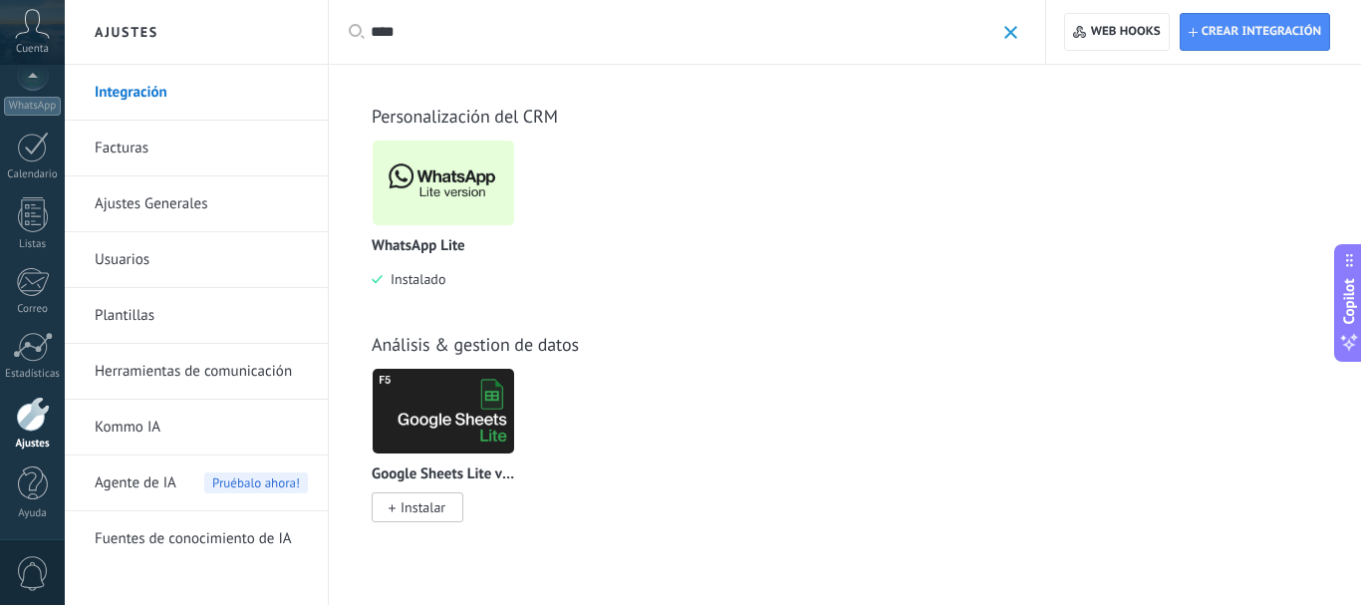
type input "****"
click at [423, 192] on img at bounding box center [443, 183] width 141 height 97
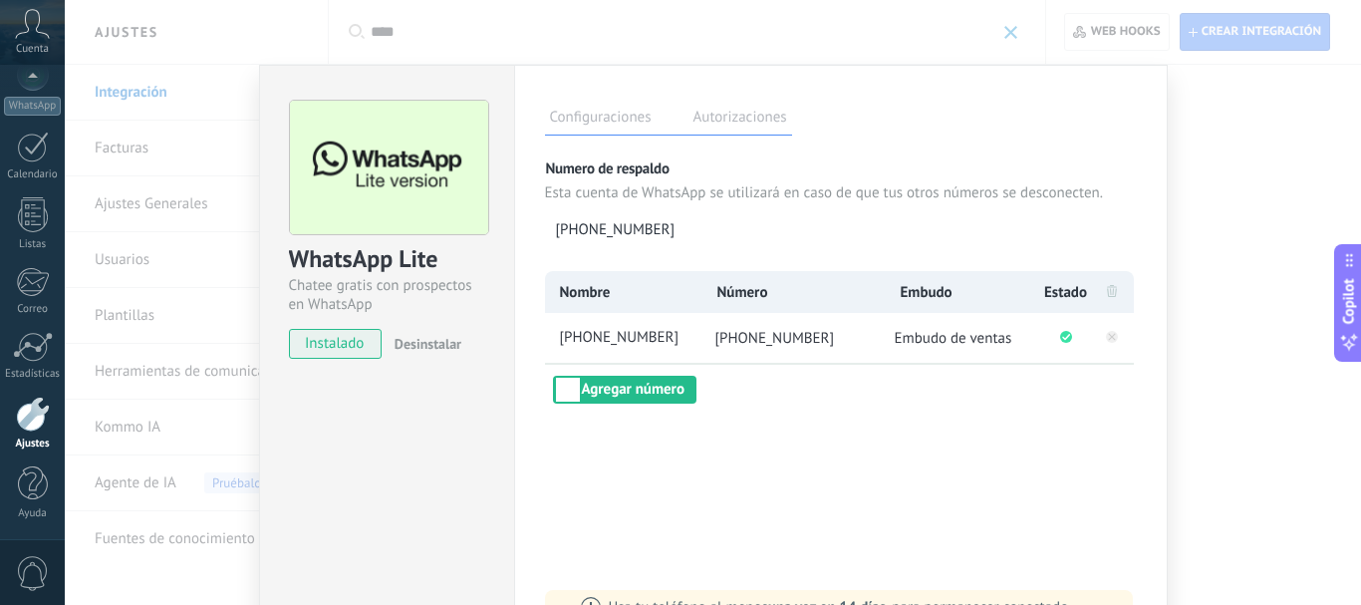
click at [744, 126] on label "Autorizaciones" at bounding box center [741, 120] width 104 height 29
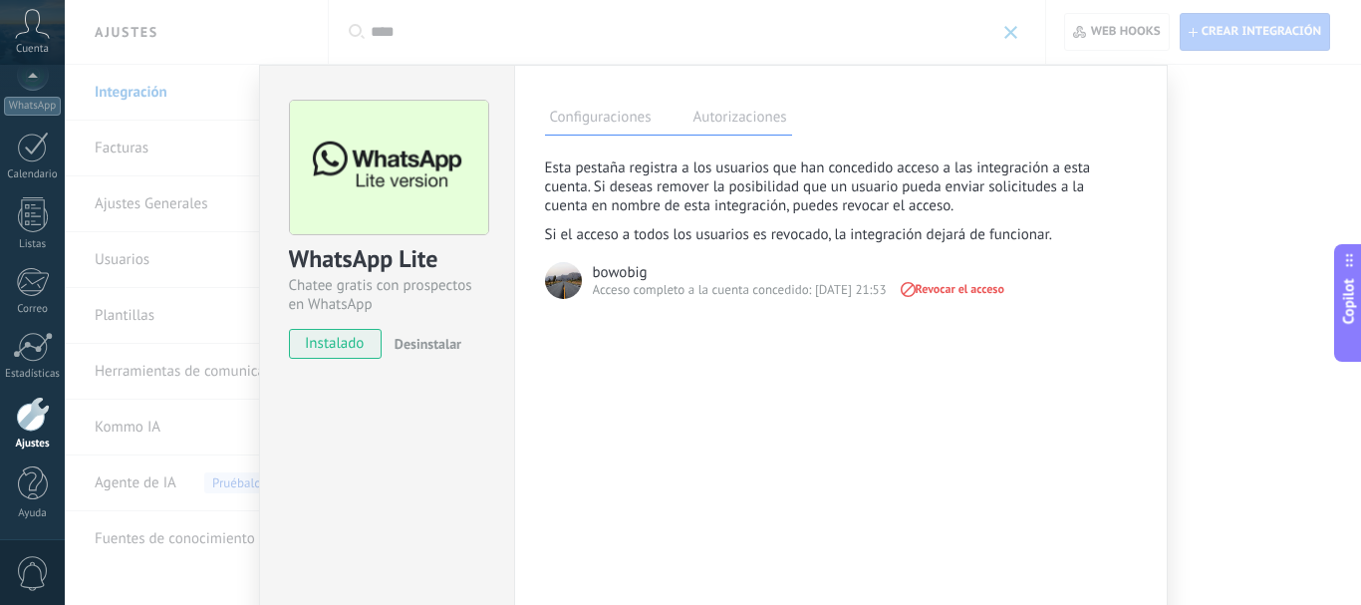
click at [603, 125] on label "Configuraciones" at bounding box center [601, 120] width 112 height 29
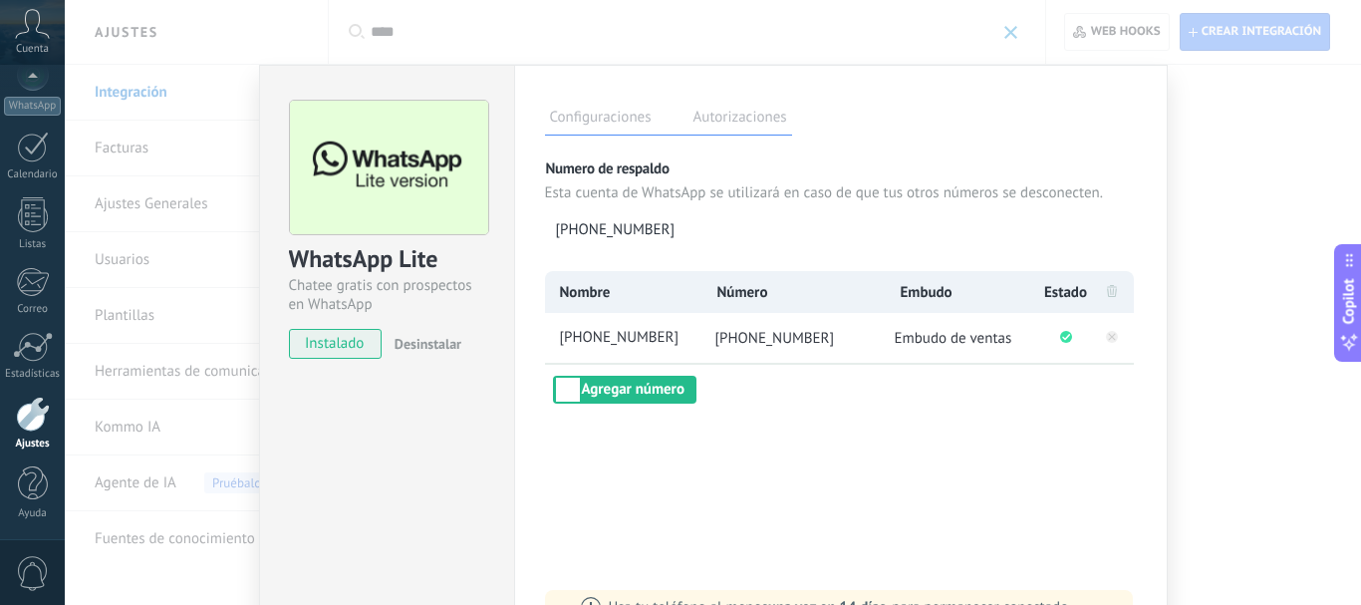
click at [338, 336] on span "instalado" at bounding box center [335, 344] width 91 height 30
click at [335, 353] on span "instalado" at bounding box center [335, 344] width 91 height 30
click at [424, 439] on div "WhatsApp Lite Chatee gratis con prospectos en WhatsApp instalado Desinstalar" at bounding box center [386, 361] width 255 height 593
click at [325, 338] on span "instalado" at bounding box center [335, 344] width 91 height 30
click at [630, 401] on button "Agregar número" at bounding box center [624, 390] width 143 height 28
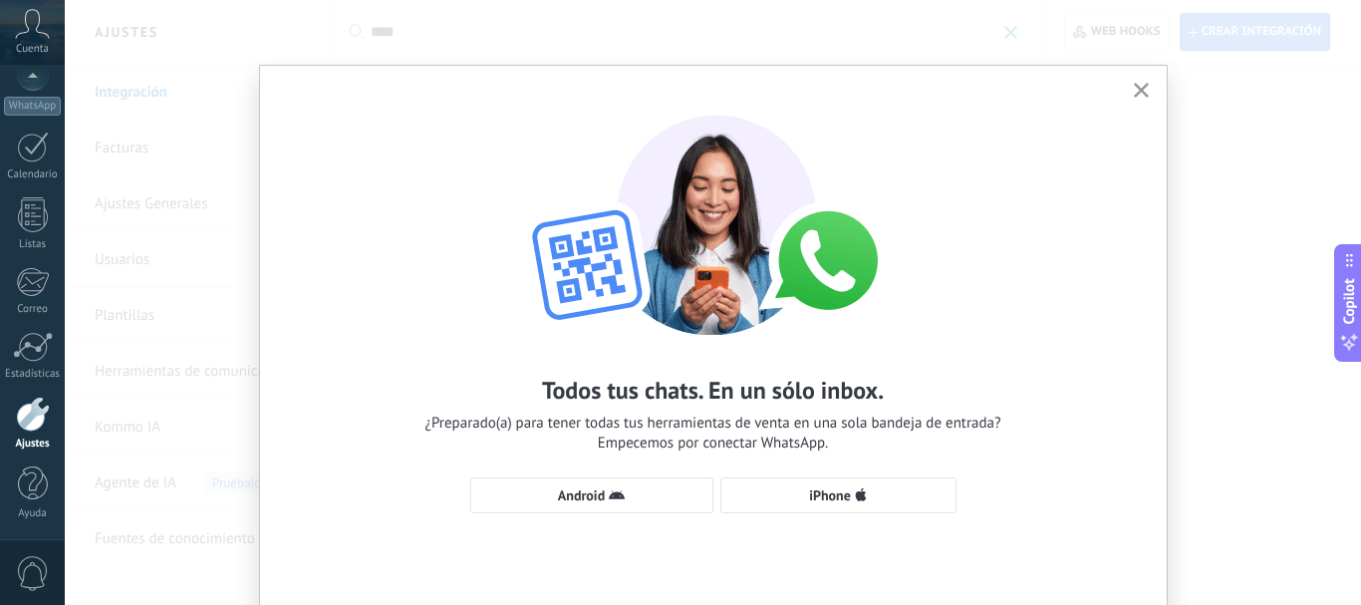
click at [1153, 86] on div "Todos tus chats. En un sólo inbox. ¿Preparado(a) para tener todas tus herramien…" at bounding box center [713, 304] width 907 height 477
click at [1134, 93] on icon "button" at bounding box center [1141, 90] width 15 height 15
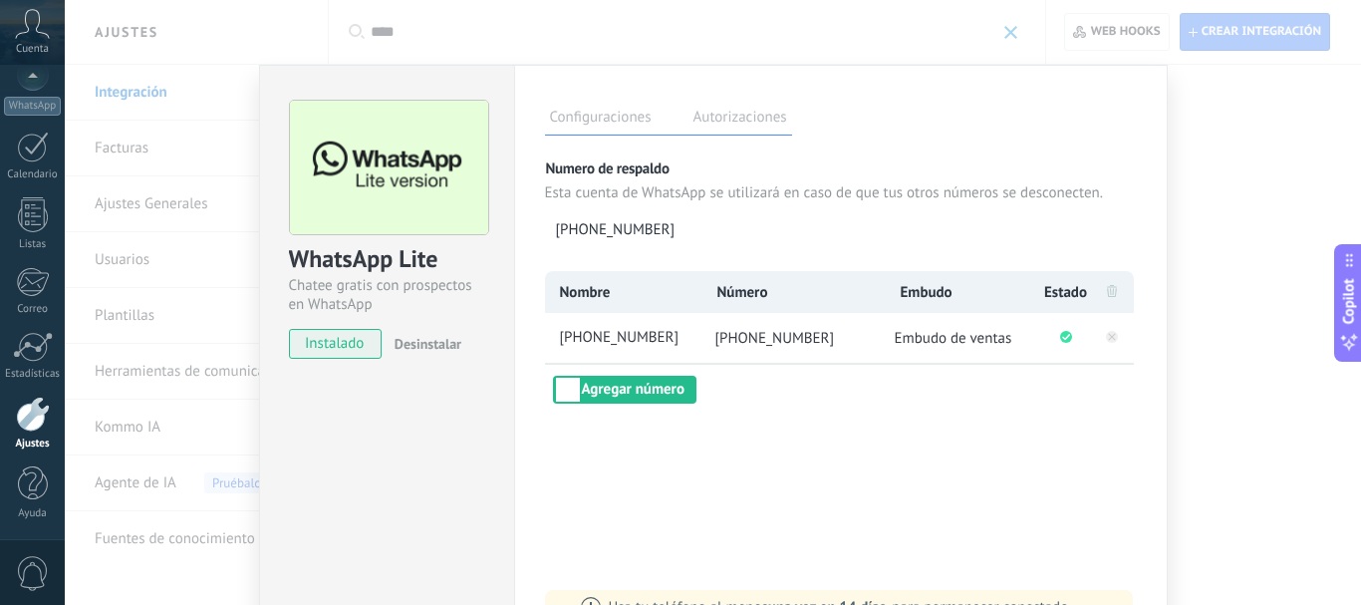
click at [428, 434] on div "WhatsApp Lite Chatee gratis con prospectos en WhatsApp instalado Desinstalar" at bounding box center [386, 361] width 255 height 593
click at [1169, 224] on div "WhatsApp Lite Chatee gratis con prospectos en WhatsApp instalado Desinstalar Co…" at bounding box center [713, 302] width 1296 height 605
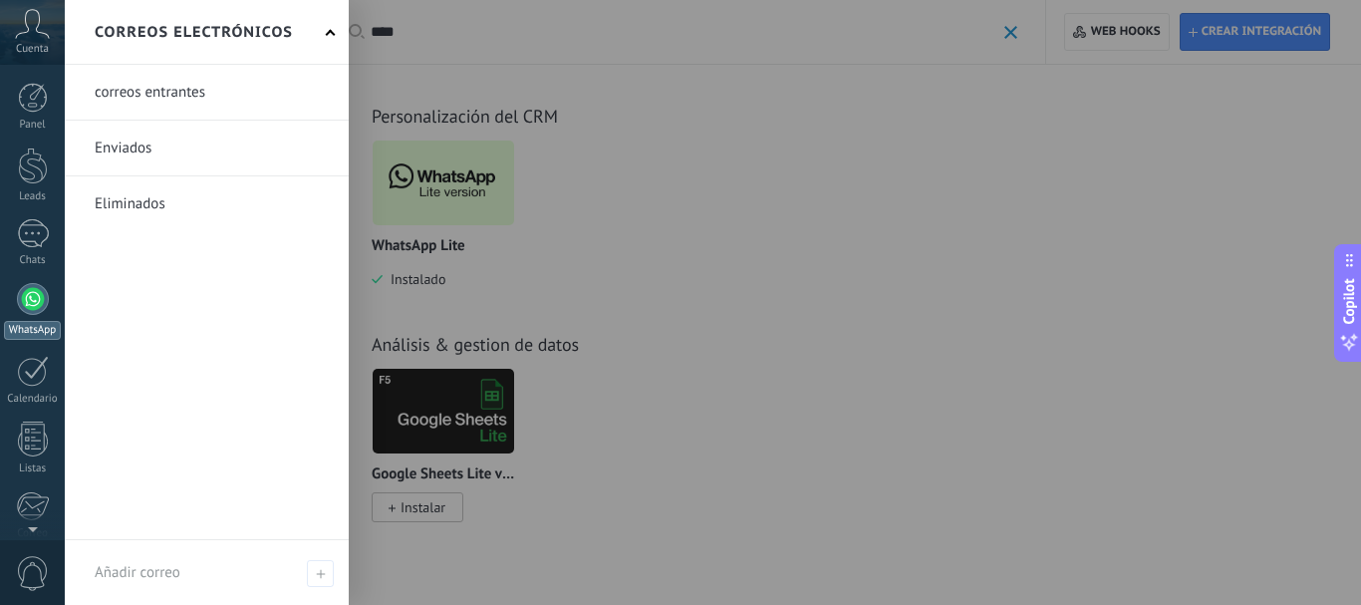
click at [29, 303] on div at bounding box center [33, 299] width 32 height 32
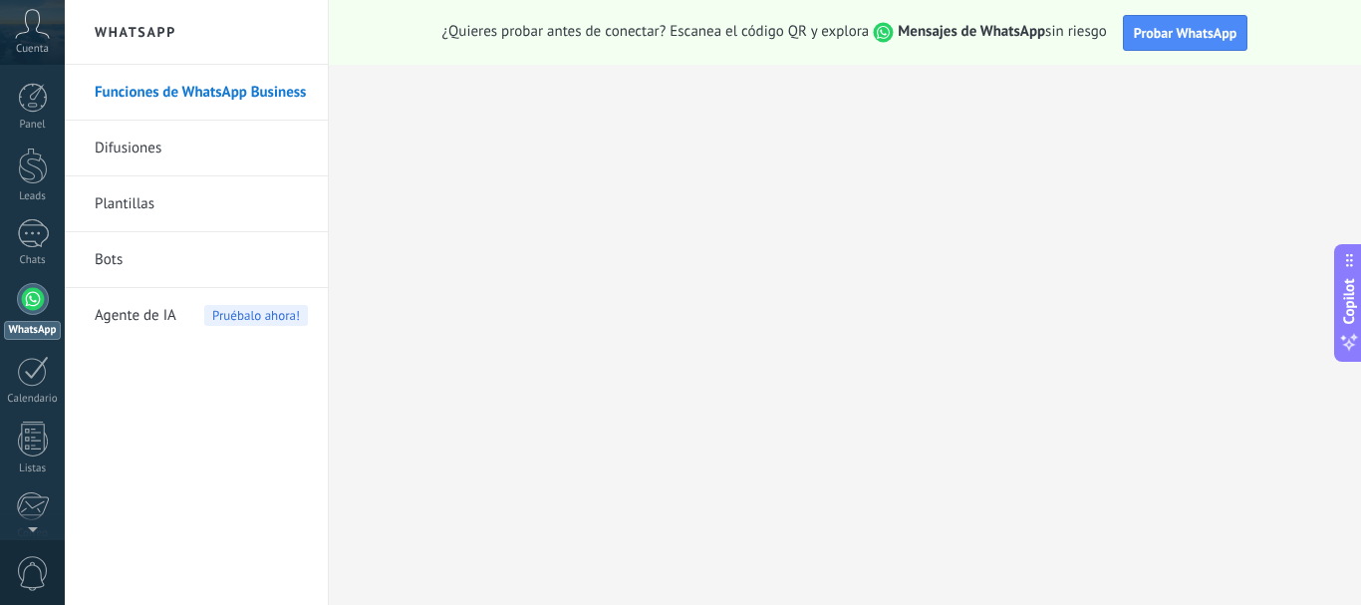
click at [218, 150] on link "Difusiones" at bounding box center [201, 149] width 213 height 56
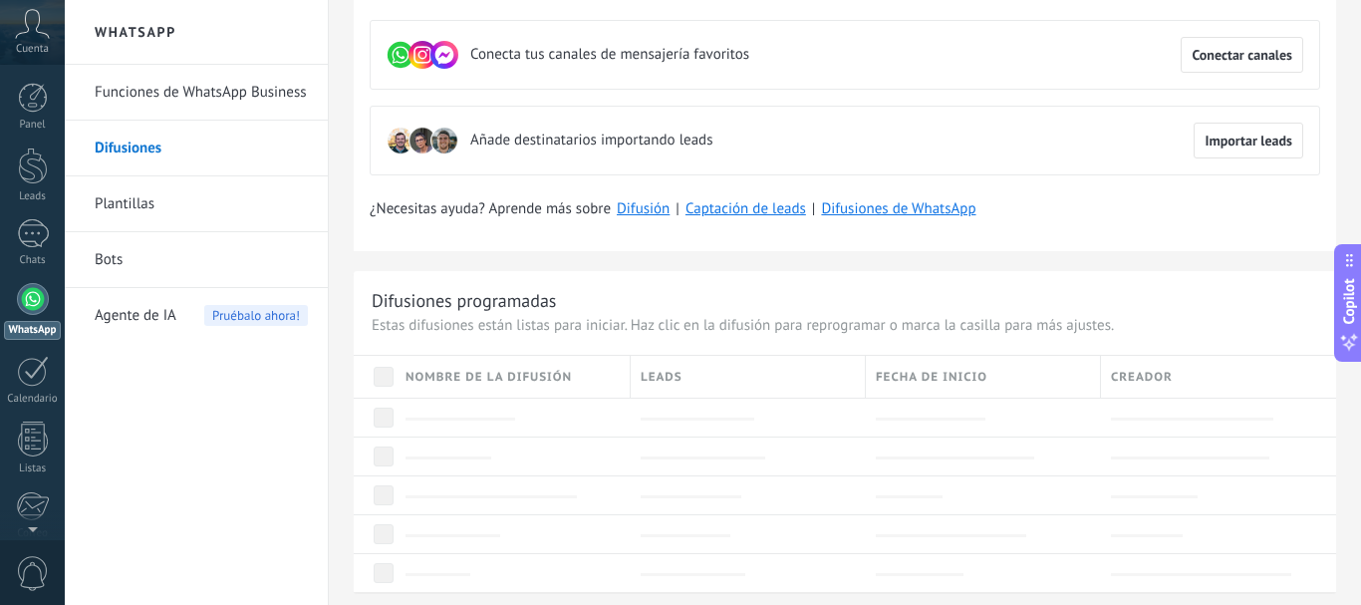
scroll to position [100, 0]
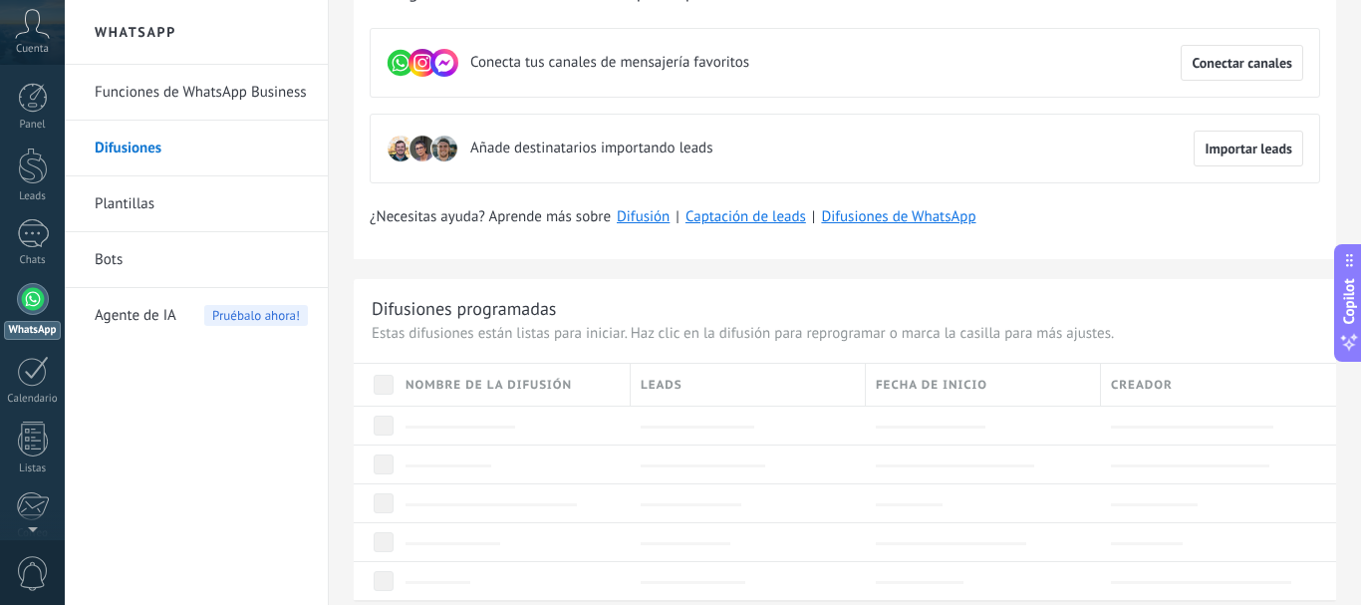
click at [194, 196] on link "Plantillas" at bounding box center [201, 204] width 213 height 56
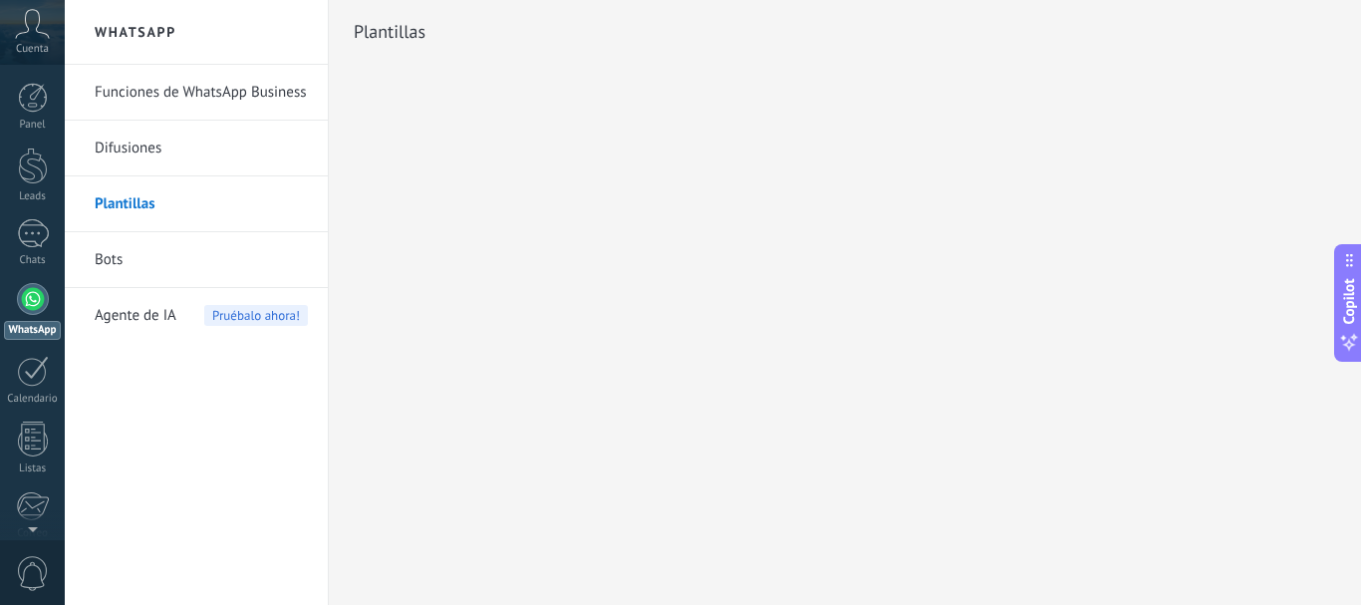
click at [249, 265] on link "Bots" at bounding box center [201, 260] width 213 height 56
click at [157, 260] on link "Bots" at bounding box center [201, 260] width 213 height 56
click at [110, 263] on link "Bots" at bounding box center [201, 260] width 213 height 56
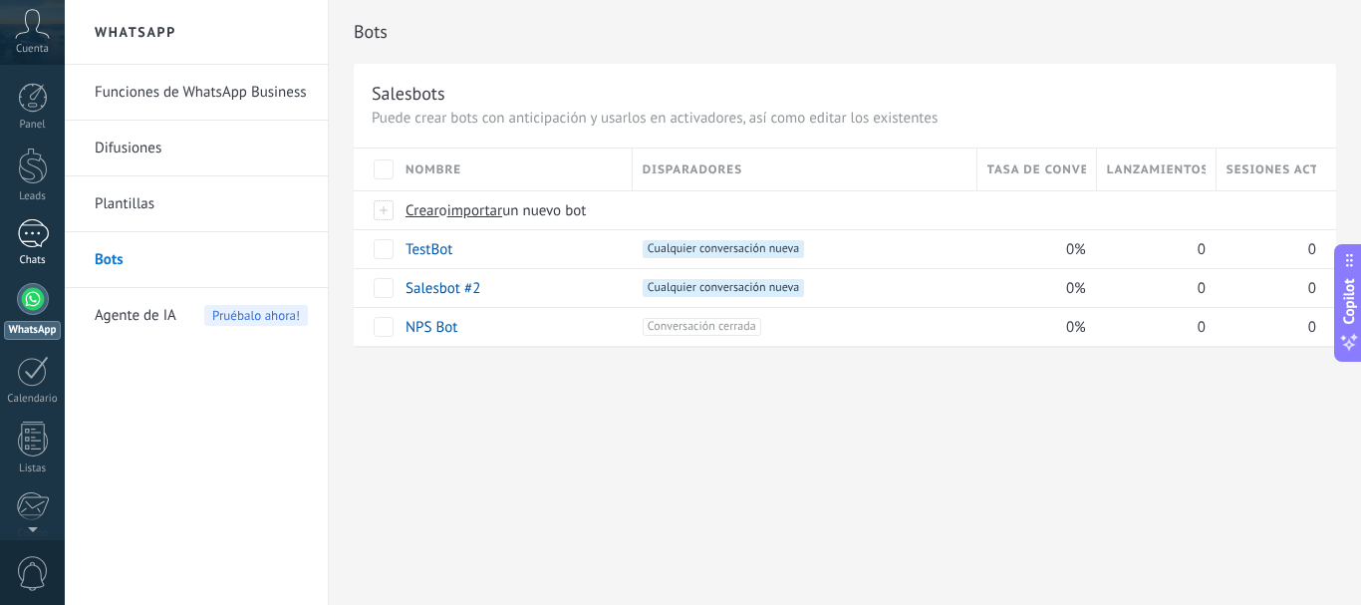
click at [41, 232] on div at bounding box center [33, 233] width 32 height 29
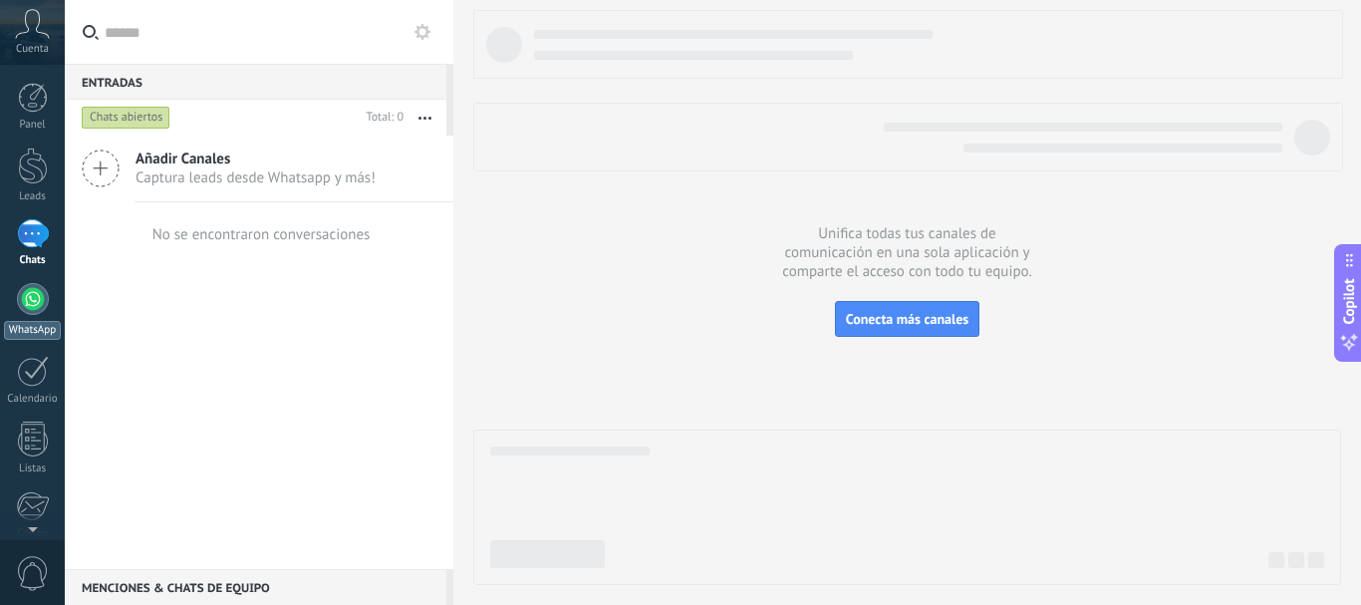
click at [39, 291] on div at bounding box center [33, 299] width 32 height 32
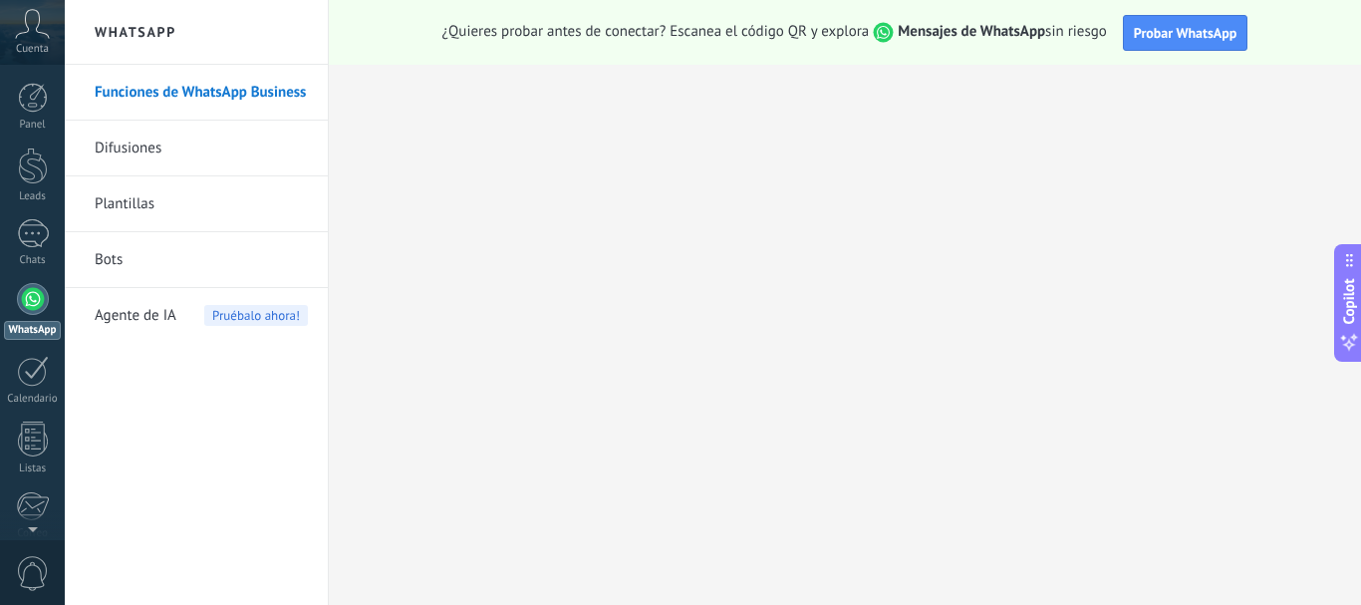
click at [194, 267] on link "Bots" at bounding box center [201, 260] width 213 height 56
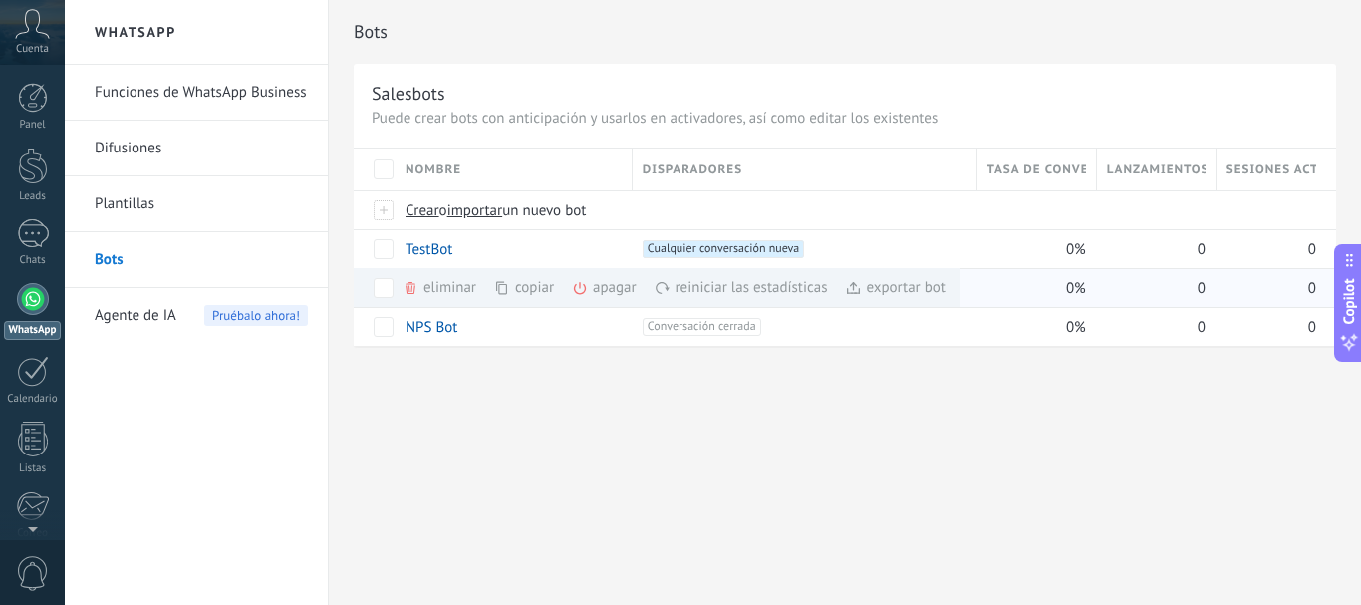
click at [448, 289] on div "eliminar màs" at bounding box center [473, 287] width 141 height 39
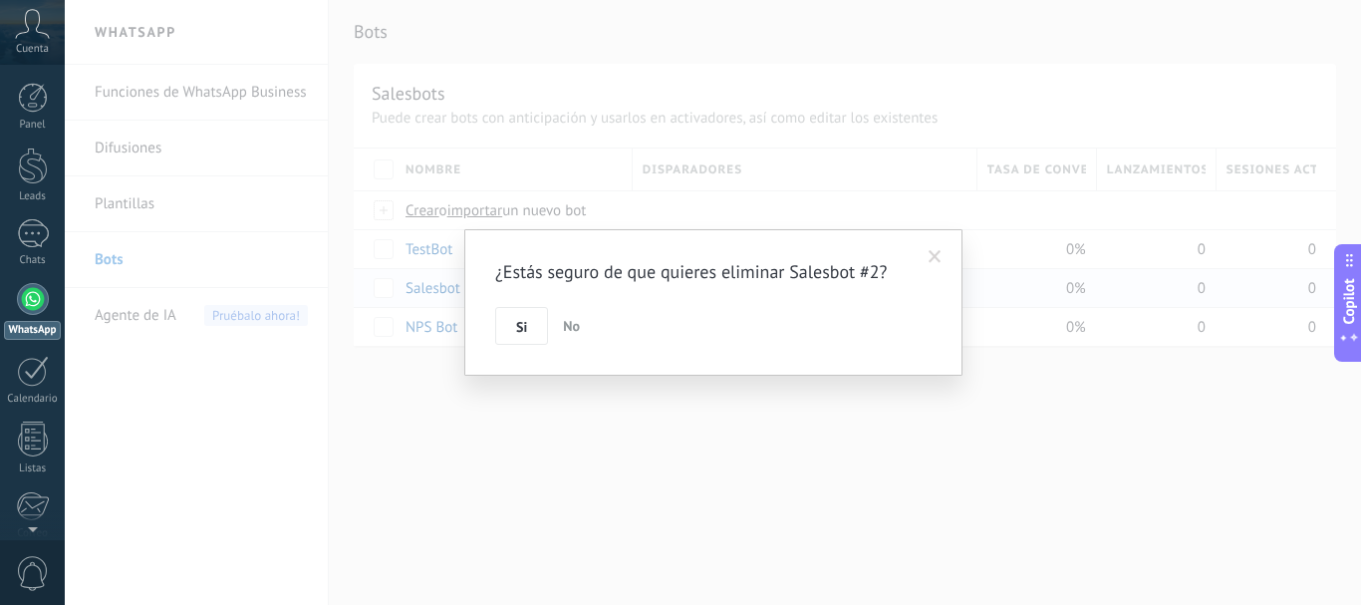
click at [508, 326] on button "Si" at bounding box center [521, 326] width 53 height 38
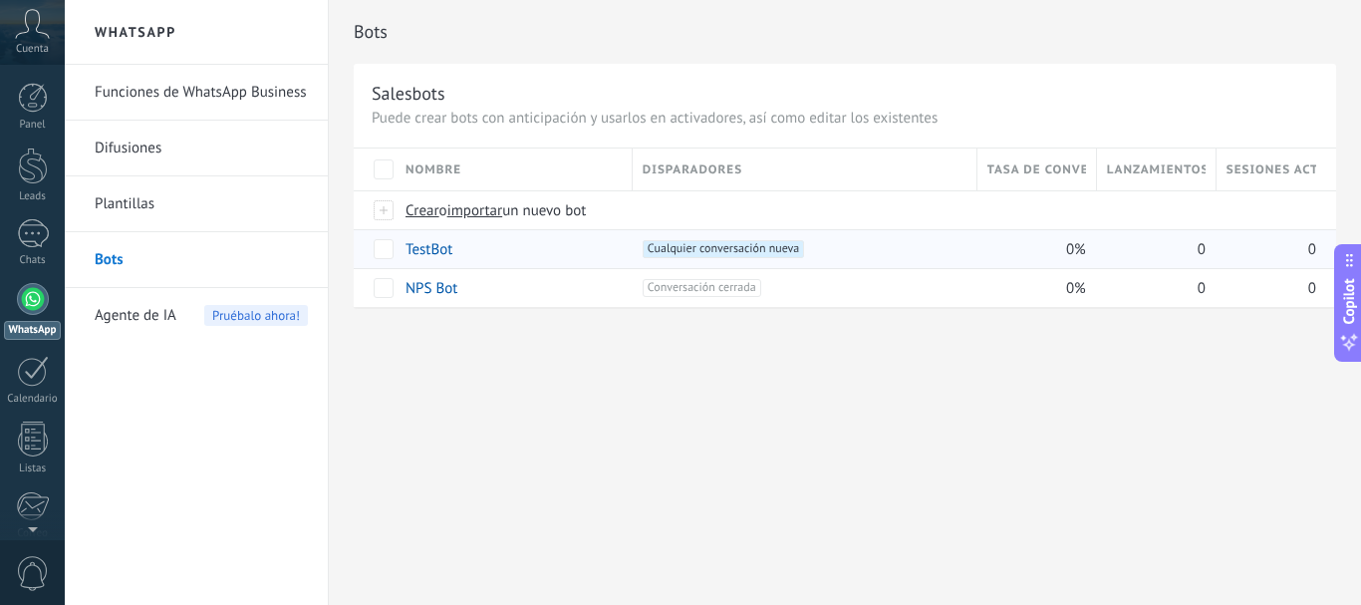
click at [439, 253] on link "TestBot" at bounding box center [429, 249] width 47 height 19
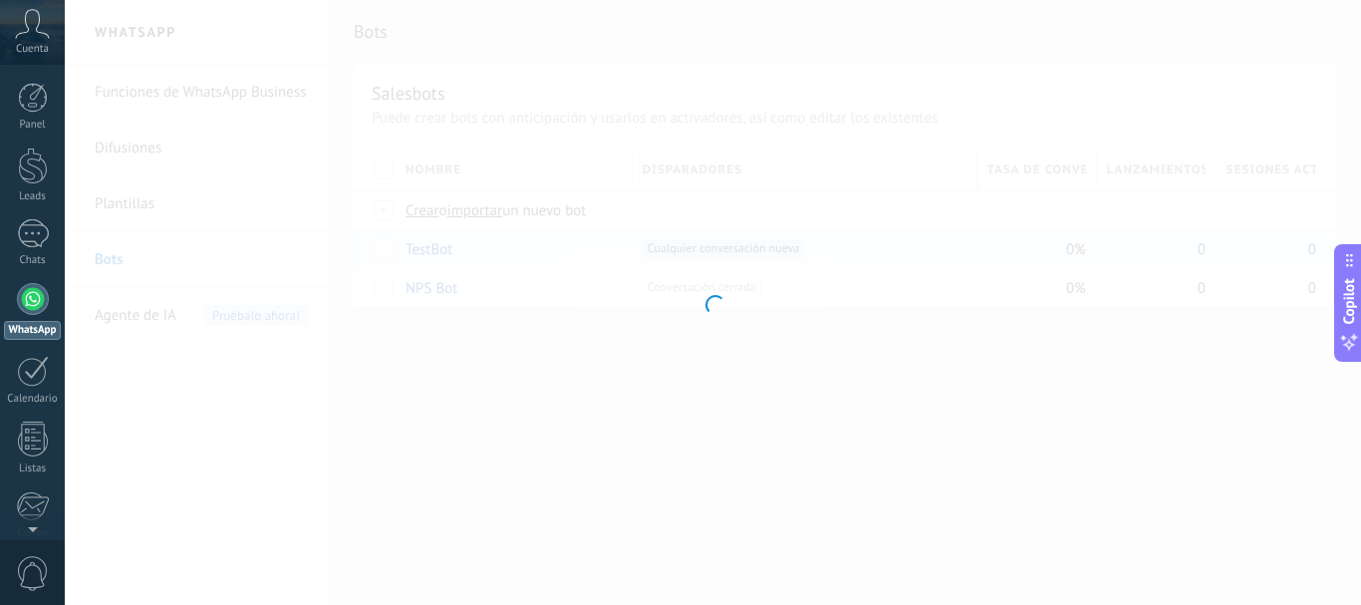
type input "*******"
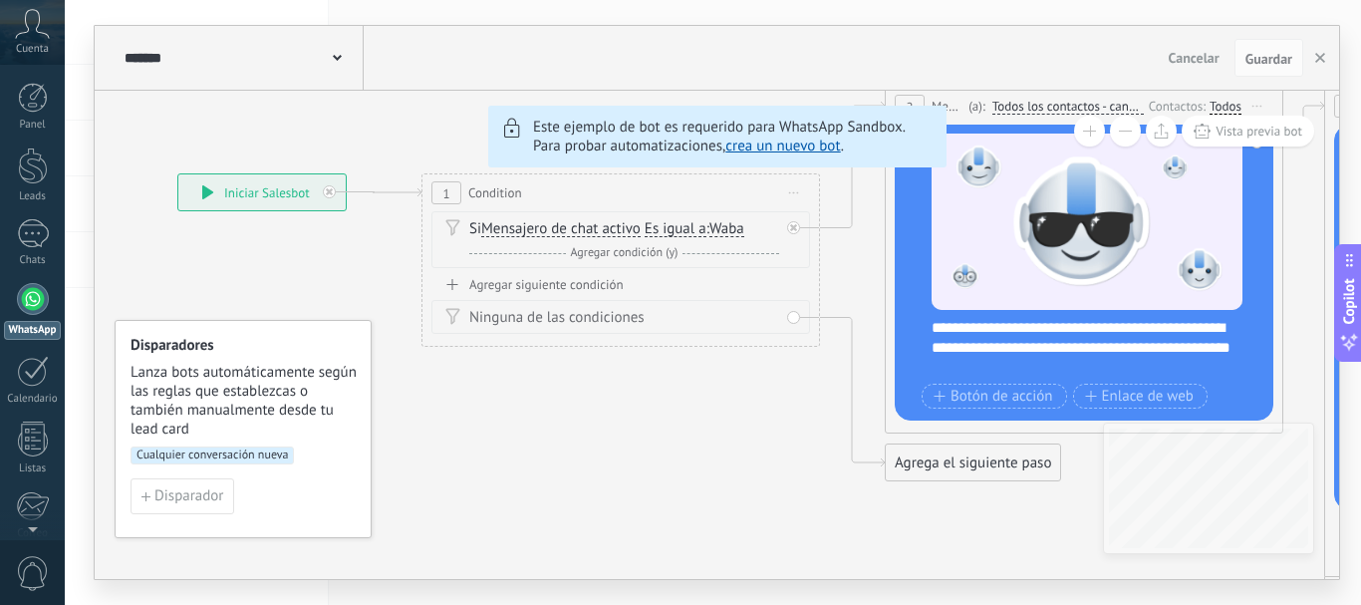
drag, startPoint x: 265, startPoint y: 491, endPoint x: 793, endPoint y: 398, distance: 536.3
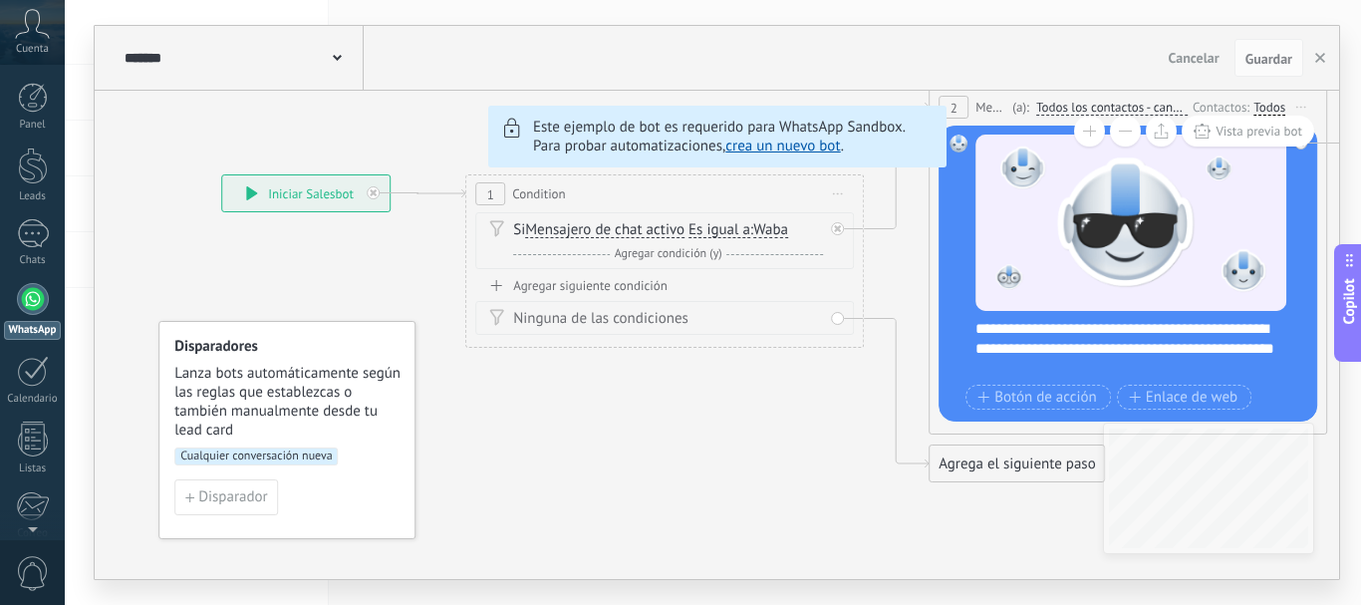
drag, startPoint x: 555, startPoint y: 436, endPoint x: 943, endPoint y: 437, distance: 387.6
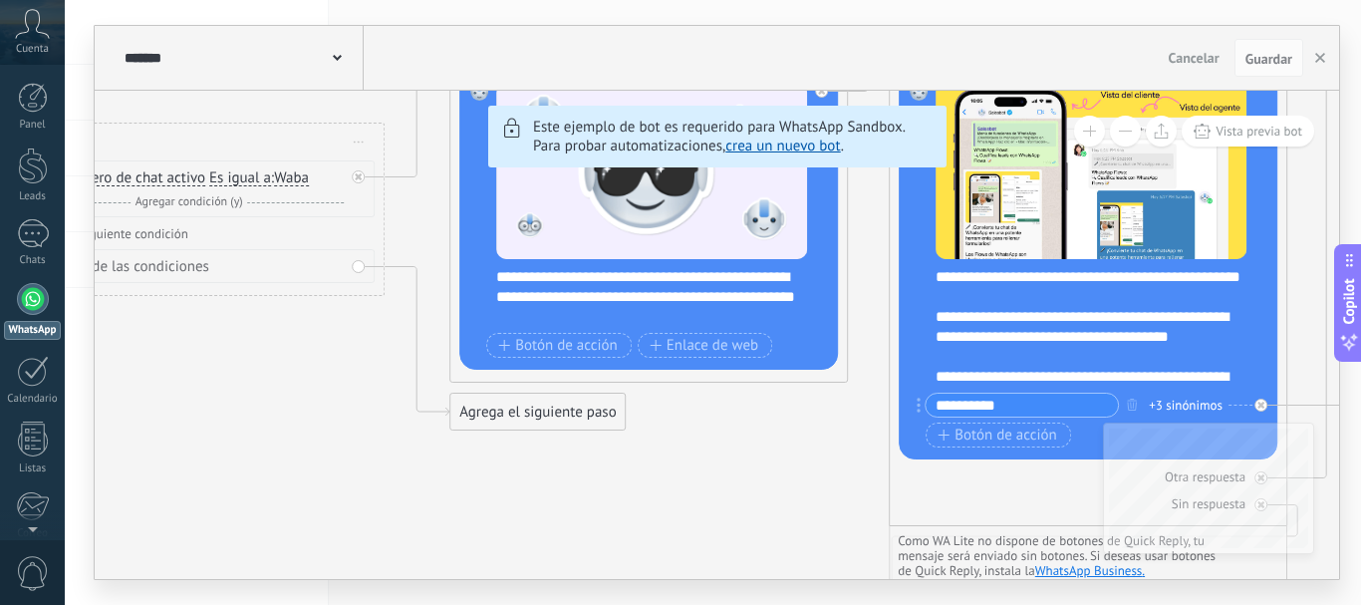
drag, startPoint x: 845, startPoint y: 492, endPoint x: 288, endPoint y: 422, distance: 561.3
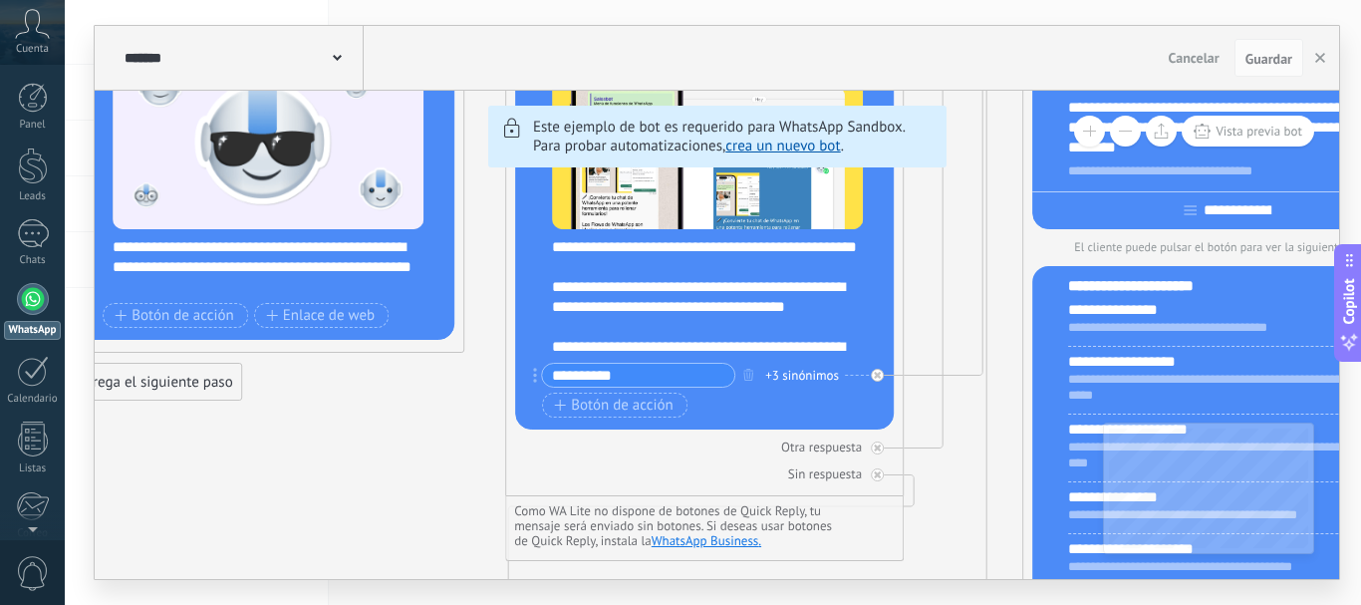
drag, startPoint x: 733, startPoint y: 443, endPoint x: 347, endPoint y: 413, distance: 387.8
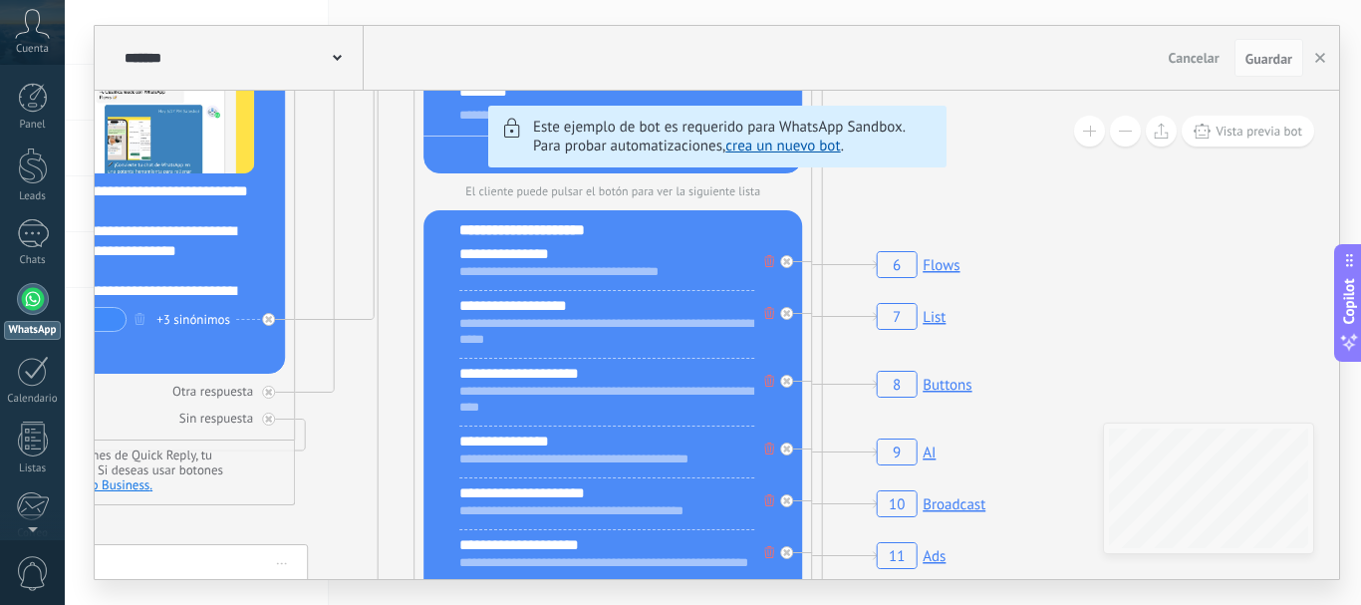
drag, startPoint x: 769, startPoint y: 433, endPoint x: 333, endPoint y: 400, distance: 437.7
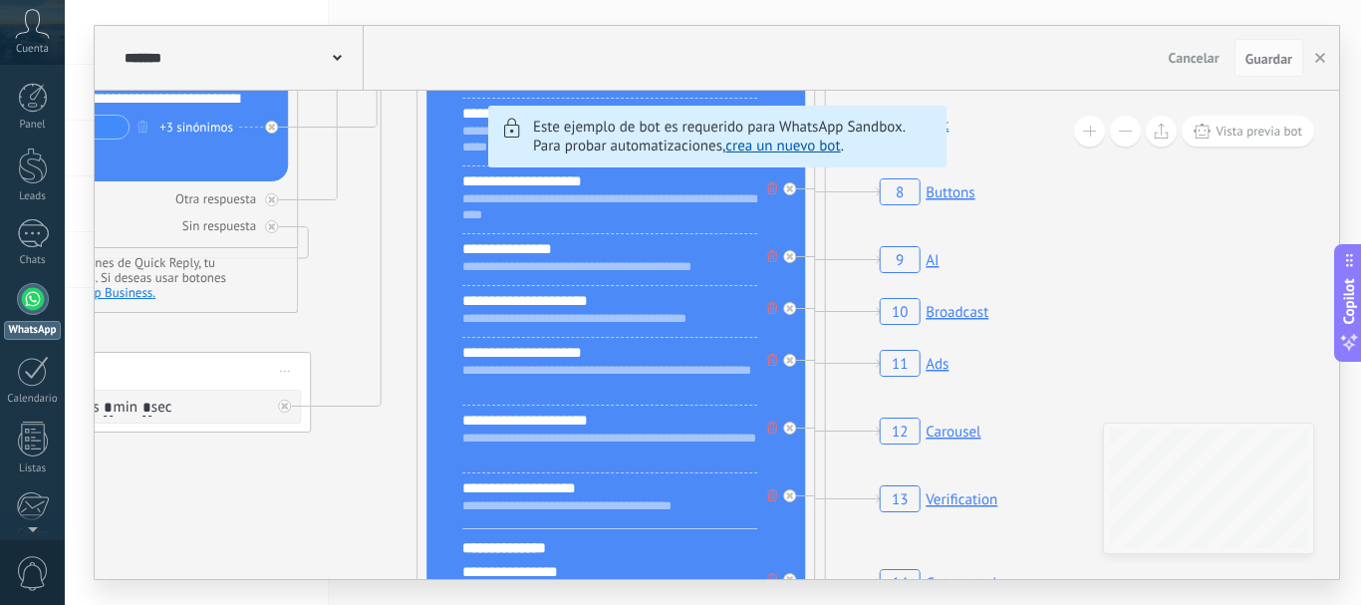
drag, startPoint x: 1042, startPoint y: 331, endPoint x: 1102, endPoint y: 251, distance: 99.6
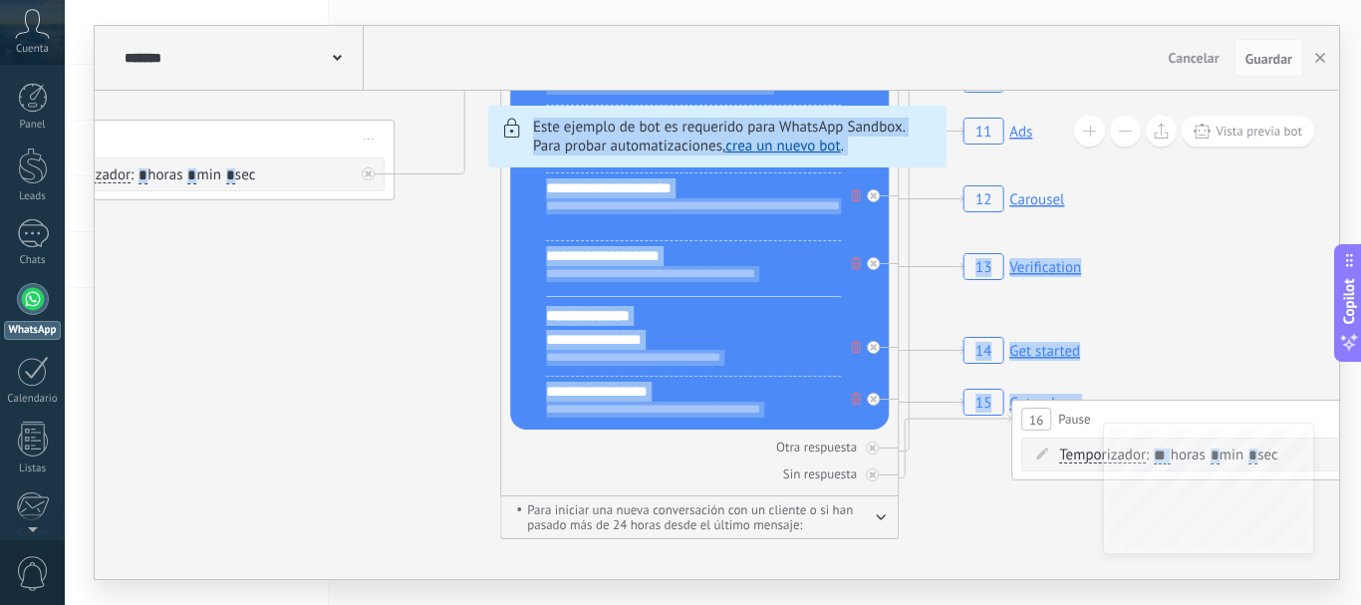
drag, startPoint x: 1141, startPoint y: 252, endPoint x: 1213, endPoint y: 131, distance: 141.1
click at [1213, 131] on div "6 Flows 7 List 8 Buttons 9 AI 10 Broadcast 11 Ads 12 Carousel 13 Verification 1…" at bounding box center [717, 335] width 1244 height 488
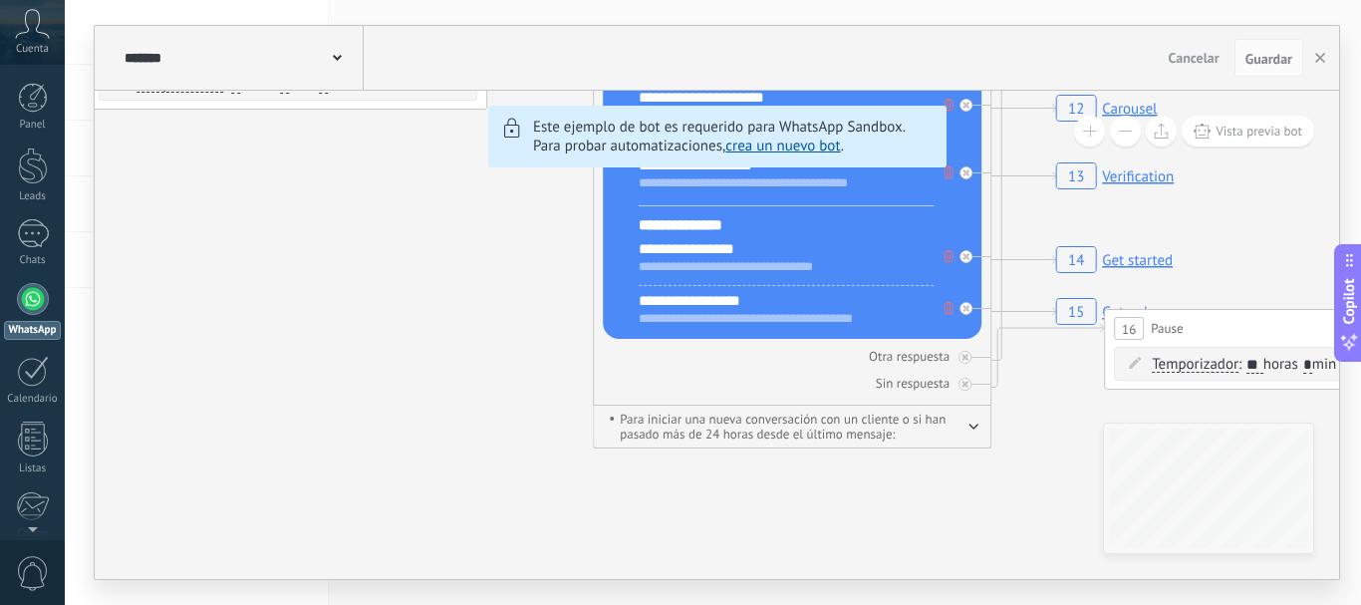
drag, startPoint x: 965, startPoint y: 501, endPoint x: 1085, endPoint y: 422, distance: 143.1
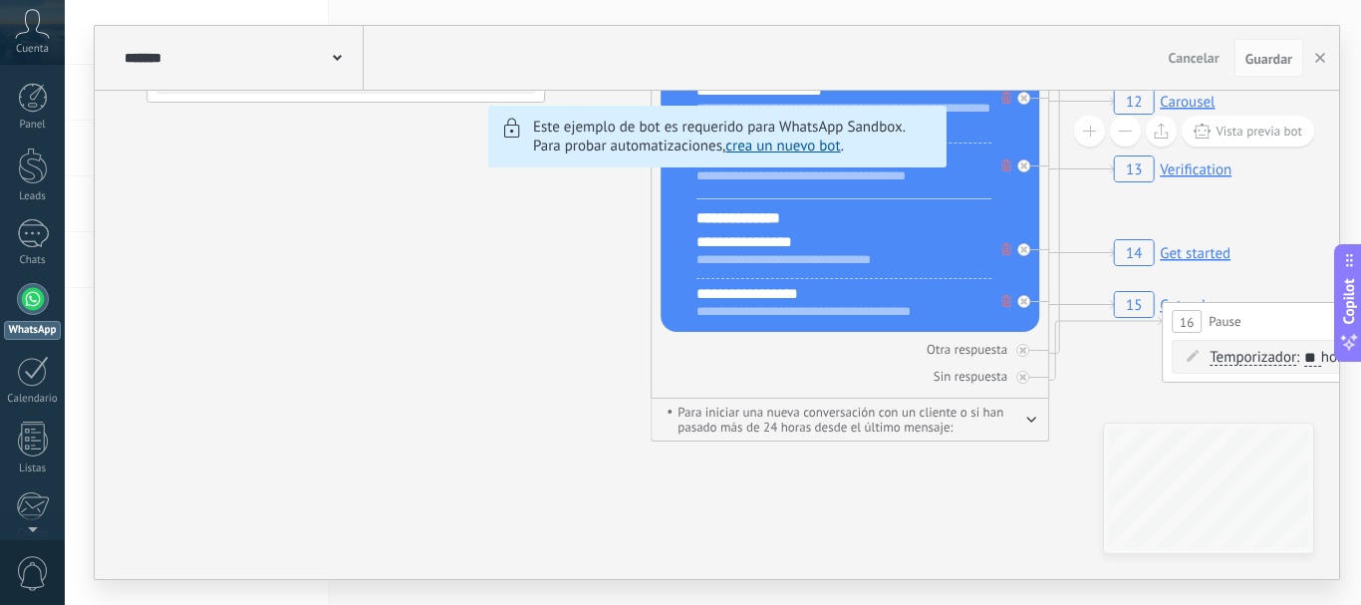
drag, startPoint x: 501, startPoint y: 377, endPoint x: 698, endPoint y: 436, distance: 206.1
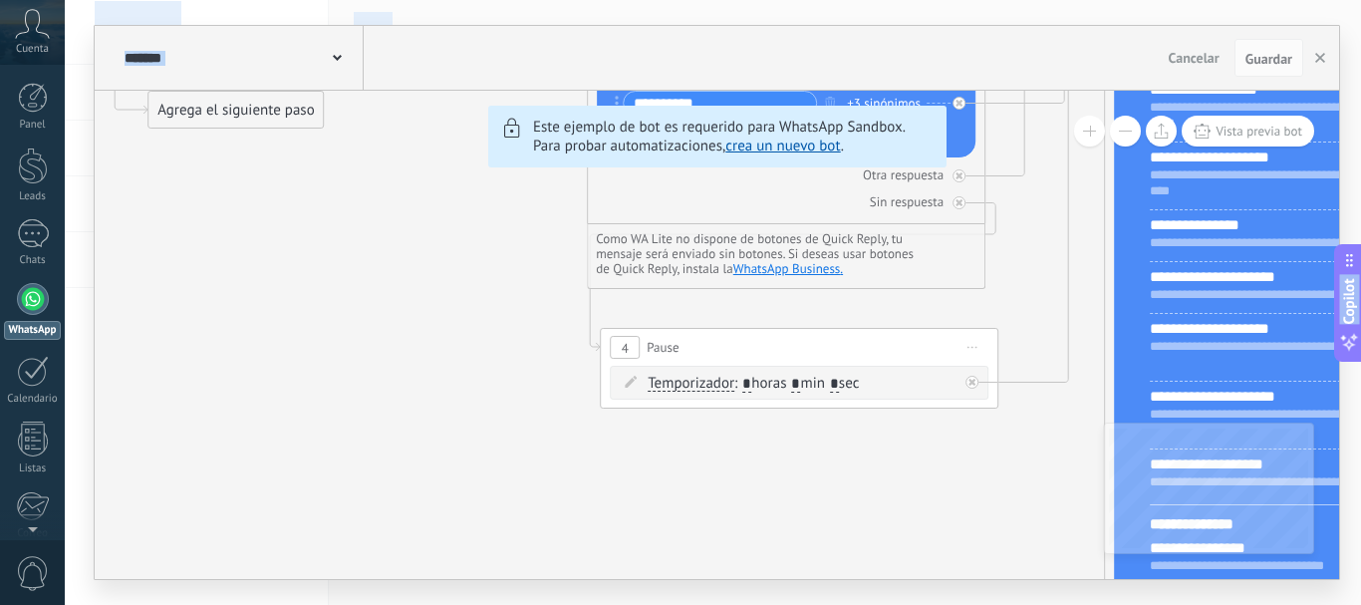
drag, startPoint x: 524, startPoint y: 353, endPoint x: 837, endPoint y: 570, distance: 380.9
click at [936, 604] on html ".abccls-1,.abccls-2{fill-rule:evenodd}.abccls-2{fill:#fff} .abfcls-1{fill:none}…" at bounding box center [680, 302] width 1361 height 605
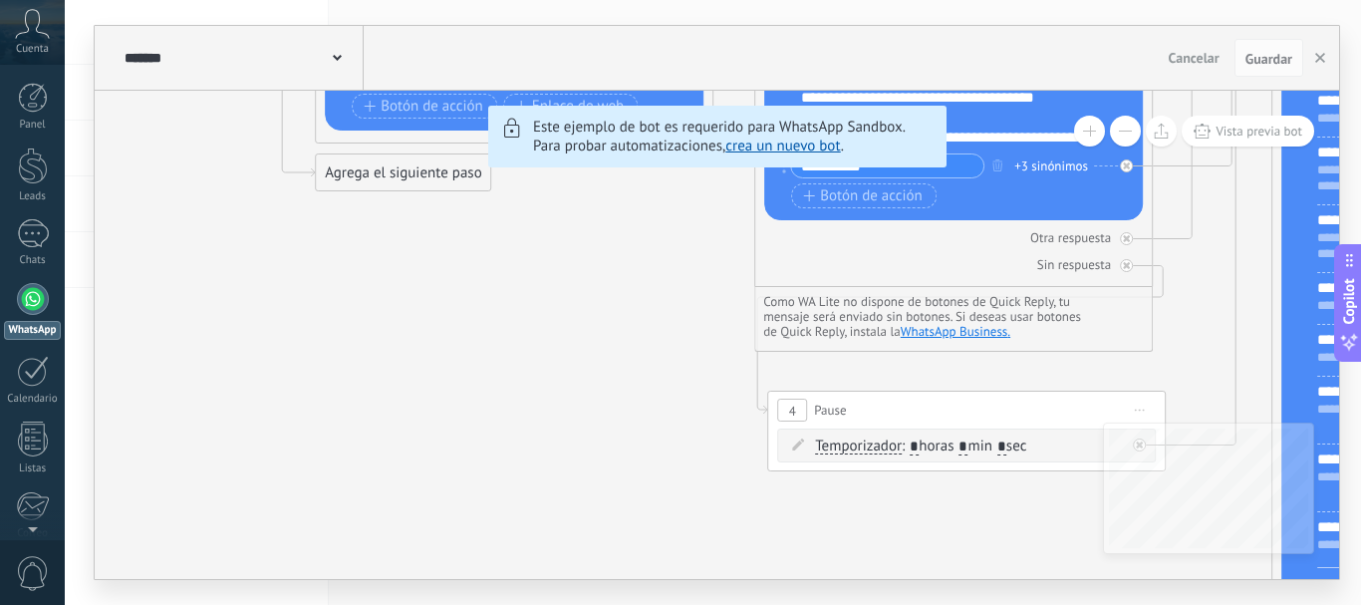
drag, startPoint x: 568, startPoint y: 367, endPoint x: 618, endPoint y: 469, distance: 114.1
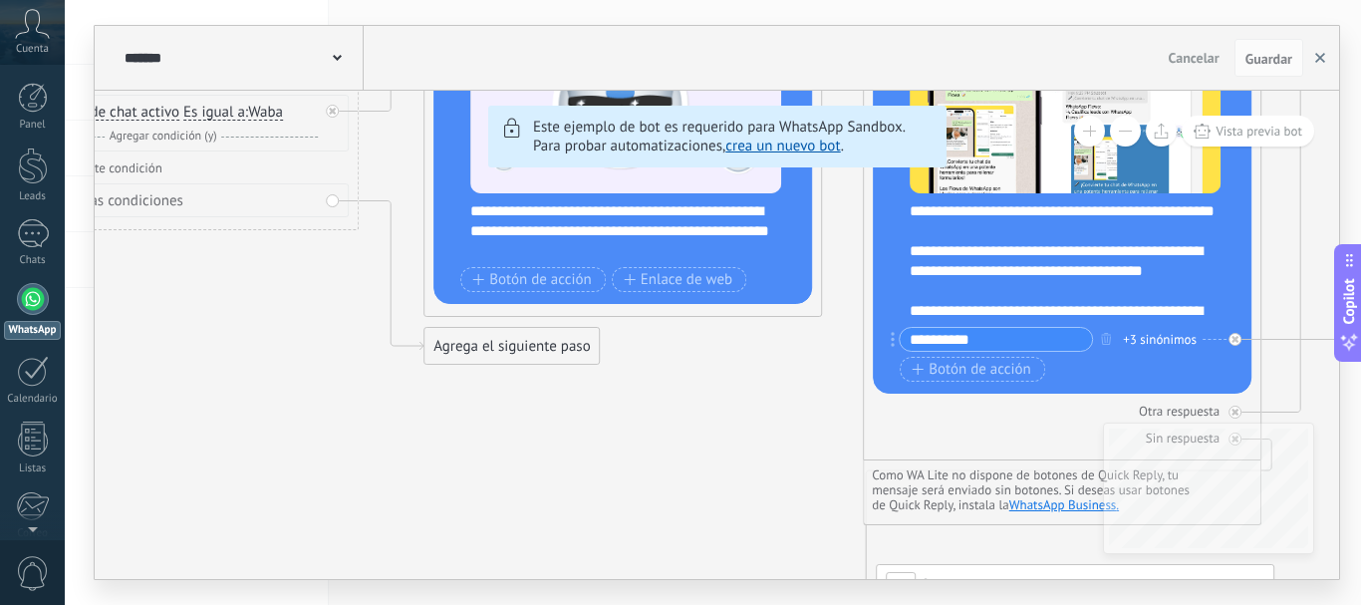
click at [1316, 59] on icon "button" at bounding box center [1320, 58] width 10 height 10
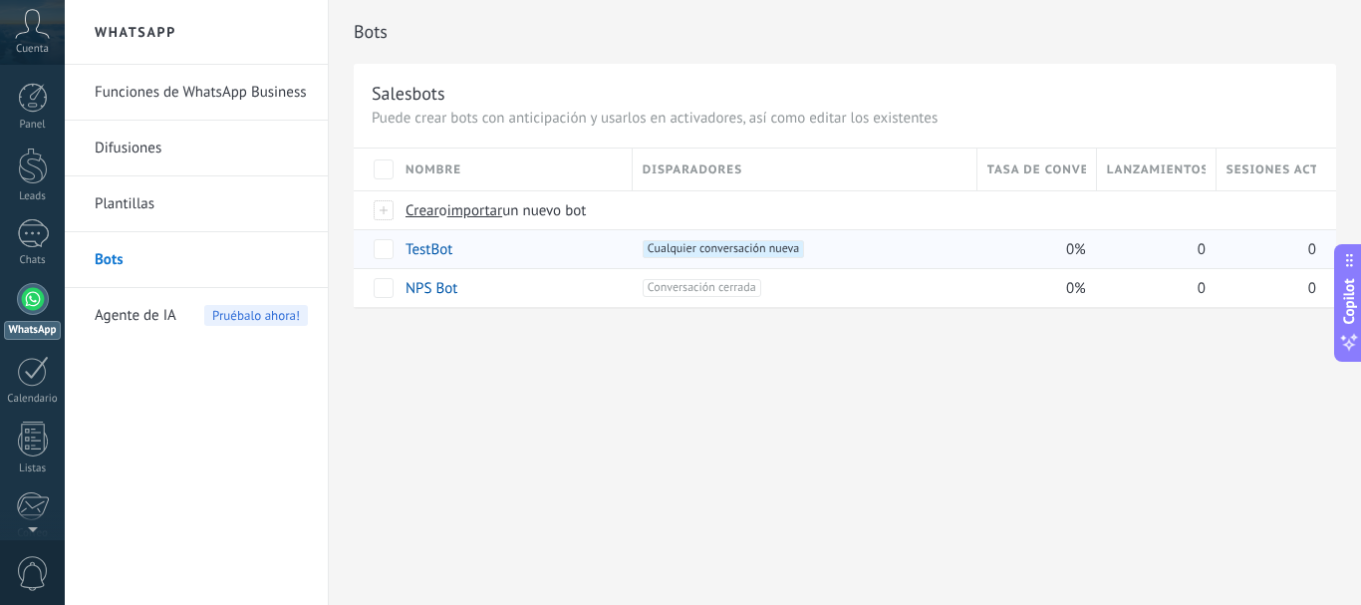
click at [457, 247] on div "TestBot" at bounding box center [509, 249] width 227 height 38
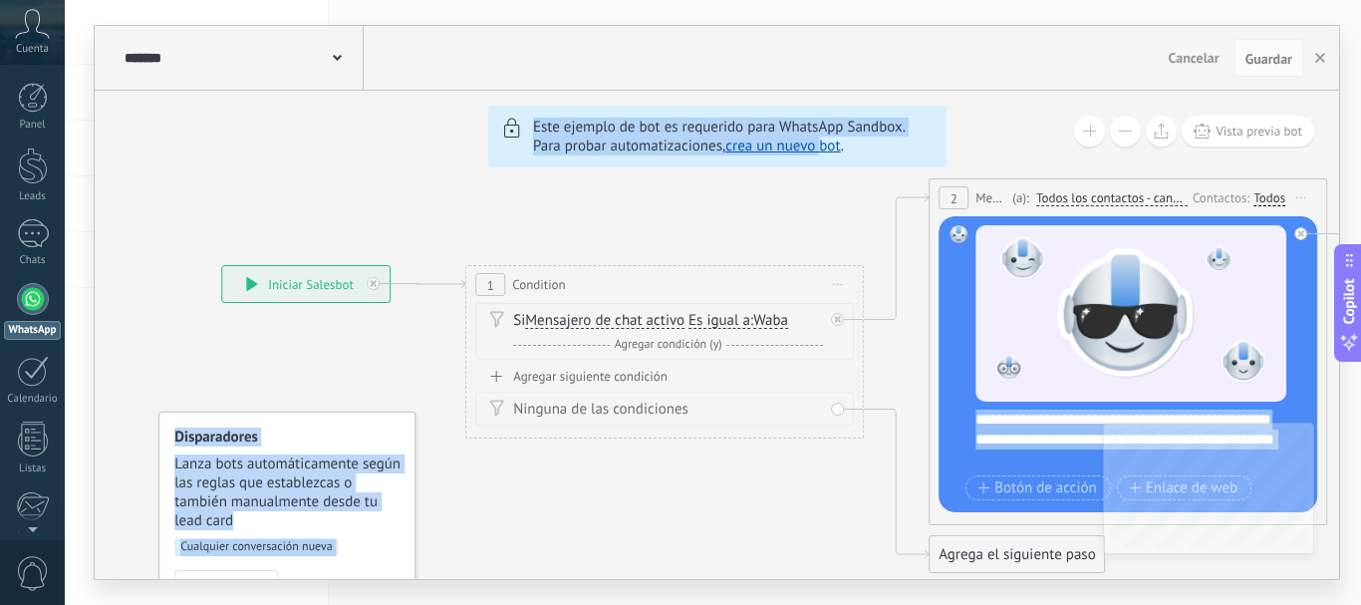
drag, startPoint x: 247, startPoint y: 252, endPoint x: 826, endPoint y: 154, distance: 587.1
click at [826, 154] on div "6 Flows 7 List 8 Buttons 9 AI 10 Broadcast 11 Ads 12 Carousel 13 Verification 1…" at bounding box center [717, 335] width 1244 height 488
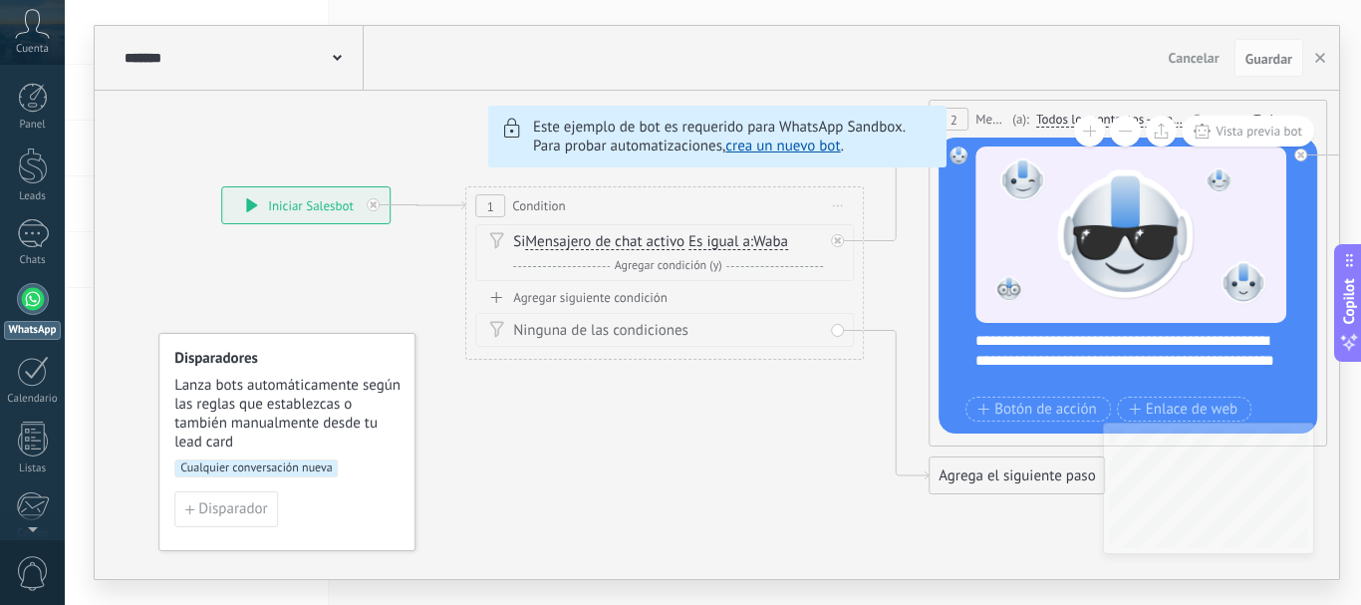
drag, startPoint x: 380, startPoint y: 359, endPoint x: 614, endPoint y: 302, distance: 240.9
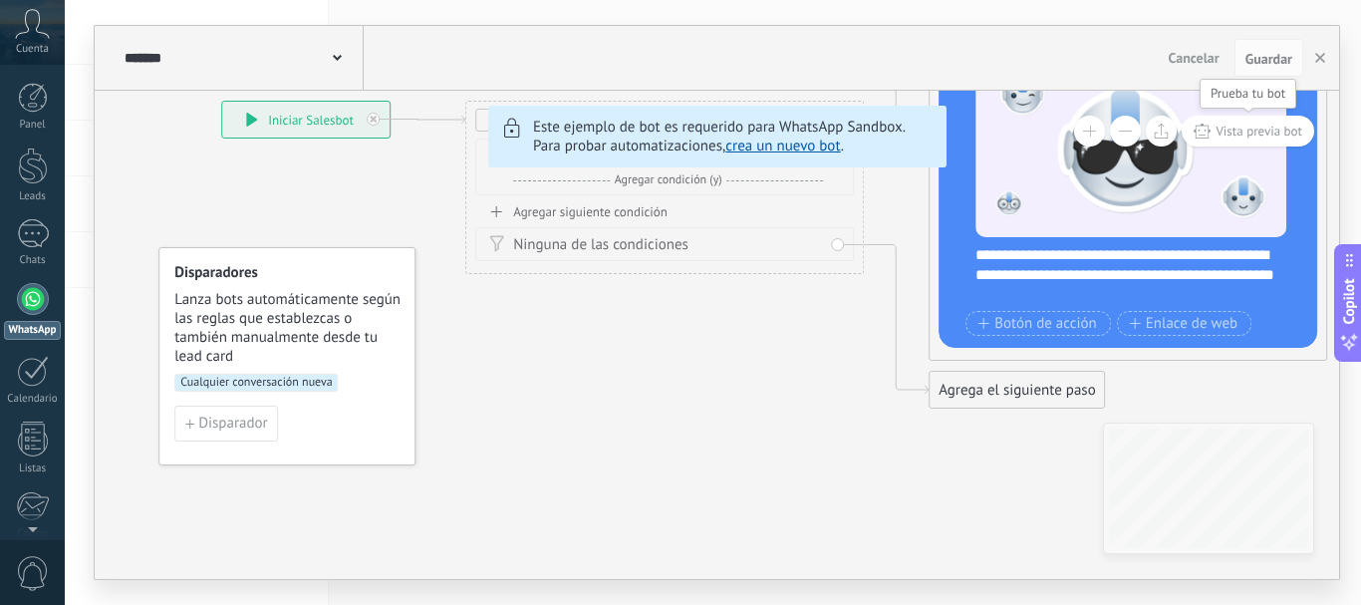
click at [1234, 131] on span "Vista previa bot" at bounding box center [1259, 131] width 87 height 17
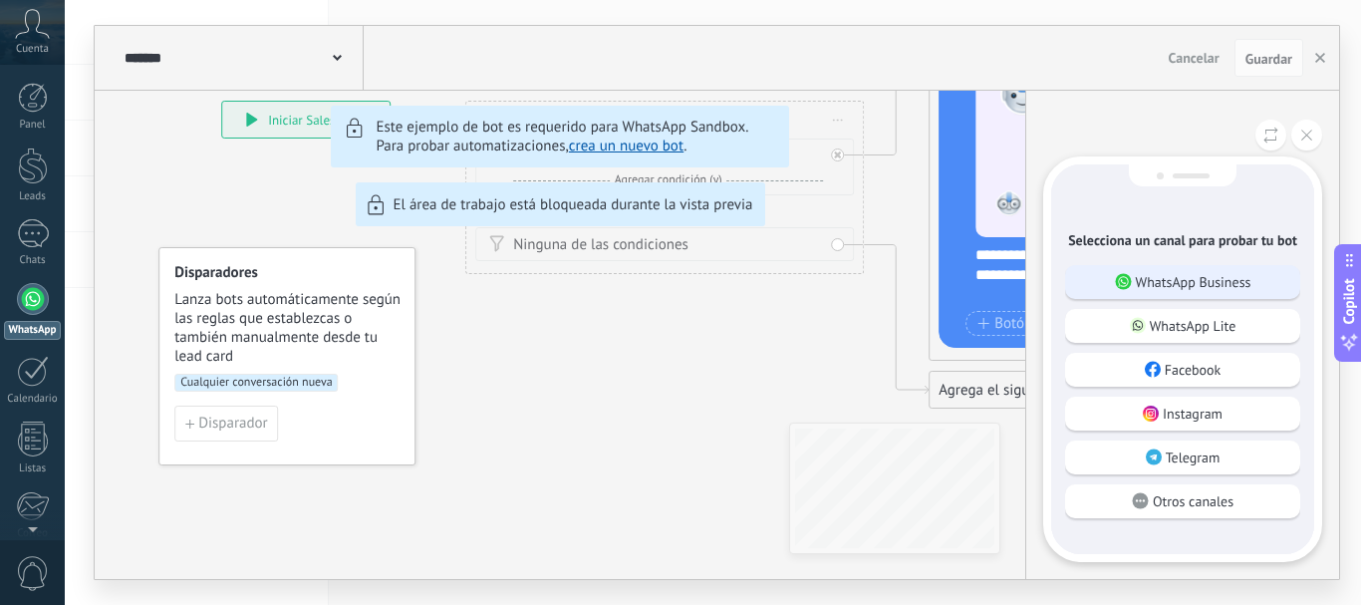
click at [1175, 275] on p "WhatsApp Business" at bounding box center [1194, 282] width 116 height 18
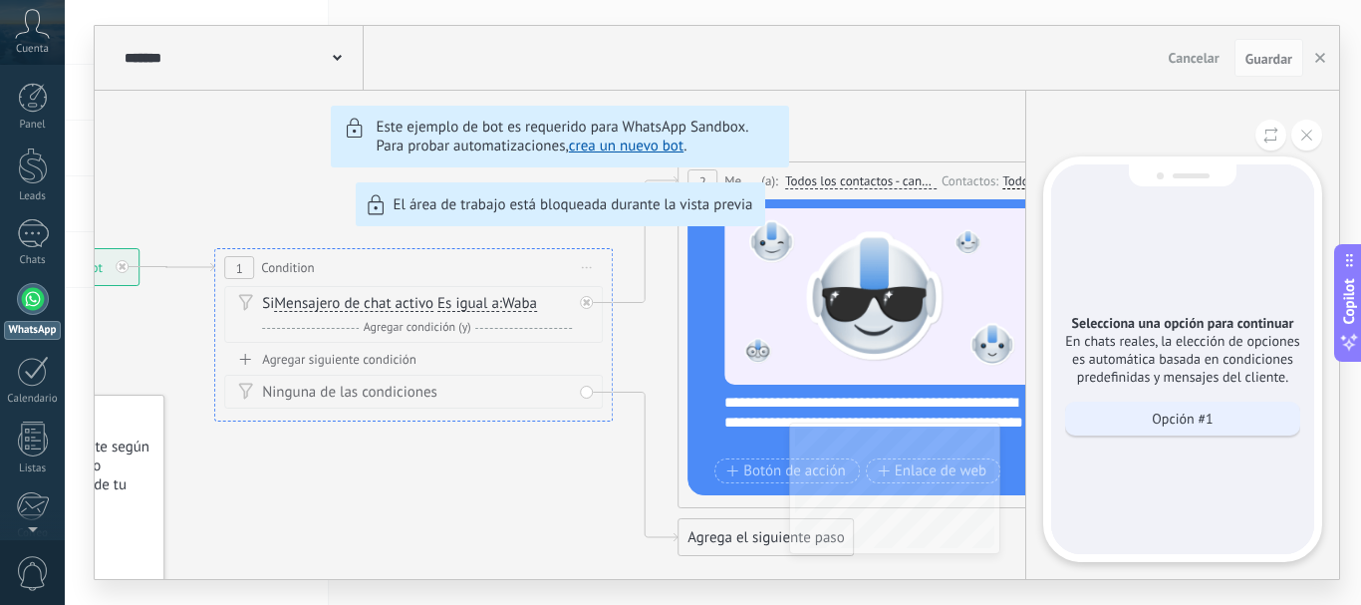
click at [1210, 421] on p "Opción #1" at bounding box center [1182, 419] width 61 height 18
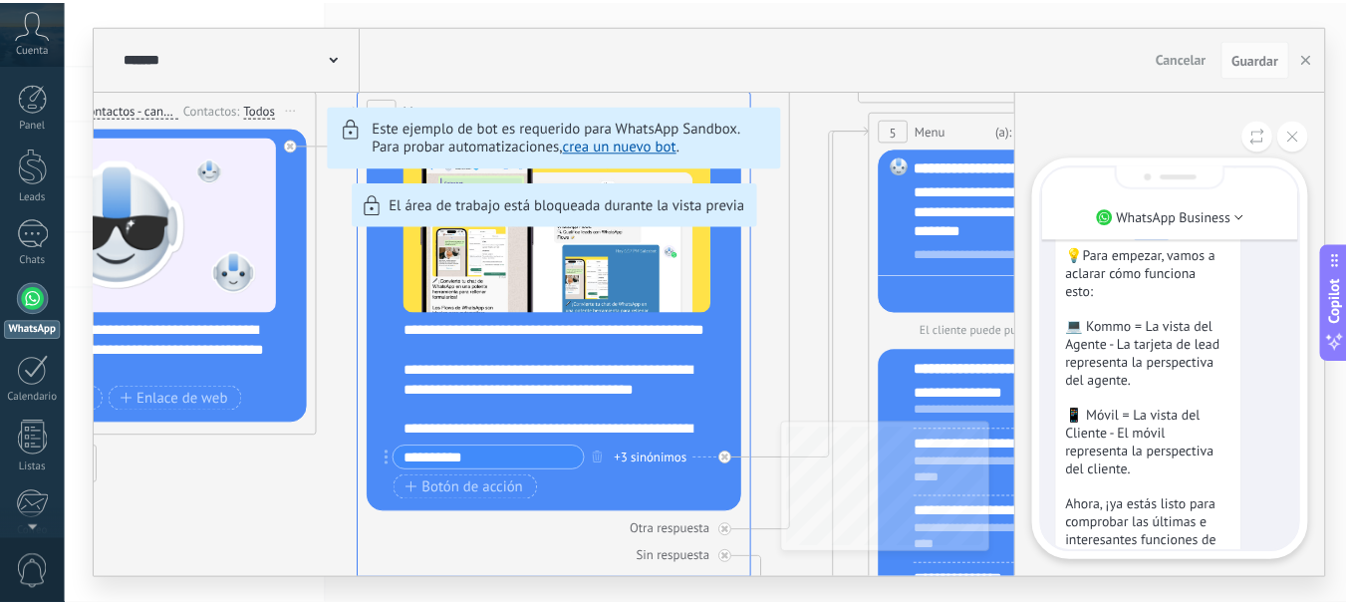
scroll to position [-480, 0]
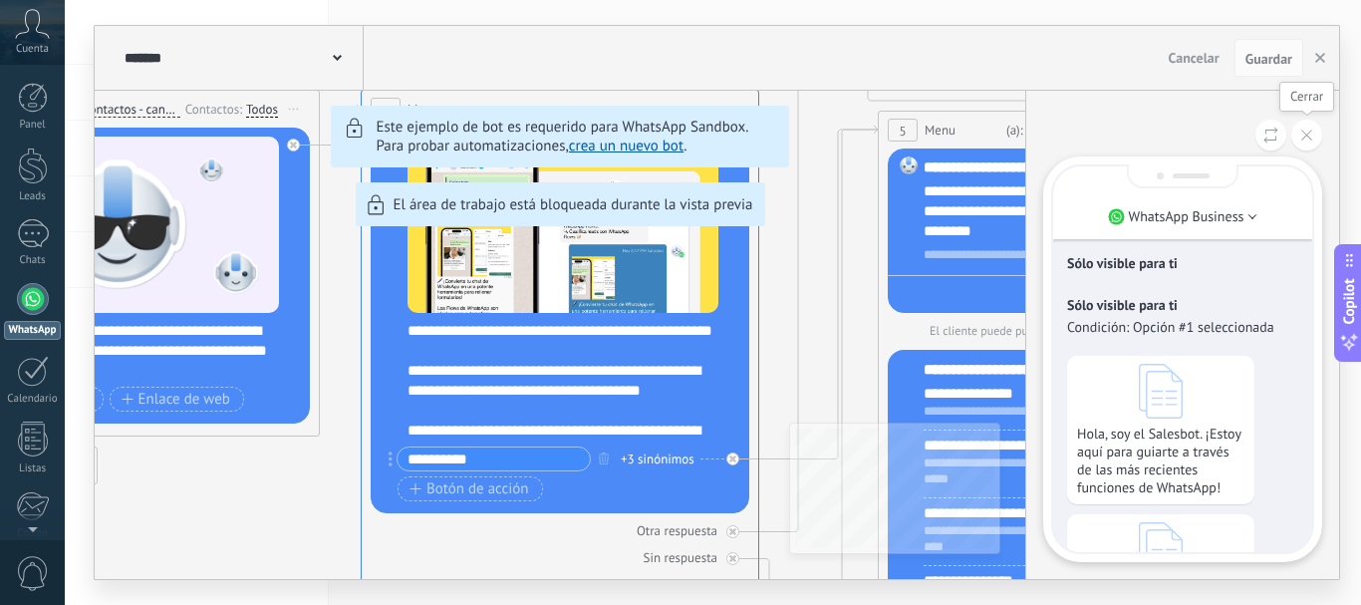
click at [1311, 138] on icon at bounding box center [1306, 135] width 11 height 11
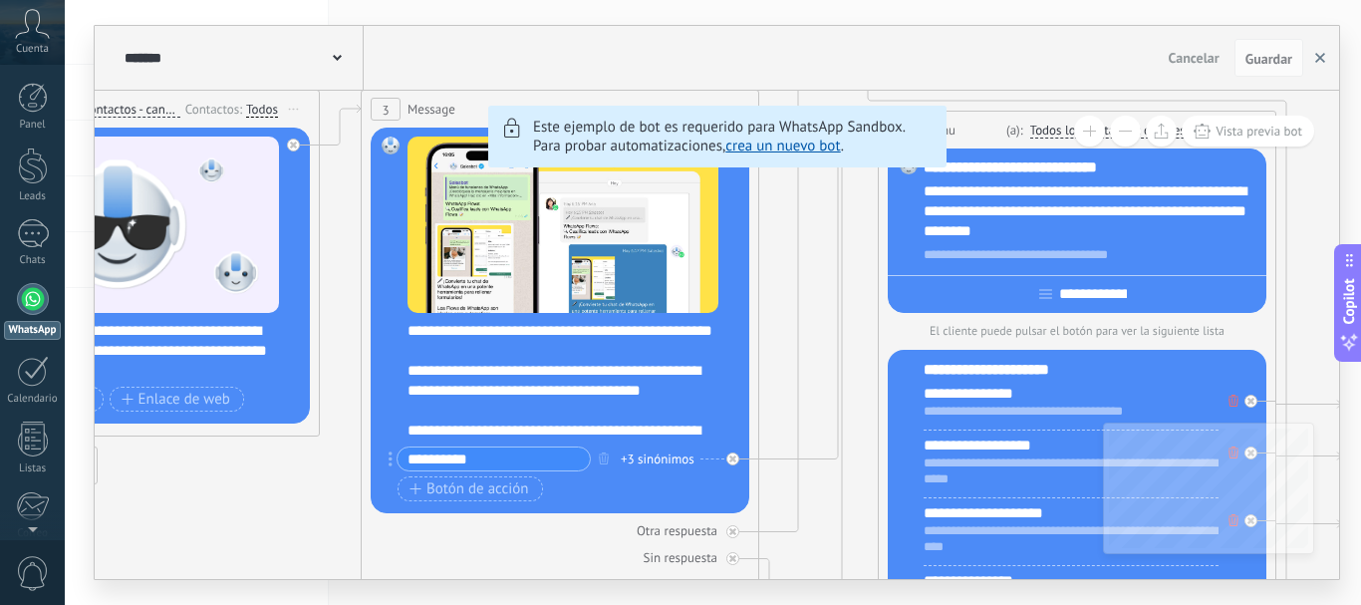
click at [1318, 54] on icon "button" at bounding box center [1320, 58] width 10 height 10
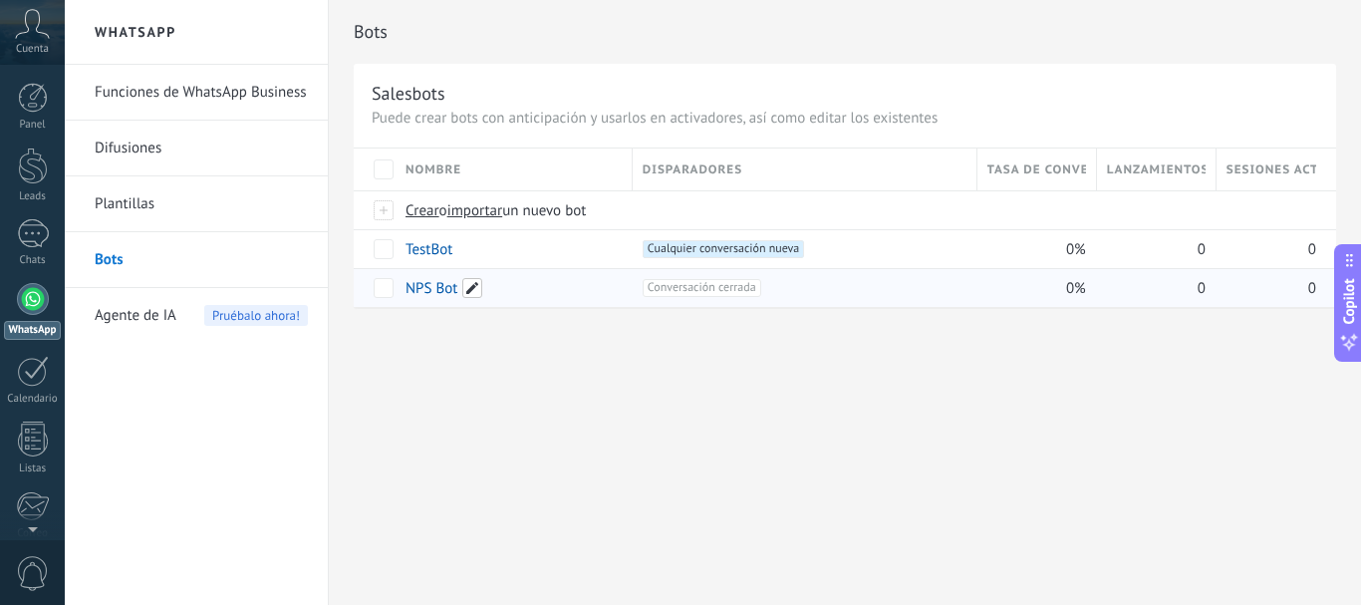
click at [469, 284] on span at bounding box center [472, 288] width 20 height 20
click at [505, 282] on input "*******" at bounding box center [513, 289] width 212 height 32
click at [429, 289] on input "*******" at bounding box center [513, 289] width 212 height 32
drag, startPoint x: 476, startPoint y: 481, endPoint x: 467, endPoint y: 411, distance: 71.3
click at [475, 465] on div "Bots Salesbots Puede crear bots con anticipación y usarlos en activadores, así …" at bounding box center [845, 302] width 1032 height 605
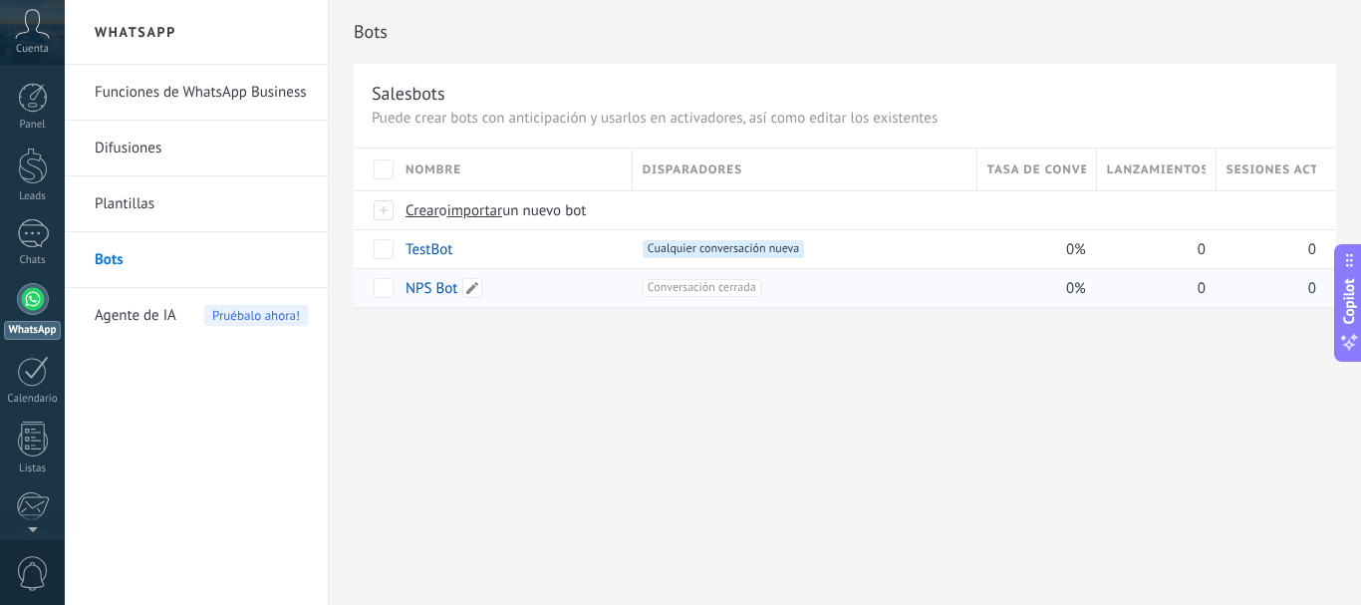
click at [426, 298] on div "NPS Bot" at bounding box center [509, 288] width 227 height 38
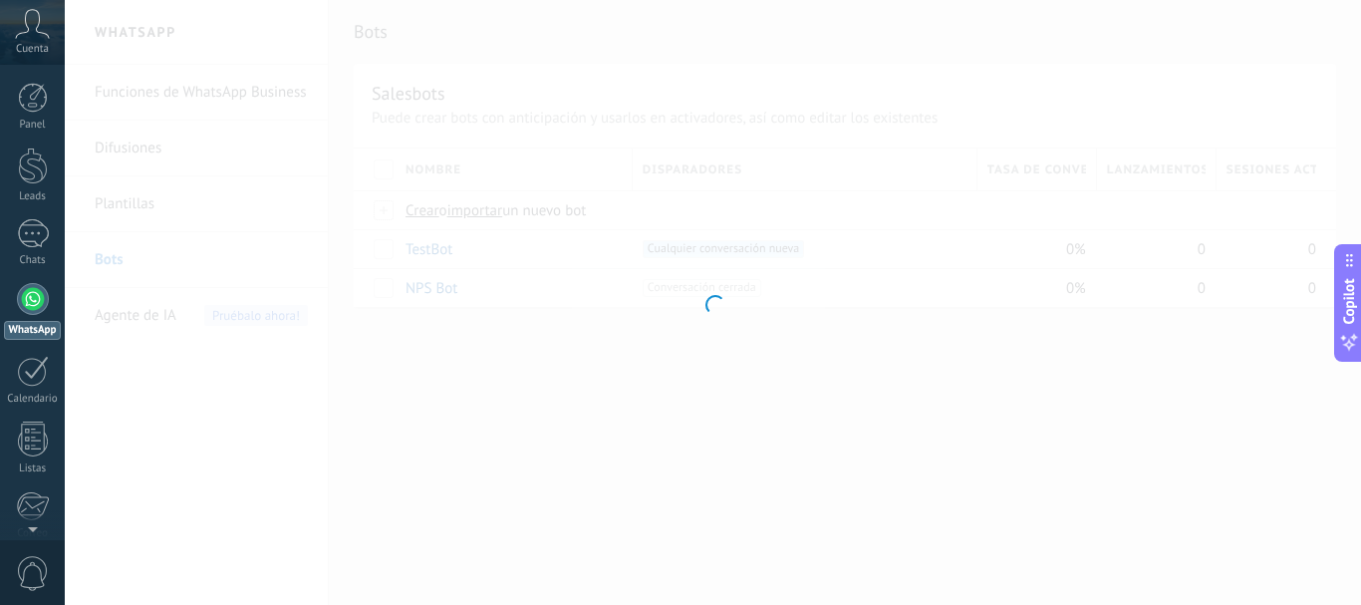
type input "*******"
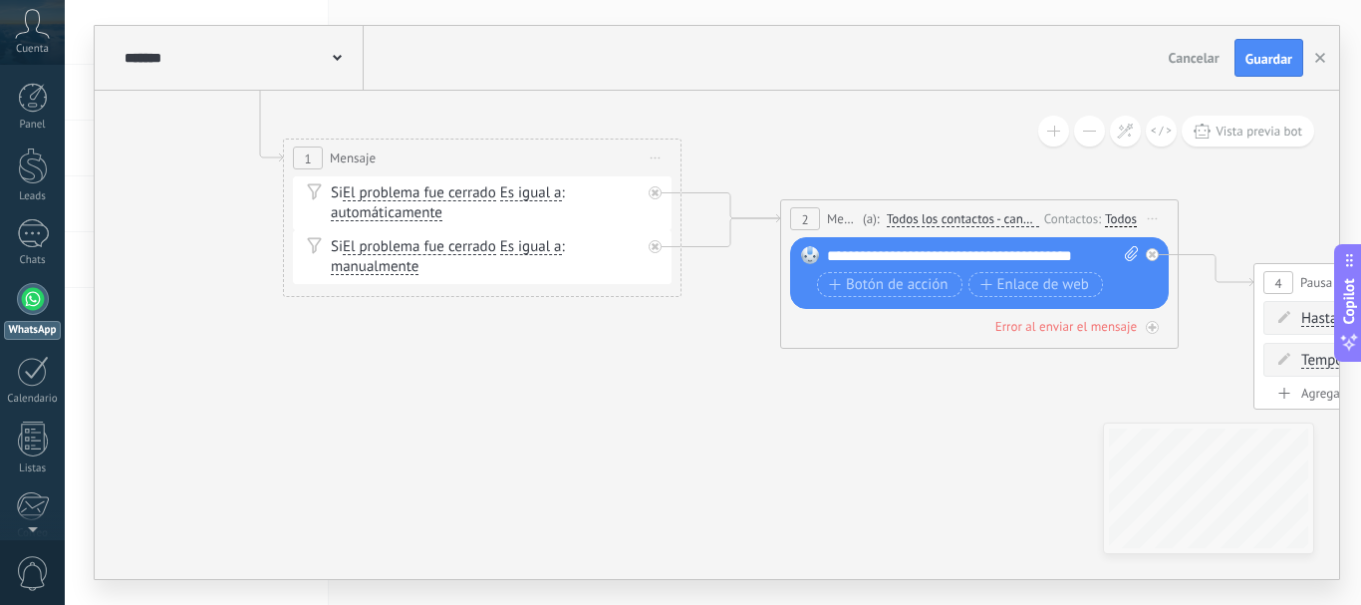
drag, startPoint x: 839, startPoint y: 485, endPoint x: 370, endPoint y: 420, distance: 473.7
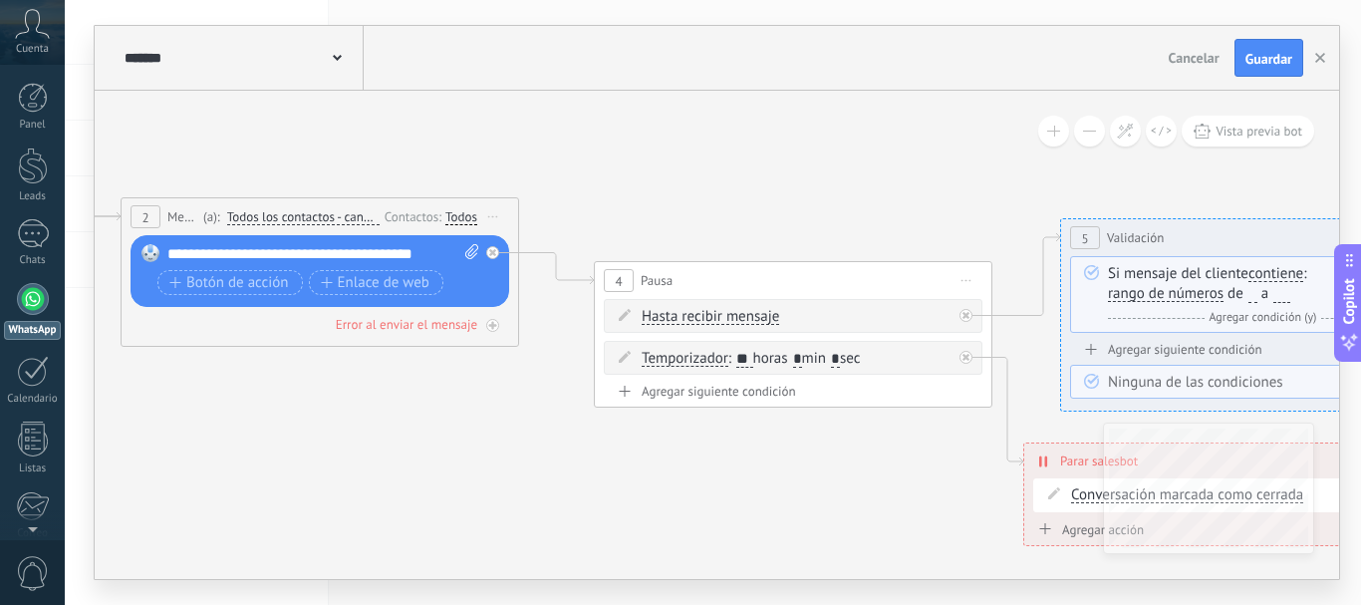
drag, startPoint x: 930, startPoint y: 435, endPoint x: 351, endPoint y: 437, distance: 578.9
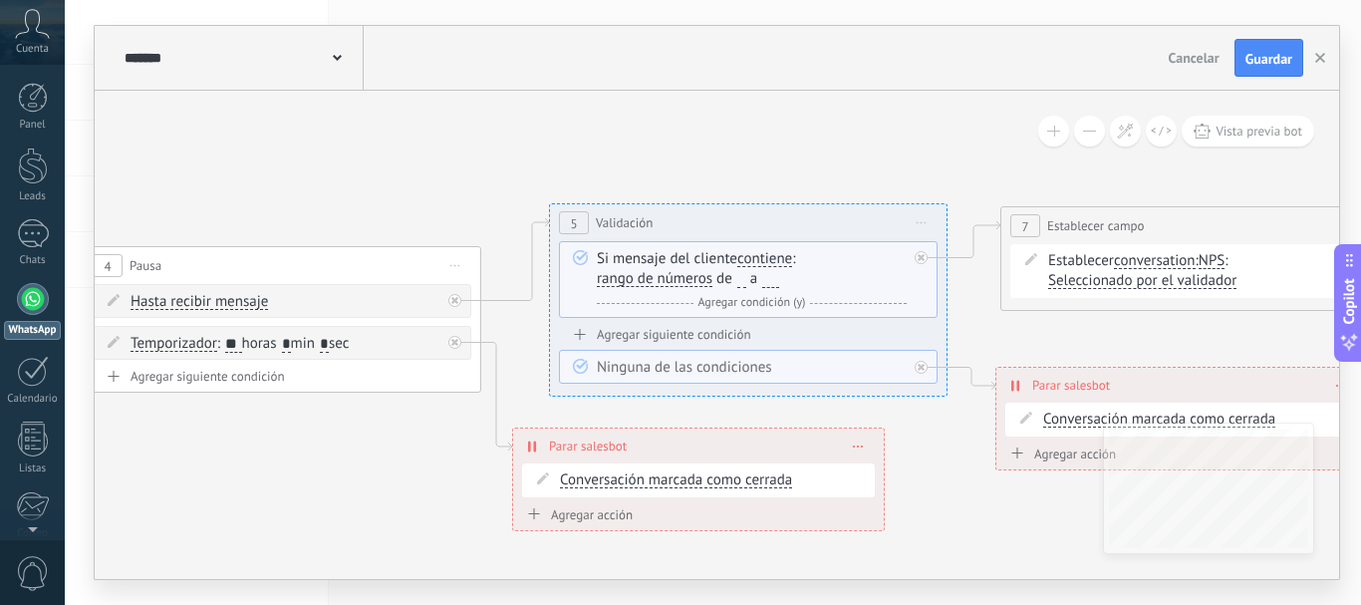
drag, startPoint x: 872, startPoint y: 477, endPoint x: 361, endPoint y: 462, distance: 511.4
click at [361, 462] on icon at bounding box center [1057, 283] width 5277 height 1529
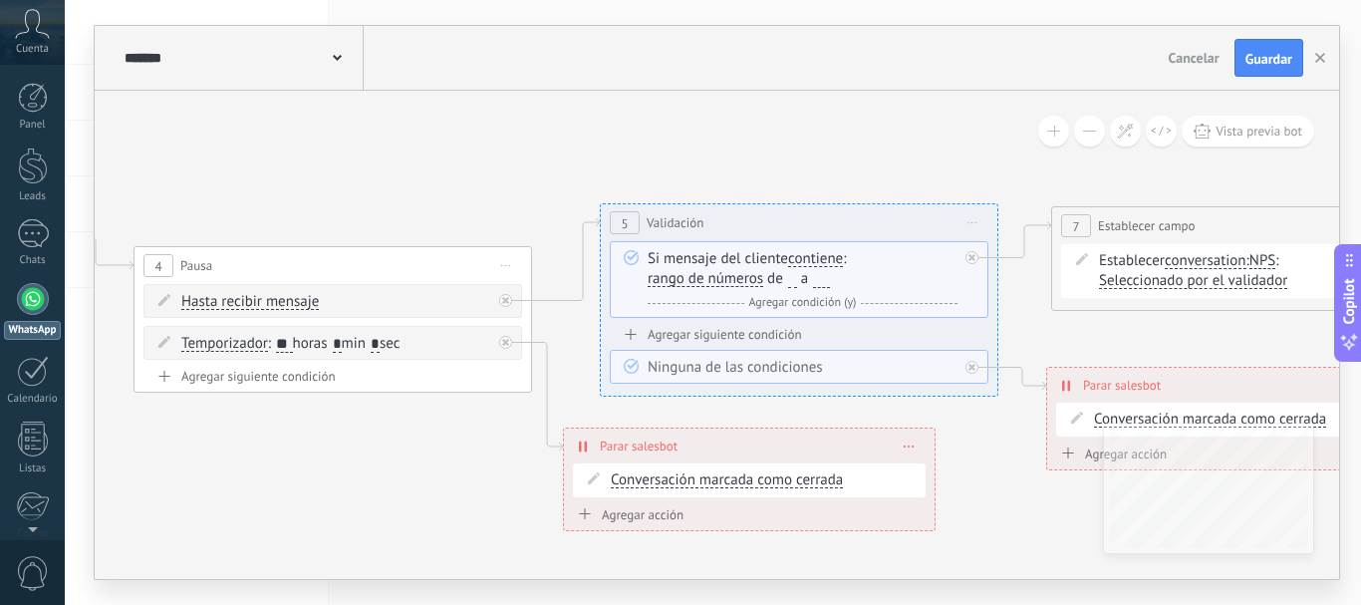
drag, startPoint x: 308, startPoint y: 451, endPoint x: 944, endPoint y: 437, distance: 635.8
click at [913, 443] on icon at bounding box center [1108, 283] width 5277 height 1529
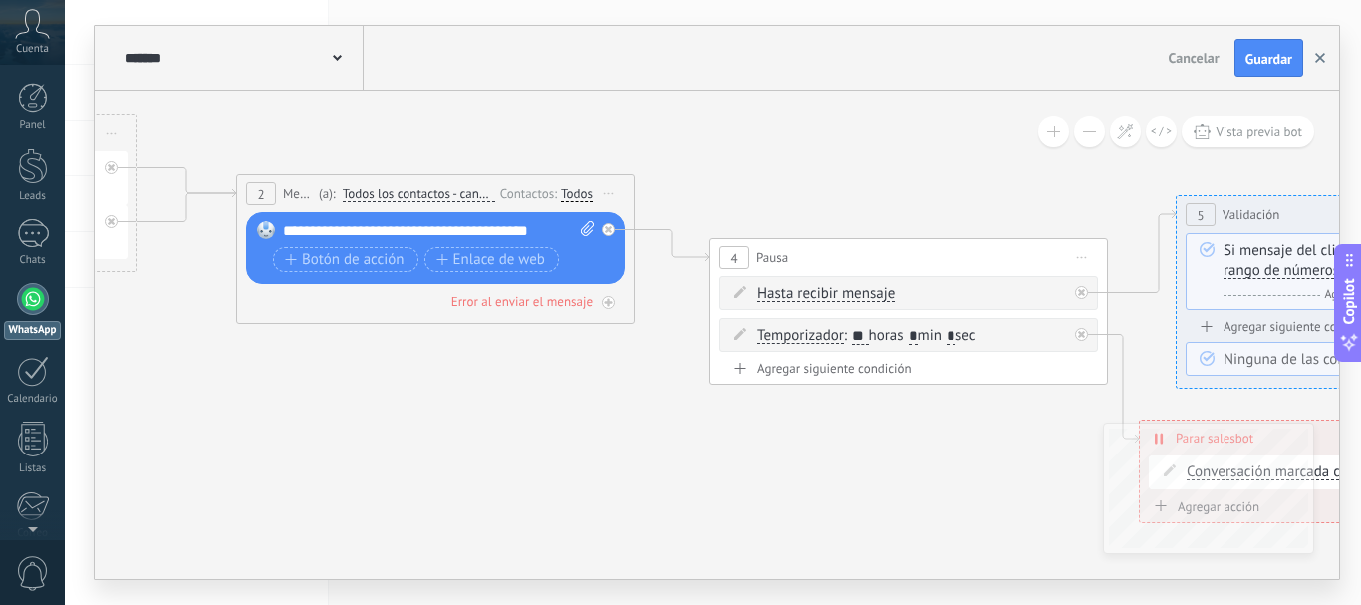
click at [1311, 59] on button "button" at bounding box center [1320, 58] width 30 height 38
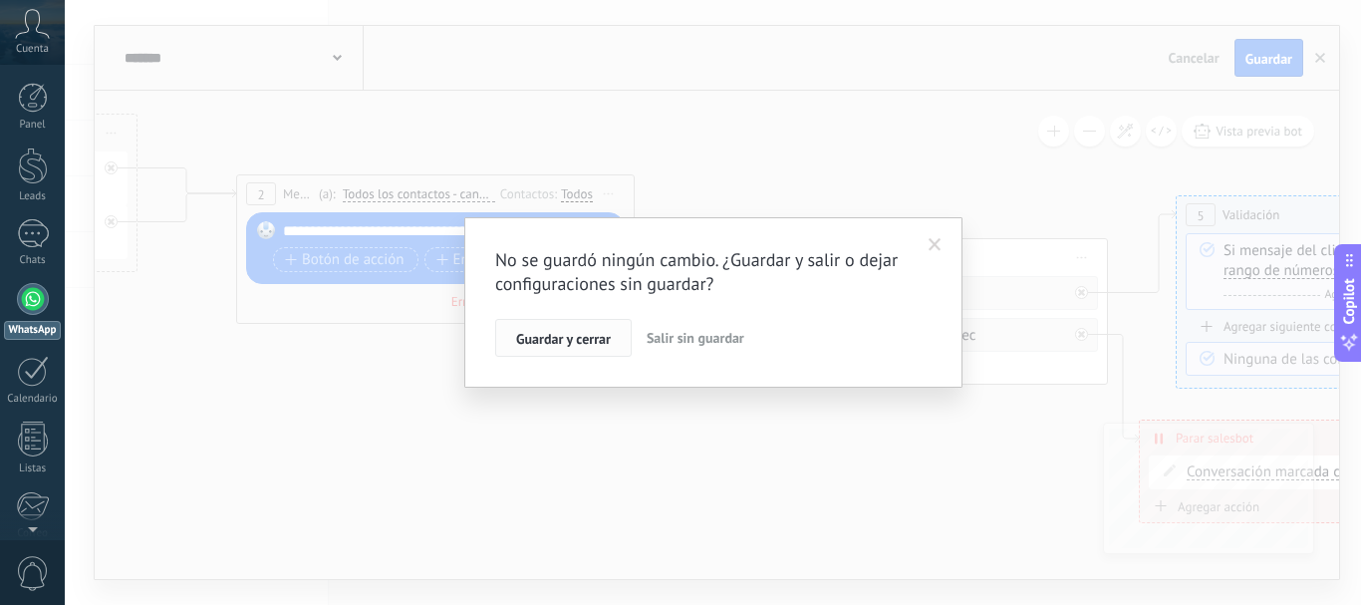
click at [525, 339] on span "Guardar y cerrar" at bounding box center [563, 339] width 95 height 14
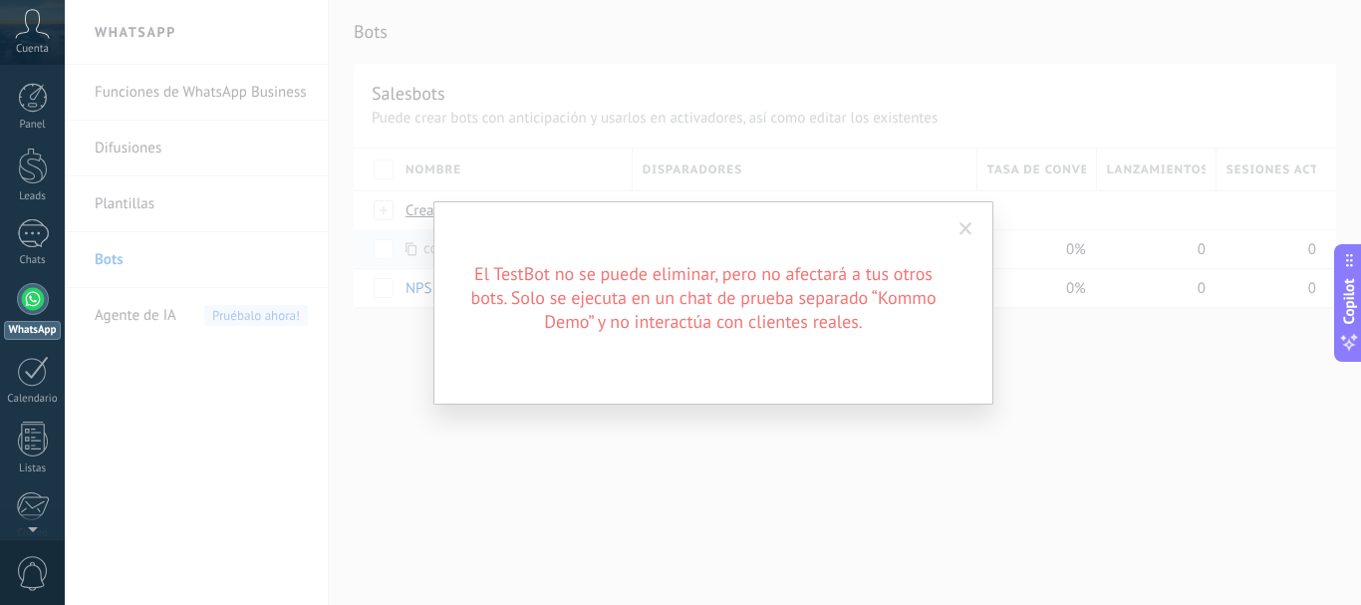
click at [961, 227] on span at bounding box center [966, 229] width 13 height 14
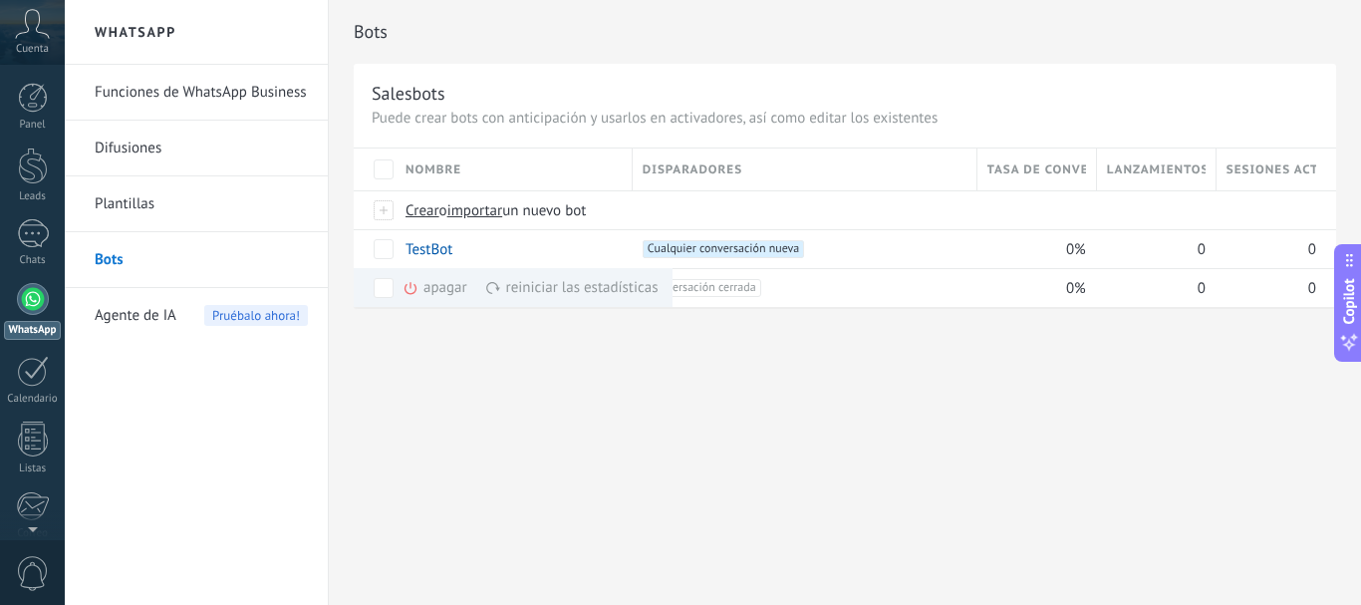
click at [244, 319] on span "Pruébalo ahora!" at bounding box center [256, 315] width 104 height 21
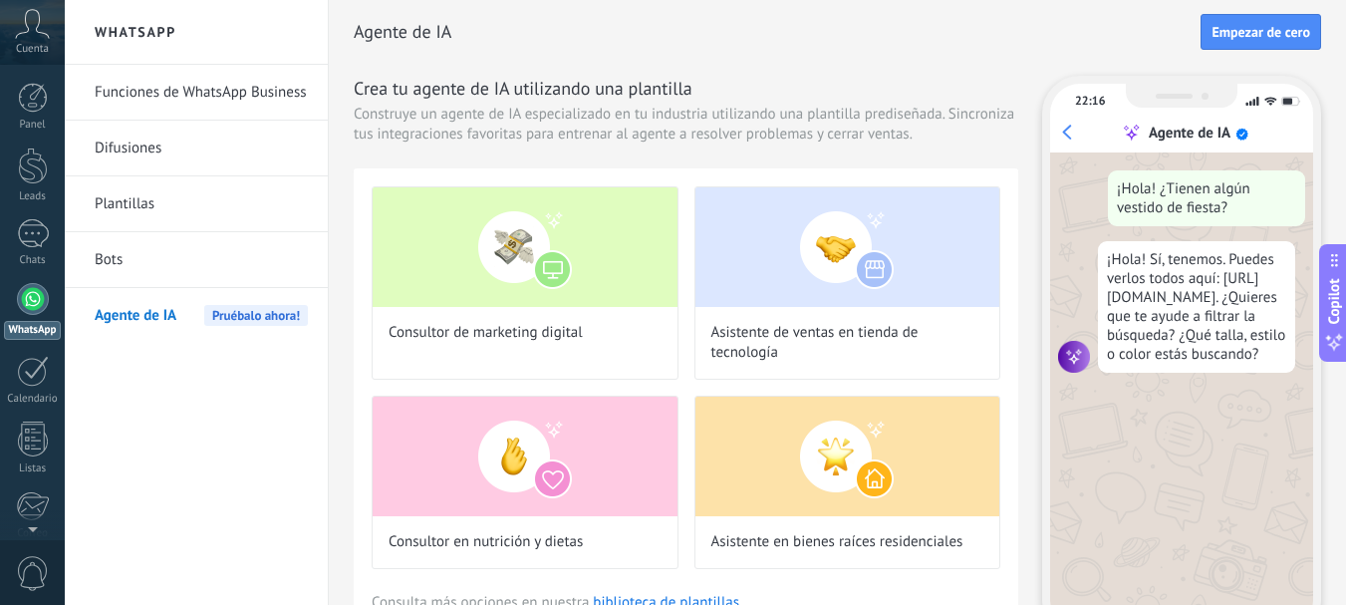
click at [109, 259] on link "Bots" at bounding box center [201, 260] width 213 height 56
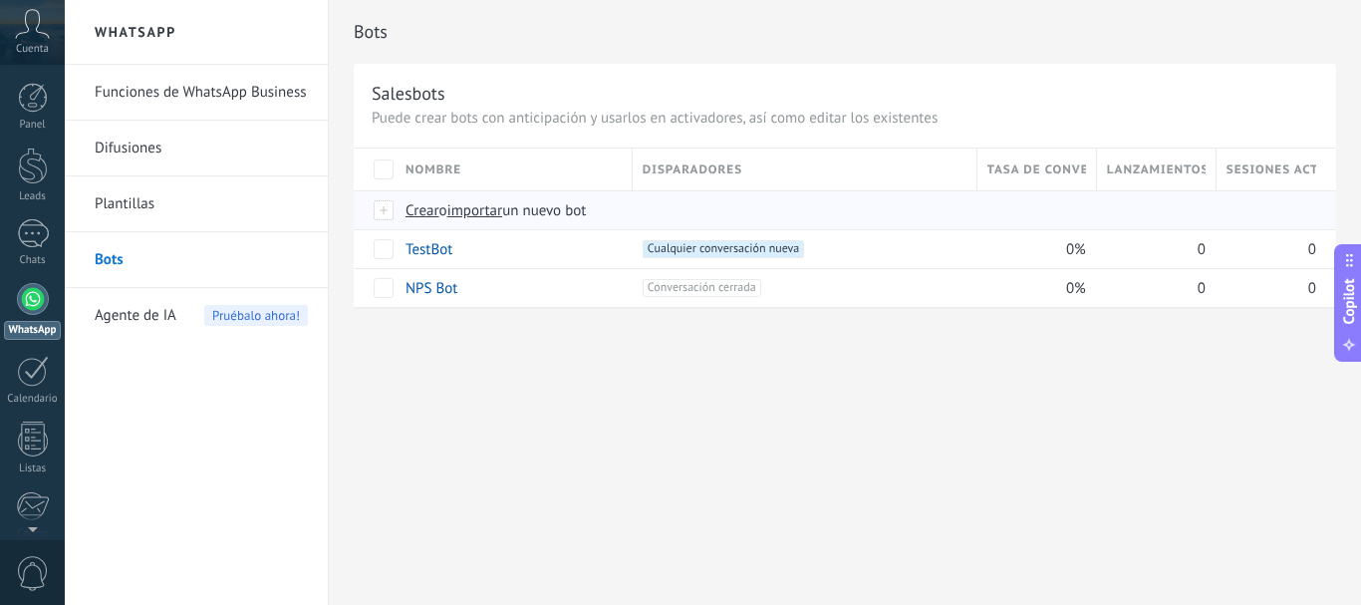
click at [388, 208] on div at bounding box center [385, 210] width 22 height 18
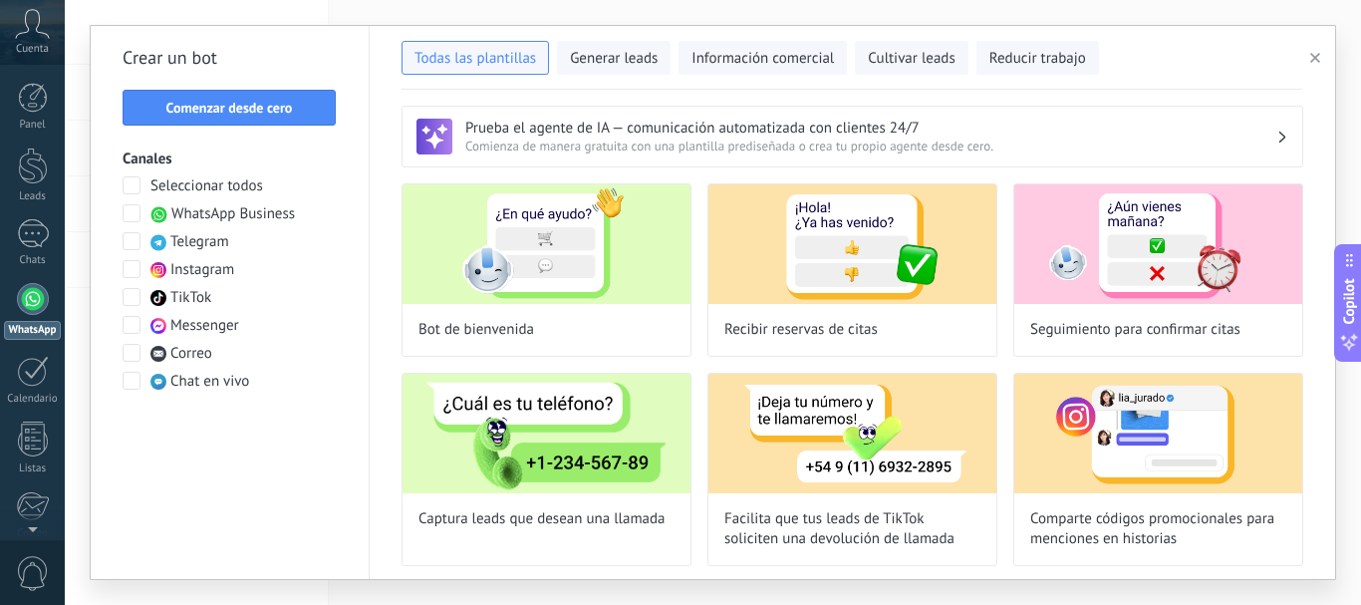
type input "**********"
click at [254, 112] on span "Comenzar desde cero" at bounding box center [229, 108] width 127 height 14
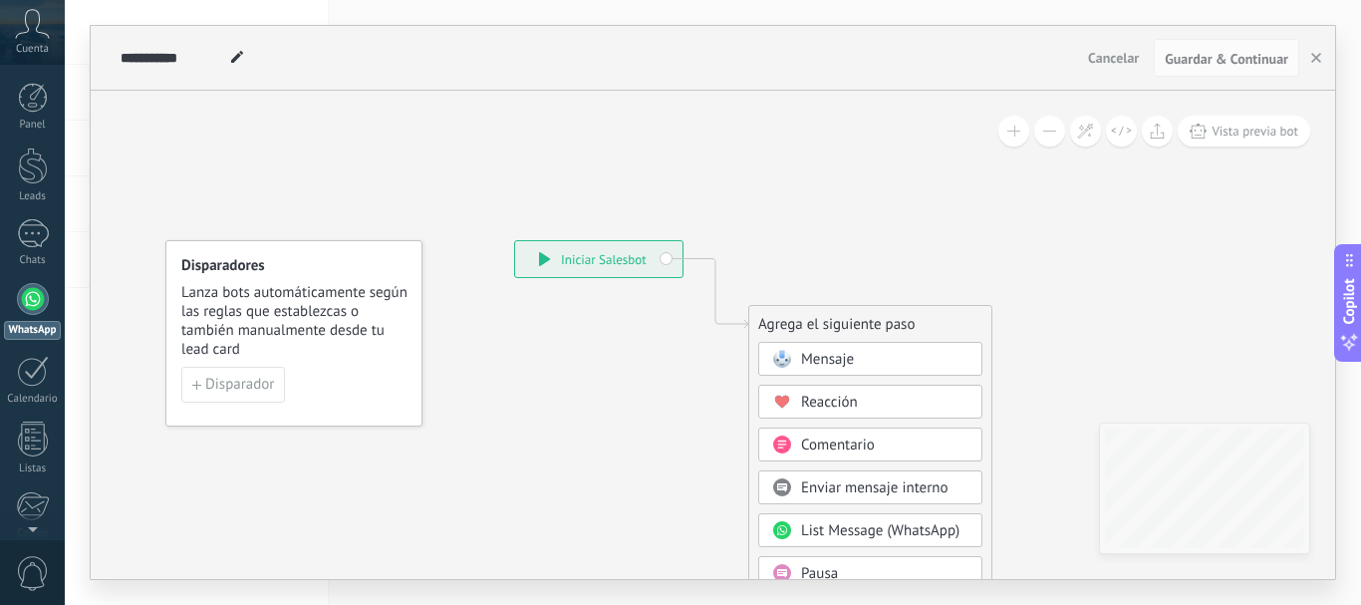
click at [845, 359] on span "Mensaje" at bounding box center [827, 359] width 53 height 19
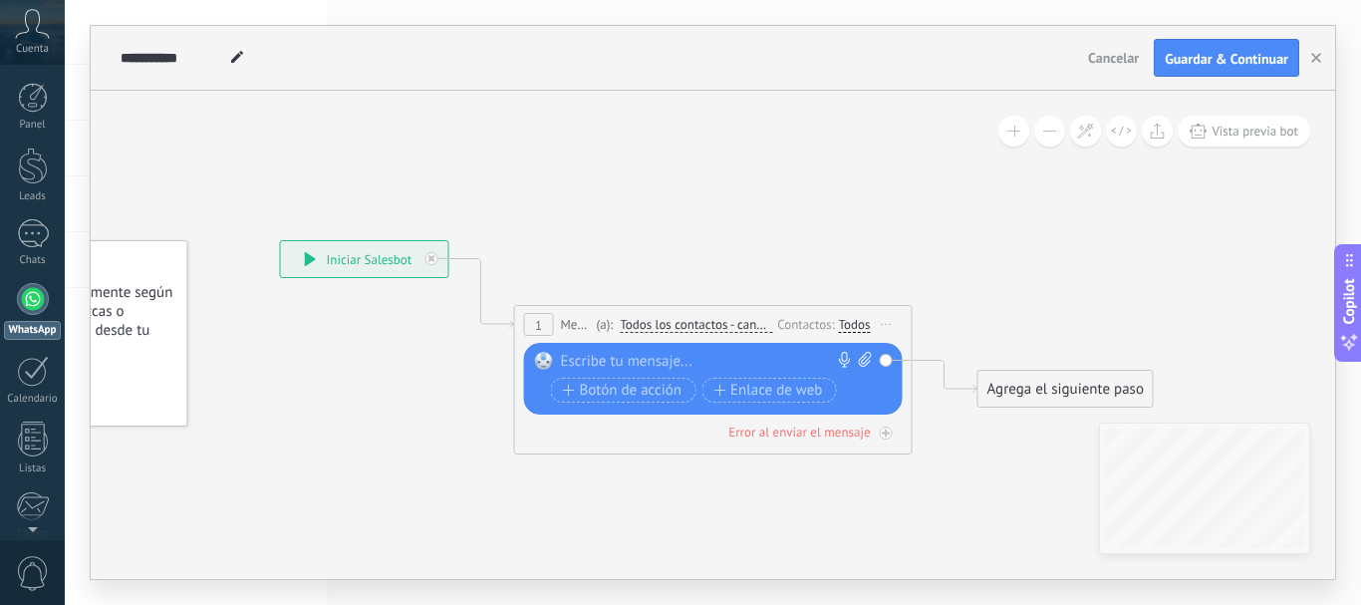
click at [654, 360] on div at bounding box center [709, 362] width 296 height 20
click at [1029, 385] on div "Agrega el siguiente paso" at bounding box center [1065, 389] width 174 height 33
click at [1023, 428] on span at bounding box center [1010, 423] width 39 height 16
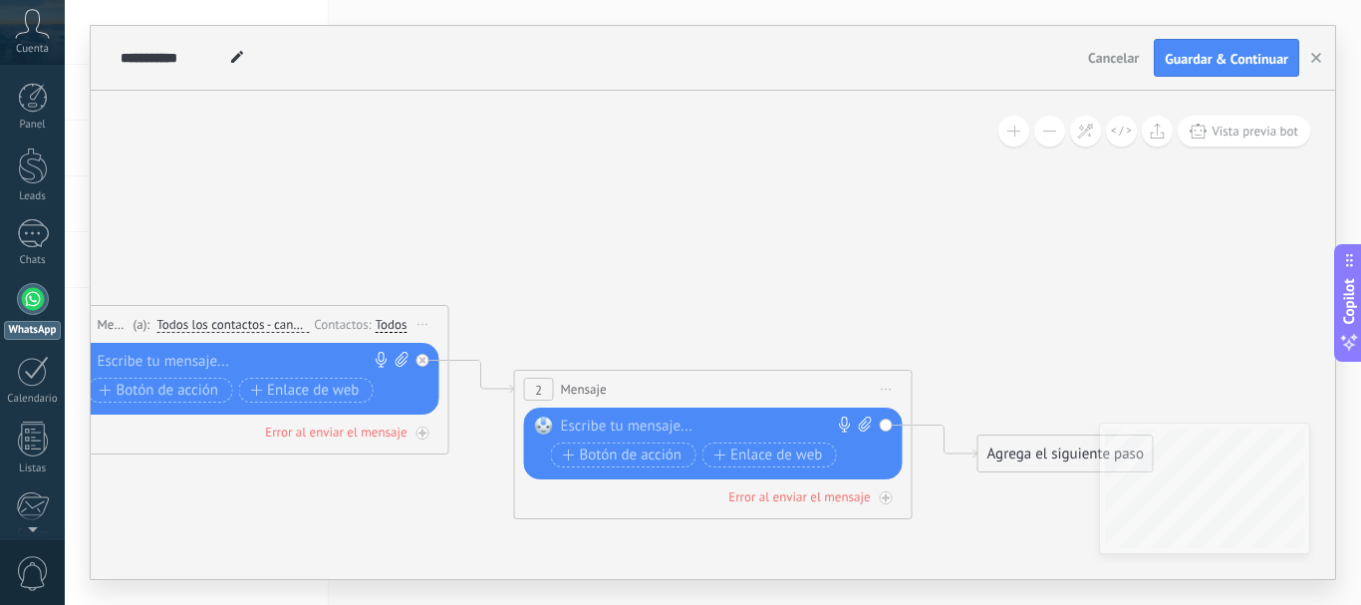
click at [991, 449] on div "Agrega el siguiente paso" at bounding box center [1065, 453] width 174 height 33
click at [1012, 486] on rect at bounding box center [1010, 488] width 18 height 18
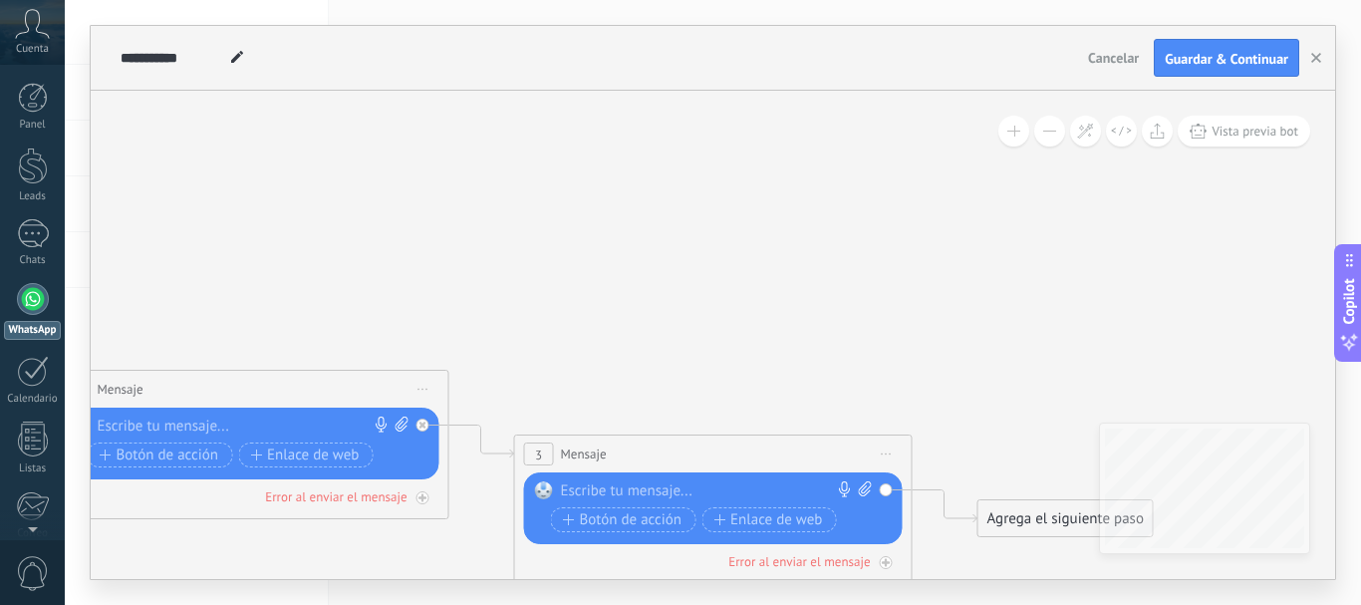
click at [638, 482] on div at bounding box center [709, 491] width 296 height 20
paste div
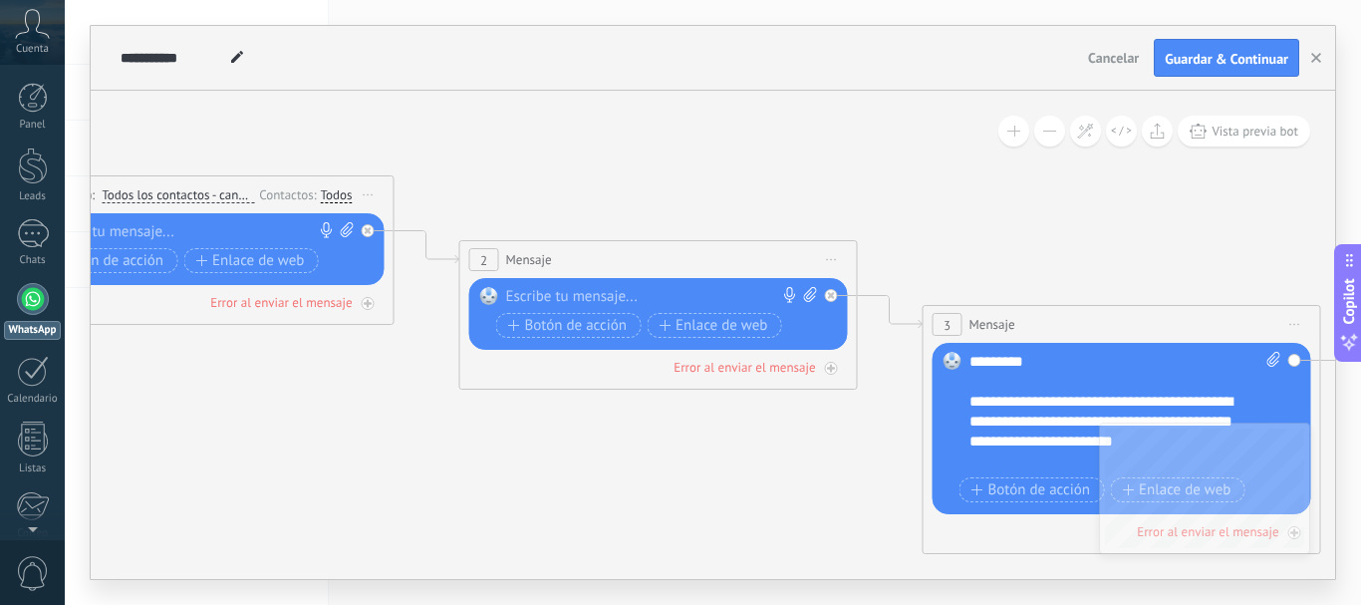
drag, startPoint x: 576, startPoint y: 329, endPoint x: 823, endPoint y: 269, distance: 254.2
click at [1023, 190] on icon at bounding box center [628, 282] width 2729 height 1340
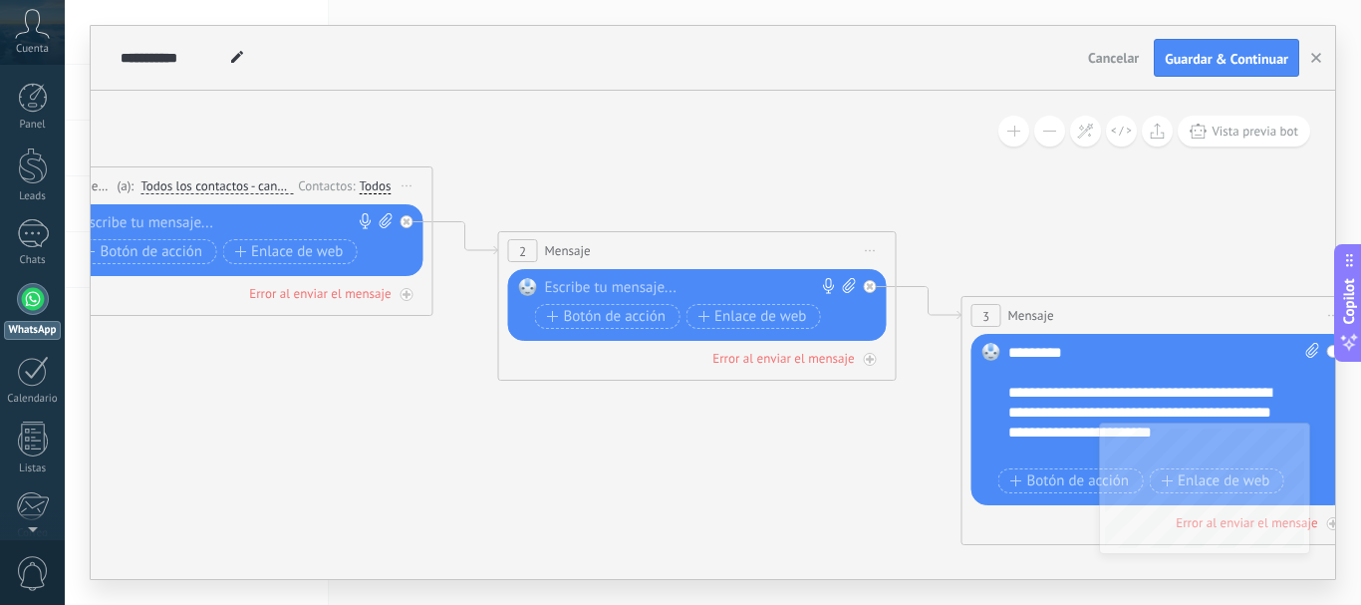
click at [569, 281] on div at bounding box center [693, 288] width 296 height 20
paste div
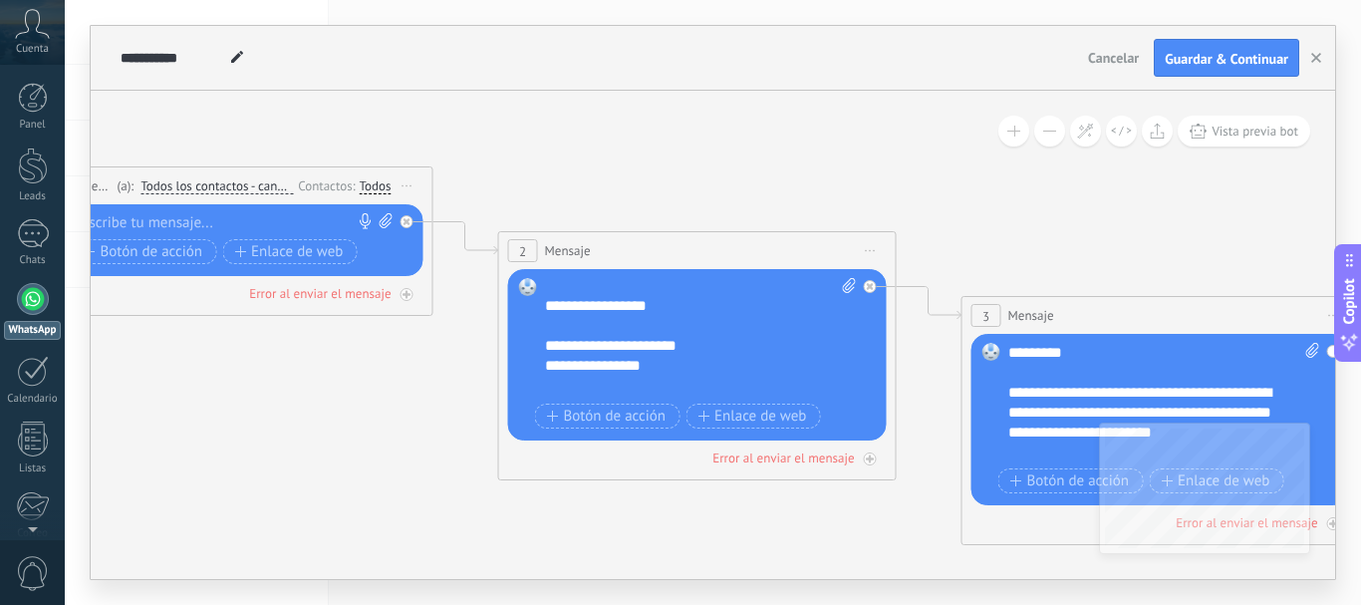
scroll to position [299, 0]
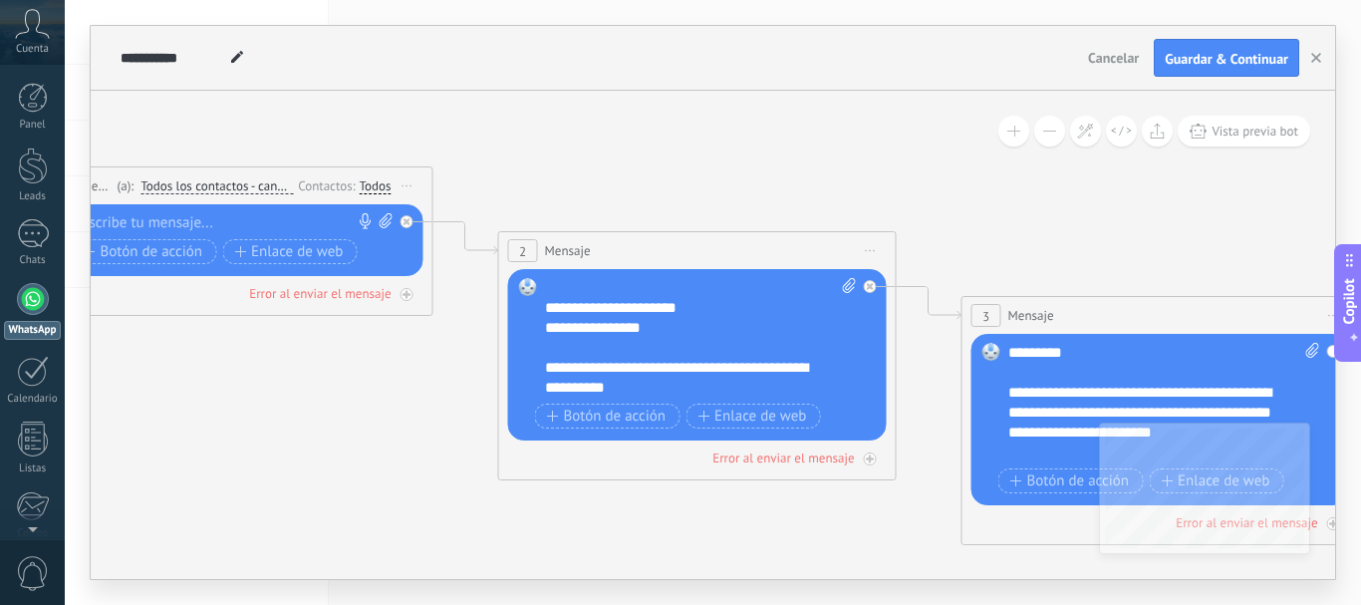
click at [177, 214] on div at bounding box center [230, 223] width 296 height 20
click at [170, 224] on div at bounding box center [230, 223] width 296 height 20
paste div
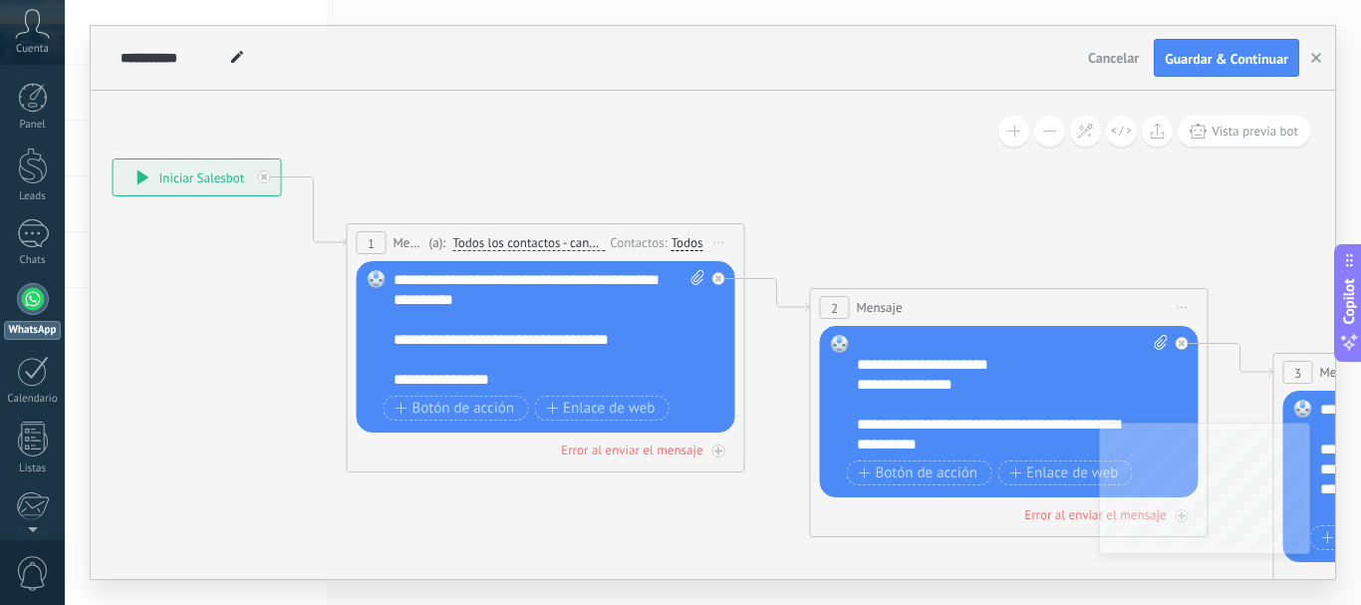
drag, startPoint x: 246, startPoint y: 466, endPoint x: 556, endPoint y: 522, distance: 314.9
click at [556, 522] on icon at bounding box center [978, 330] width 2729 height 1340
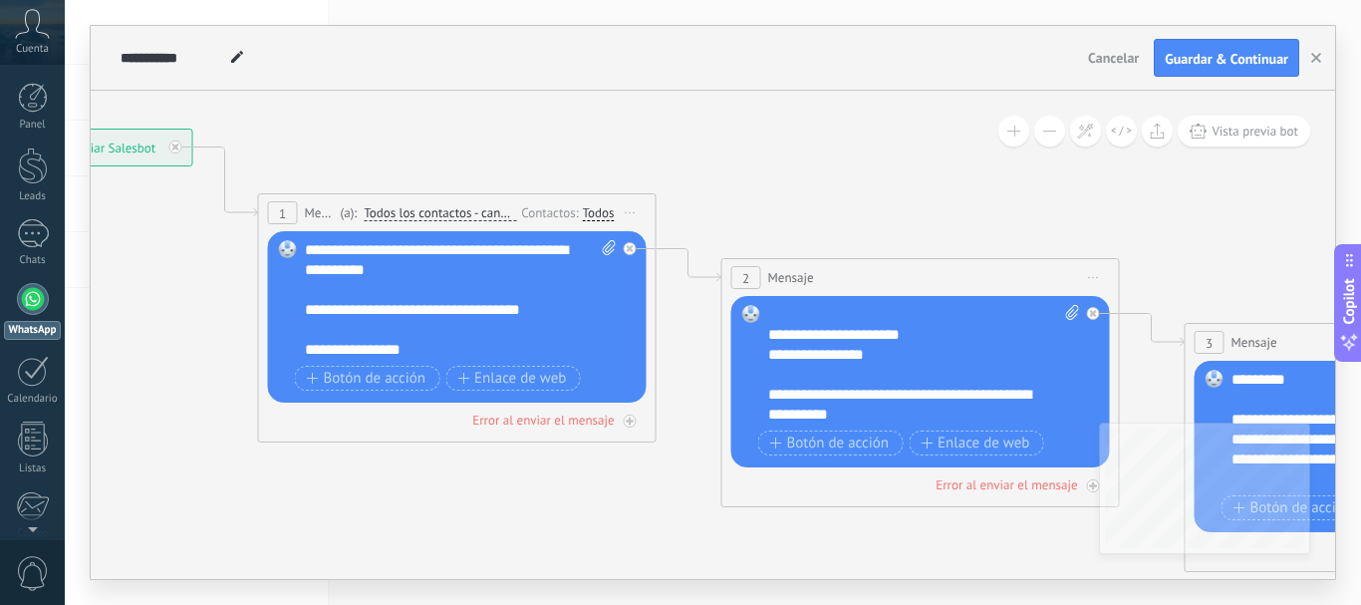
drag, startPoint x: 954, startPoint y: 213, endPoint x: 912, endPoint y: 200, distance: 43.8
click at [912, 200] on icon at bounding box center [890, 300] width 2729 height 1340
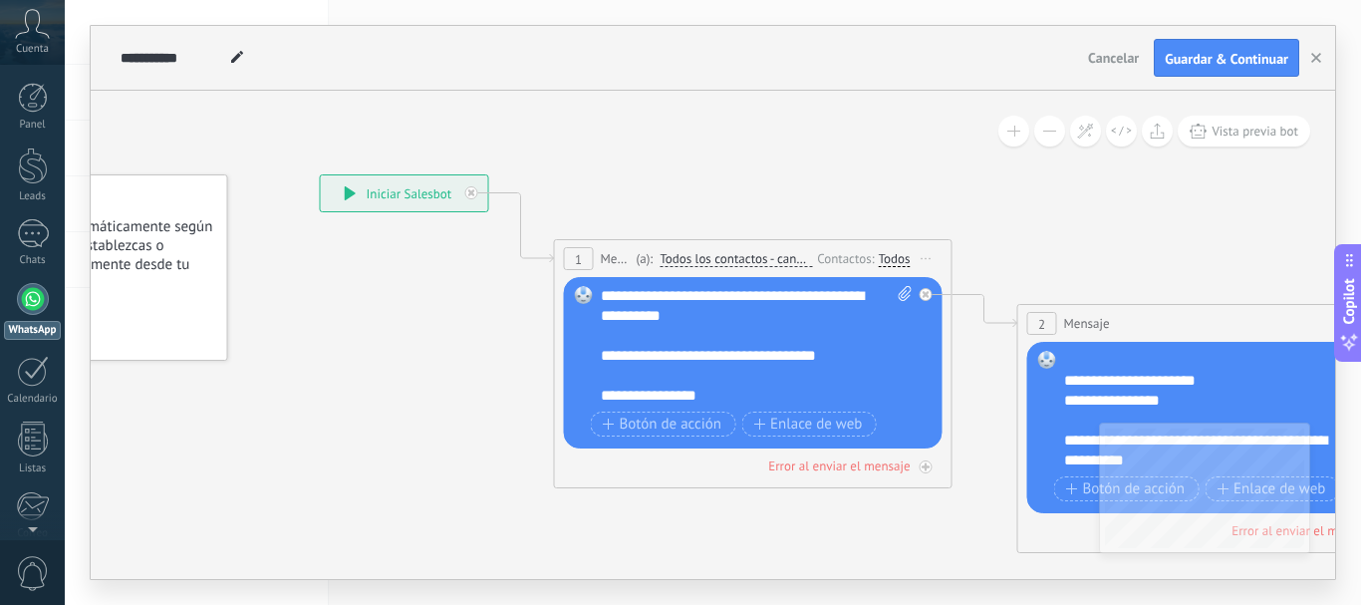
drag, startPoint x: 564, startPoint y: 132, endPoint x: 895, endPoint y: 177, distance: 334.0
click at [896, 177] on icon at bounding box center [1186, 346] width 2729 height 1340
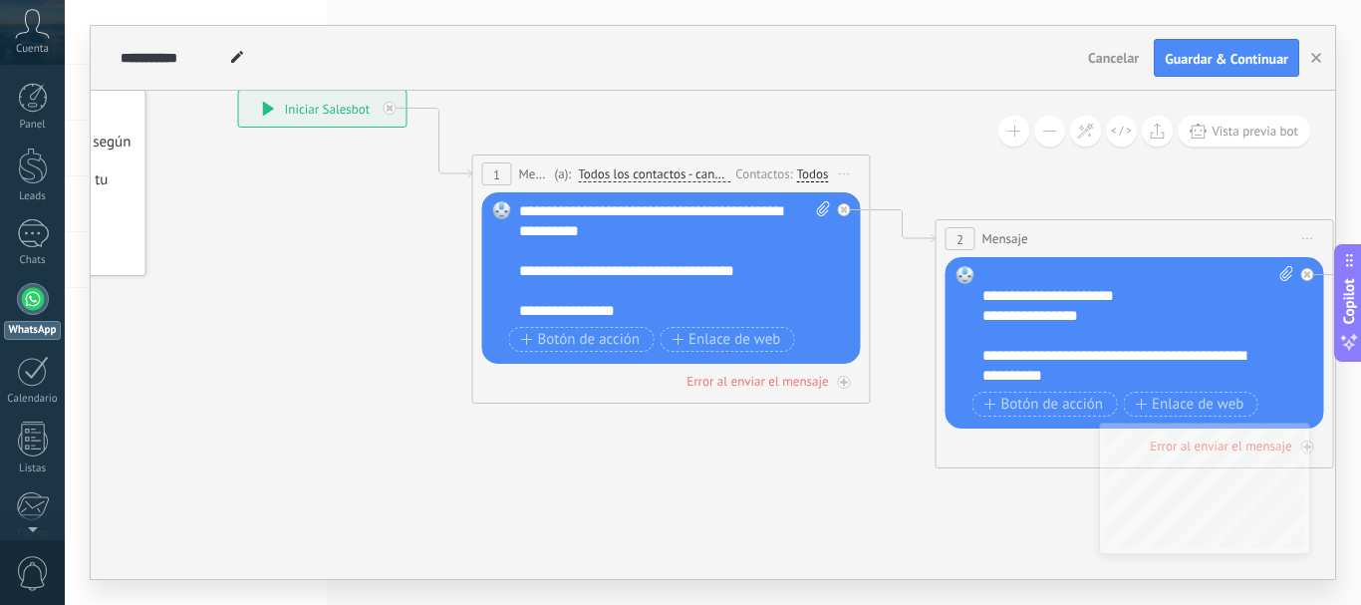
drag, startPoint x: 386, startPoint y: 334, endPoint x: 230, endPoint y: 252, distance: 175.6
click at [230, 254] on icon at bounding box center [1104, 261] width 2729 height 1340
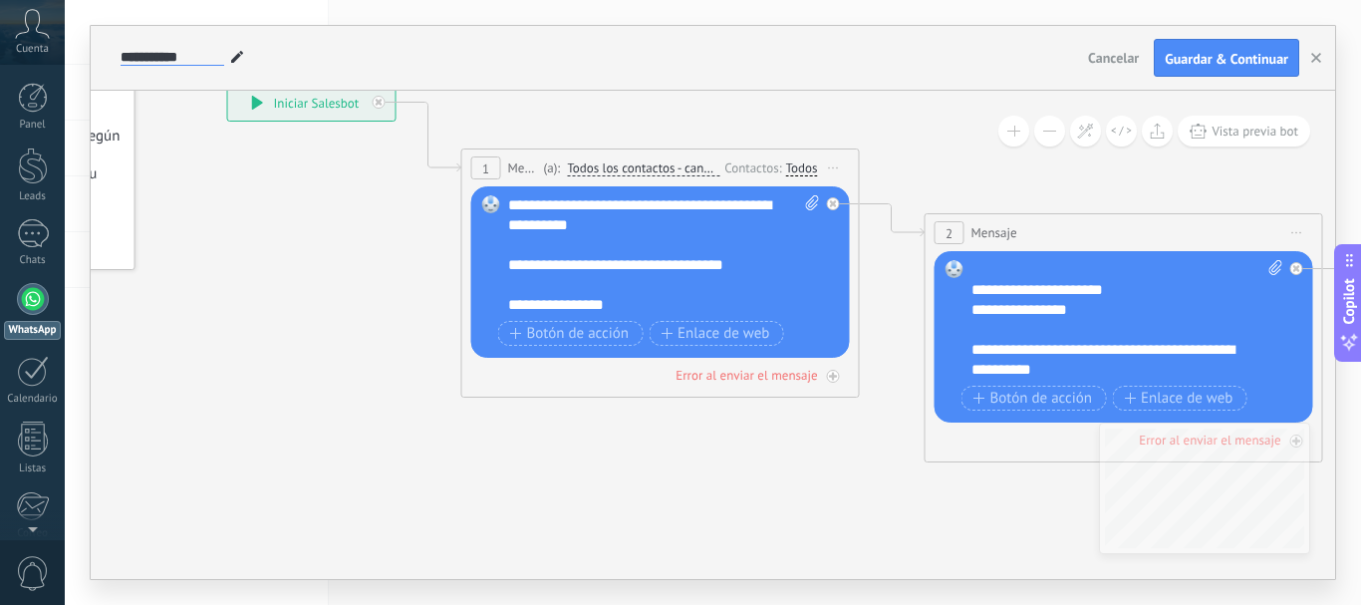
click at [174, 57] on input "**********" at bounding box center [173, 58] width 104 height 16
click at [192, 58] on input "**********" at bounding box center [173, 58] width 104 height 16
drag, startPoint x: 195, startPoint y: 59, endPoint x: 110, endPoint y: 60, distance: 85.7
click at [110, 60] on div "**********" at bounding box center [713, 58] width 1244 height 65
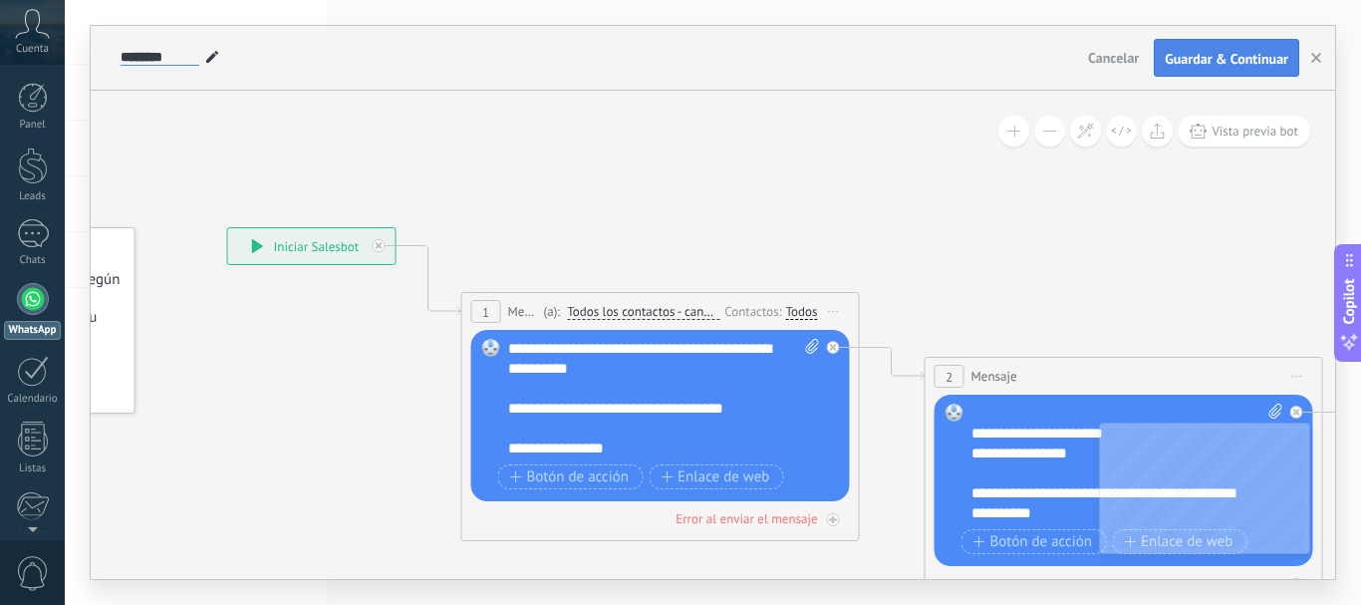
type input "********"
click at [1180, 66] on span "Guardar & Continuar" at bounding box center [1227, 59] width 124 height 14
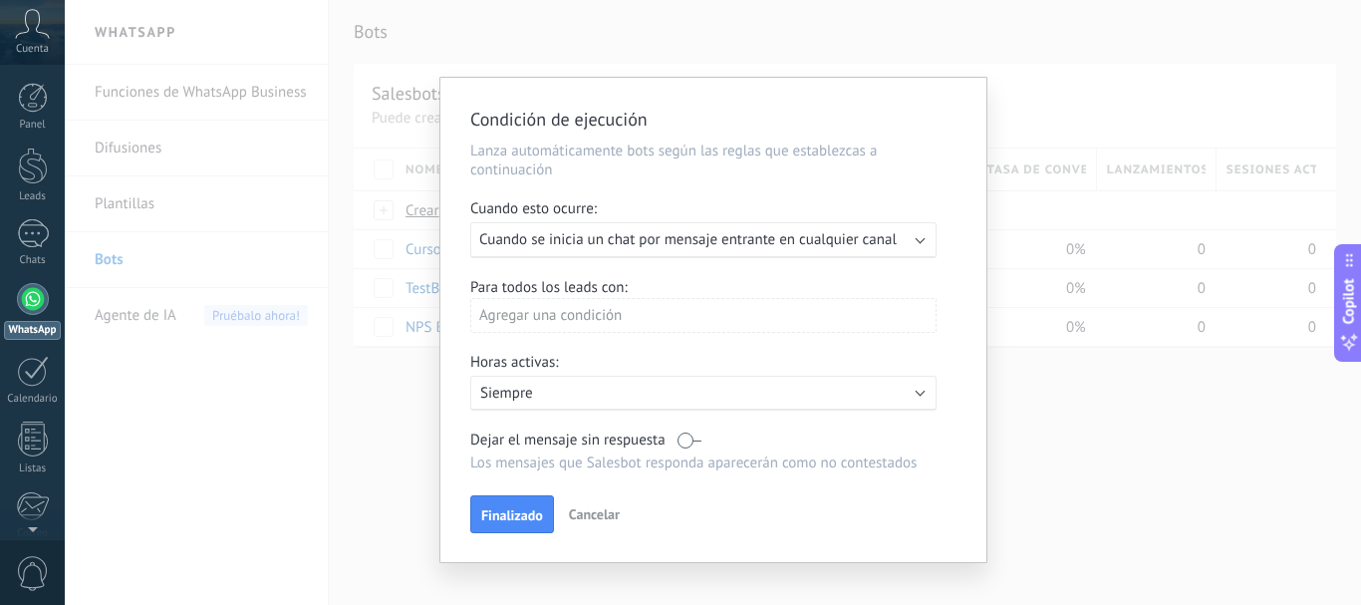
click at [685, 437] on label at bounding box center [690, 439] width 24 height 19
click at [685, 440] on label at bounding box center [690, 439] width 24 height 19
drag, startPoint x: 505, startPoint y: 518, endPoint x: 522, endPoint y: 498, distance: 26.2
click at [515, 508] on span "Finalizado" at bounding box center [512, 515] width 62 height 14
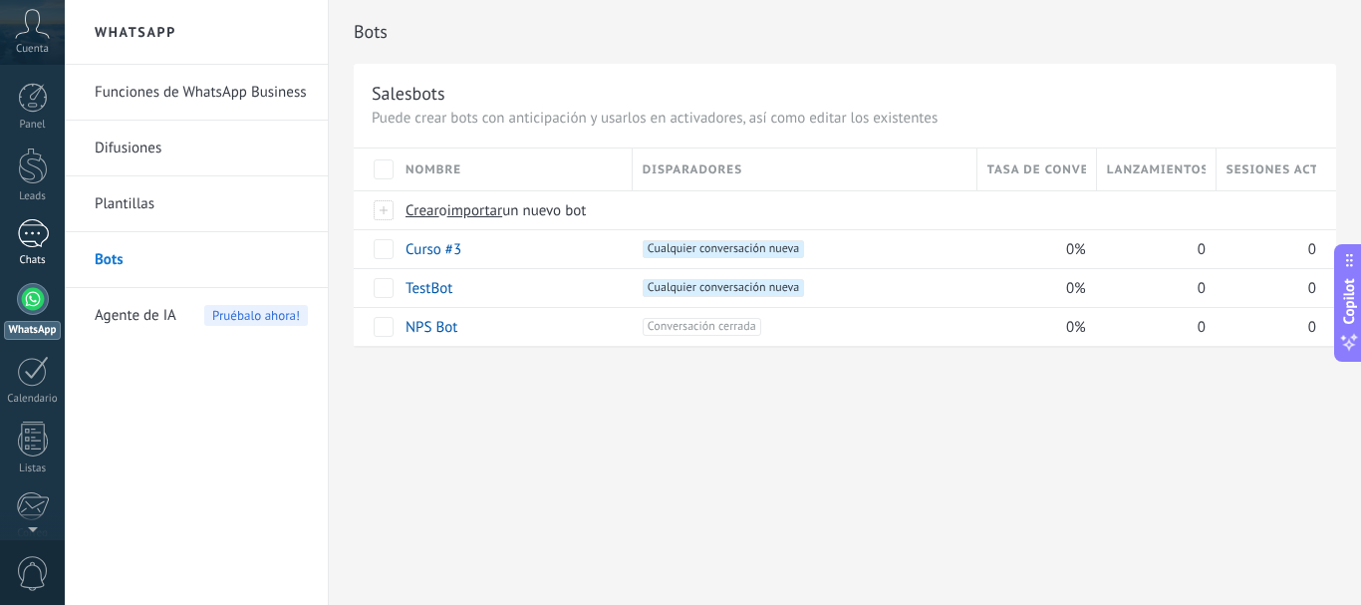
click at [32, 244] on div at bounding box center [33, 233] width 32 height 29
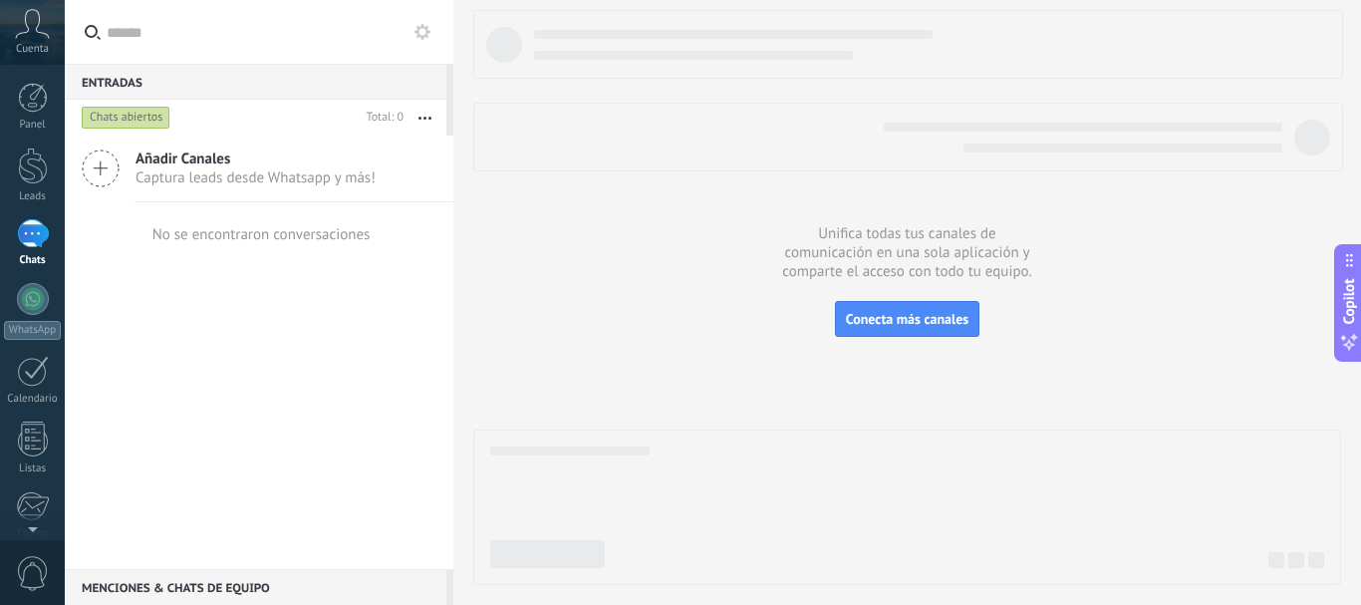
click at [96, 167] on icon at bounding box center [101, 168] width 38 height 38
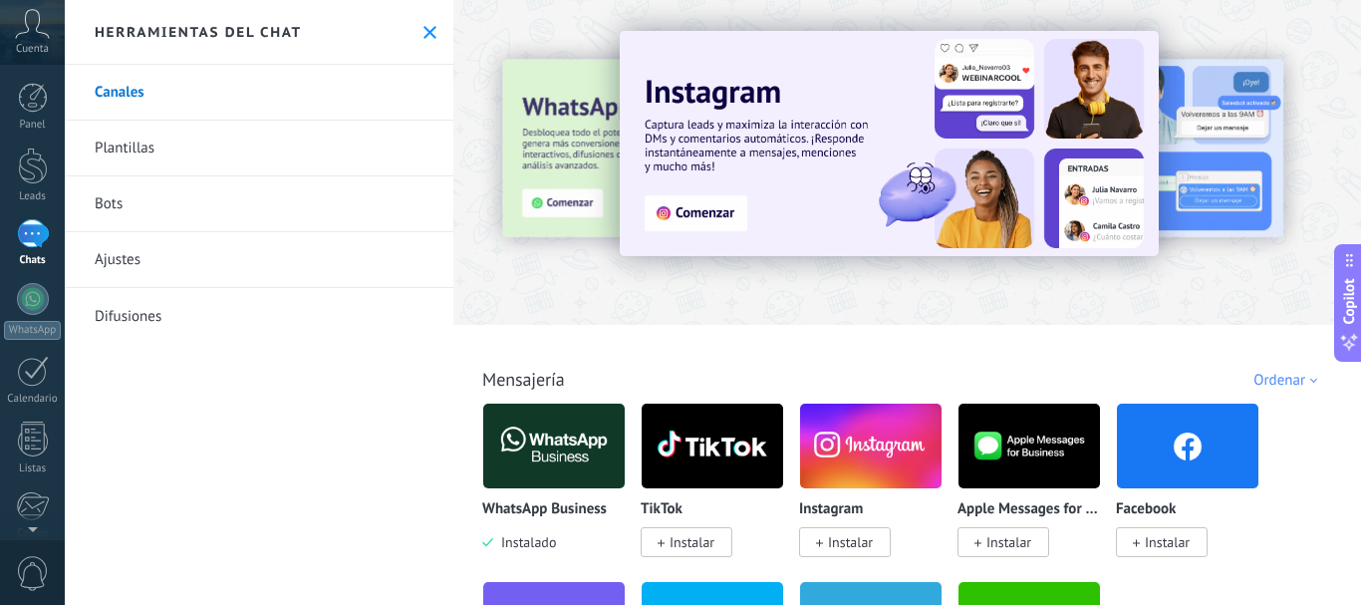
click at [128, 205] on link "Bots" at bounding box center [259, 204] width 389 height 56
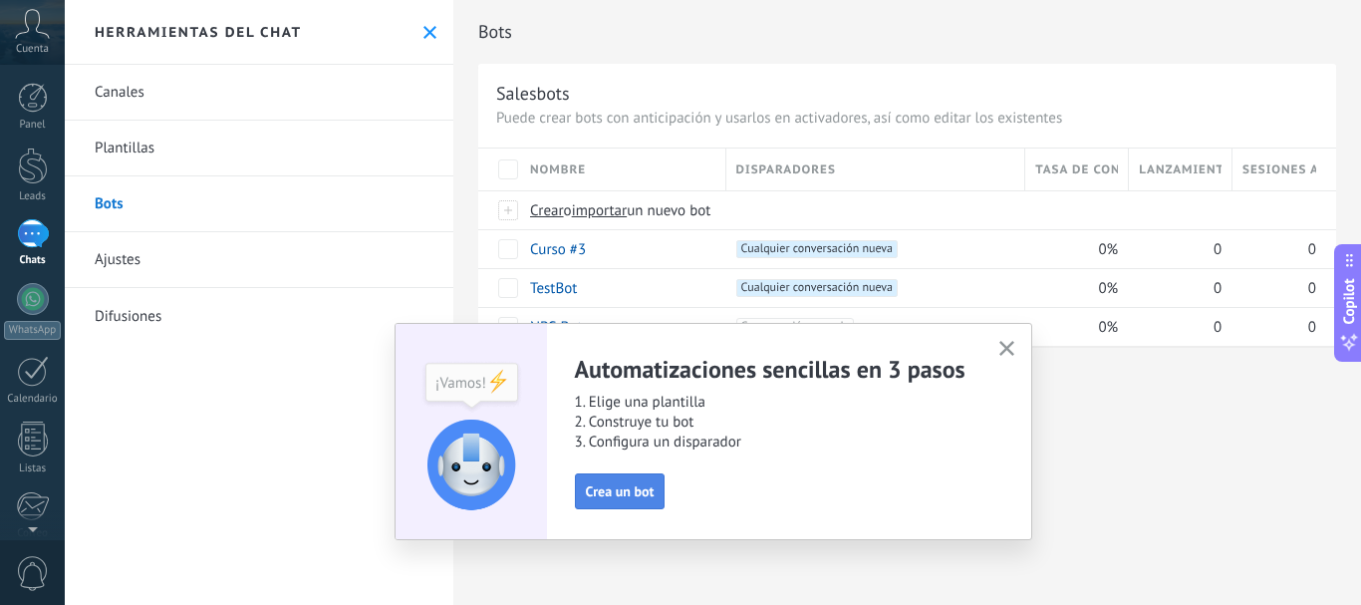
click at [618, 487] on span "Crea un bot" at bounding box center [620, 491] width 69 height 14
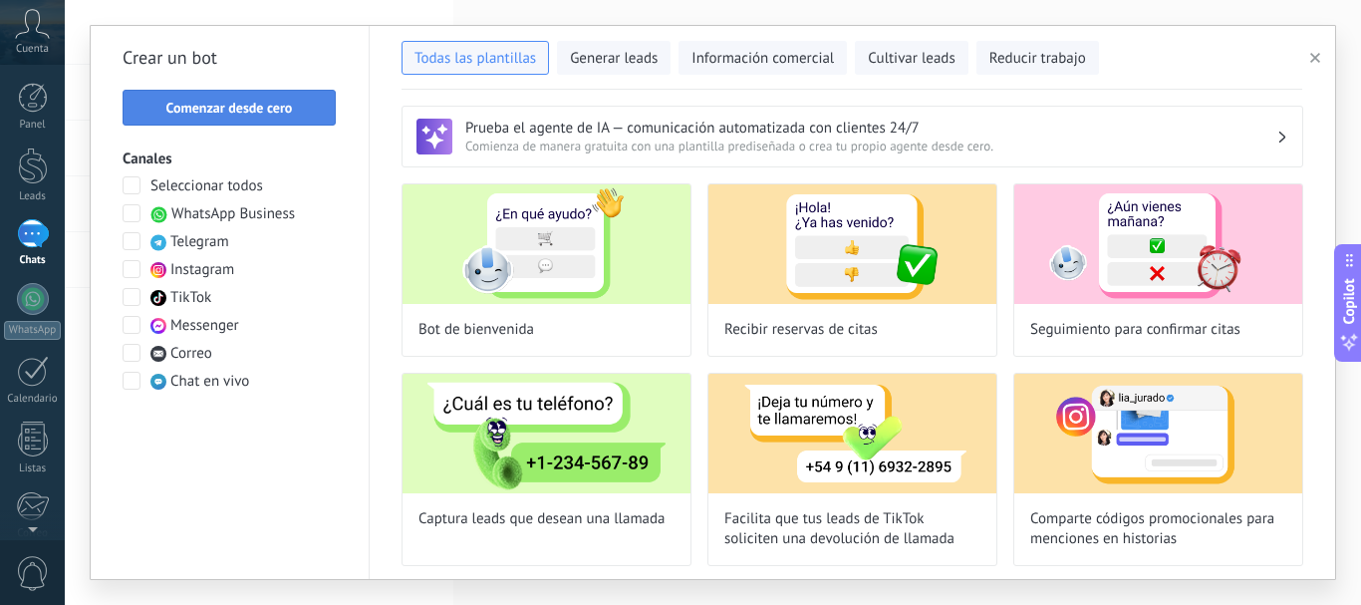
click at [214, 109] on span "Comenzar desde cero" at bounding box center [229, 108] width 127 height 14
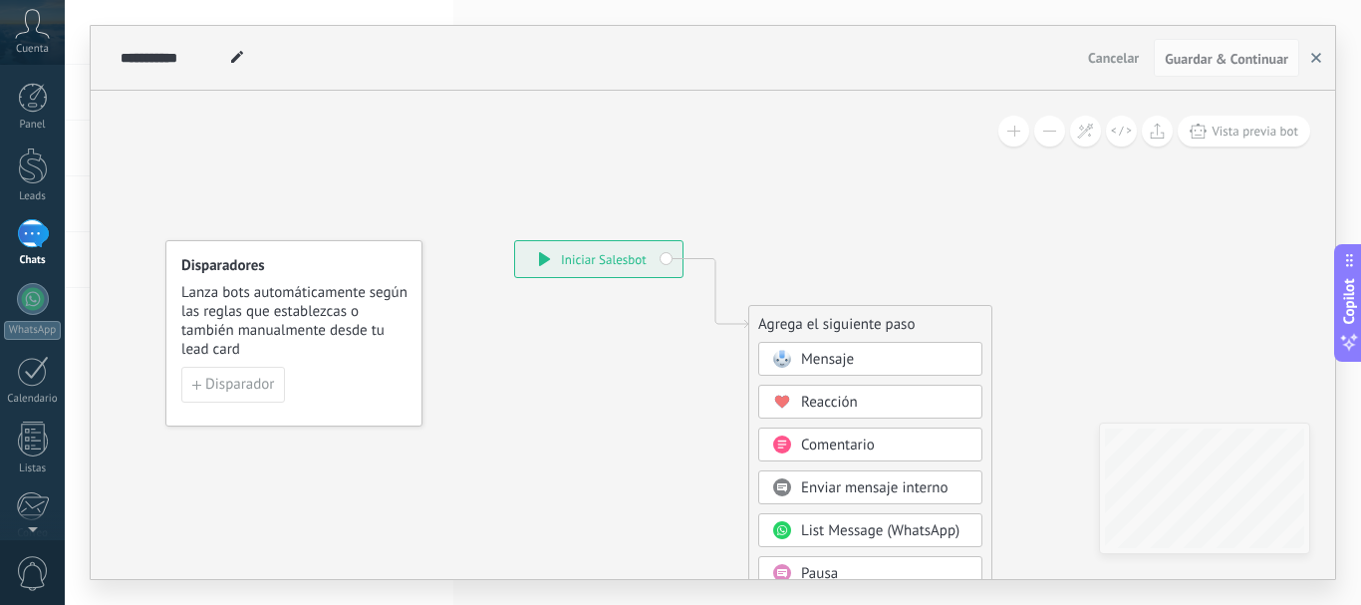
click at [1319, 58] on icon "button" at bounding box center [1316, 58] width 10 height 10
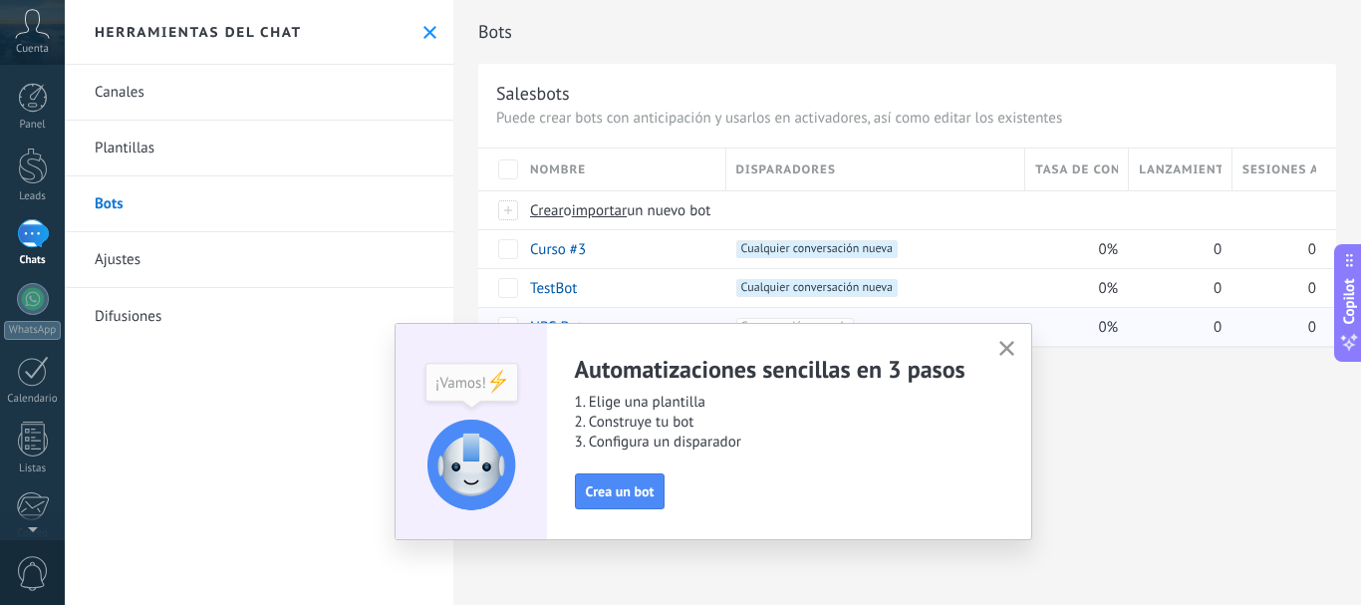
click at [1007, 343] on icon "button" at bounding box center [1006, 348] width 15 height 15
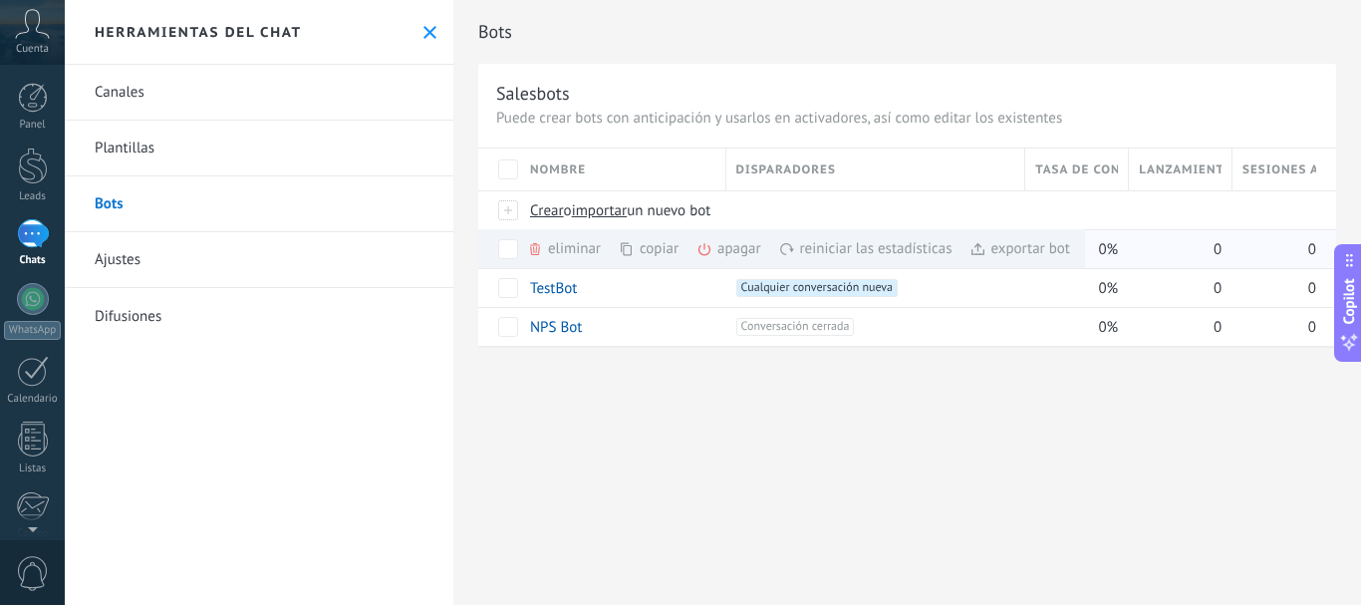
click at [848, 246] on div "reiniciar las estadísticas màs" at bounding box center [899, 248] width 241 height 39
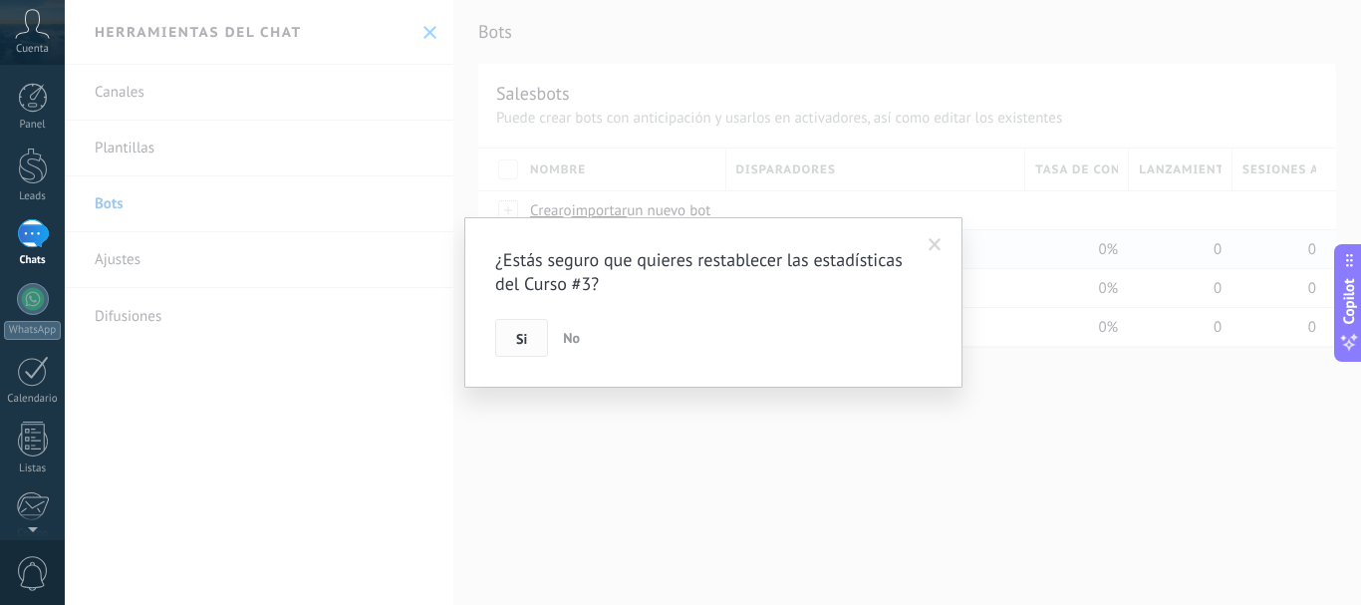
click at [529, 342] on button "Si" at bounding box center [521, 338] width 53 height 38
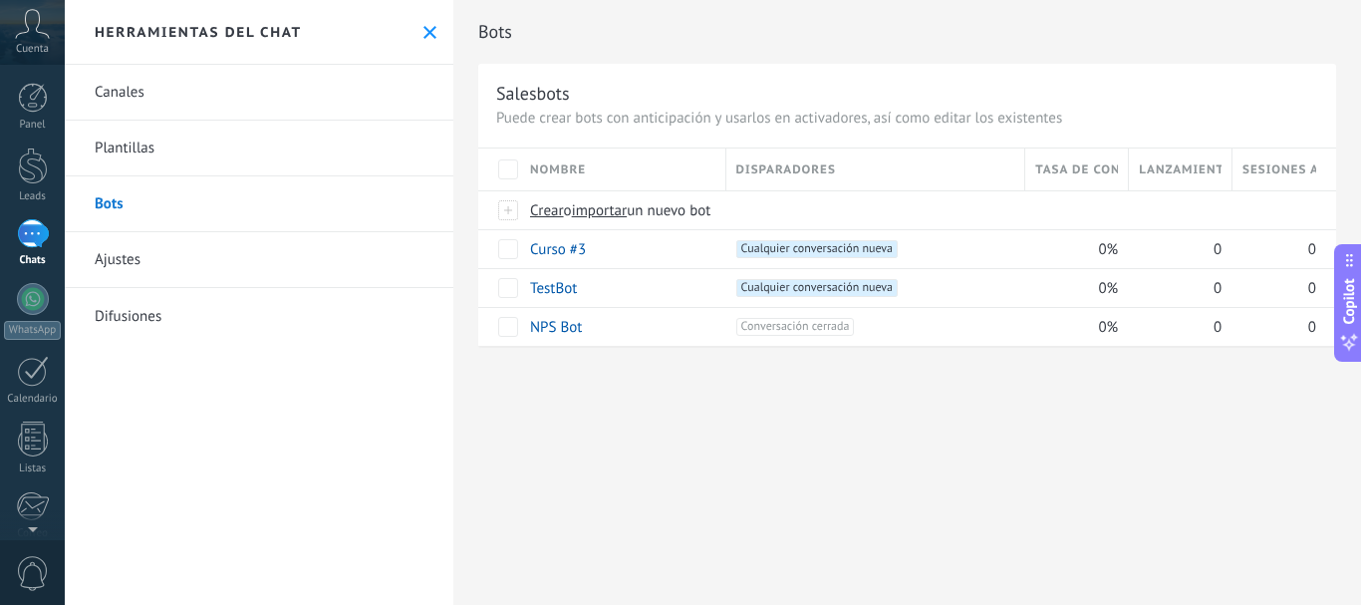
click at [646, 435] on div "Bots Salesbots Puede crear bots con anticipación y usarlos en activadores, así …" at bounding box center [907, 302] width 908 height 605
click at [143, 147] on link "Plantillas" at bounding box center [259, 149] width 389 height 56
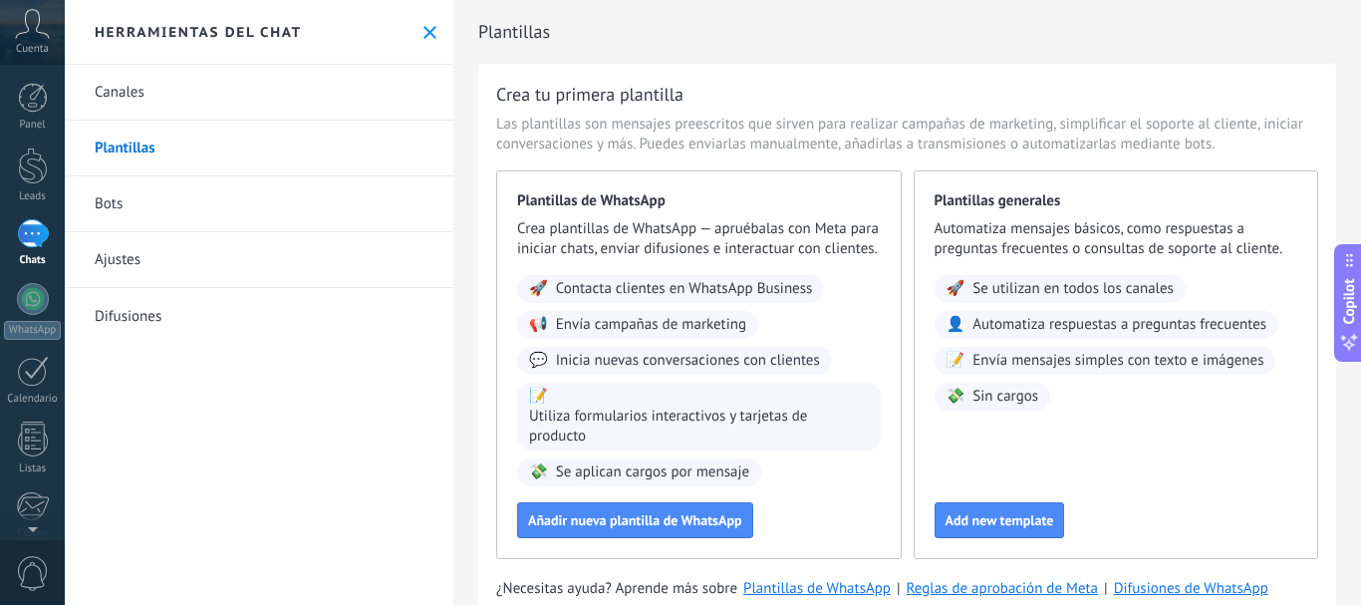
click at [100, 207] on link "Bots" at bounding box center [259, 204] width 389 height 56
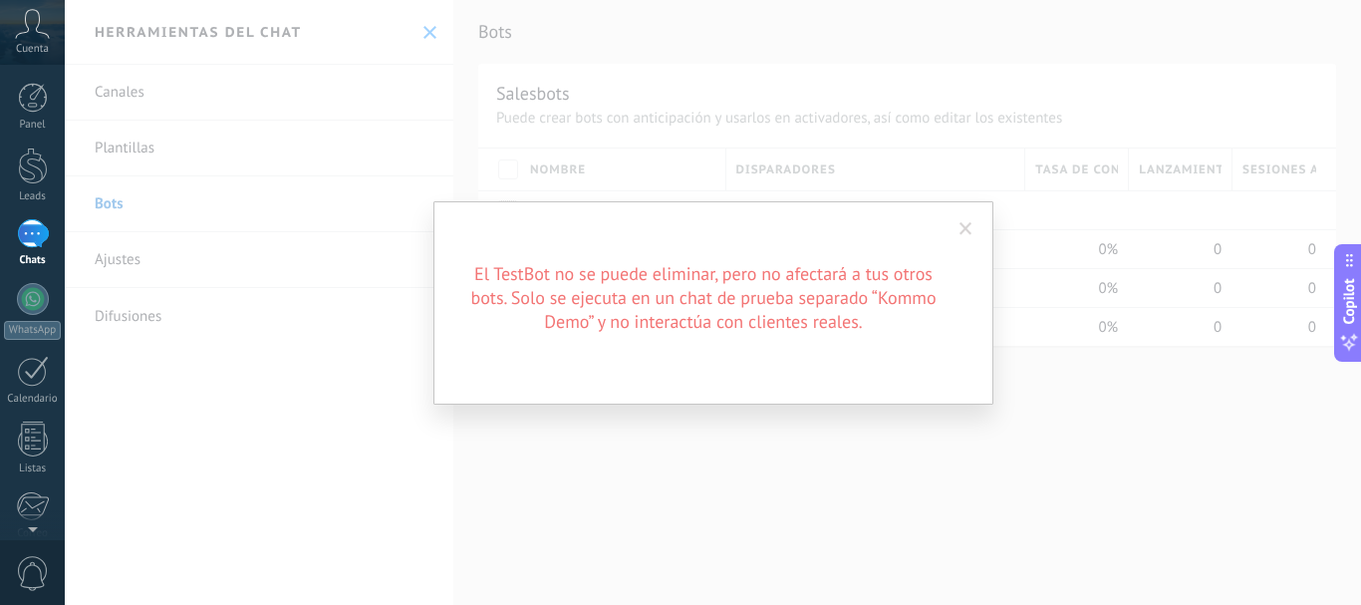
click at [964, 230] on span at bounding box center [966, 229] width 13 height 14
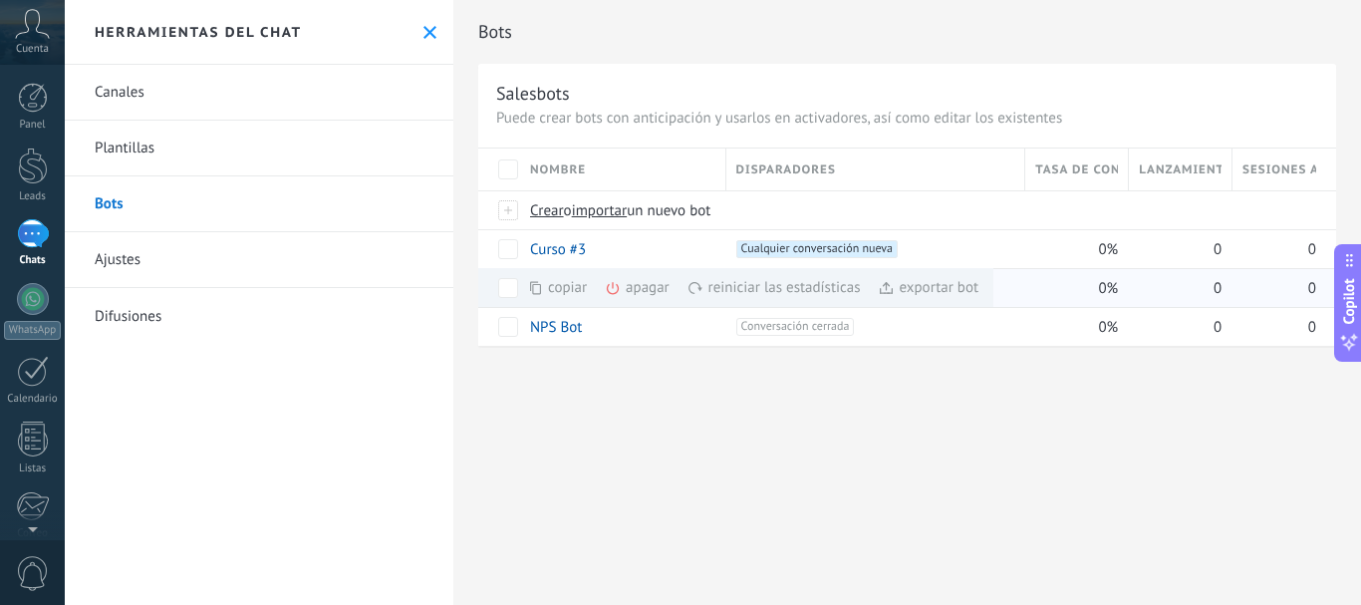
click at [641, 288] on div "apagar màs" at bounding box center [671, 287] width 133 height 39
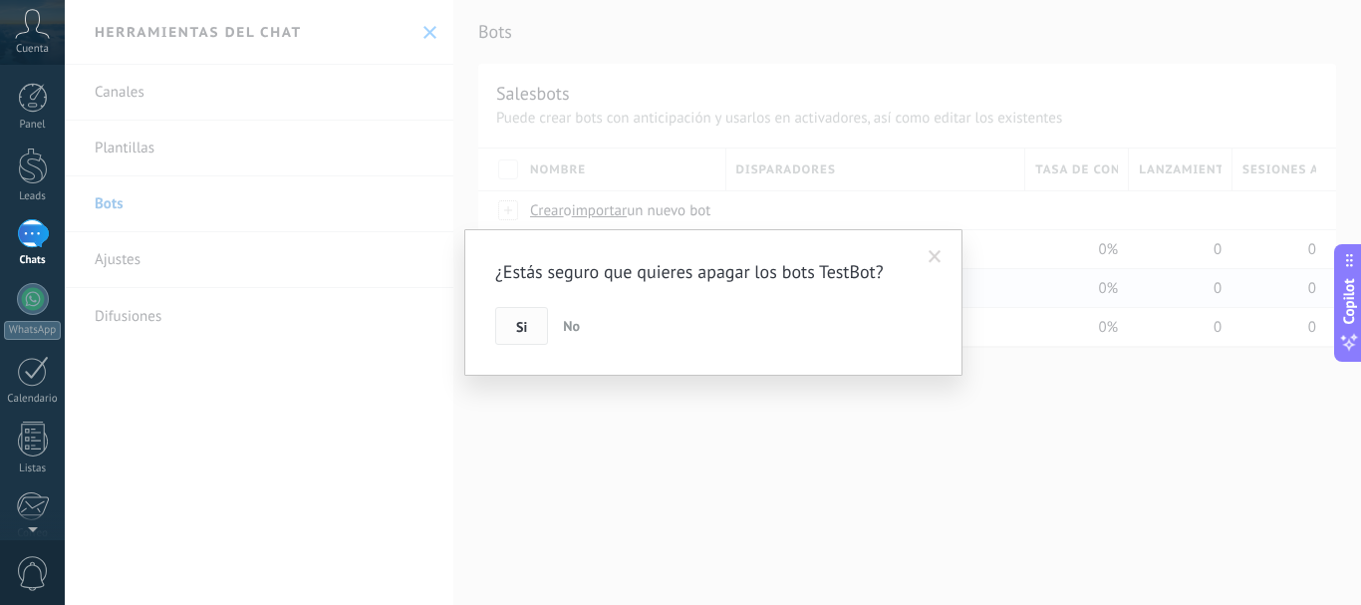
click at [526, 322] on span "Si" at bounding box center [521, 327] width 11 height 14
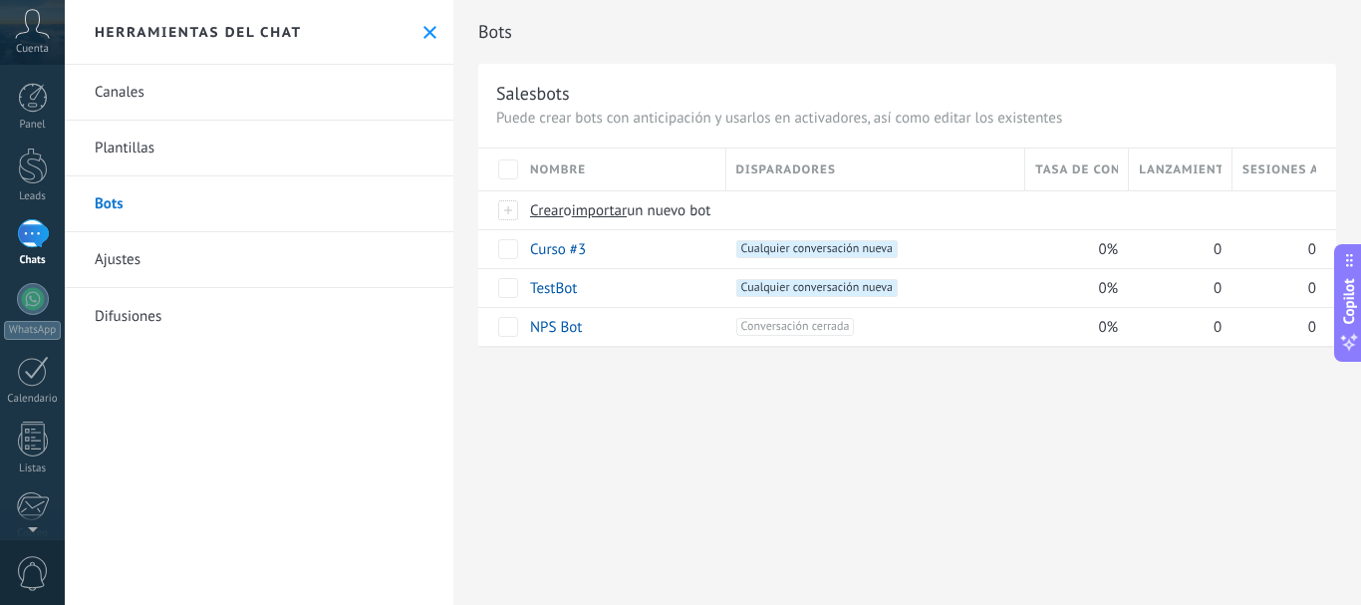
click at [1057, 159] on div "Tasa de conversión" at bounding box center [1076, 169] width 103 height 42
click at [1228, 179] on div at bounding box center [1233, 171] width 22 height 38
click at [427, 35] on div "Herramientas del chat" at bounding box center [259, 32] width 389 height 65
click at [426, 29] on use at bounding box center [429, 32] width 13 height 13
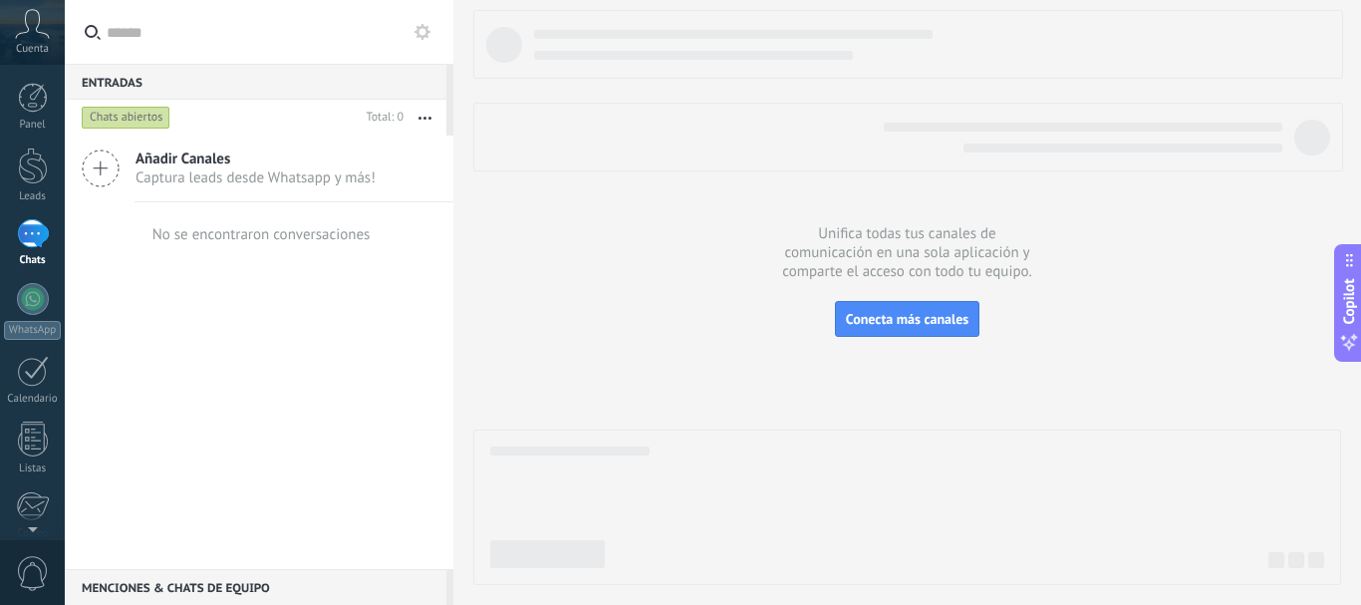
click at [420, 118] on use "button" at bounding box center [424, 118] width 13 height 3
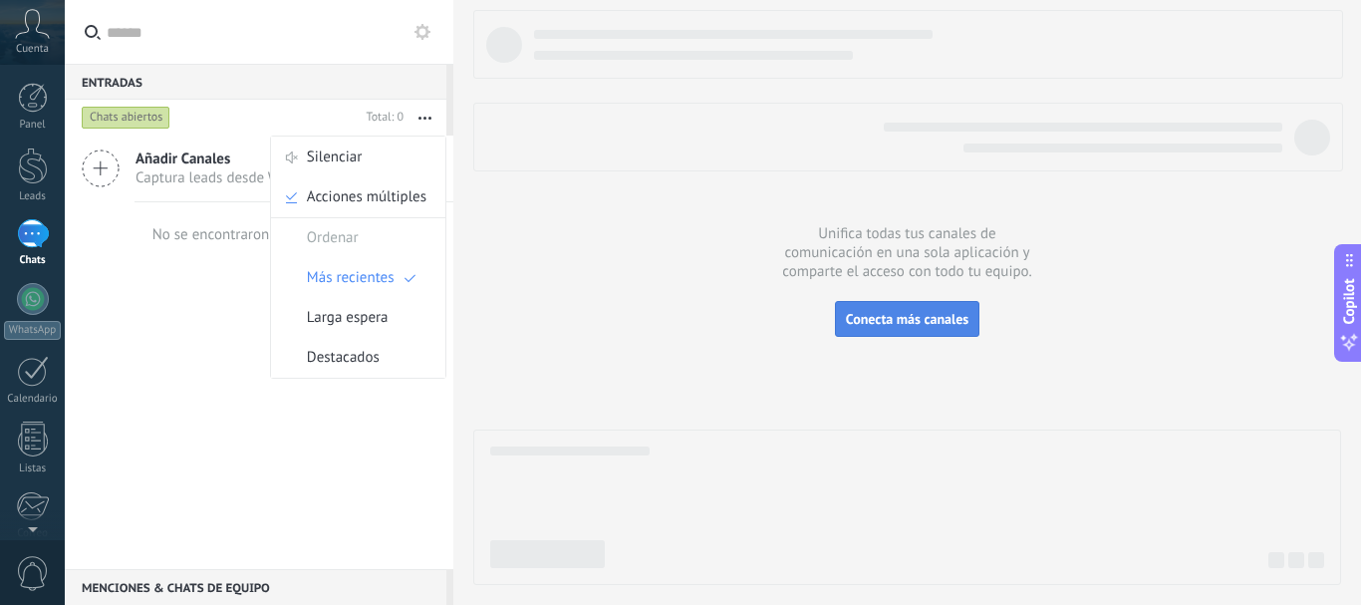
click at [901, 314] on span "Conecta más canales" at bounding box center [907, 319] width 123 height 18
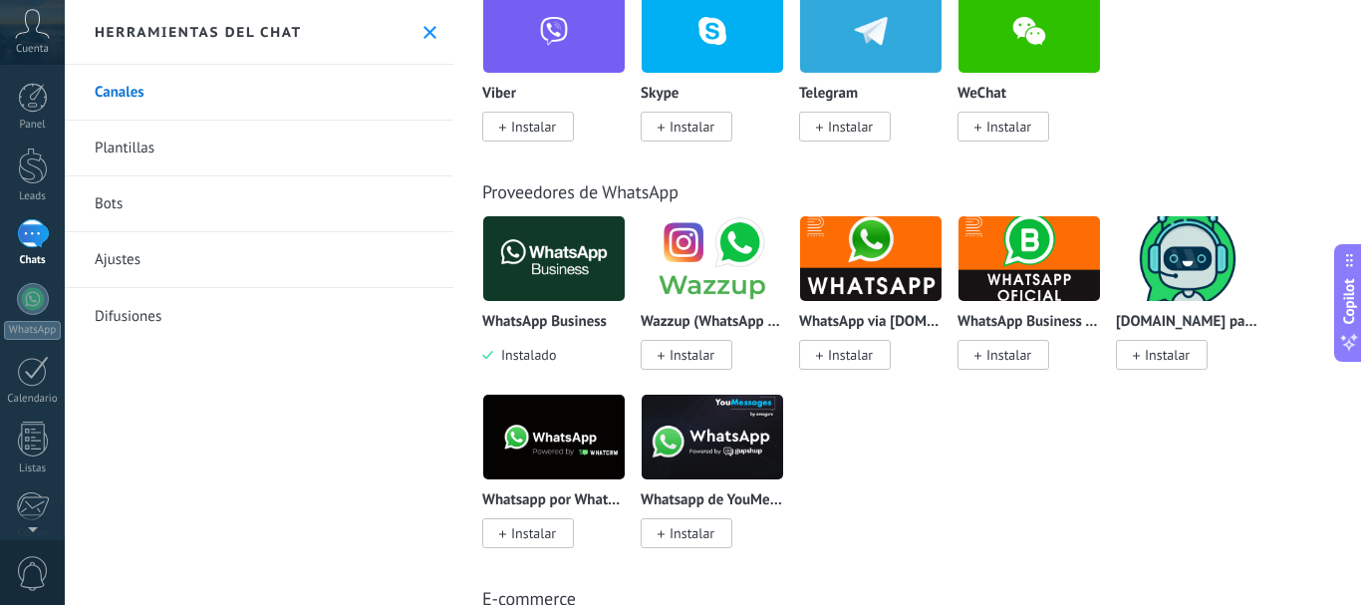
scroll to position [598, 0]
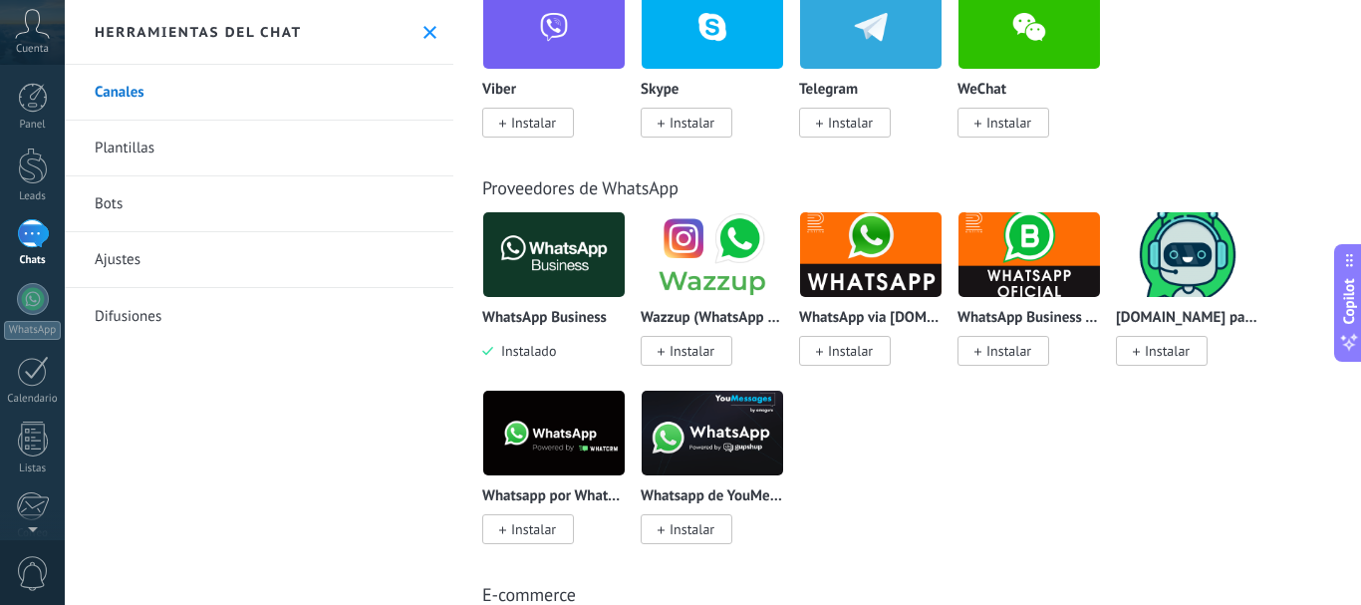
click at [411, 32] on div "Herramientas del chat" at bounding box center [259, 32] width 389 height 65
click at [423, 33] on use at bounding box center [429, 32] width 13 height 13
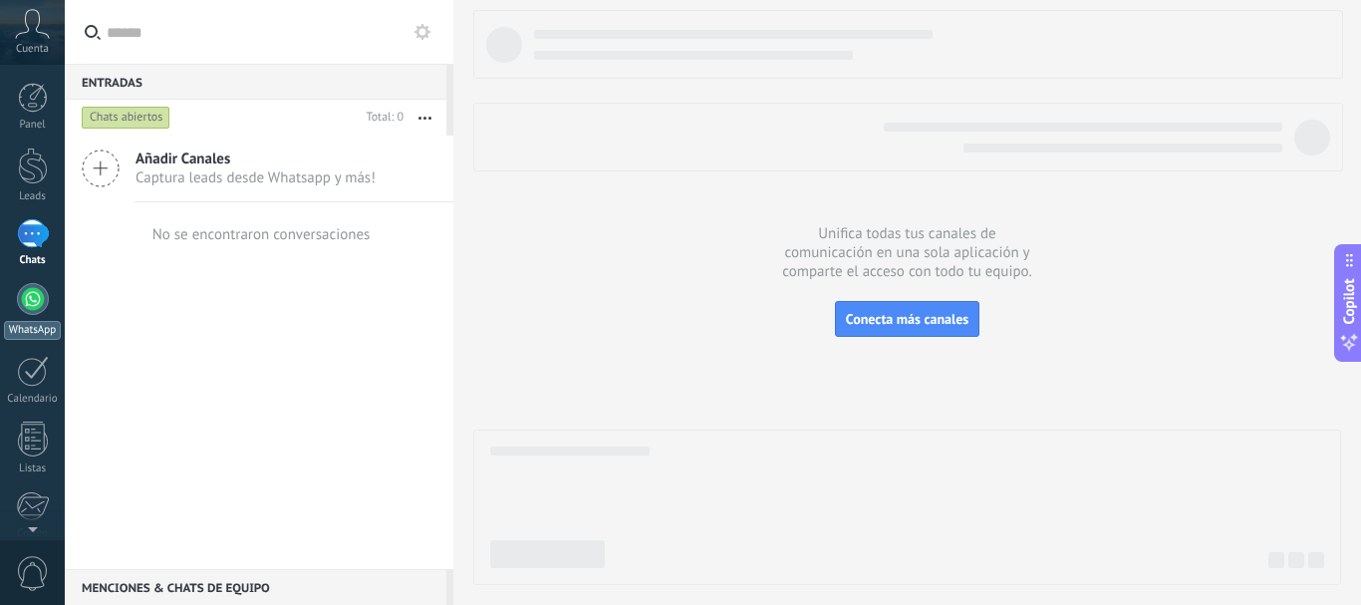
click at [42, 310] on div at bounding box center [33, 299] width 32 height 32
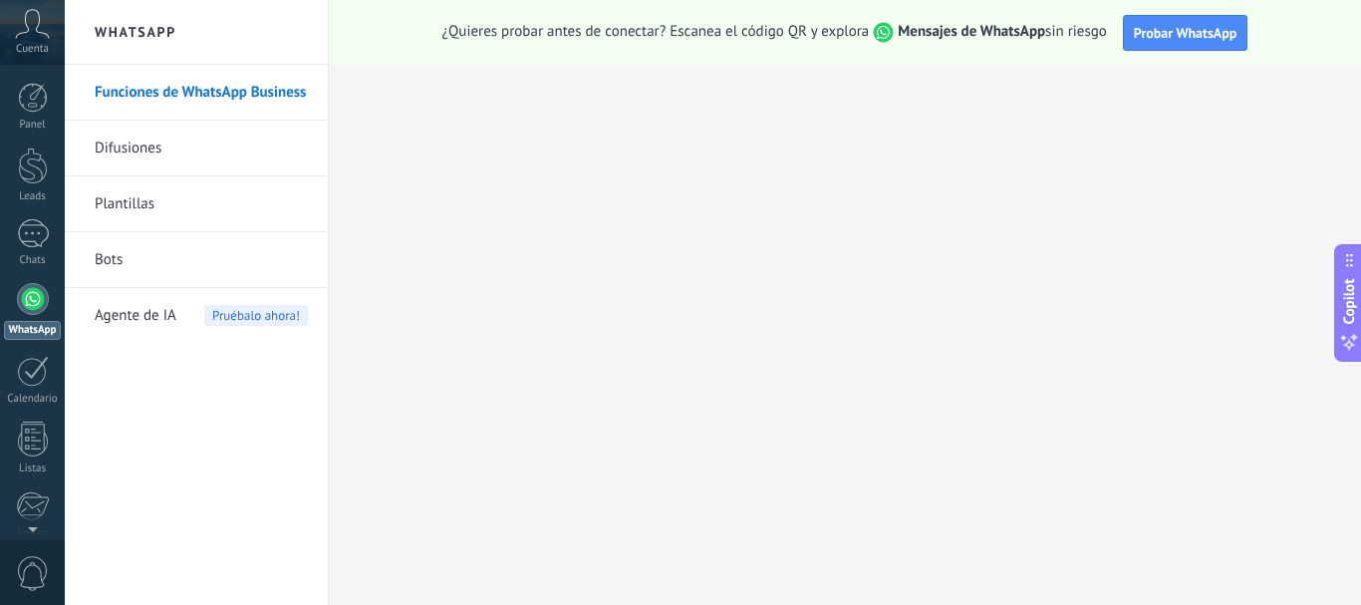
click at [115, 261] on link "Bots" at bounding box center [201, 260] width 213 height 56
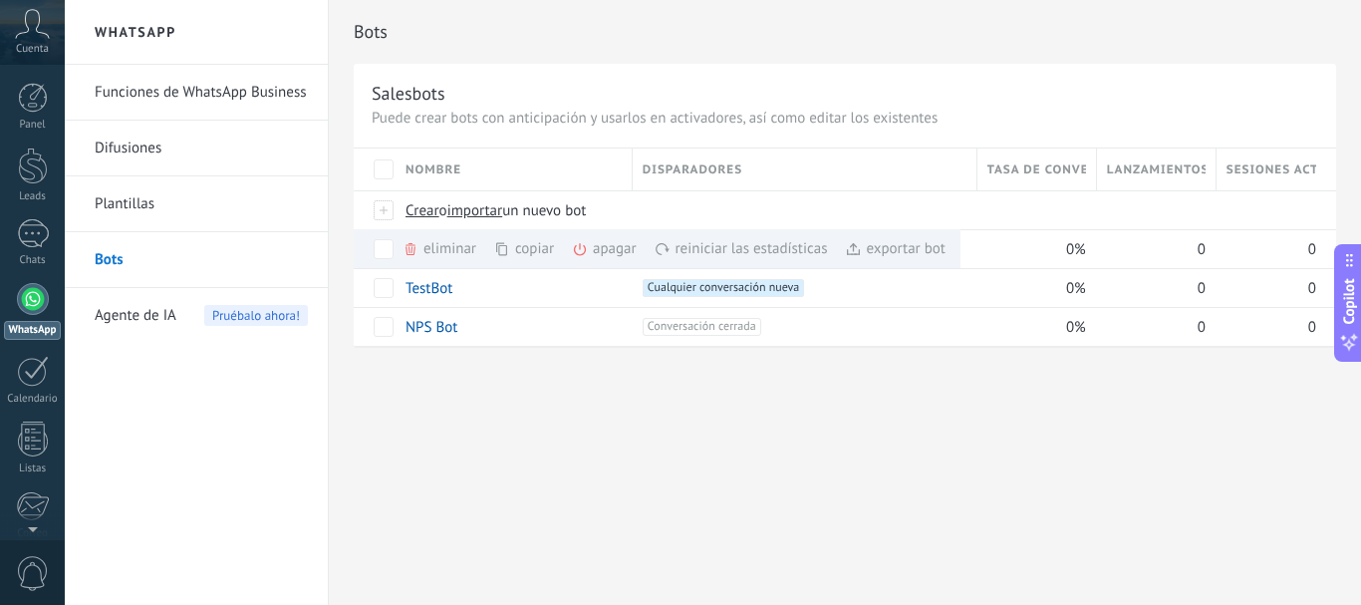
click at [603, 436] on div "Bots Salesbots Puede crear bots con anticipación y usarlos en activadores, así …" at bounding box center [845, 302] width 1032 height 605
click at [391, 400] on div "Bots Salesbots Puede crear bots con anticipación y usarlos en activadores, así …" at bounding box center [845, 302] width 1032 height 605
click at [1049, 431] on div "Bots Salesbots Puede crear bots con anticipación y usarlos en activadores, así …" at bounding box center [845, 302] width 1032 height 605
click at [1031, 435] on div "Bots Salesbots Puede crear bots con anticipación y usarlos en activadores, así …" at bounding box center [845, 302] width 1032 height 605
click at [569, 421] on div "Bots Salesbots Puede crear bots con anticipación y usarlos en activadores, así …" at bounding box center [845, 302] width 1032 height 605
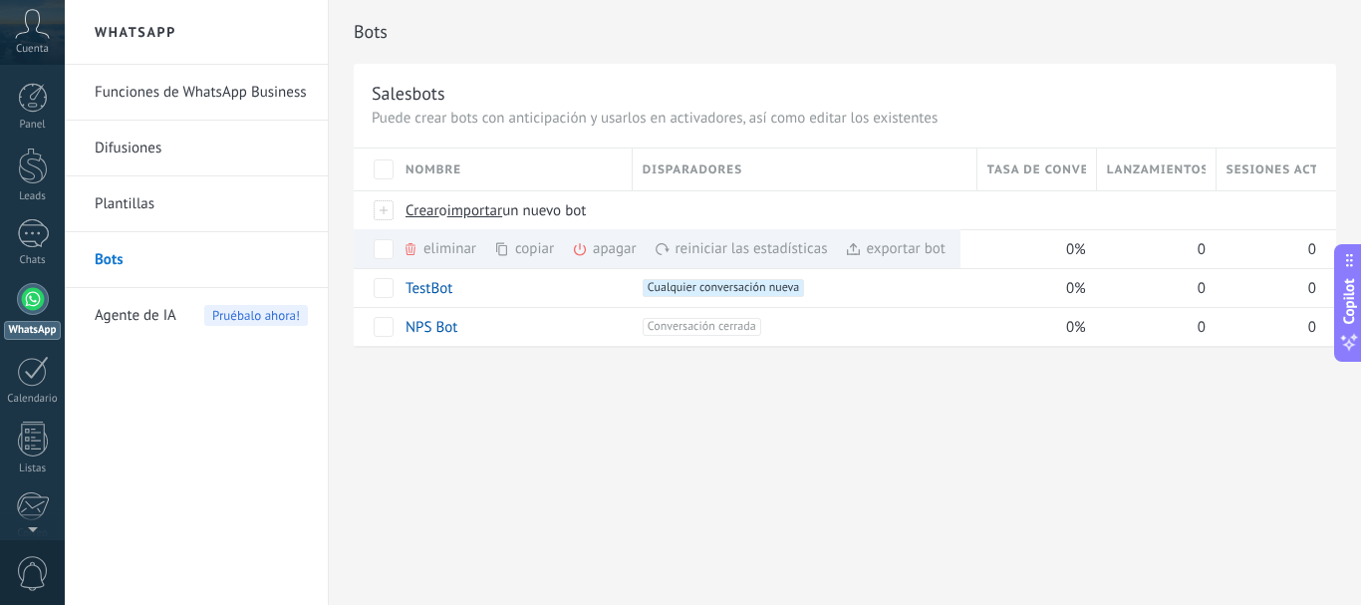
click at [563, 426] on div "Bots Salesbots Puede crear bots con anticipación y usarlos en activadores, así …" at bounding box center [845, 302] width 1032 height 605
click at [29, 19] on icon at bounding box center [32, 24] width 35 height 30
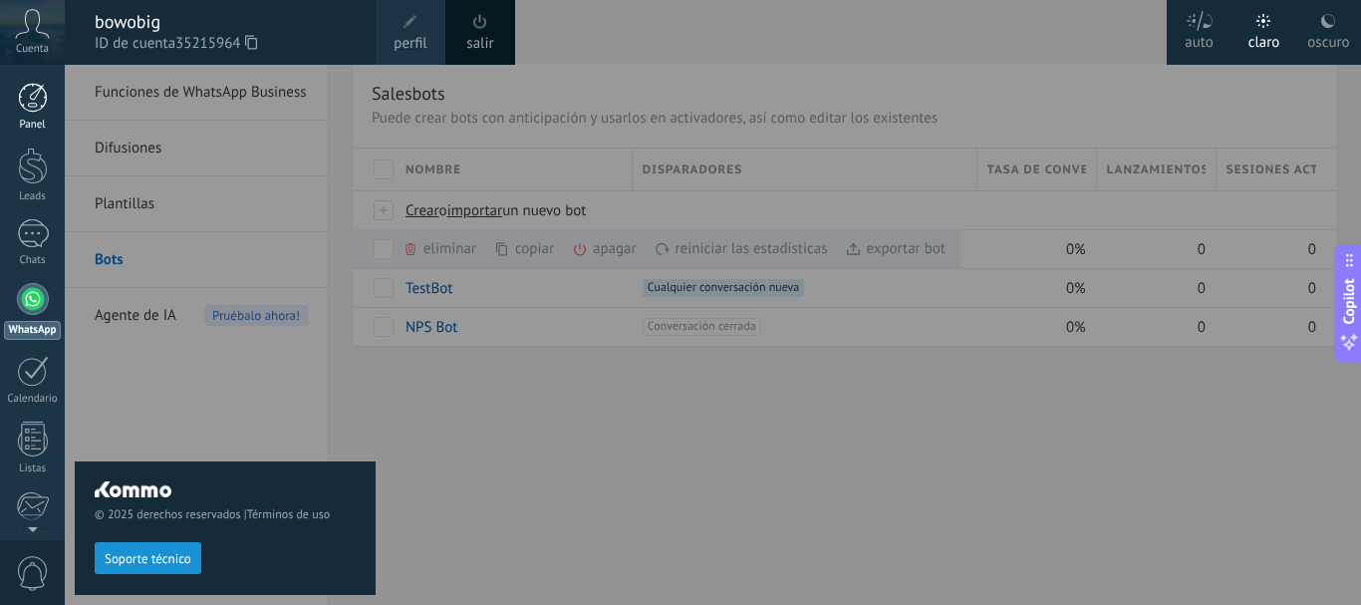
click at [20, 99] on div at bounding box center [33, 98] width 30 height 30
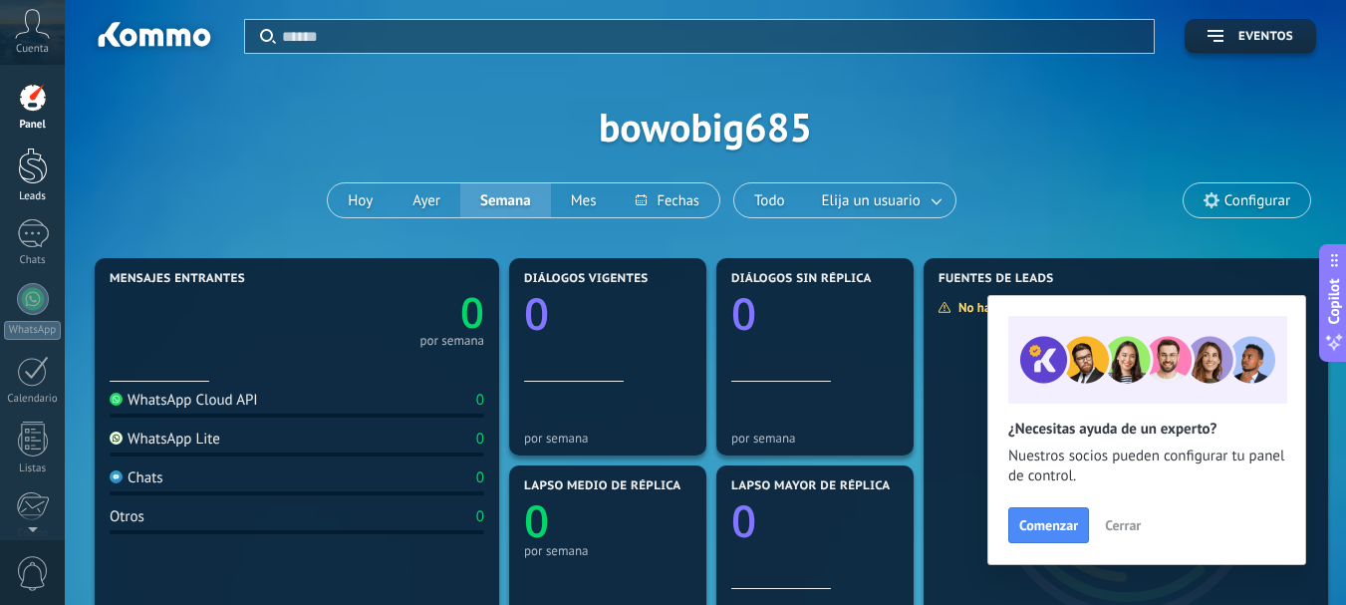
click at [35, 183] on div at bounding box center [33, 165] width 30 height 37
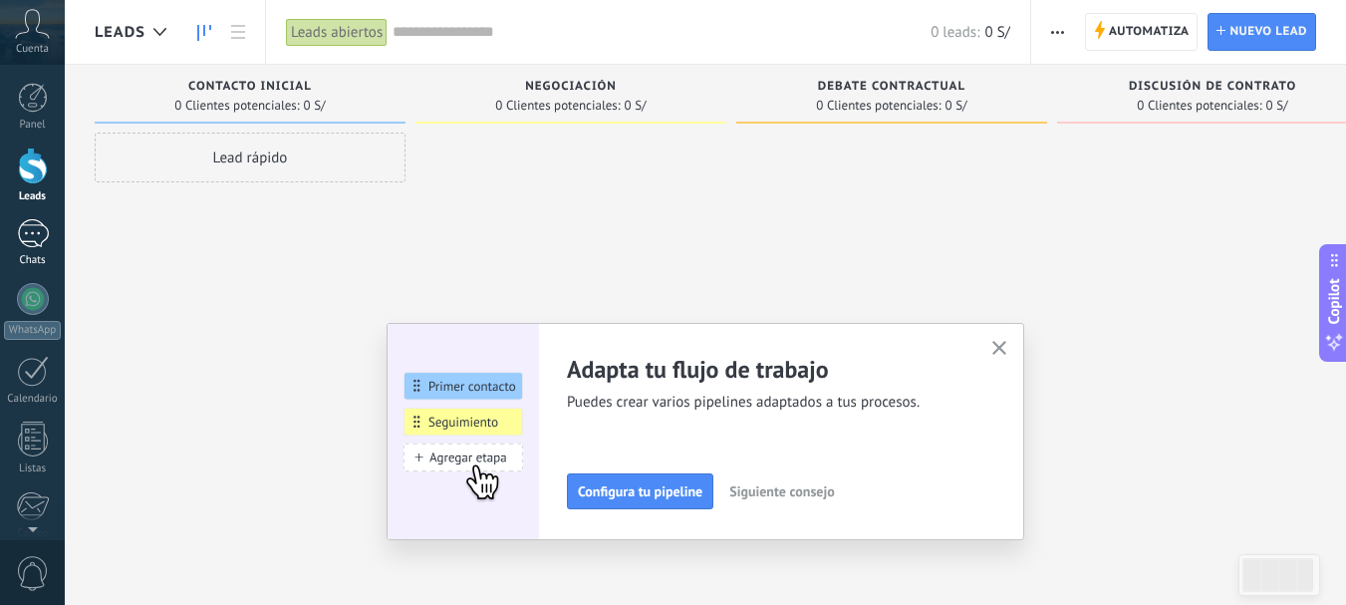
click at [34, 248] on link "Chats" at bounding box center [32, 243] width 65 height 48
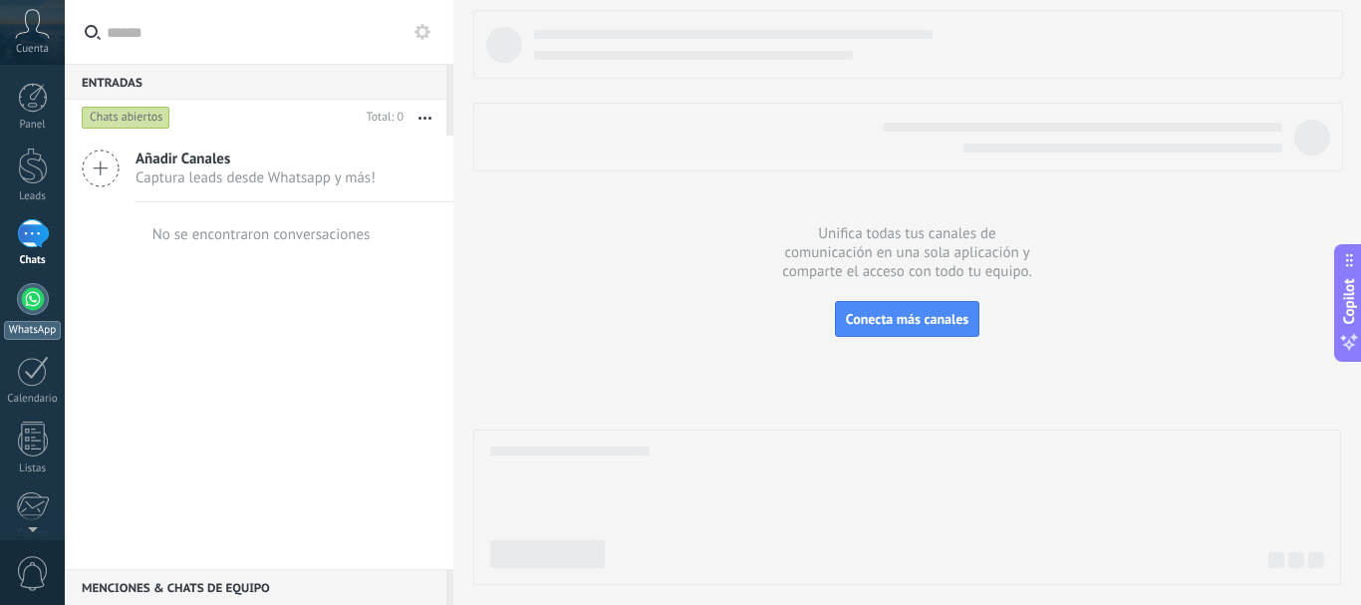
click at [24, 304] on div at bounding box center [33, 299] width 32 height 32
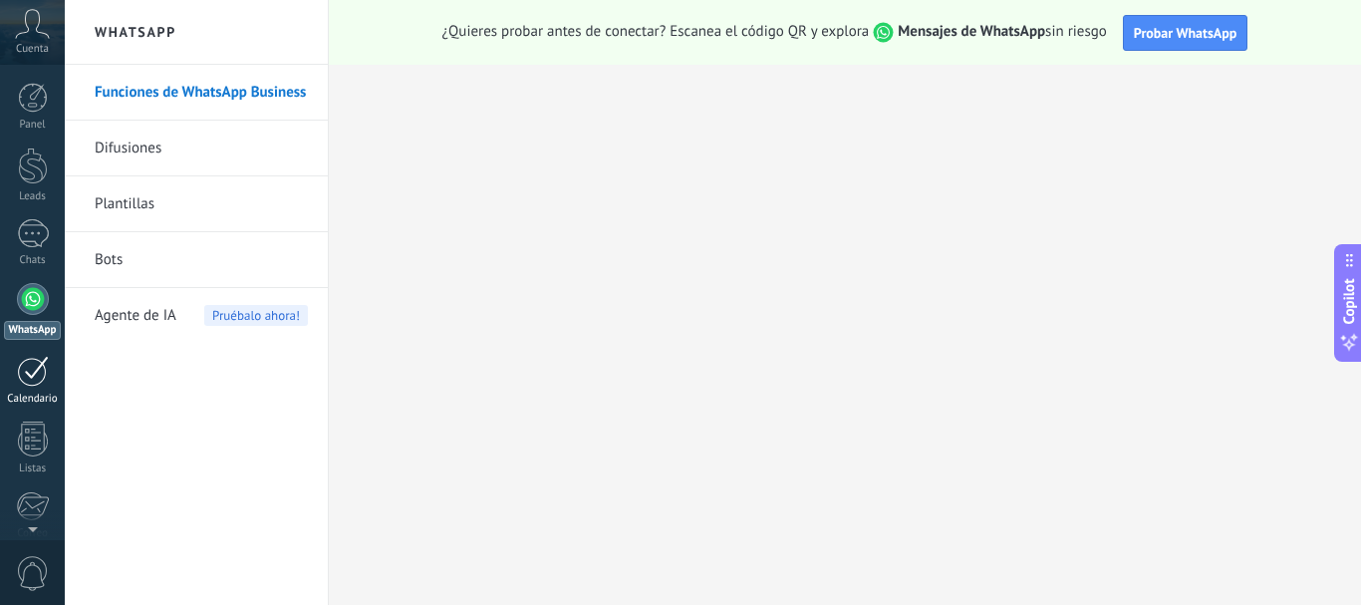
click at [26, 373] on div at bounding box center [33, 371] width 32 height 31
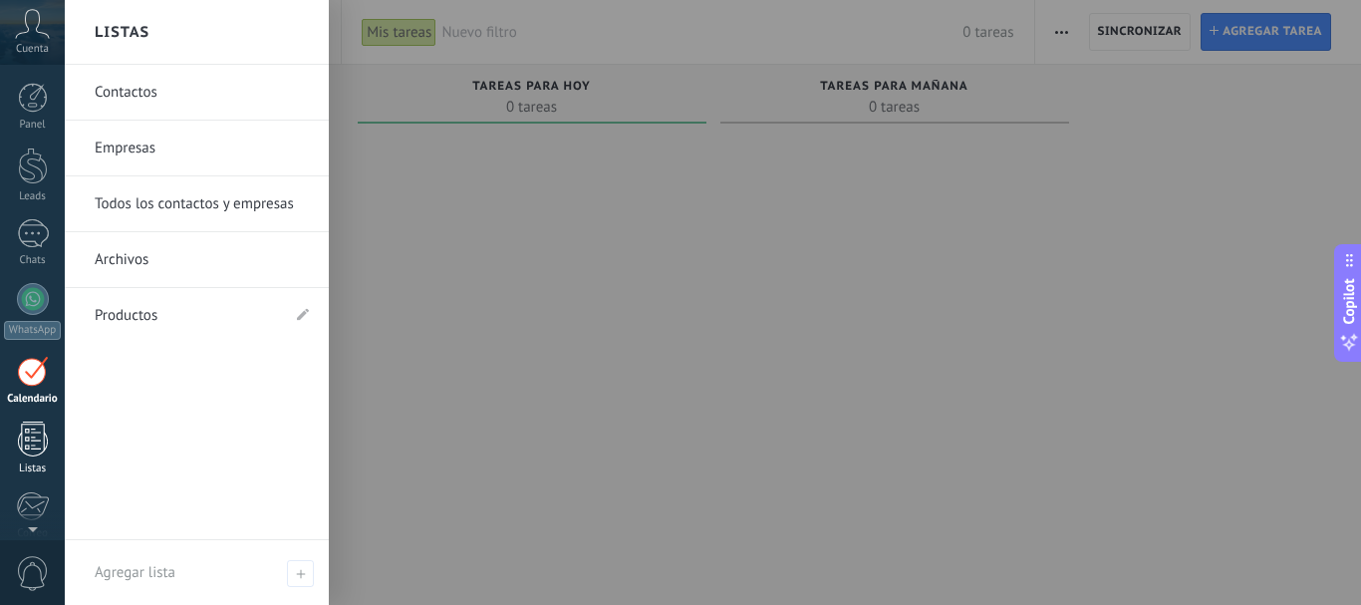
click at [38, 440] on div at bounding box center [33, 438] width 30 height 35
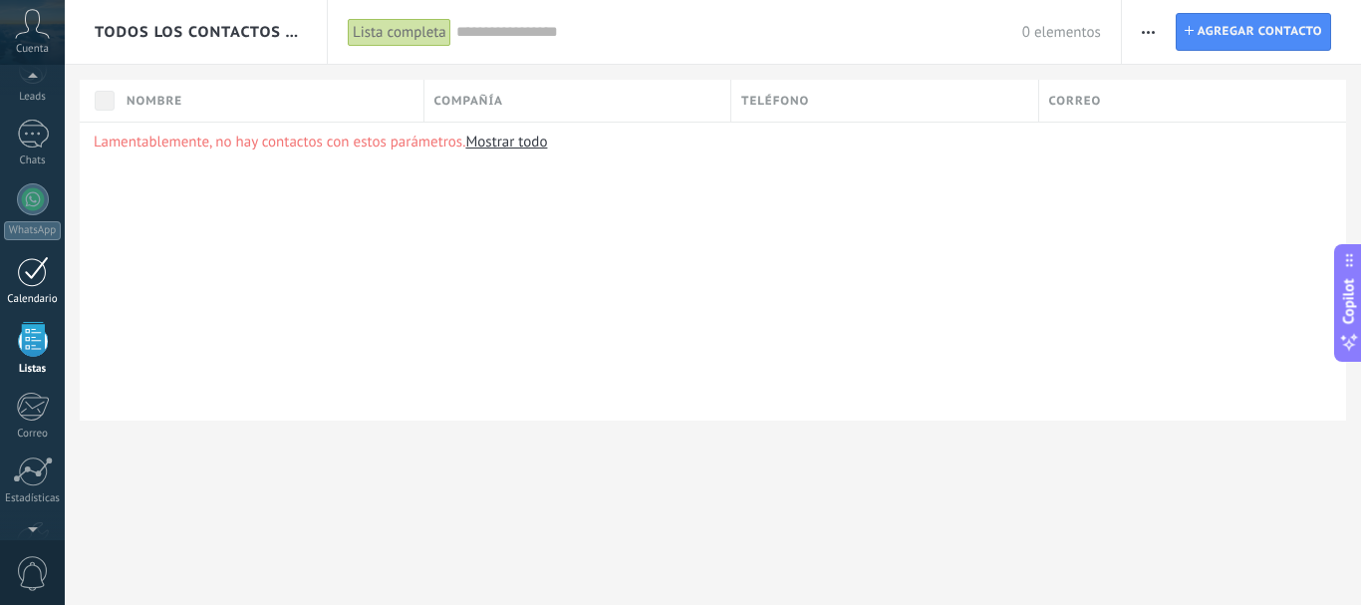
scroll to position [199, 0]
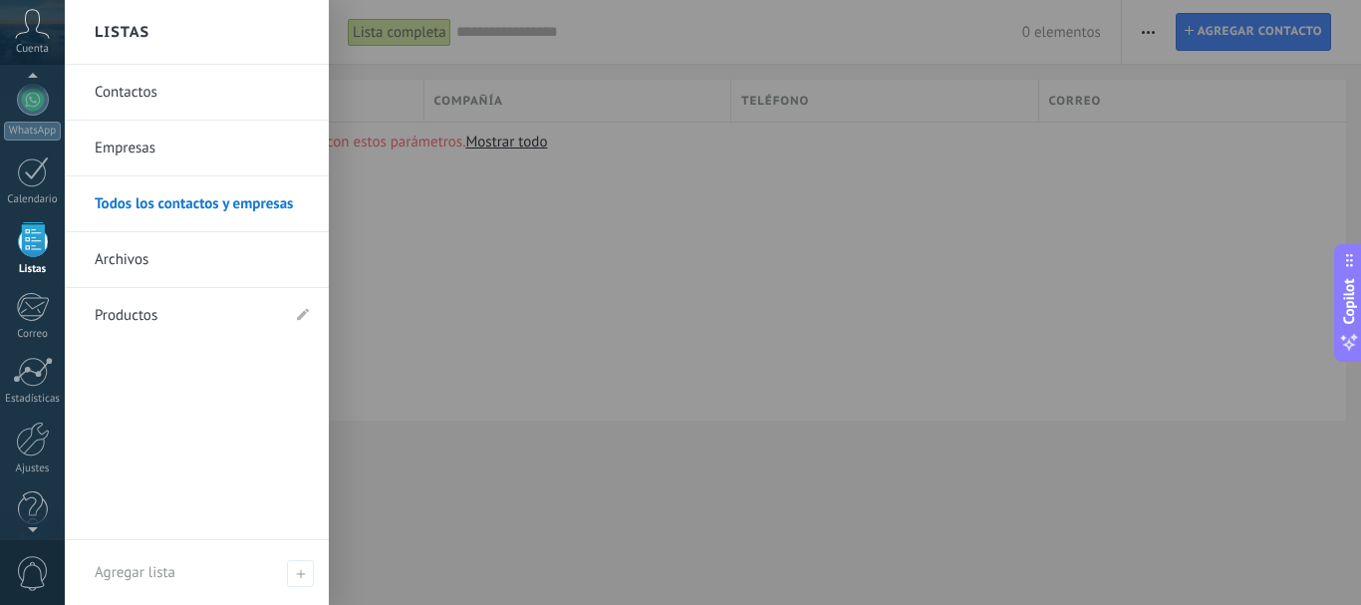
click at [33, 251] on div at bounding box center [33, 239] width 30 height 35
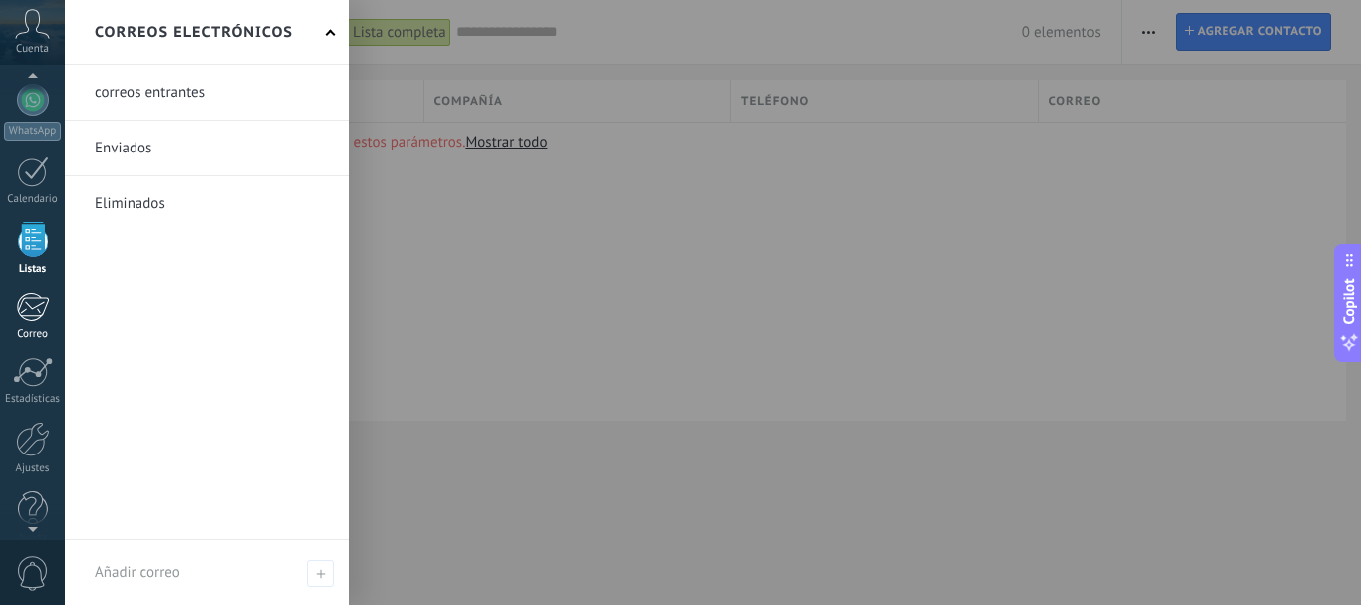
click at [29, 304] on div at bounding box center [32, 307] width 33 height 30
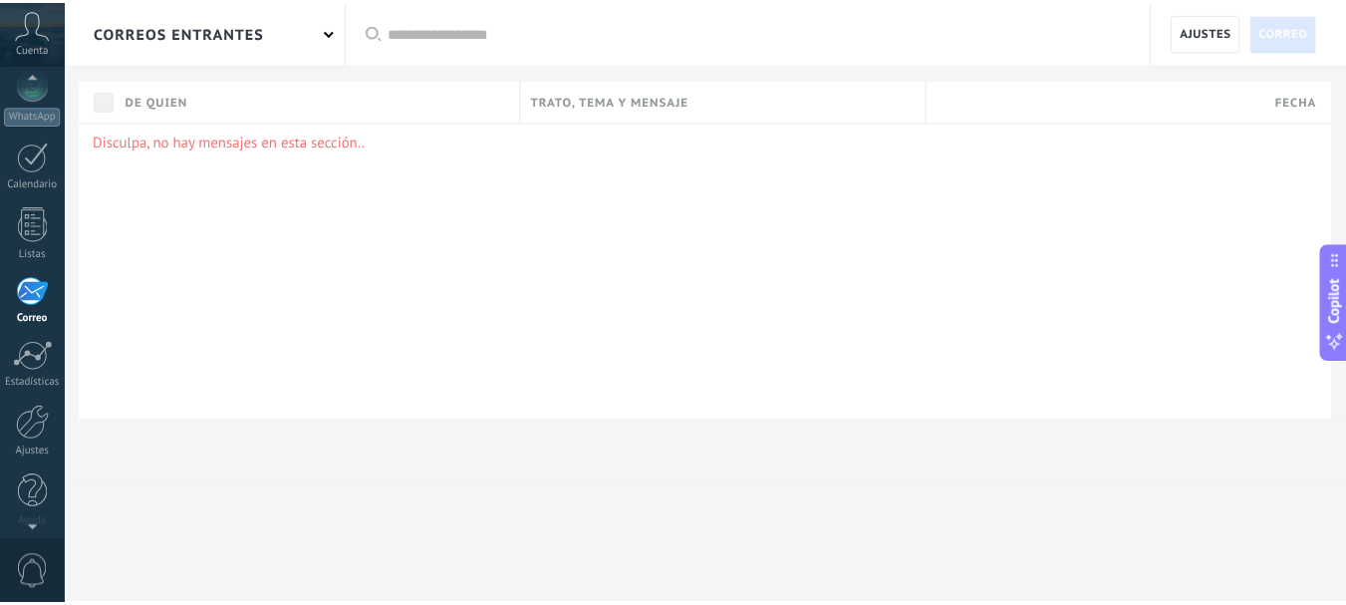
scroll to position [224, 0]
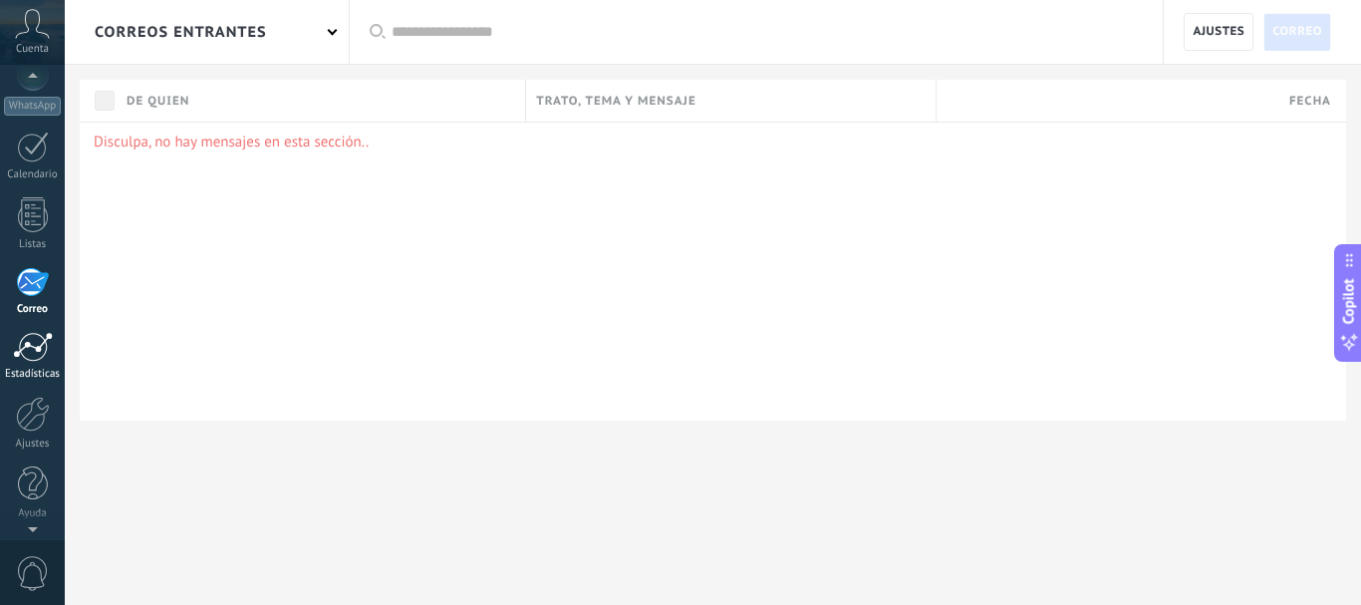
click at [26, 358] on div at bounding box center [33, 347] width 40 height 30
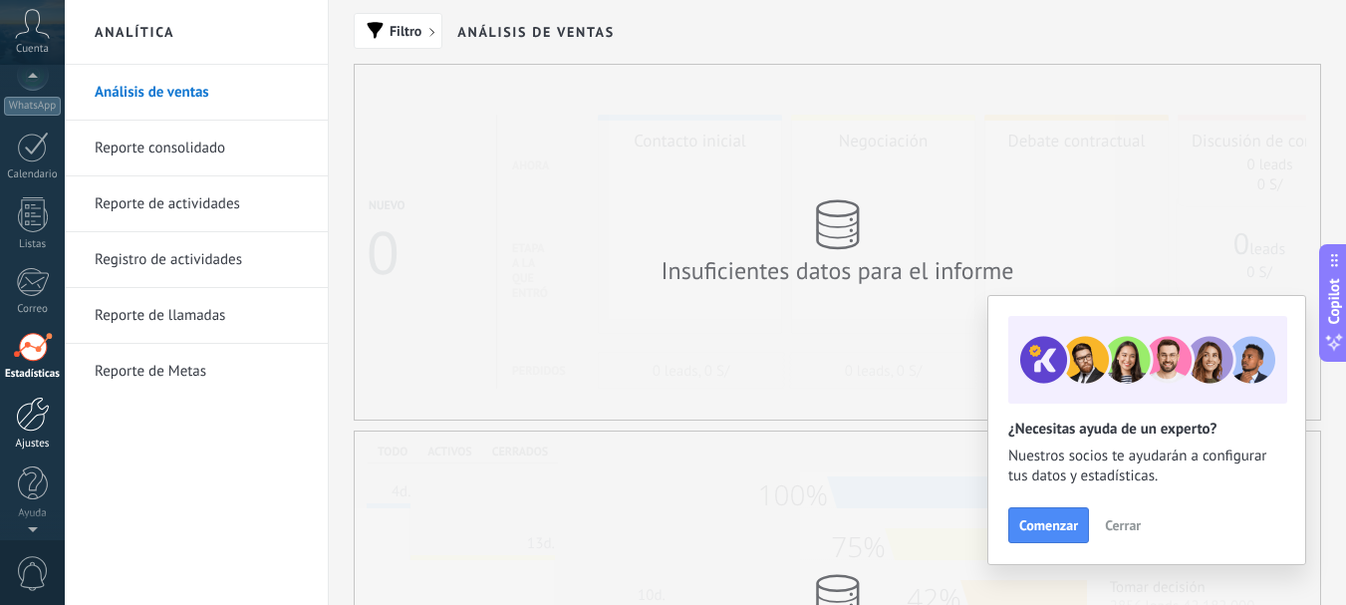
click at [34, 423] on div at bounding box center [33, 414] width 34 height 35
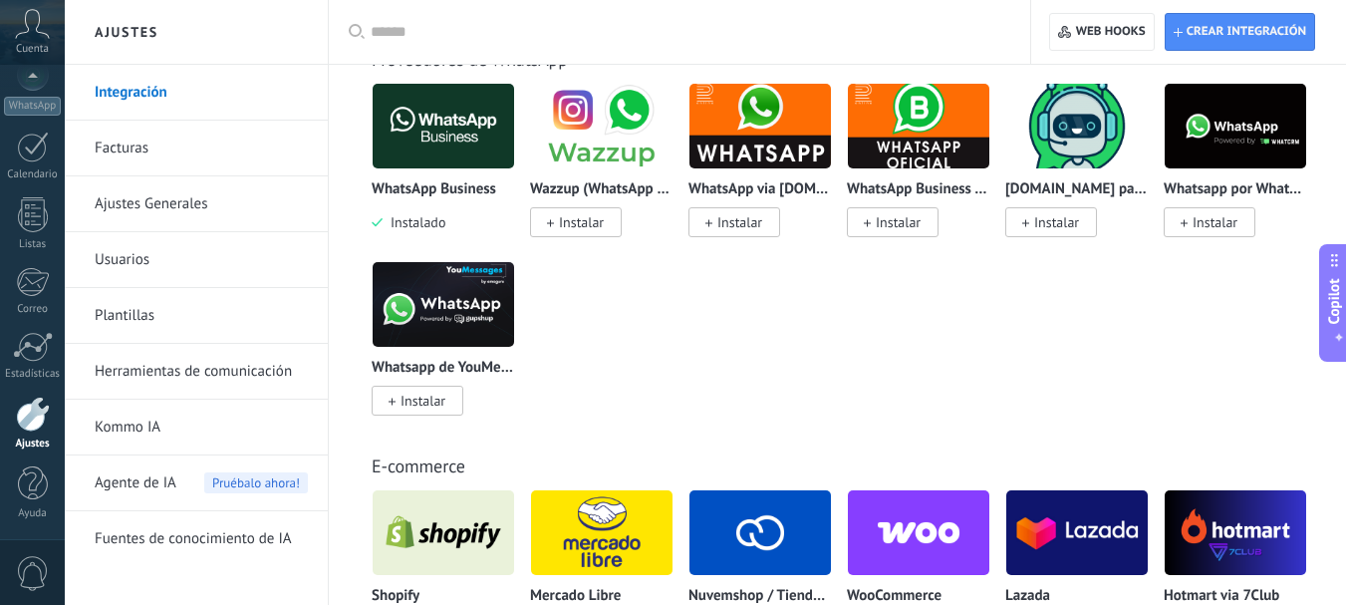
scroll to position [897, 0]
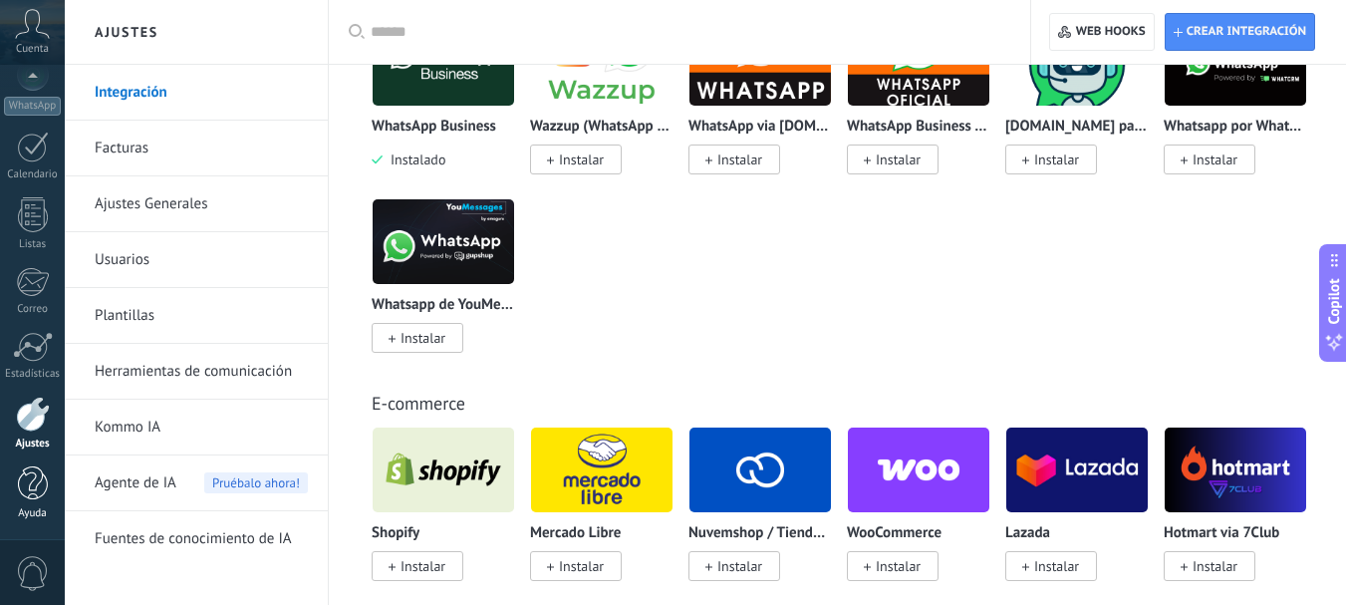
click at [34, 476] on div at bounding box center [33, 483] width 30 height 35
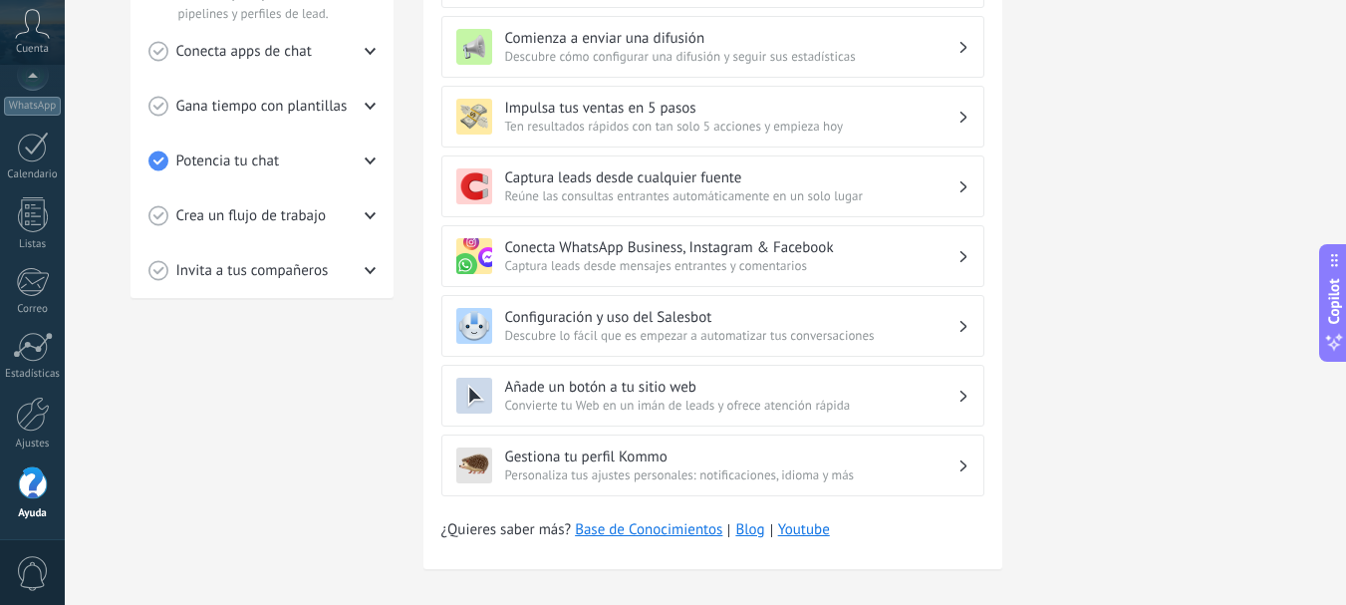
scroll to position [628, 0]
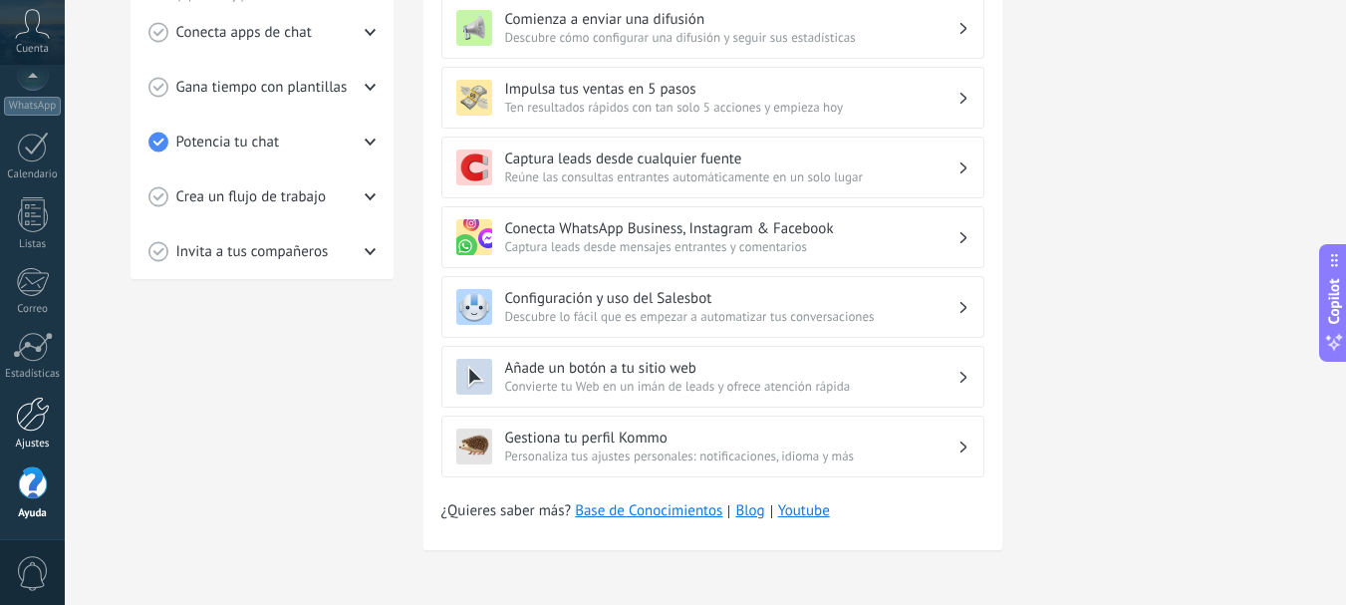
click at [41, 424] on div at bounding box center [33, 414] width 34 height 35
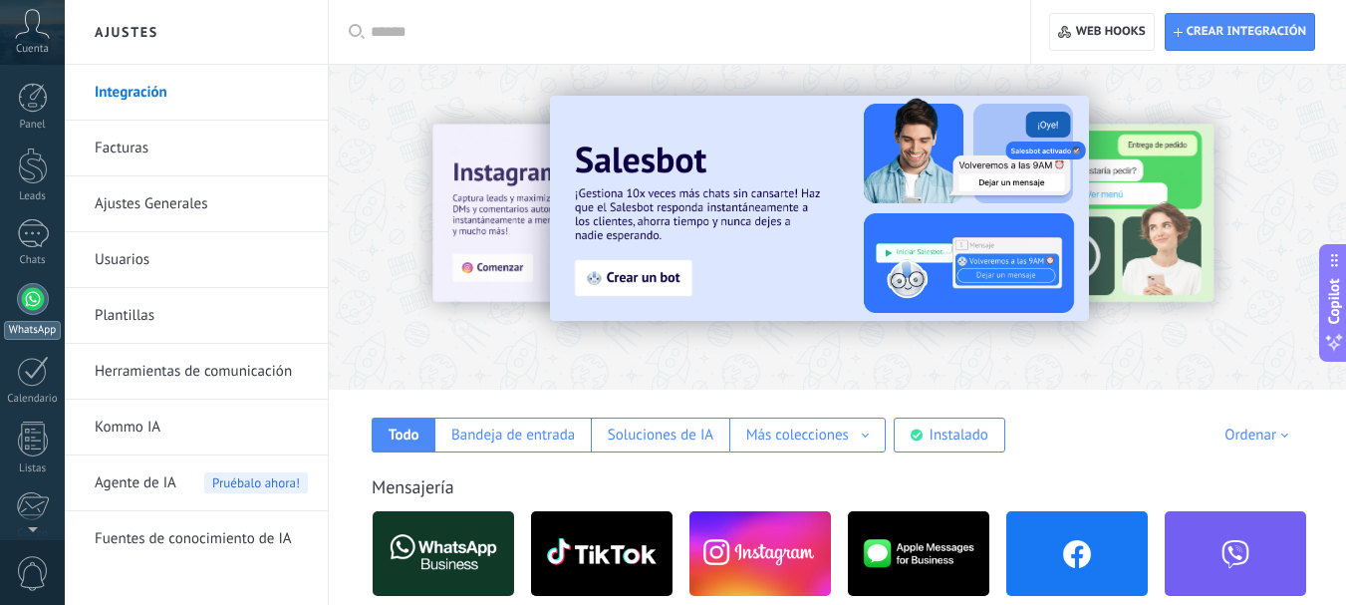
click at [37, 308] on div at bounding box center [33, 299] width 32 height 32
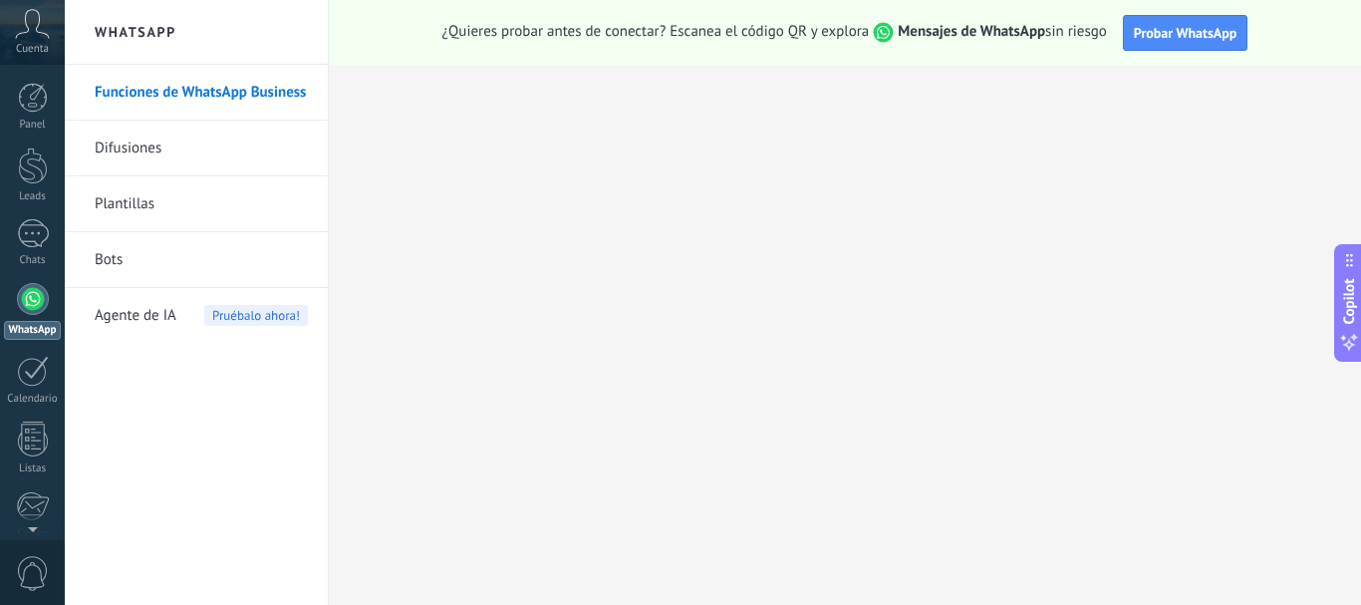
click at [109, 262] on link "Bots" at bounding box center [201, 260] width 213 height 56
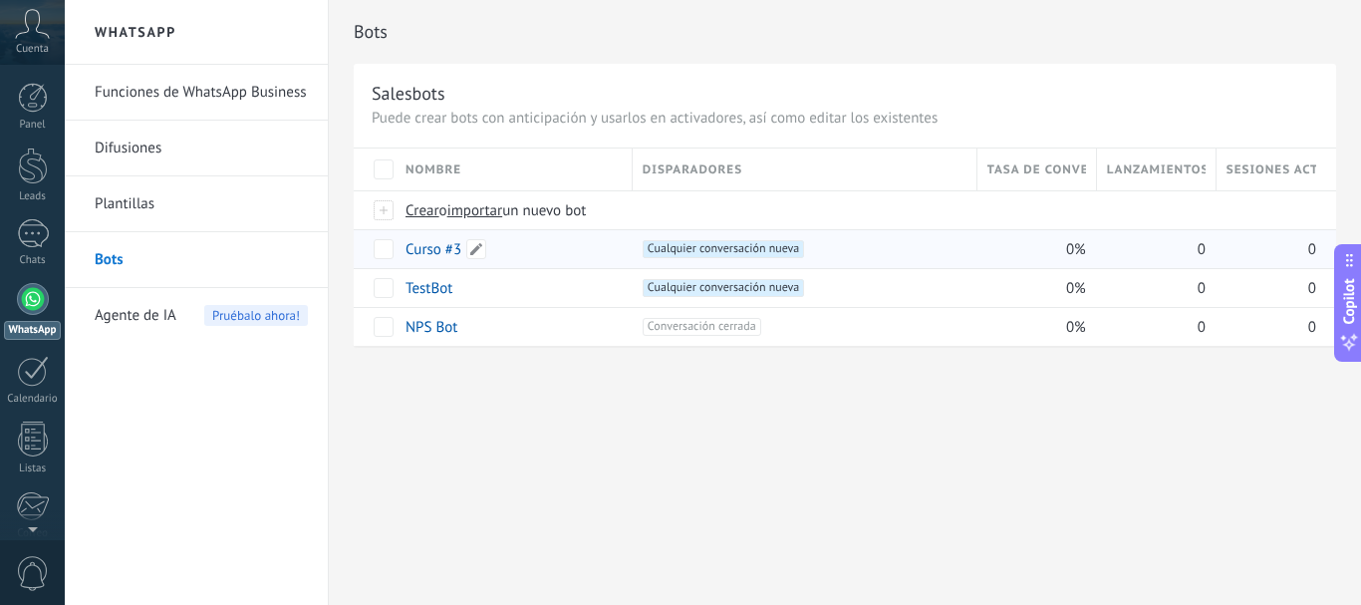
click at [464, 250] on div "Curso #3" at bounding box center [509, 249] width 227 height 38
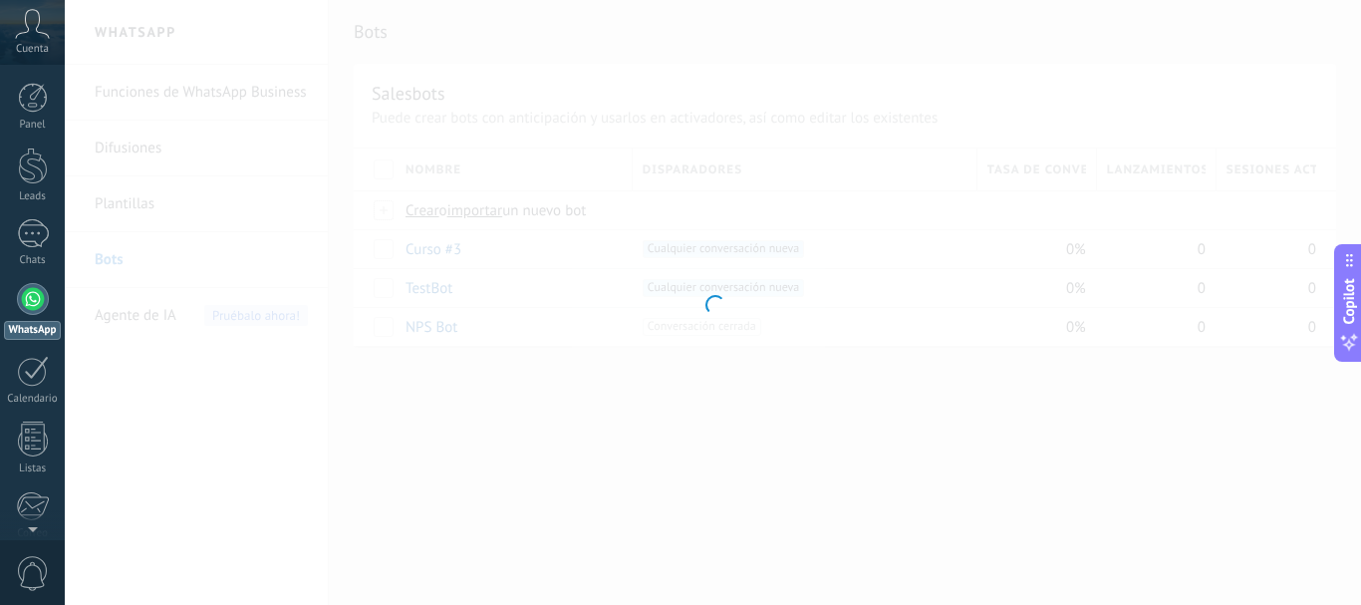
type input "********"
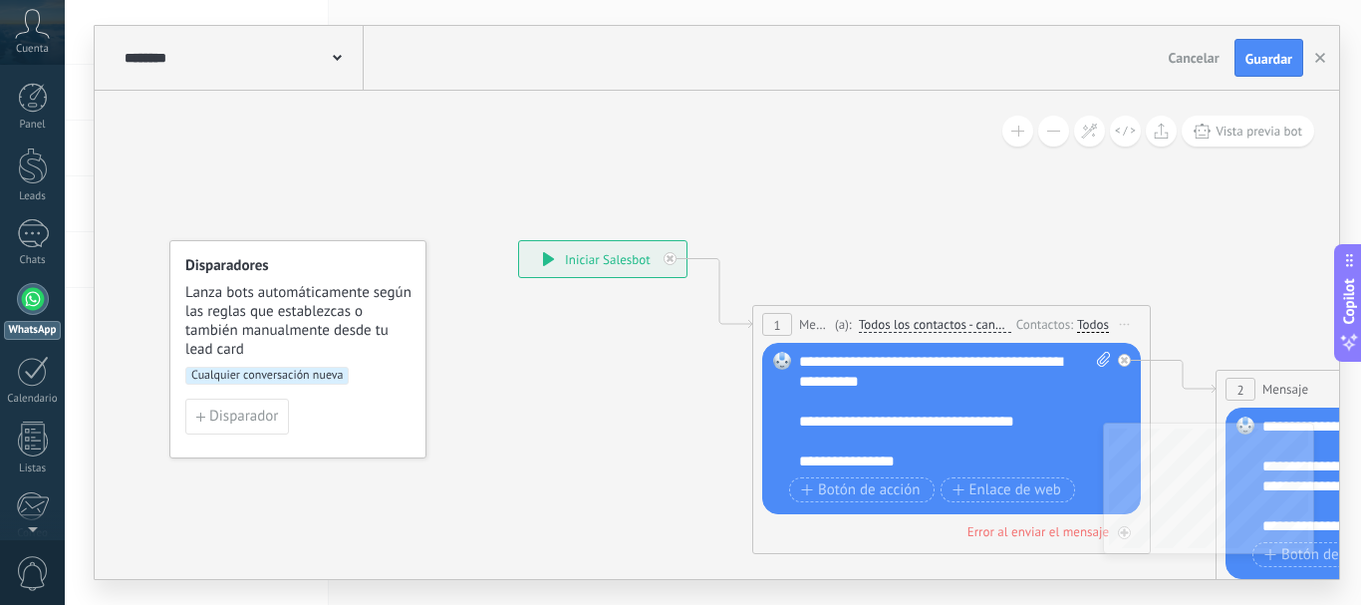
click at [285, 378] on span "Cualquier conversación nueva" at bounding box center [266, 376] width 163 height 18
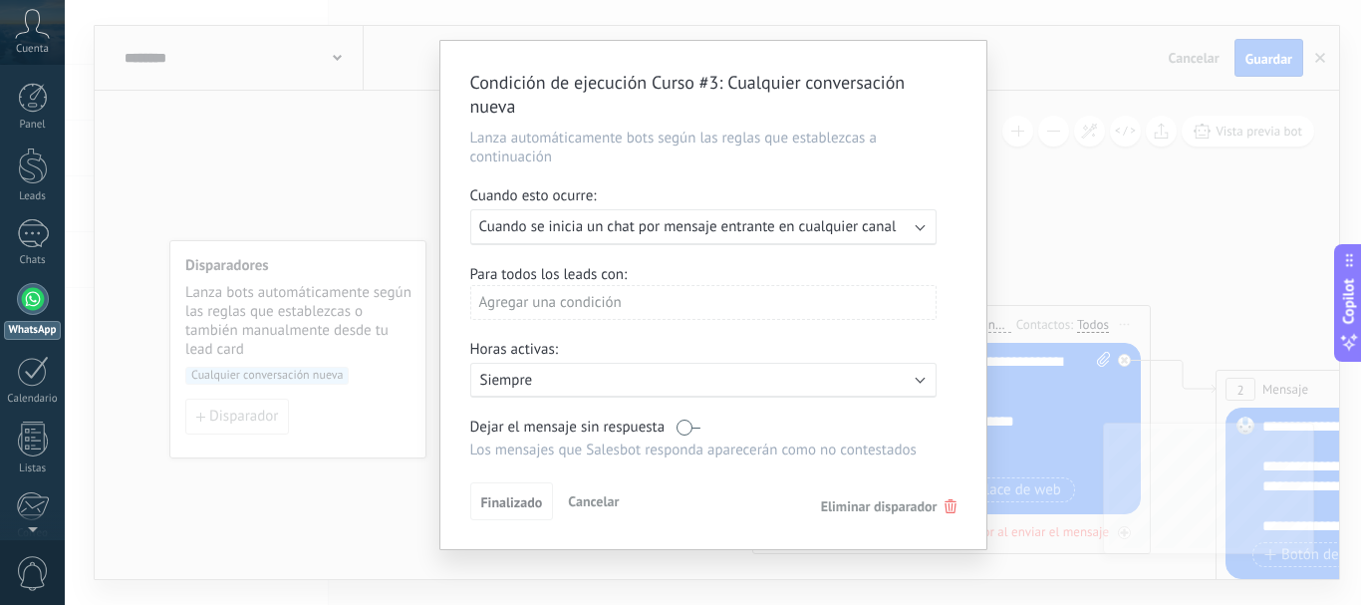
scroll to position [35, 0]
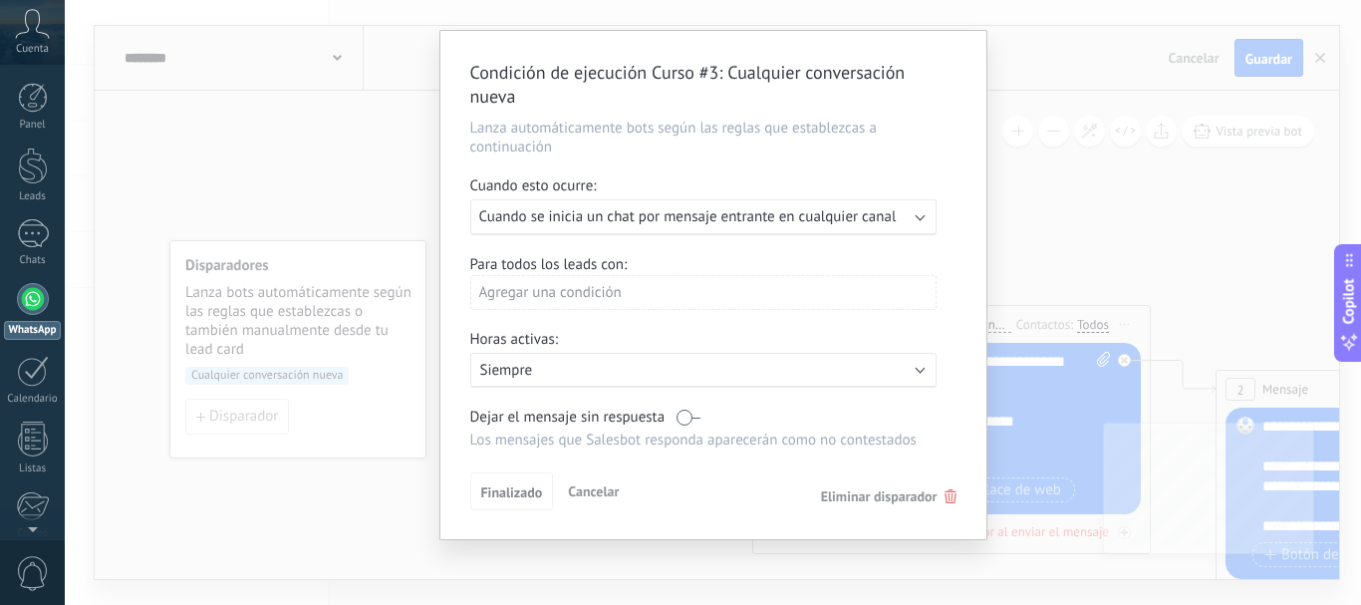
click at [807, 372] on p "Siempre" at bounding box center [654, 370] width 349 height 19
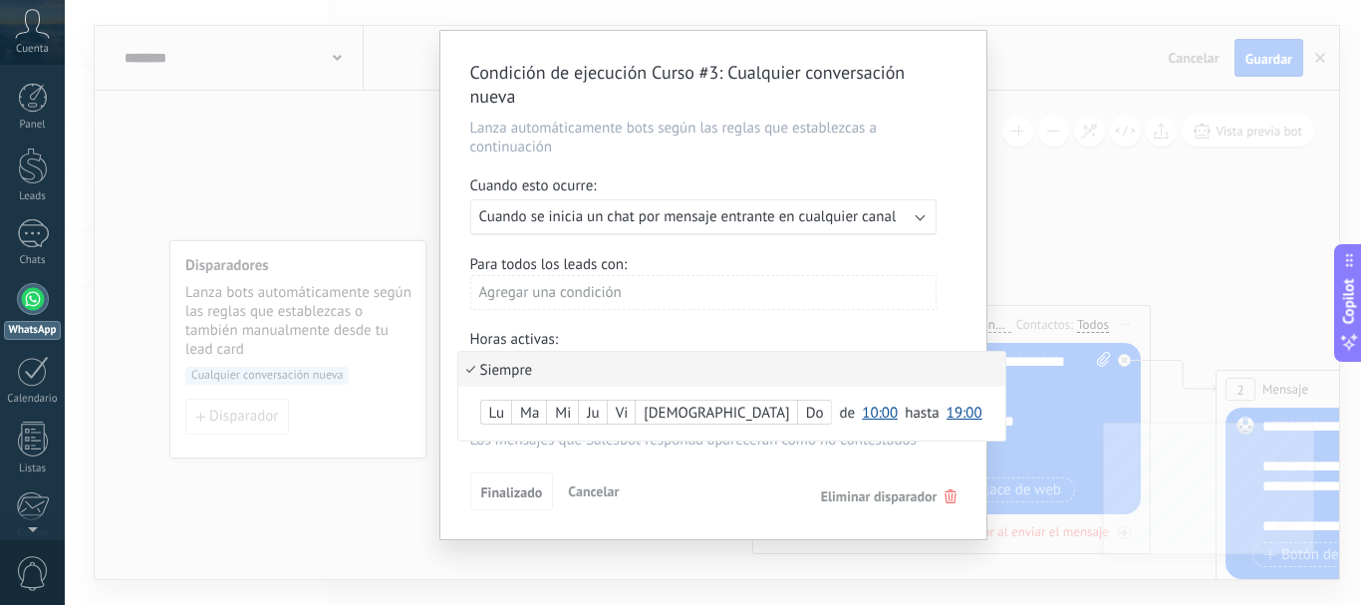
click at [809, 372] on li "Siempre" at bounding box center [731, 369] width 547 height 35
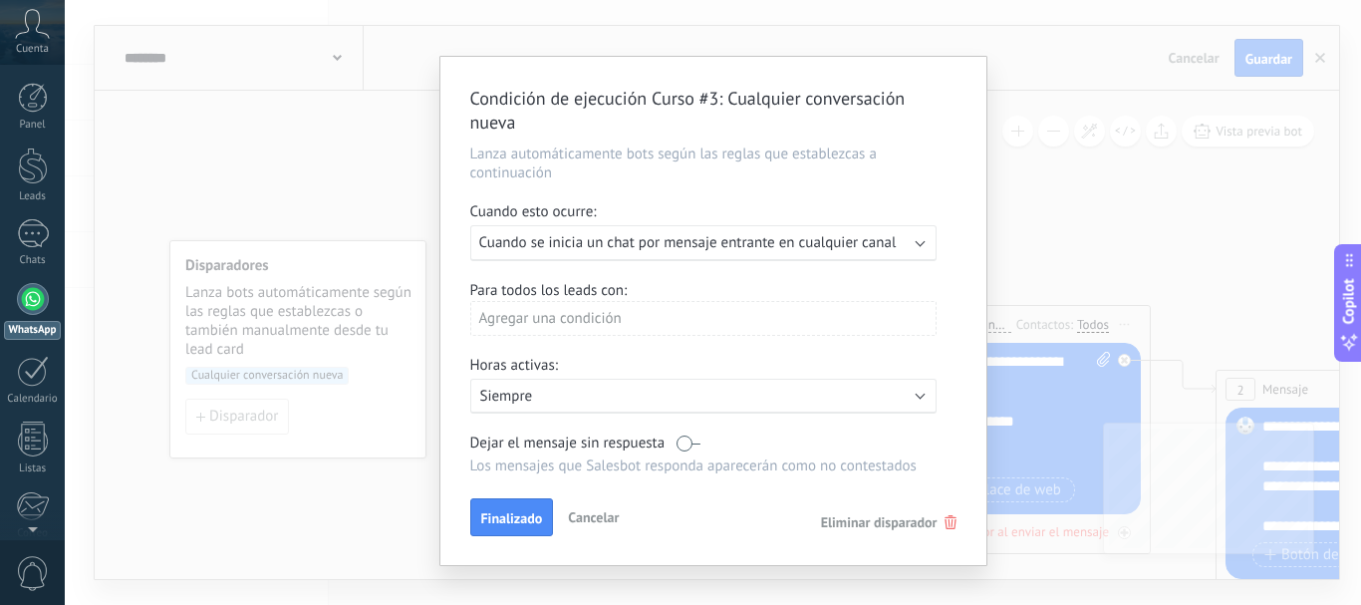
scroll to position [0, 0]
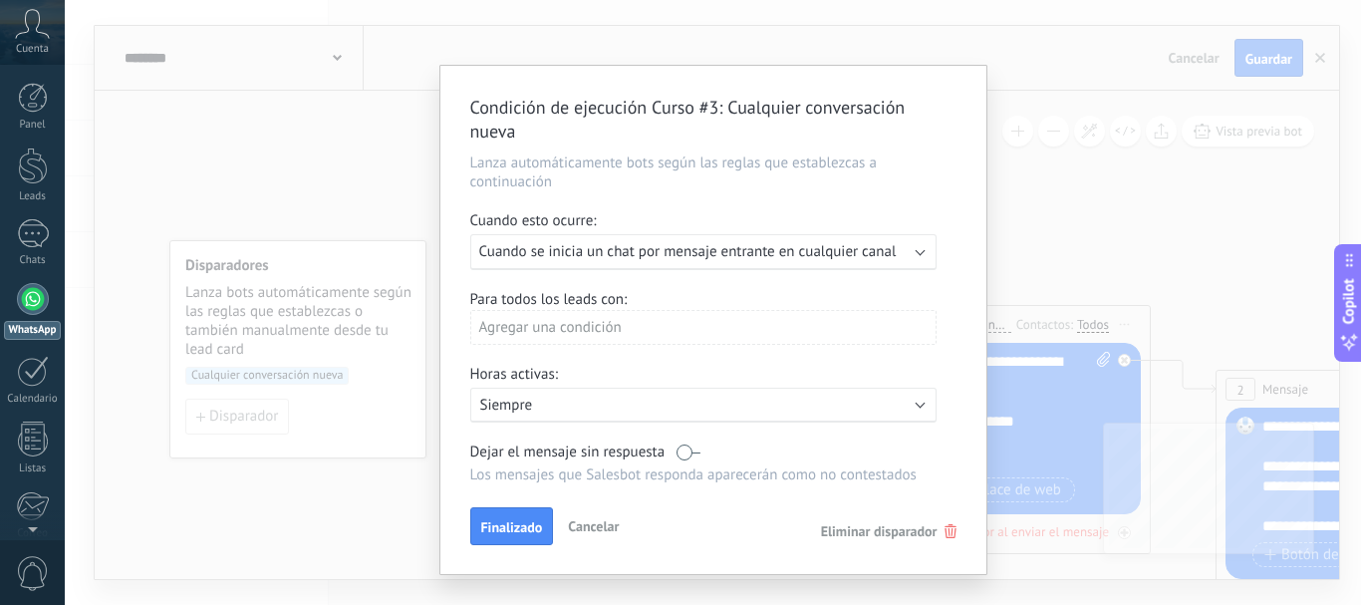
click at [655, 331] on div "Agregar una condición" at bounding box center [703, 327] width 466 height 35
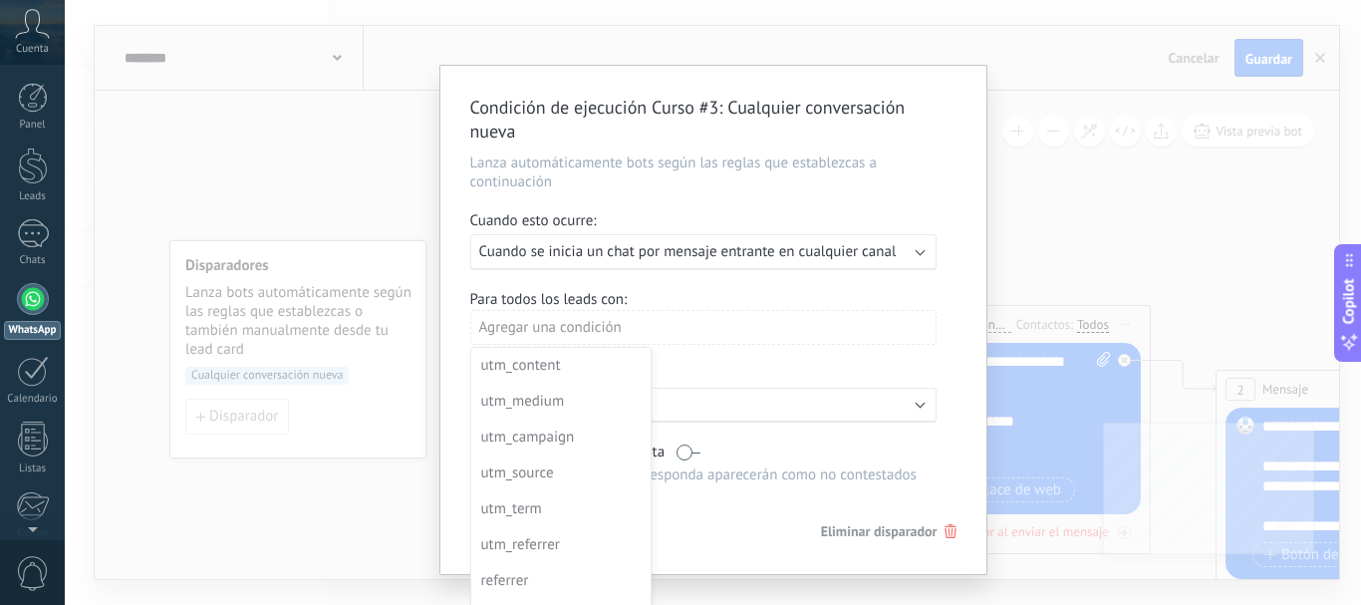
click at [819, 308] on div at bounding box center [713, 320] width 546 height 508
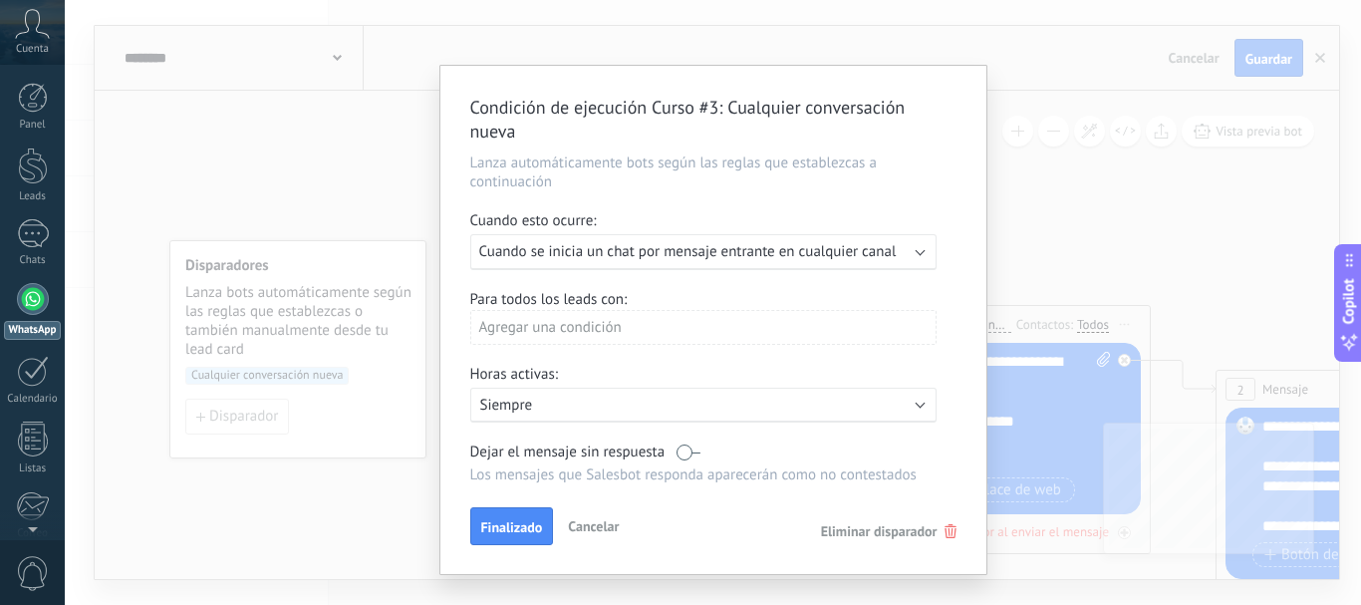
click at [616, 179] on p "Lanza automáticamente bots según las reglas que establezcas a continuación" at bounding box center [713, 172] width 486 height 38
click at [596, 243] on span "Cuando se inicia un chat por mensaje entrante en cualquier canal" at bounding box center [687, 251] width 417 height 19
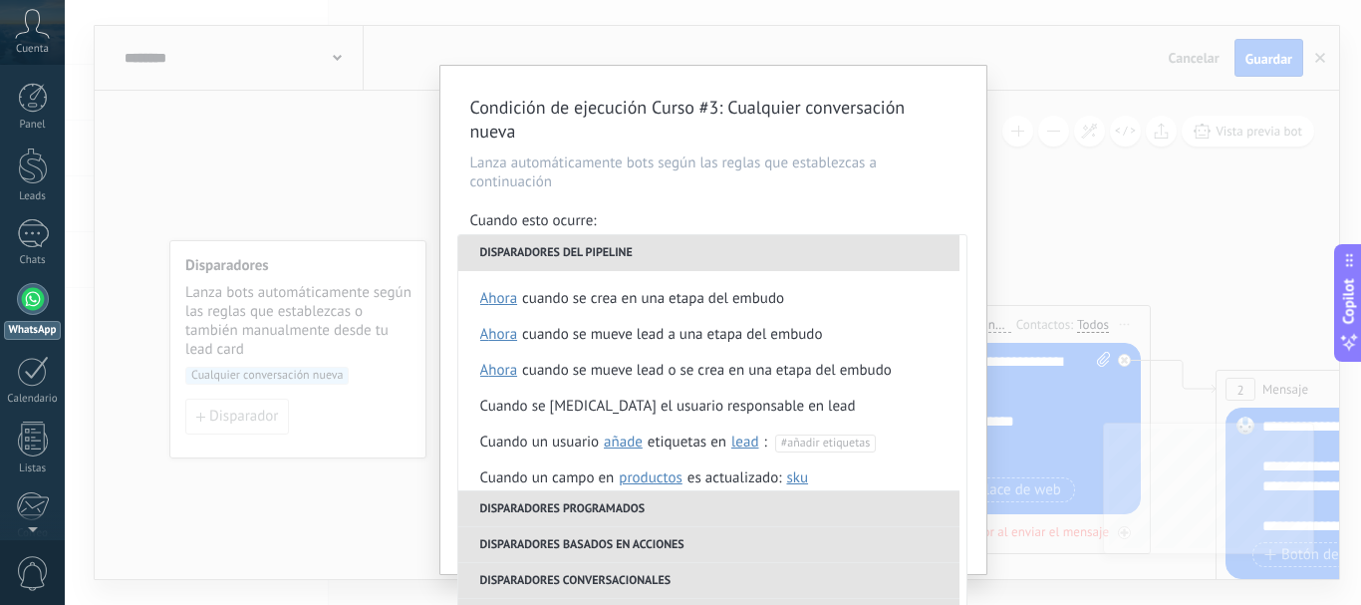
click at [405, 161] on div "Condición de ejecución Curso #3 : Cualquier conversación nueva Lanza automática…" at bounding box center [713, 302] width 1296 height 605
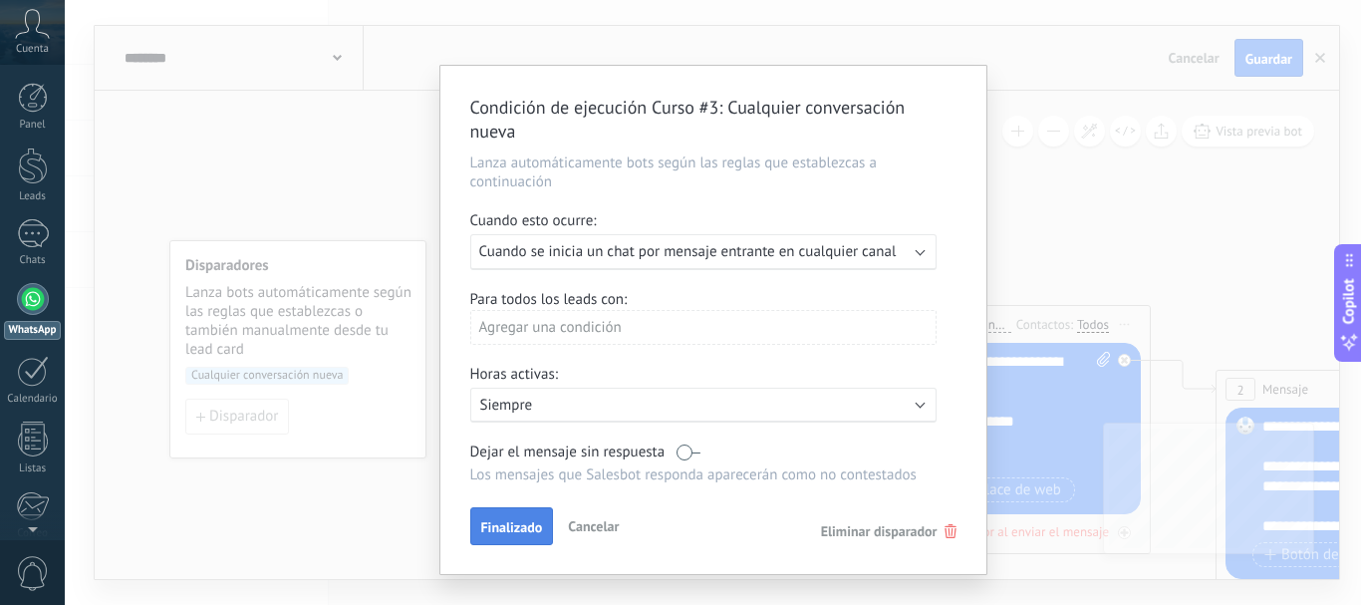
click at [497, 528] on span "Finalizado" at bounding box center [512, 527] width 62 height 14
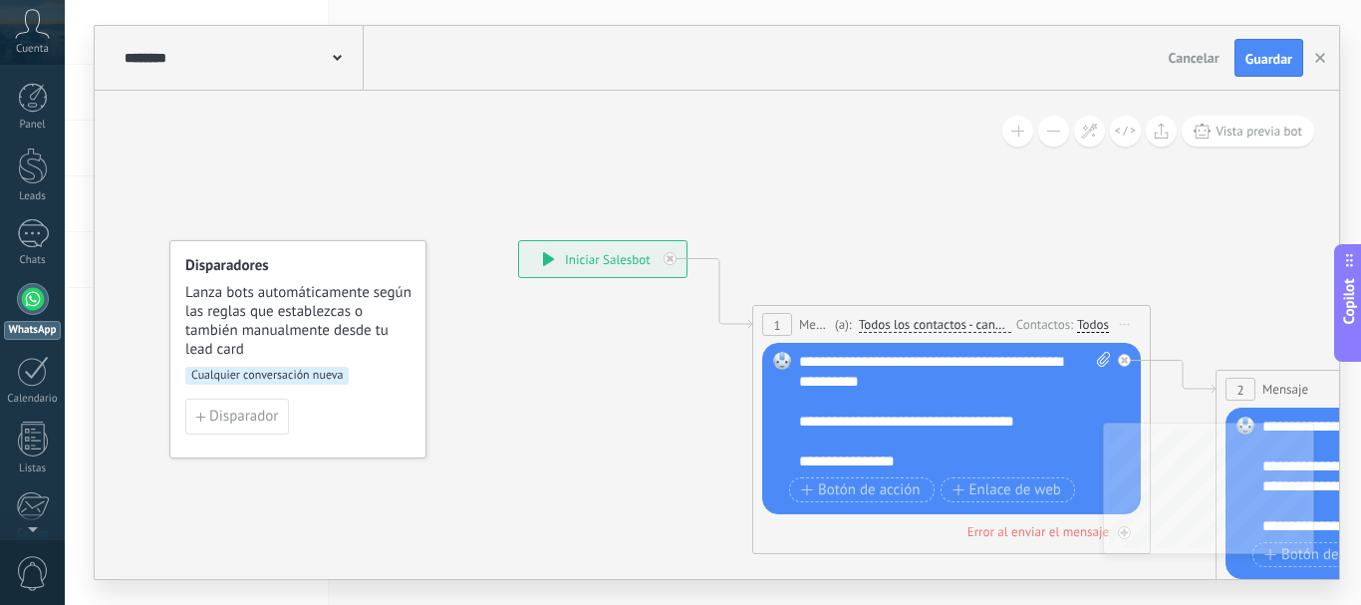
click at [557, 269] on div "**********" at bounding box center [602, 259] width 167 height 36
click at [568, 256] on div "**********" at bounding box center [602, 259] width 167 height 36
click at [672, 260] on icon at bounding box center [670, 258] width 7 height 7
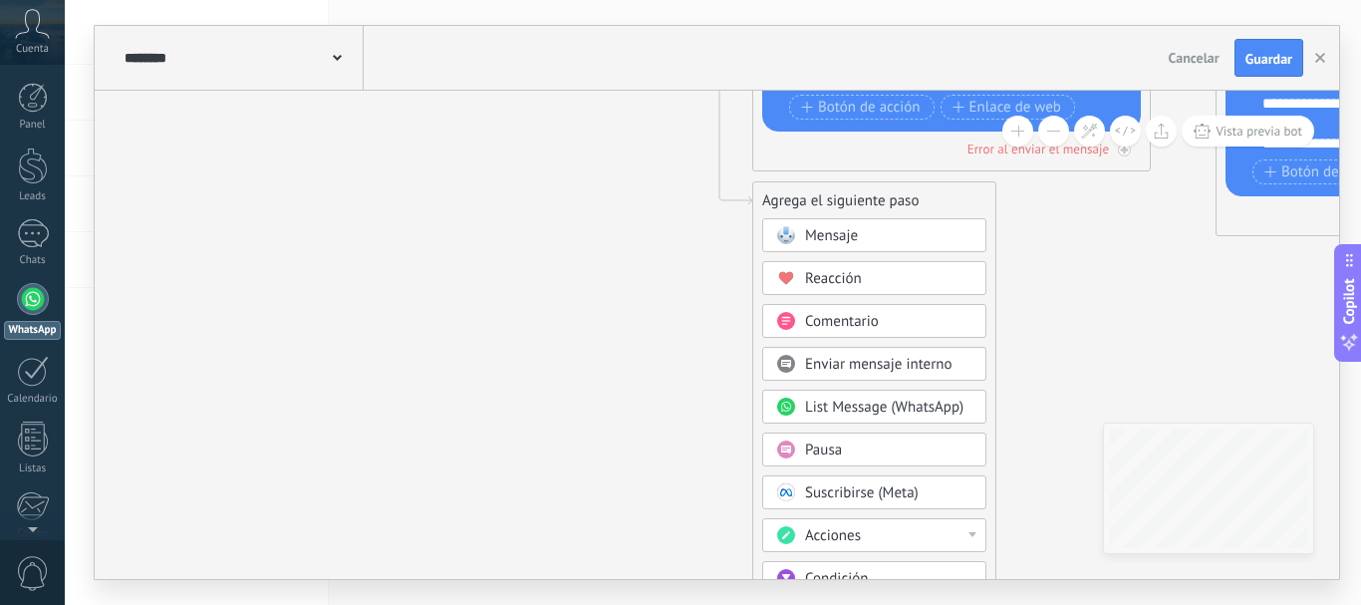
click at [838, 446] on span "Pausa" at bounding box center [823, 449] width 37 height 19
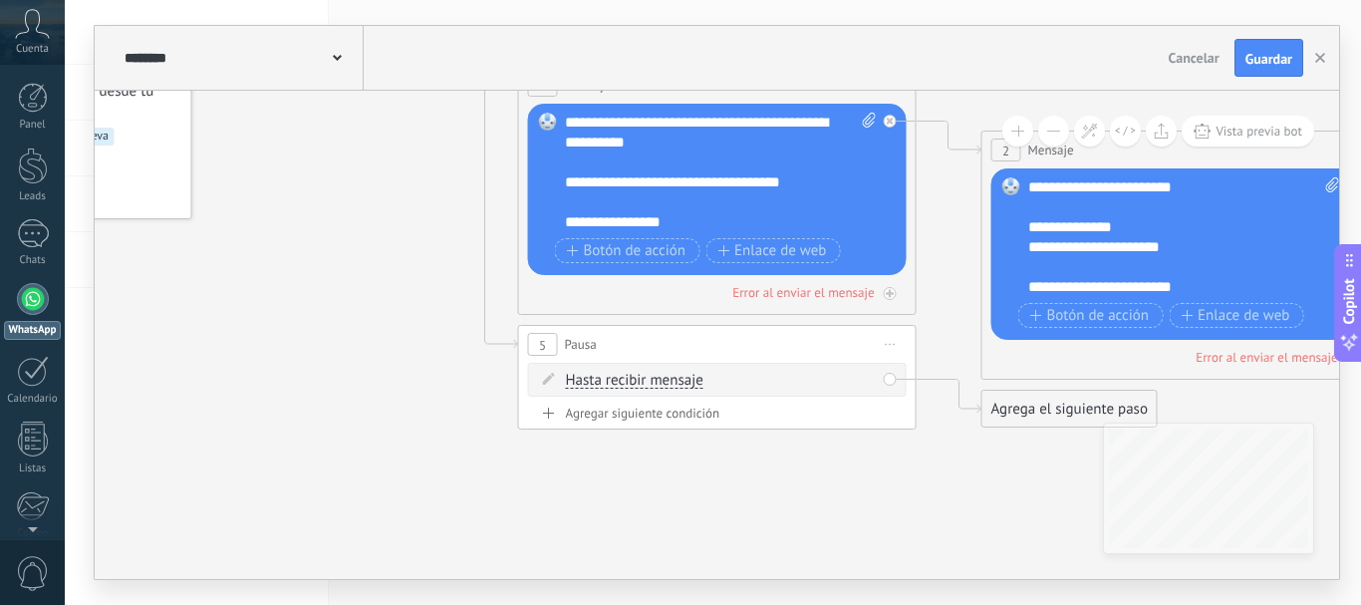
drag, startPoint x: 796, startPoint y: 401, endPoint x: 623, endPoint y: 404, distance: 173.4
click at [662, 402] on div "Hasta recibir mensaje Hasta recibir mensaje Temporizador Excepto horas laborale…" at bounding box center [717, 384] width 379 height 42
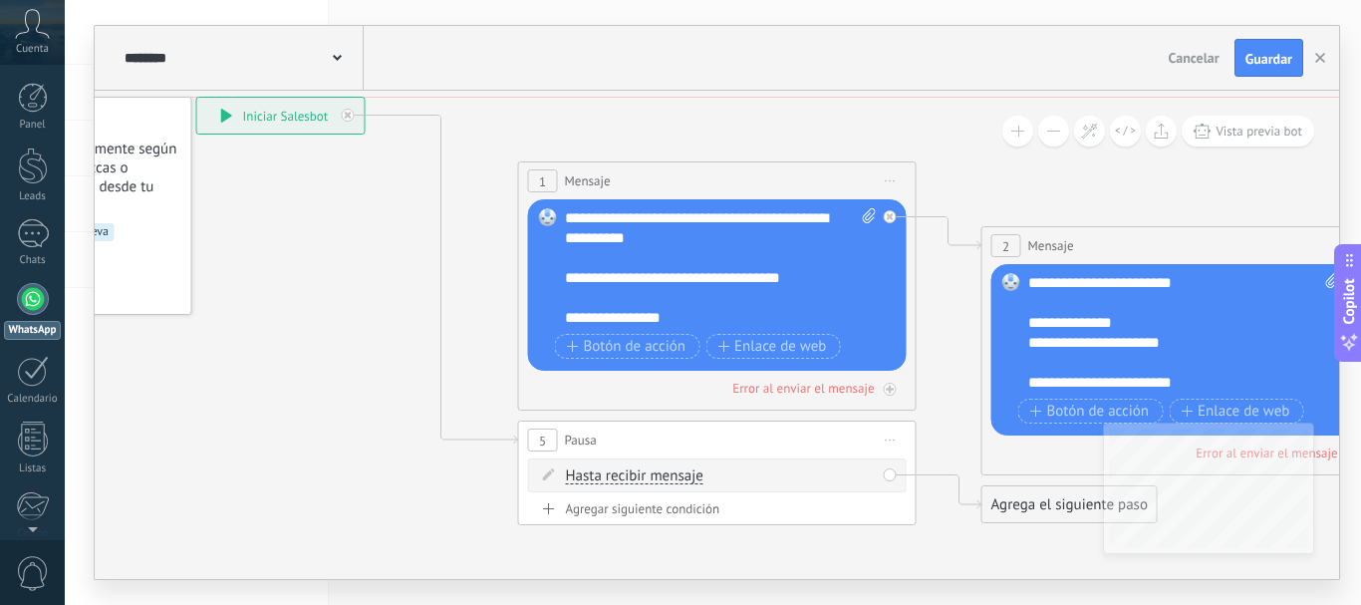
drag, startPoint x: 342, startPoint y: 120, endPoint x: 255, endPoint y: 129, distance: 87.1
click at [255, 129] on div "**********" at bounding box center [280, 116] width 167 height 36
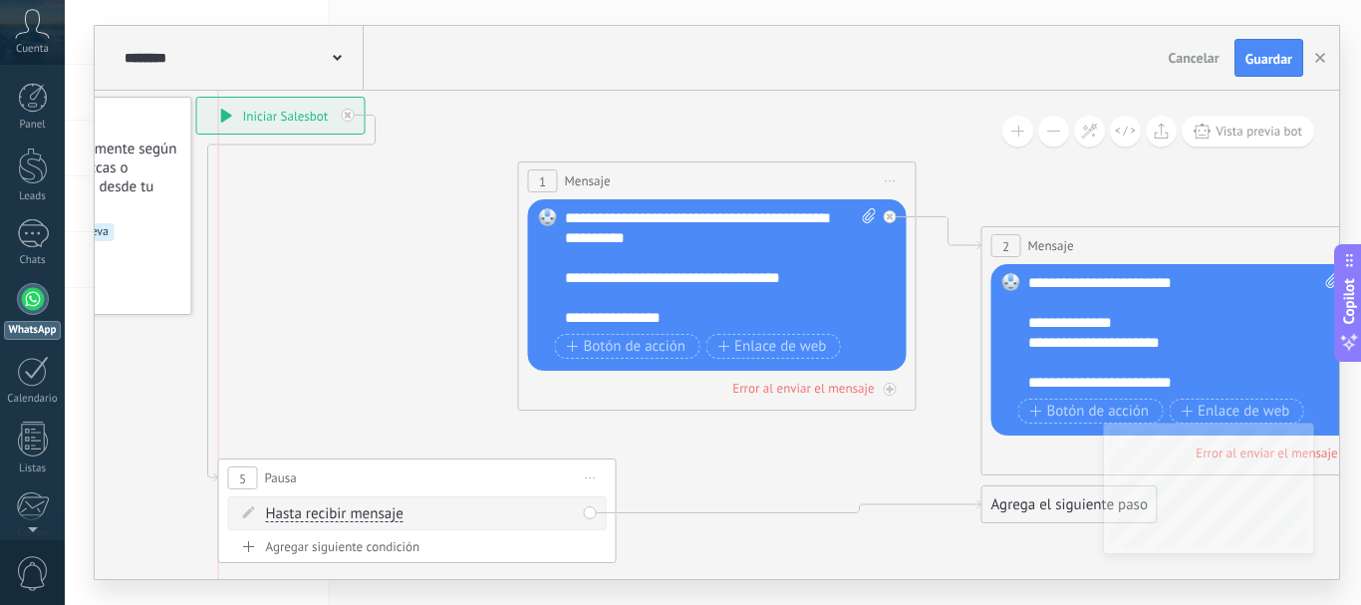
drag, startPoint x: 762, startPoint y: 444, endPoint x: 453, endPoint y: 482, distance: 311.2
click at [453, 482] on div "5 Pausa ***** Iniciar vista previa aquí Cambiar nombre Duplicar [GEOGRAPHIC_DAT…" at bounding box center [417, 477] width 397 height 37
drag, startPoint x: 1019, startPoint y: 503, endPoint x: 539, endPoint y: 185, distance: 575.9
click at [376, 518] on span "Hasta recibir mensaje" at bounding box center [335, 514] width 138 height 16
click at [376, 518] on button "Hasta recibir mensaje" at bounding box center [380, 514] width 249 height 36
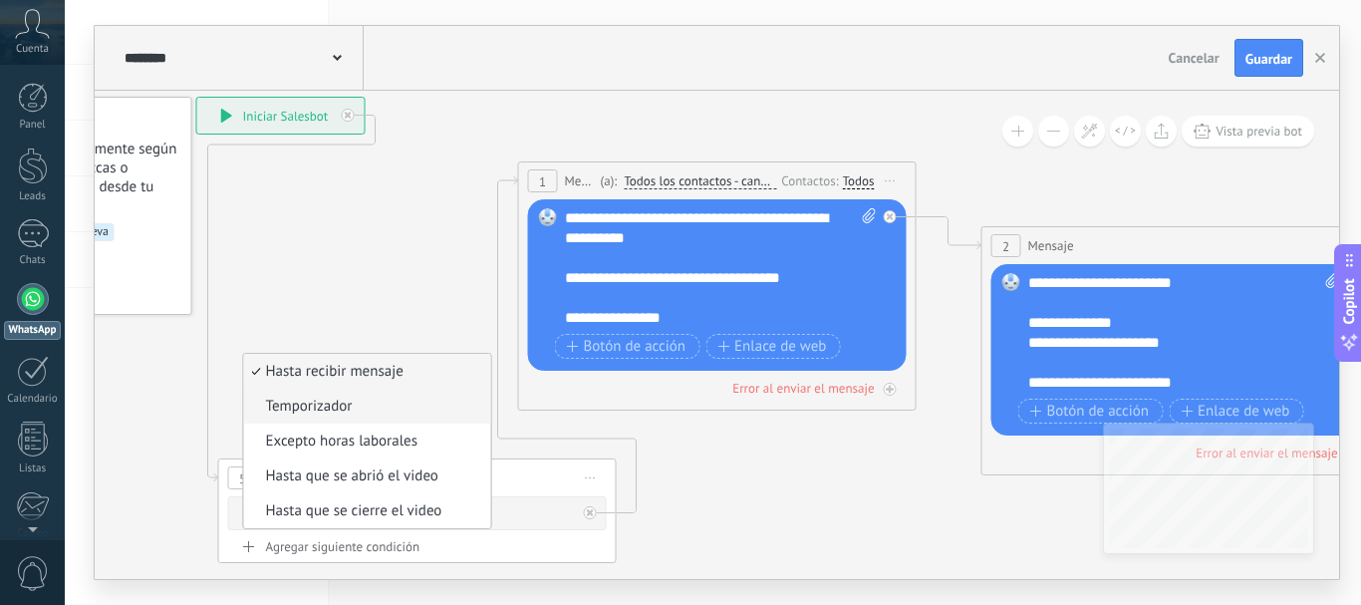
click at [342, 412] on span "Temporizador" at bounding box center [364, 407] width 241 height 20
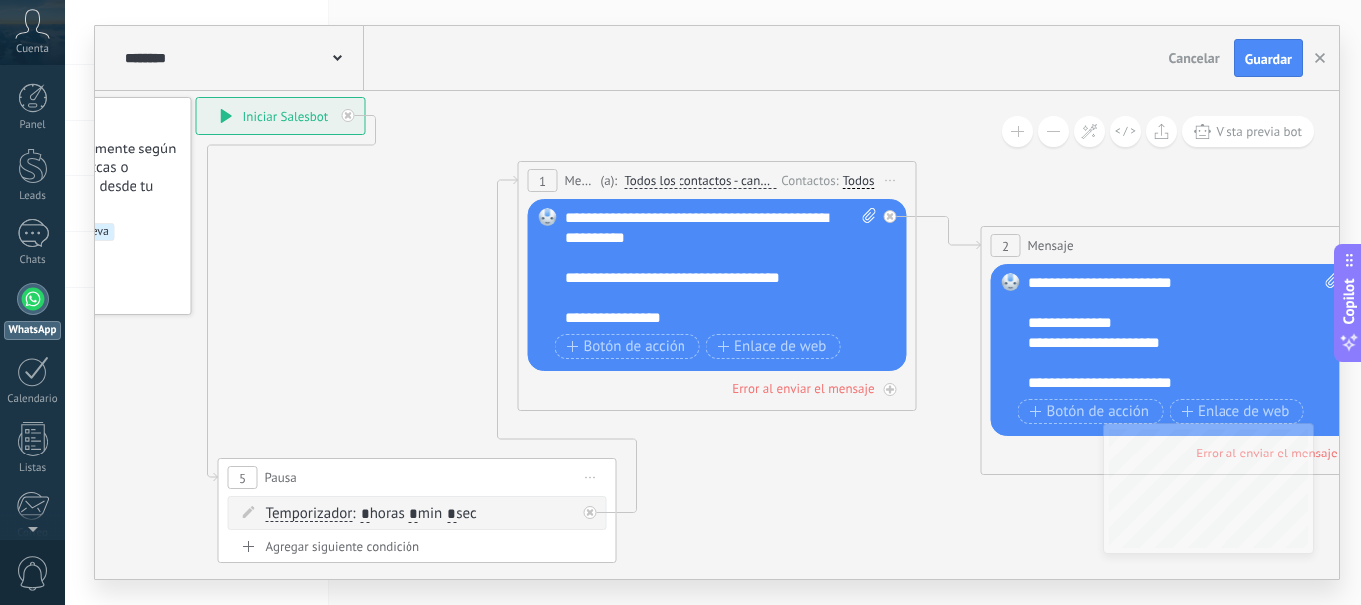
click at [418, 514] on input "*" at bounding box center [414, 515] width 9 height 16
type input "*"
click at [476, 509] on span ": * horas * min * sec" at bounding box center [414, 513] width 125 height 19
click at [456, 517] on input "*" at bounding box center [451, 515] width 9 height 16
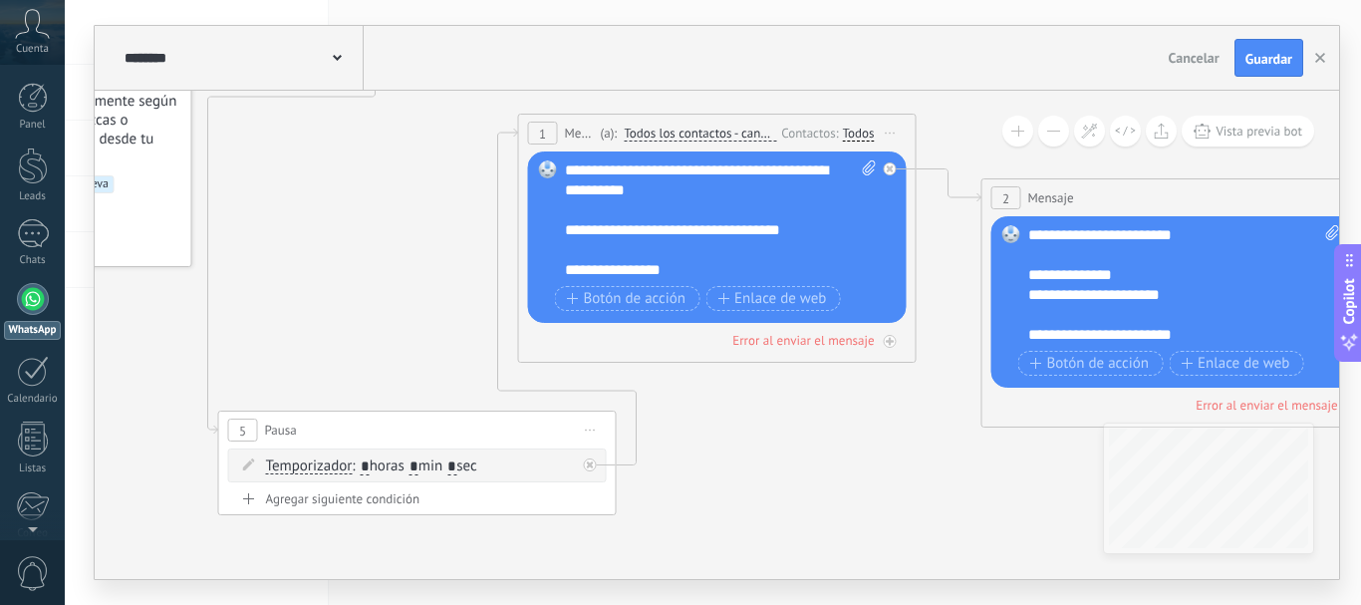
type input "*"
click at [764, 488] on icon at bounding box center [1106, 282] width 2817 height 1463
click at [1264, 61] on span "Guardar" at bounding box center [1268, 59] width 47 height 14
click at [1260, 69] on button "Guardar" at bounding box center [1269, 58] width 69 height 38
click at [39, 306] on div at bounding box center [33, 299] width 32 height 32
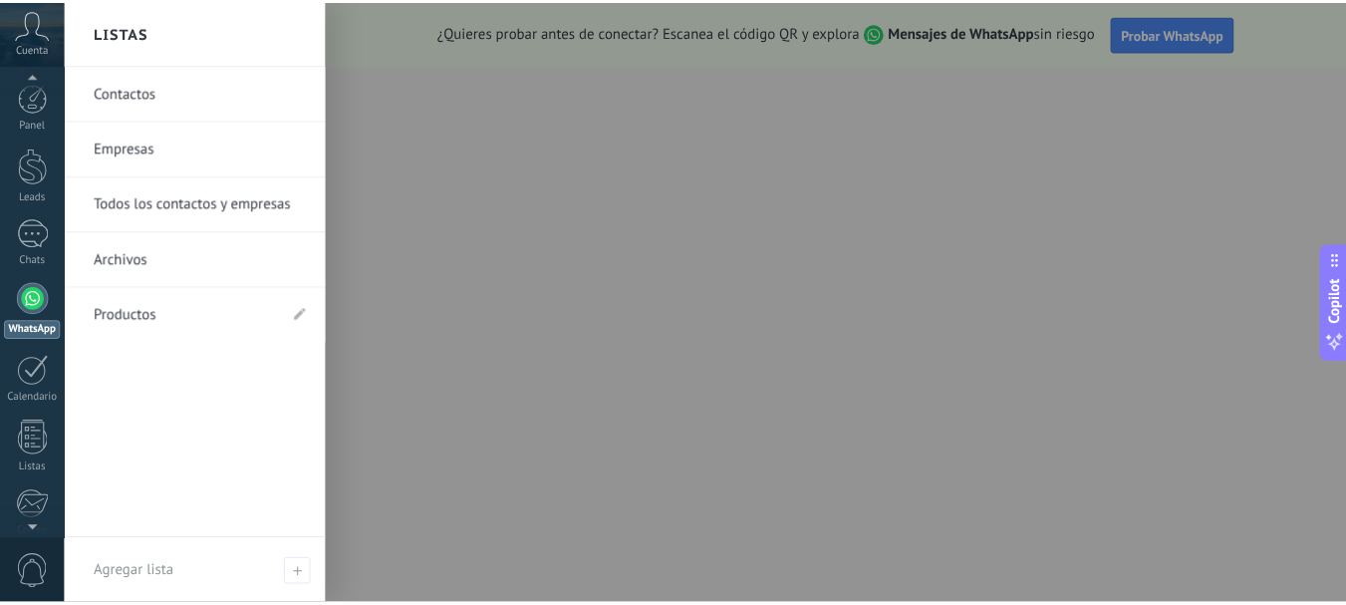
scroll to position [224, 0]
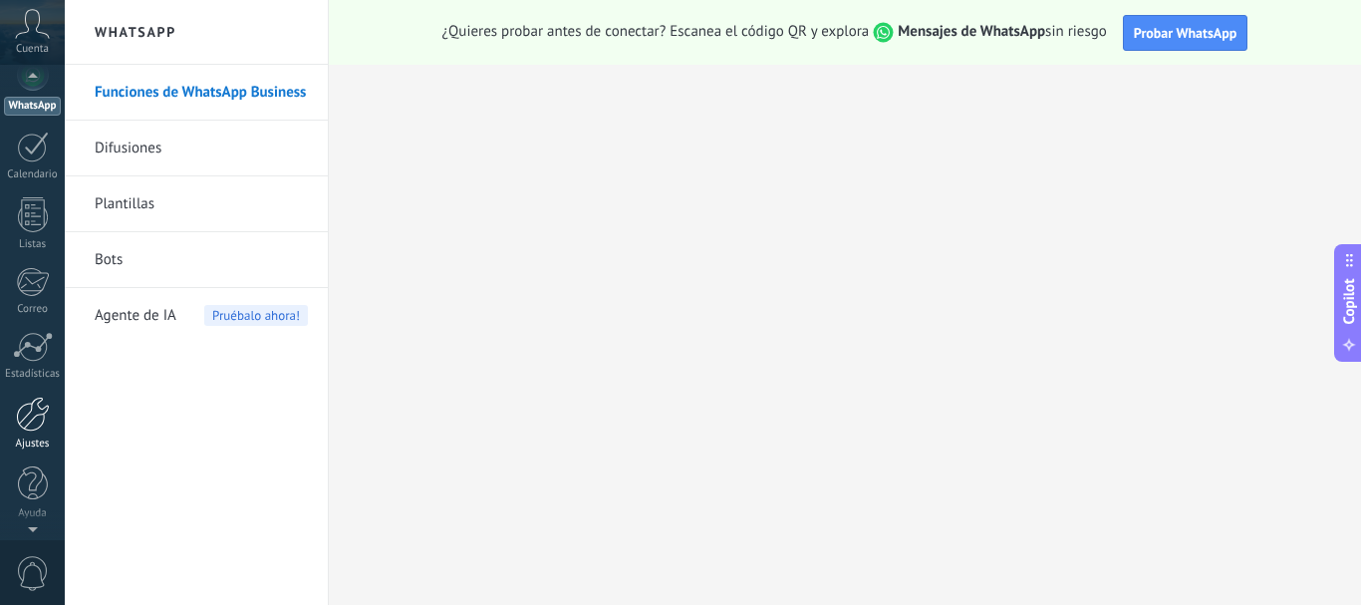
click at [33, 417] on div at bounding box center [33, 414] width 34 height 35
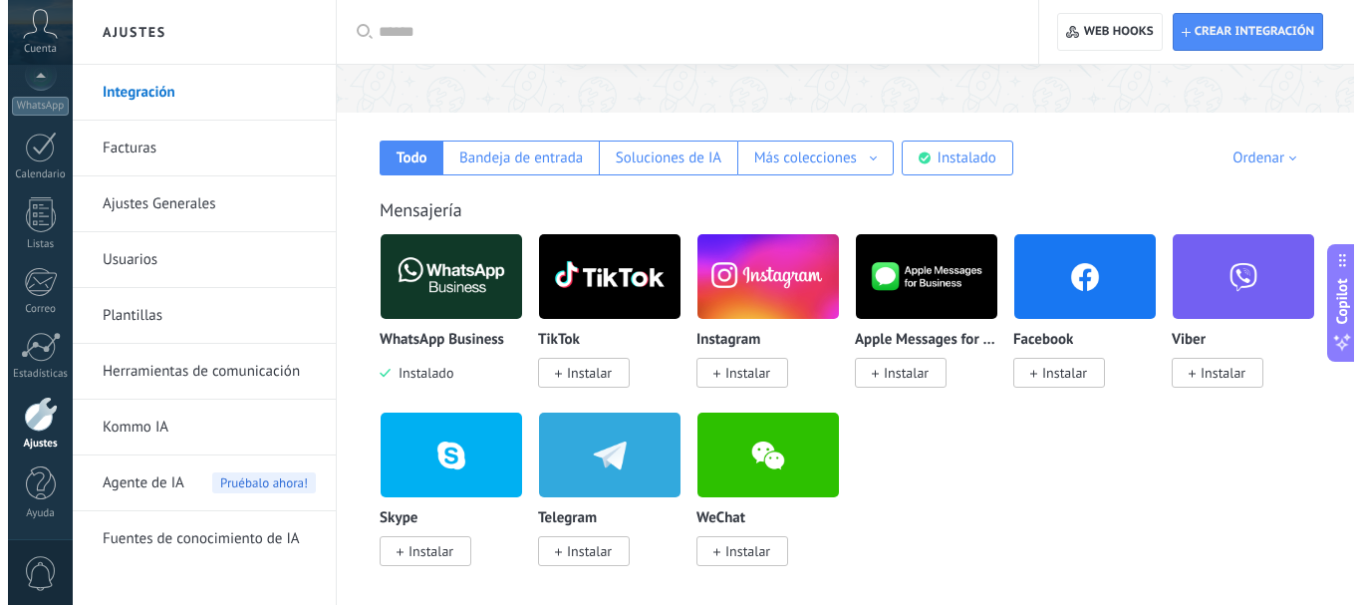
scroll to position [299, 0]
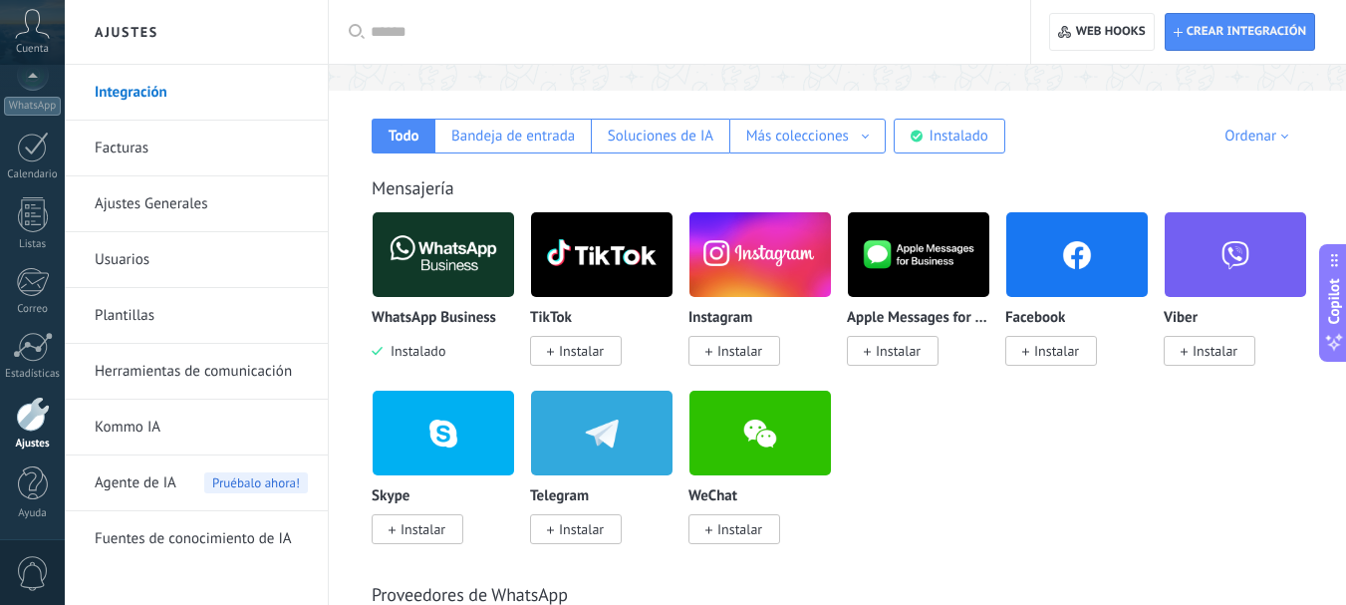
click at [449, 260] on img at bounding box center [443, 254] width 141 height 97
click at [443, 252] on body ".abccls-1,.abccls-2{fill-rule:evenodd}.abccls-2{fill:#fff} .abfcls-1{fill:none}…" at bounding box center [673, 3] width 1346 height 605
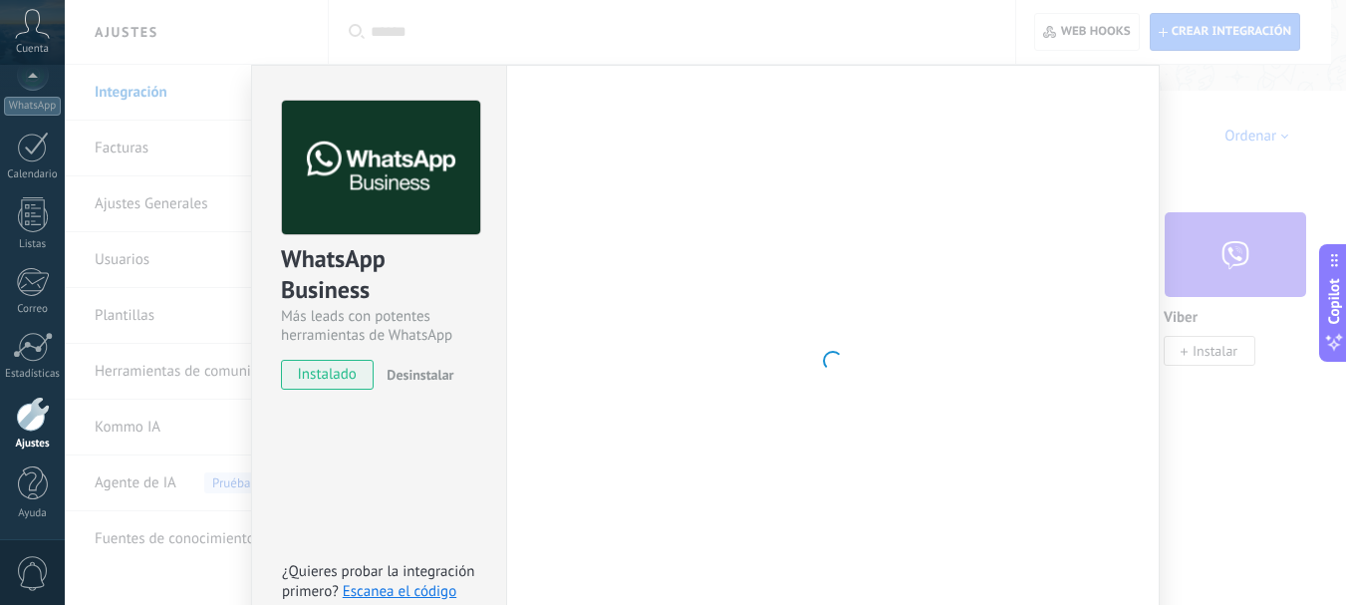
click at [443, 252] on div "WhatsApp Business" at bounding box center [379, 275] width 196 height 64
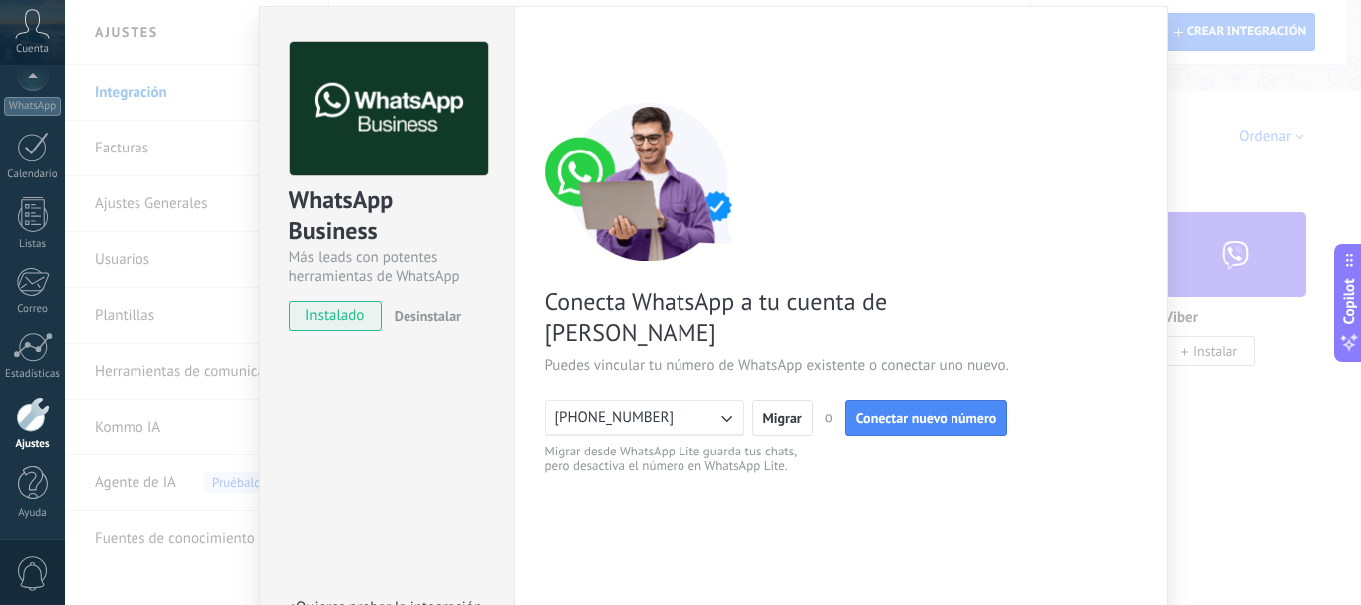
scroll to position [100, 0]
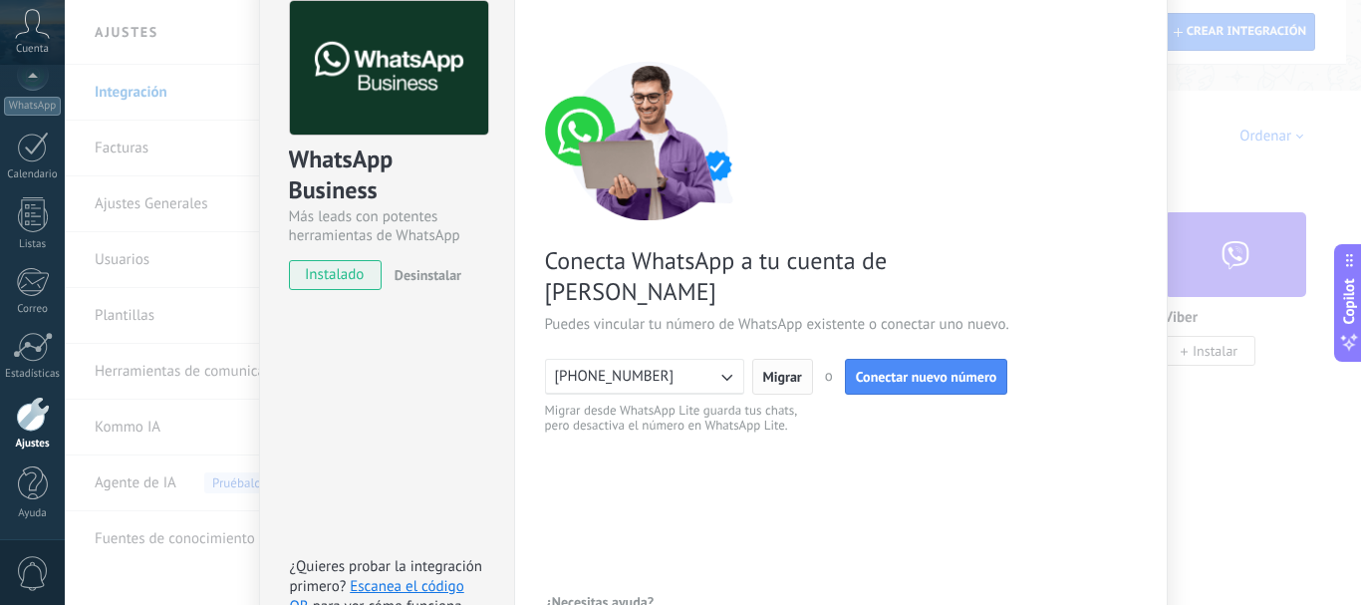
click at [770, 370] on span "Migrar" at bounding box center [782, 377] width 39 height 14
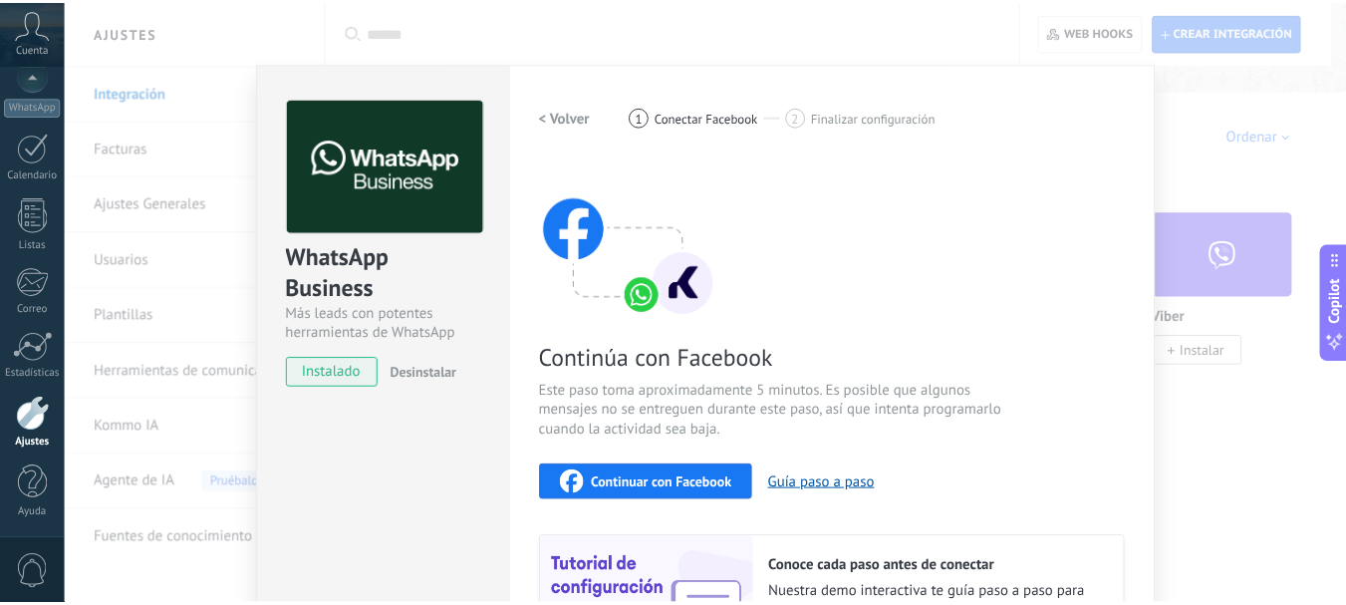
scroll to position [0, 0]
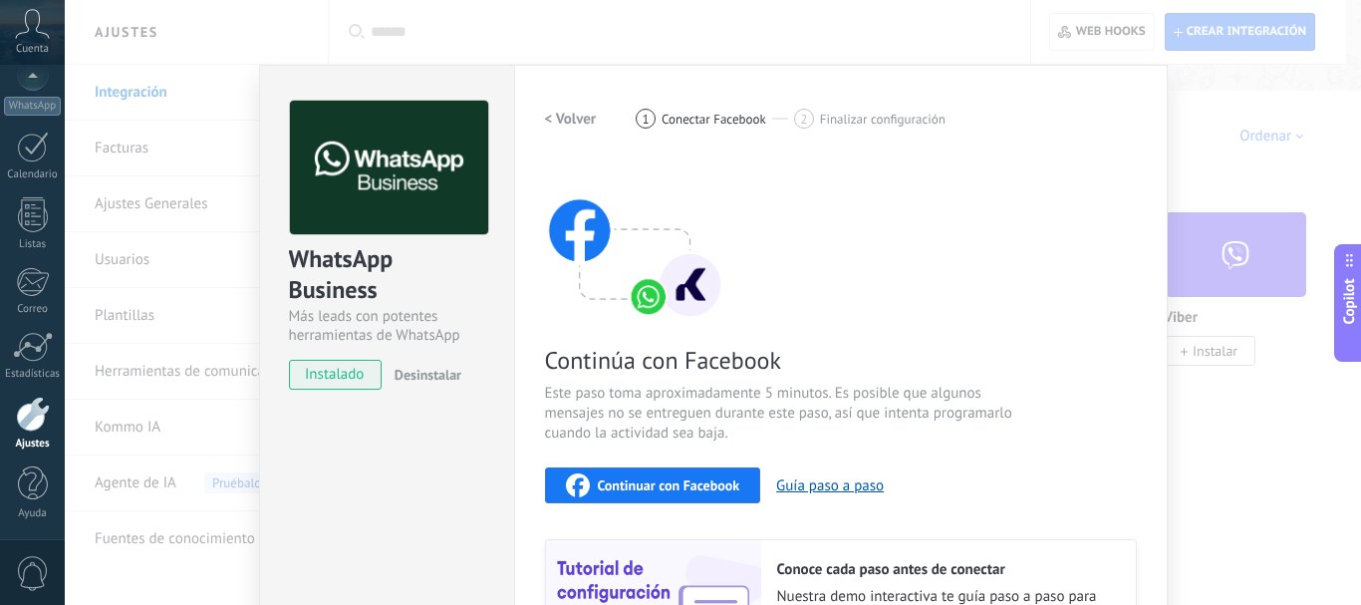
click at [572, 122] on h2 "< Volver" at bounding box center [571, 119] width 52 height 19
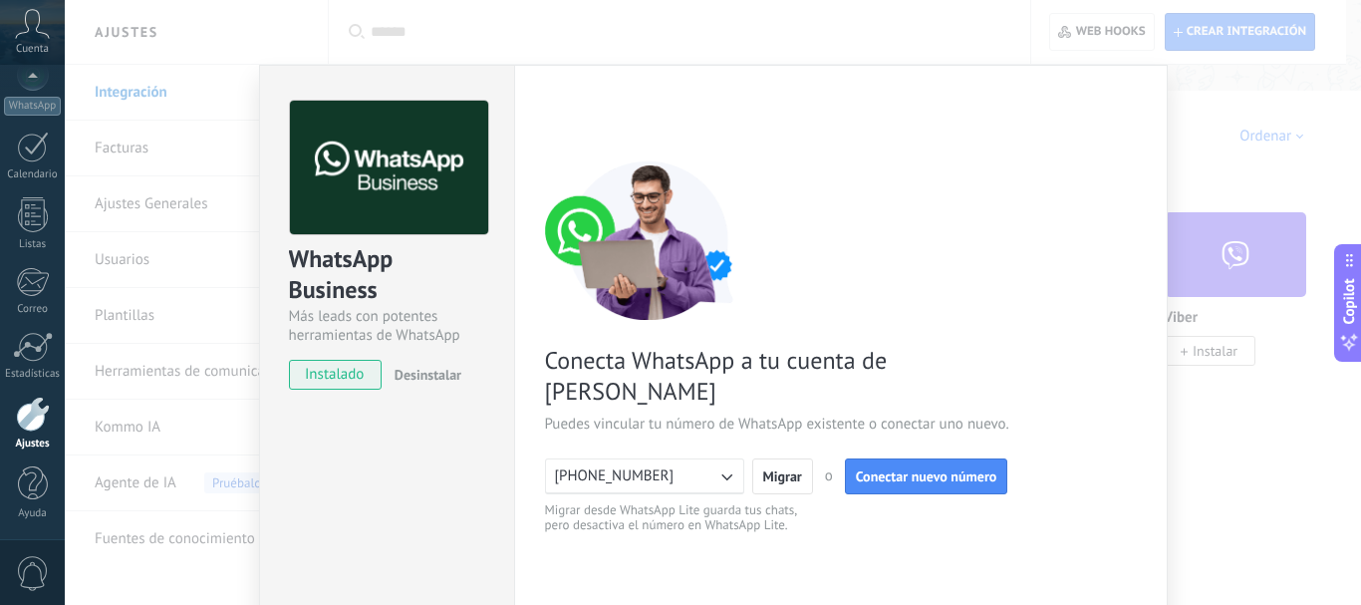
click at [685, 458] on button "[PHONE_NUMBER]" at bounding box center [644, 476] width 199 height 36
click at [706, 459] on li "[PHONE_NUMBER]" at bounding box center [638, 476] width 210 height 34
click at [706, 458] on button "[PHONE_NUMBER]" at bounding box center [644, 476] width 199 height 36
click at [706, 459] on li "[PHONE_NUMBER]" at bounding box center [638, 476] width 210 height 34
click at [710, 458] on button "[PHONE_NUMBER]" at bounding box center [644, 476] width 199 height 36
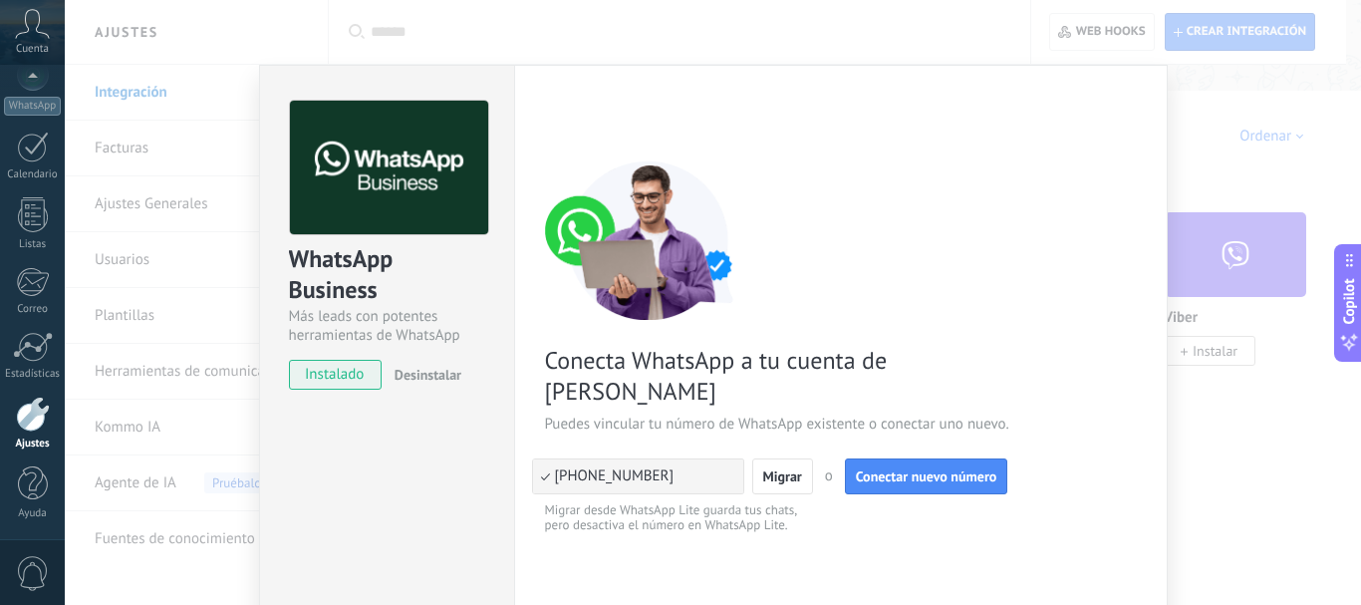
click at [822, 237] on div "Conecta WhatsApp a tu cuenta de Kommo Puedes vincular tu número de WhatsApp exi…" at bounding box center [841, 347] width 592 height 374
click at [819, 188] on div "Conecta WhatsApp a tu cuenta de Kommo Puedes vincular tu número de WhatsApp exi…" at bounding box center [841, 347] width 592 height 374
click at [703, 458] on button "[PHONE_NUMBER]" at bounding box center [644, 476] width 199 height 36
click at [698, 459] on li "[PHONE_NUMBER]" at bounding box center [638, 476] width 210 height 34
click at [698, 458] on button "[PHONE_NUMBER]" at bounding box center [644, 476] width 199 height 36
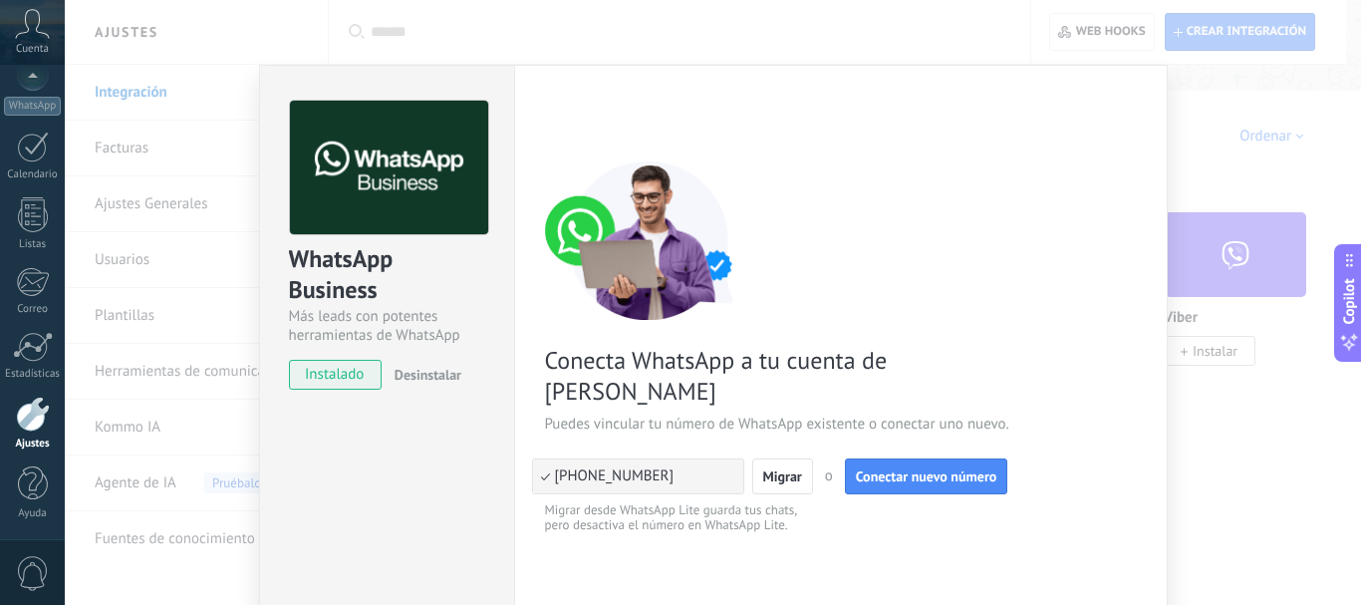
click at [898, 58] on div "WhatsApp Business Más leads con potentes herramientas de WhatsApp instalado Des…" at bounding box center [713, 302] width 1296 height 605
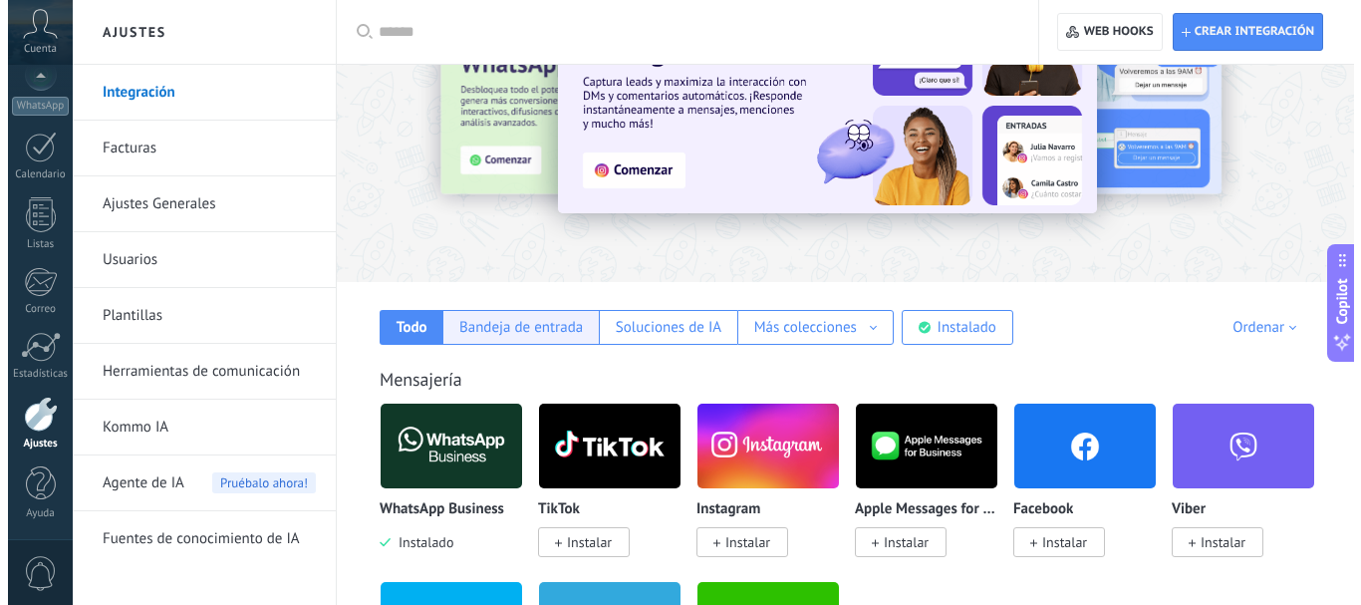
scroll to position [100, 0]
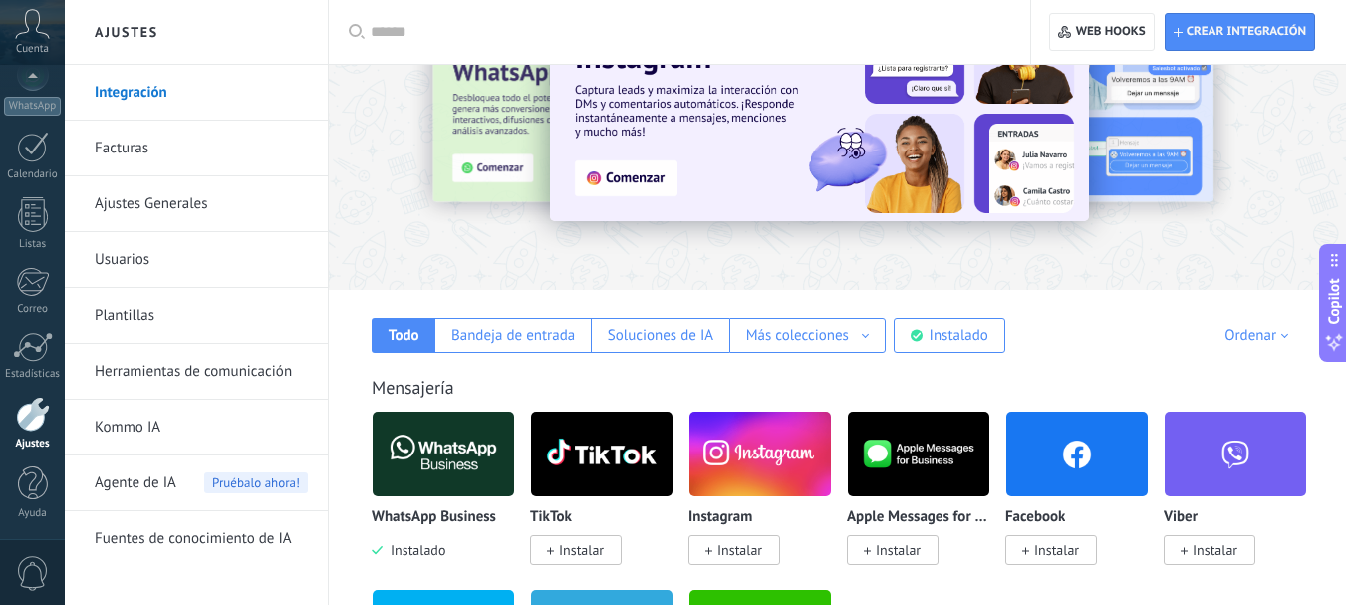
click at [460, 426] on img at bounding box center [443, 454] width 141 height 97
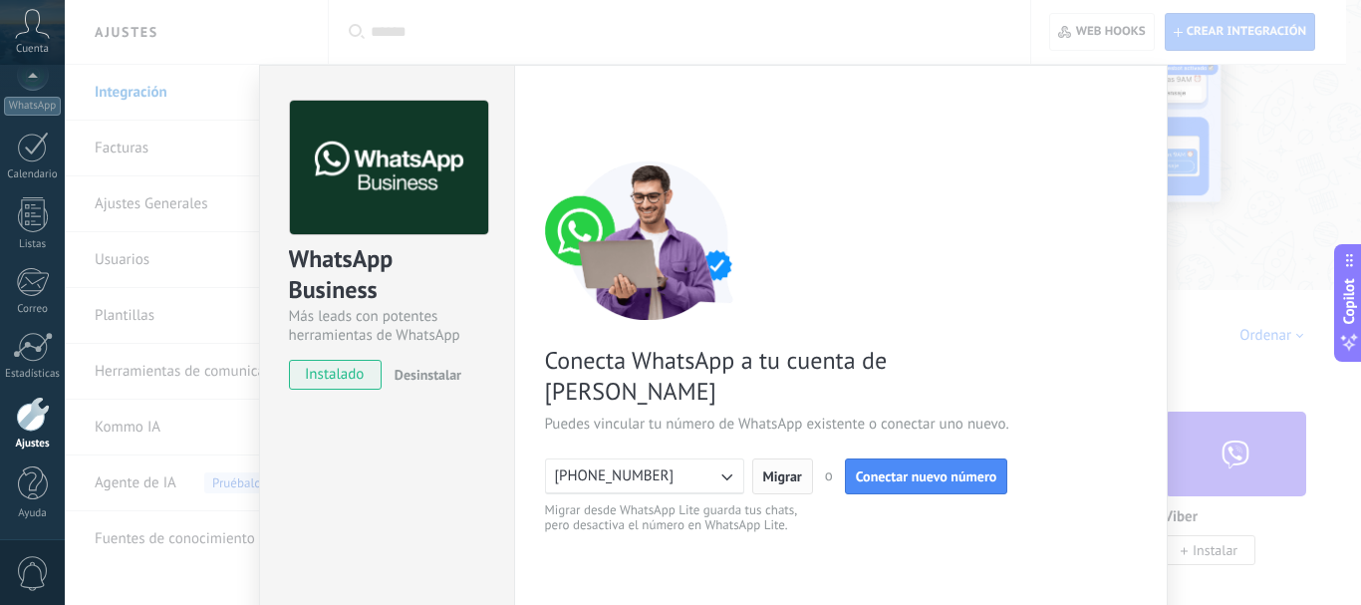
click at [787, 469] on span "Migrar" at bounding box center [782, 476] width 39 height 14
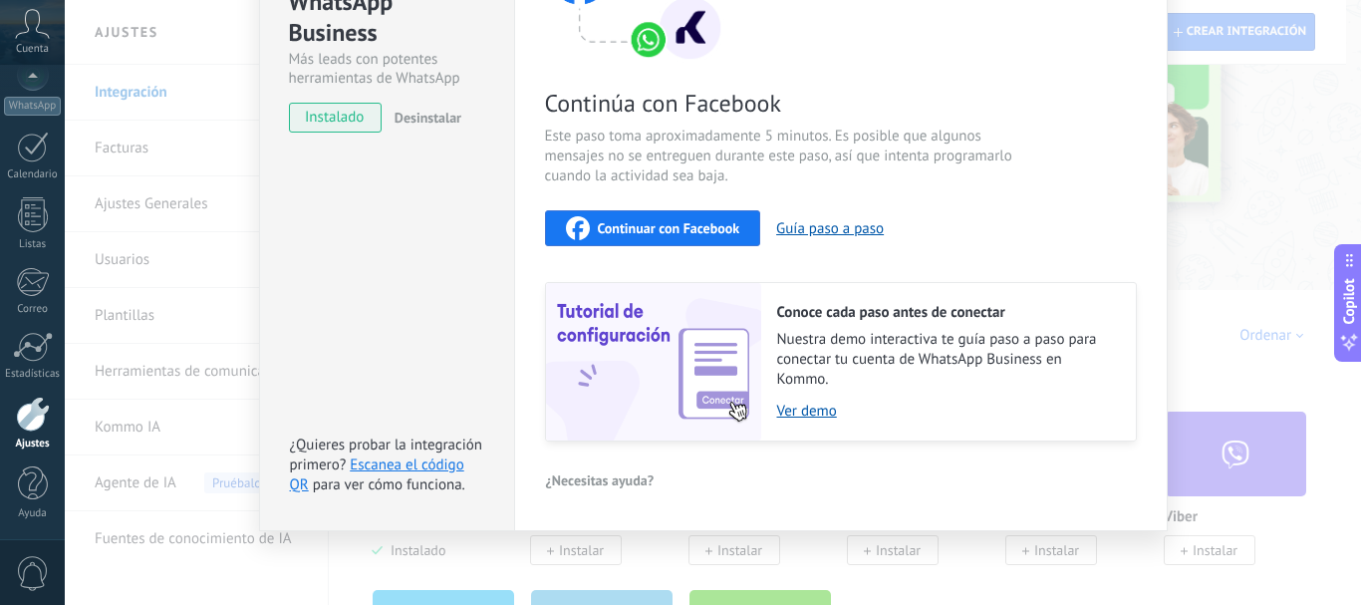
scroll to position [0, 0]
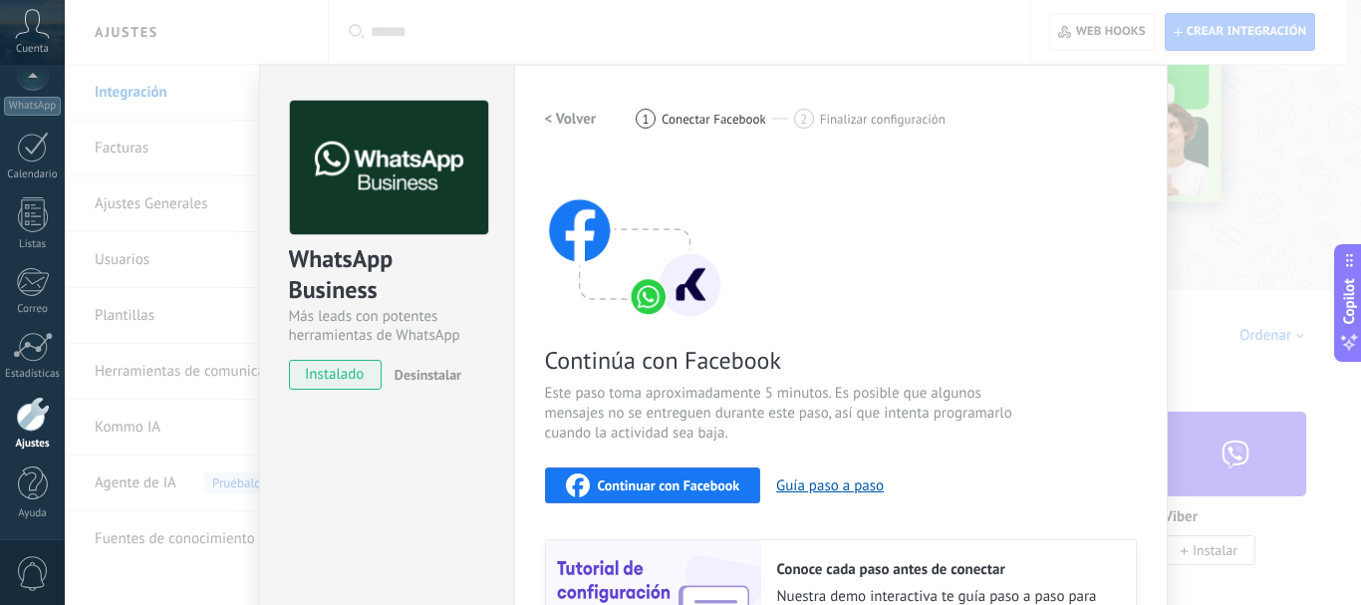
click at [362, 174] on img at bounding box center [389, 168] width 198 height 135
click at [560, 122] on h2 "< Volver" at bounding box center [571, 119] width 52 height 19
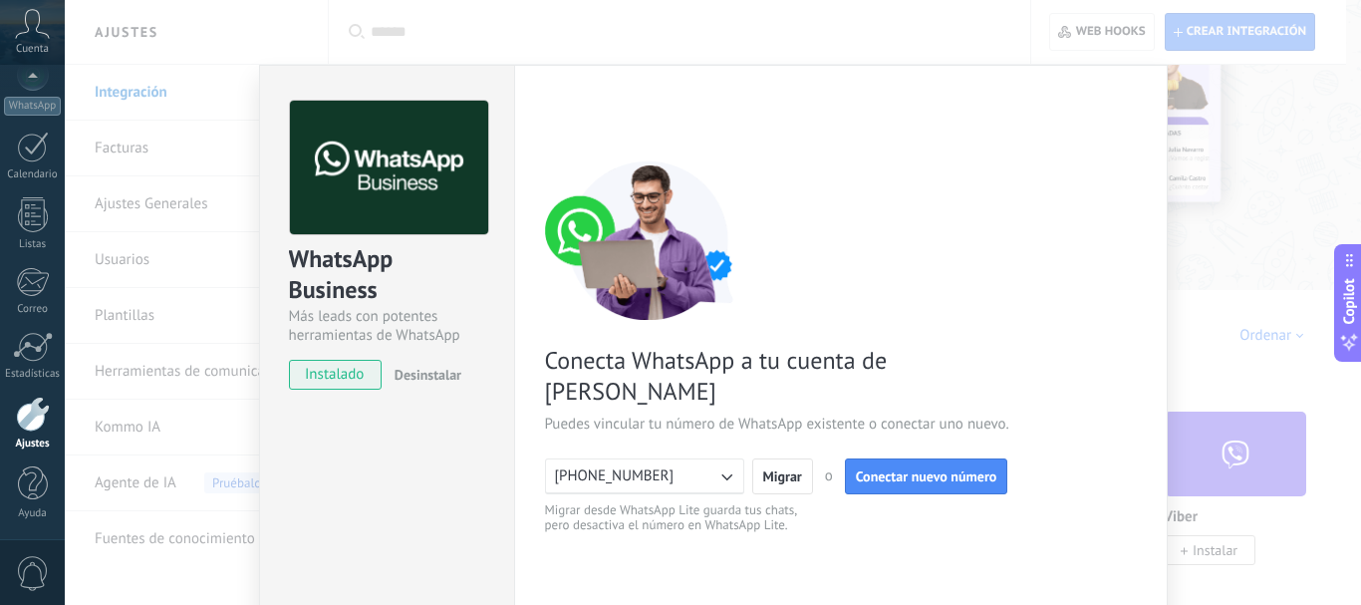
click at [1086, 38] on div "WhatsApp Business Más leads con potentes herramientas de WhatsApp instalado Des…" at bounding box center [713, 302] width 1296 height 605
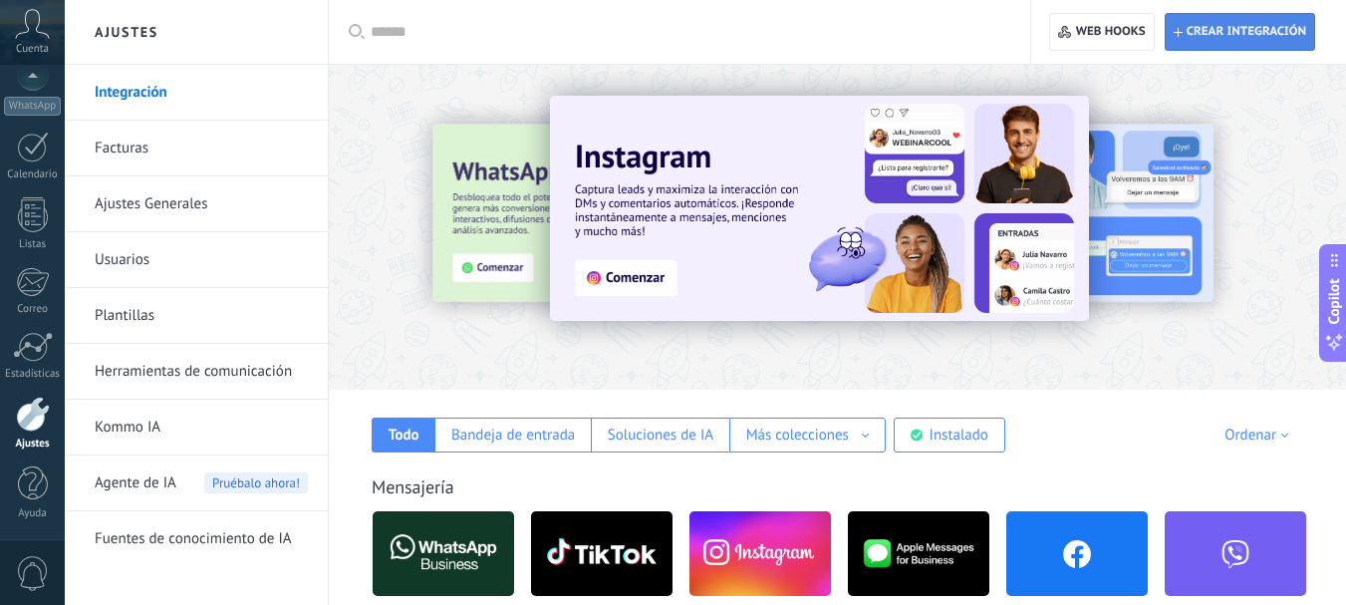
click at [1248, 26] on span "Crear integración" at bounding box center [1247, 32] width 120 height 16
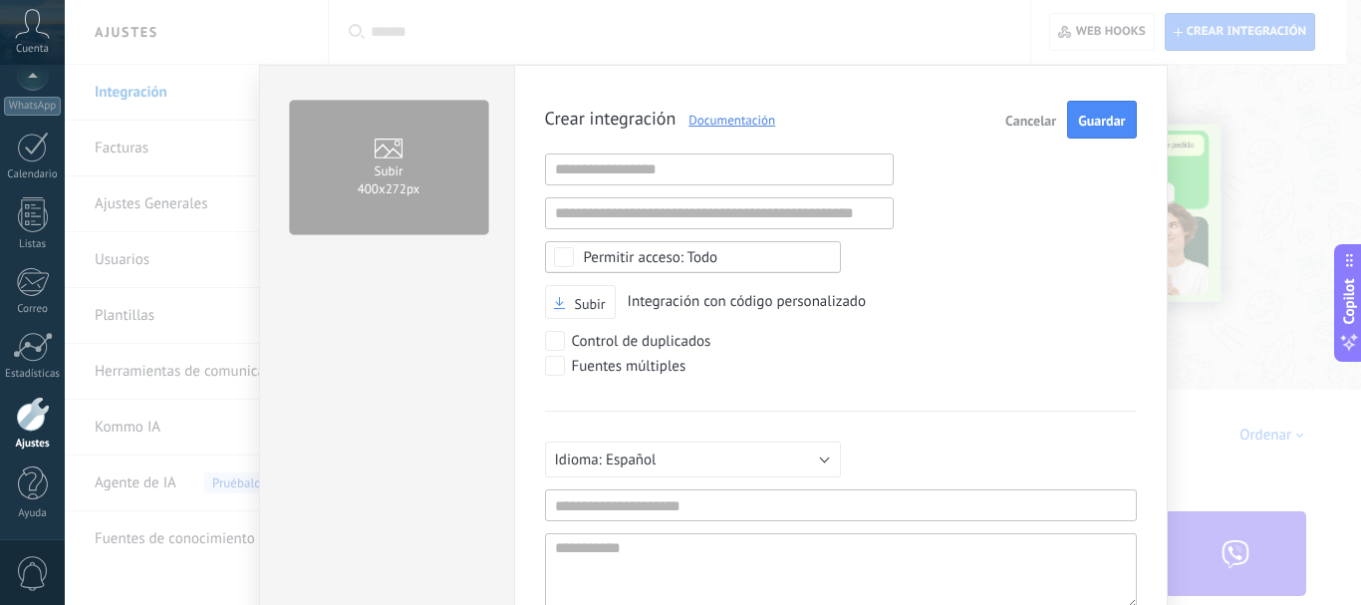
click at [1017, 125] on span "Cancelar" at bounding box center [1030, 121] width 51 height 14
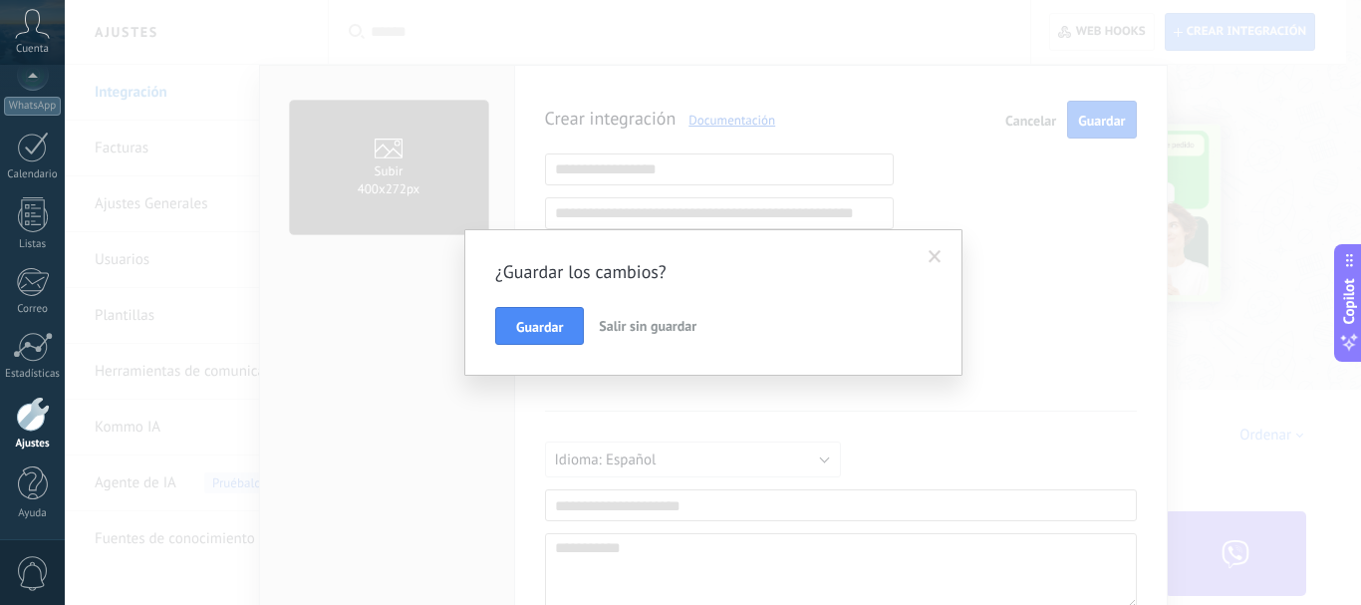
click at [655, 330] on span "Salir sin guardar" at bounding box center [648, 326] width 98 height 18
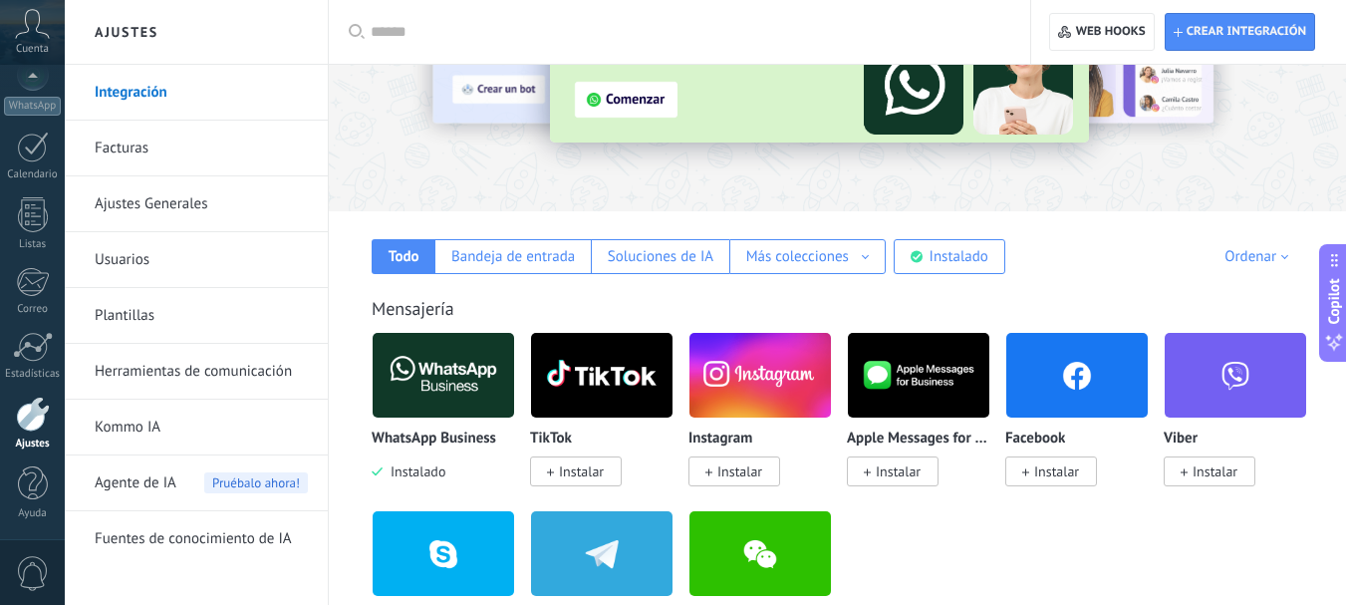
scroll to position [100, 0]
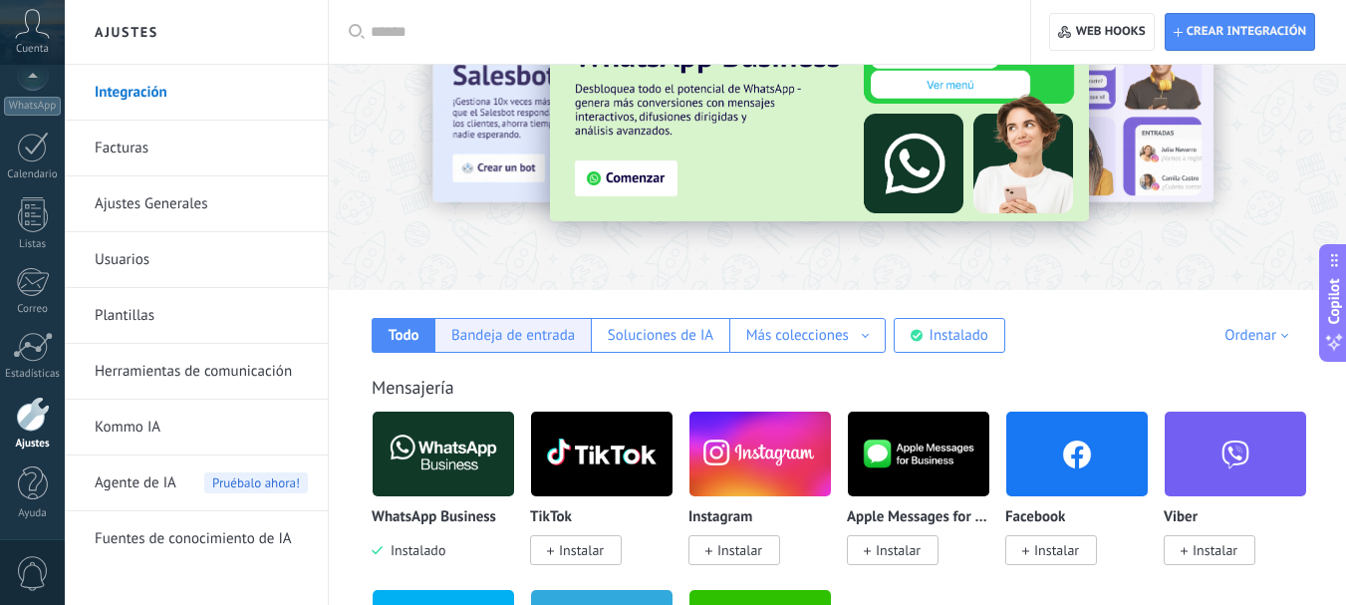
click at [565, 343] on div "Bandeja de entrada" at bounding box center [513, 335] width 124 height 19
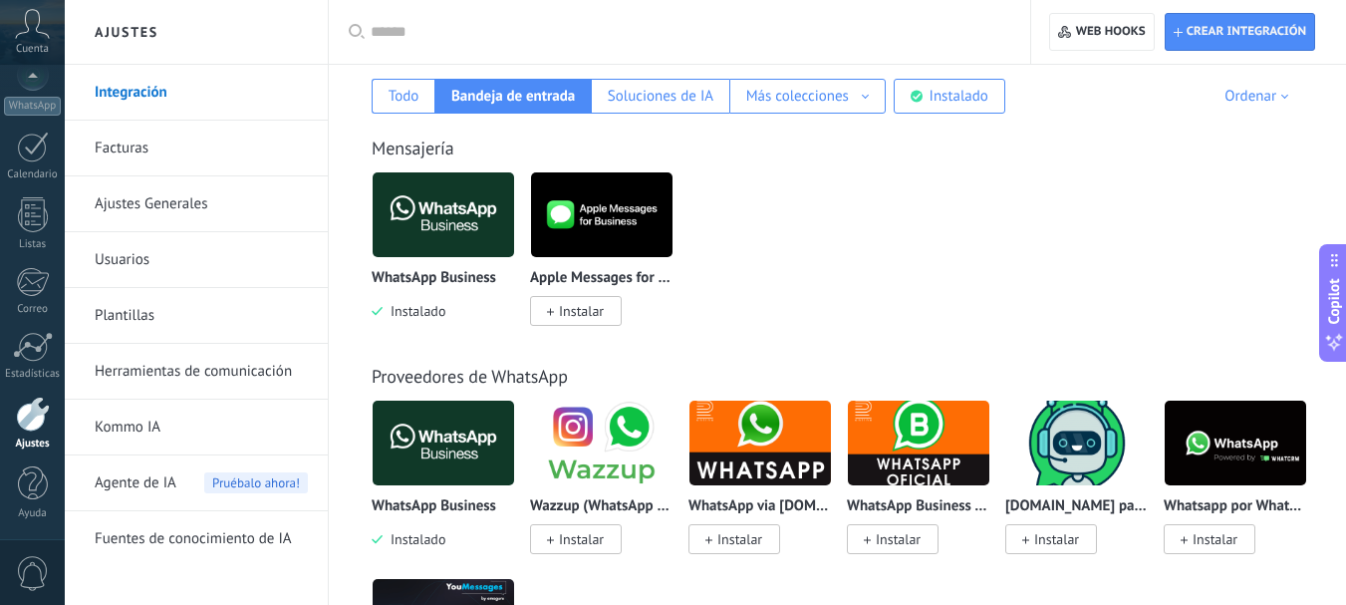
scroll to position [299, 0]
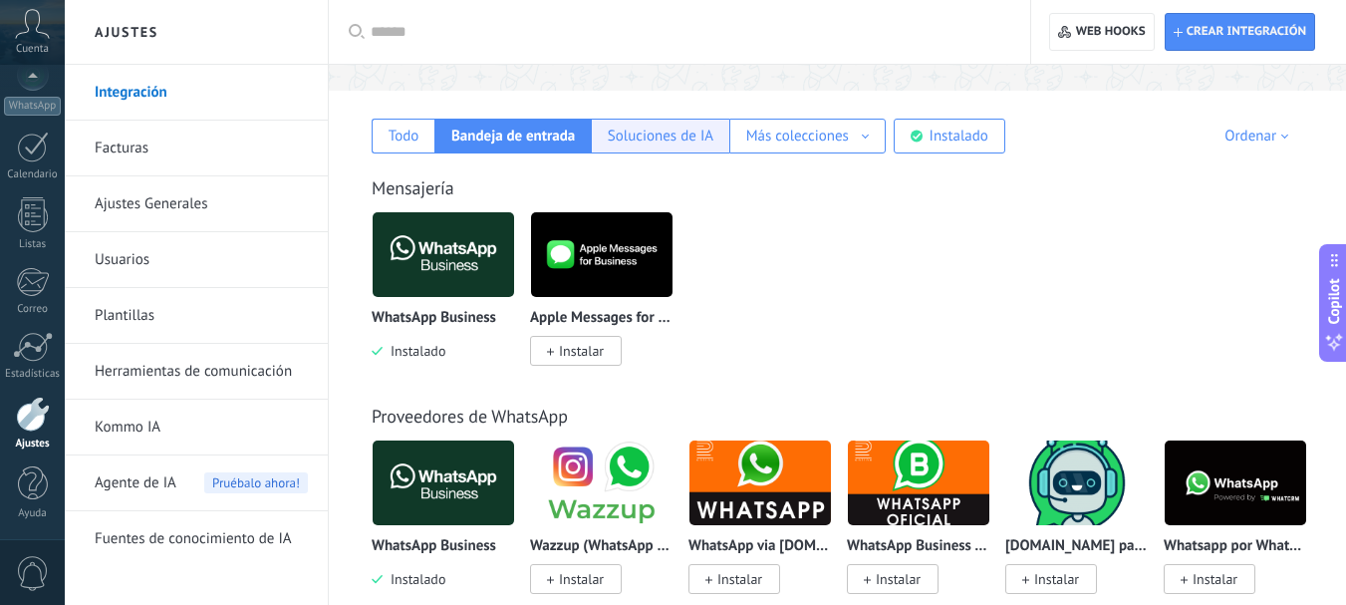
click at [663, 140] on div "Soluciones de IA" at bounding box center [661, 136] width 106 height 19
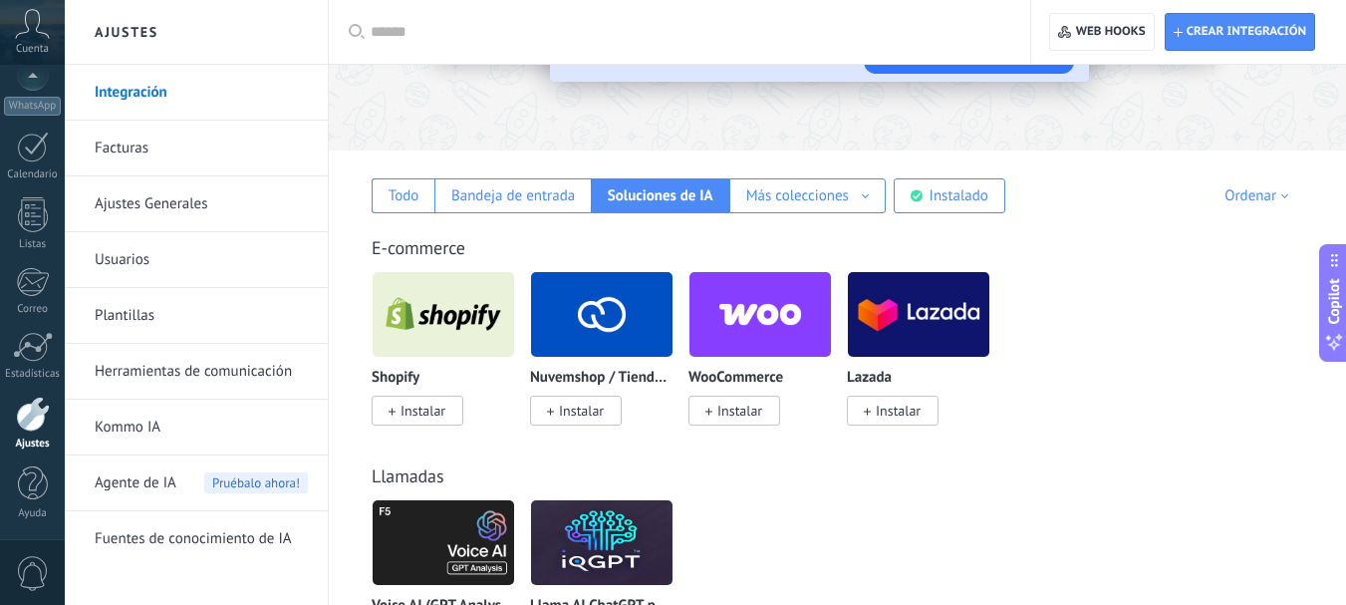
scroll to position [96, 0]
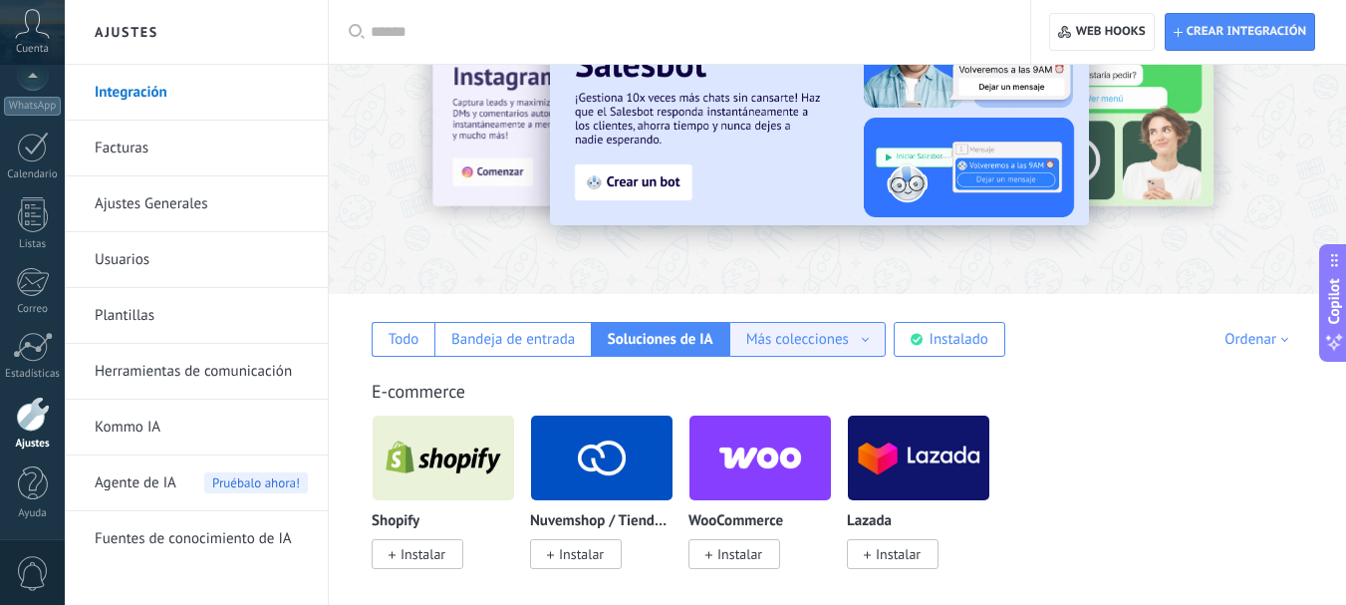
click at [779, 342] on div "Más colecciones" at bounding box center [797, 339] width 103 height 19
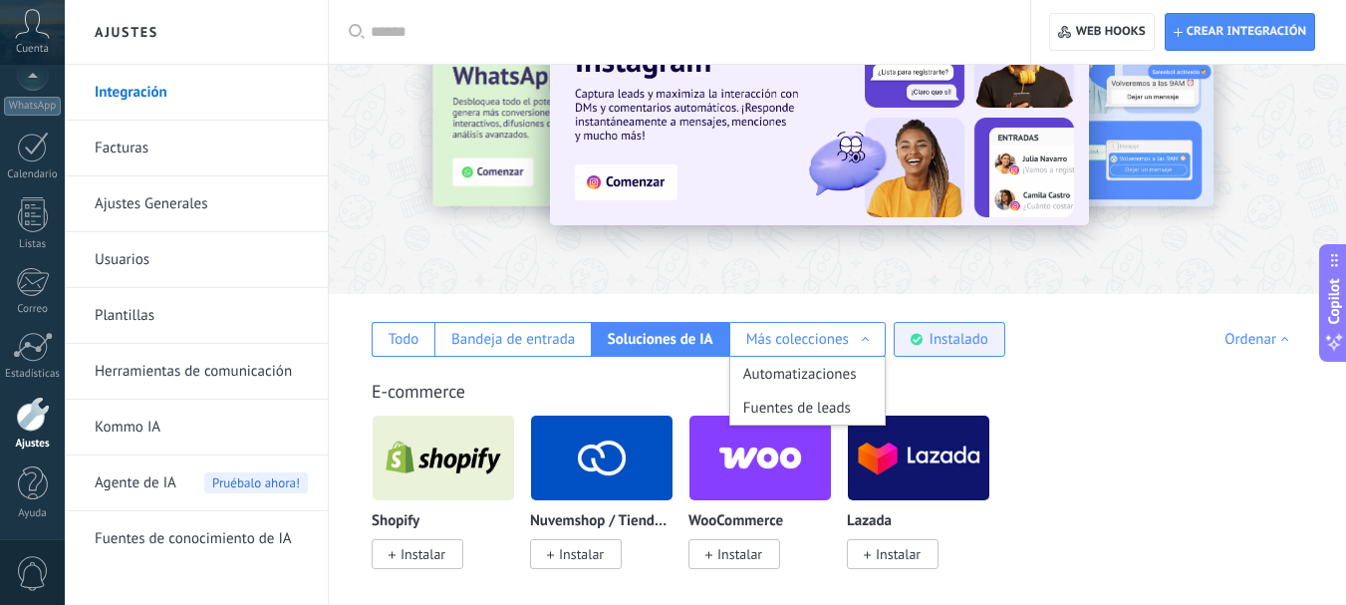
click at [962, 351] on div "Instalado" at bounding box center [950, 339] width 112 height 35
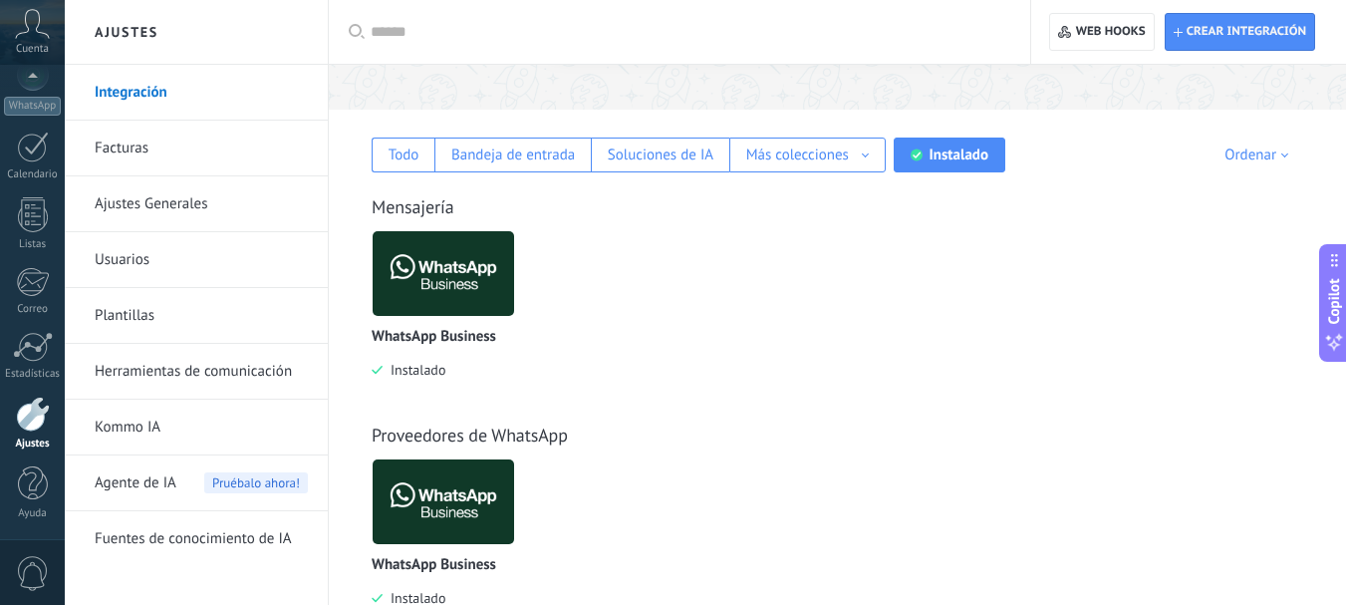
scroll to position [166, 0]
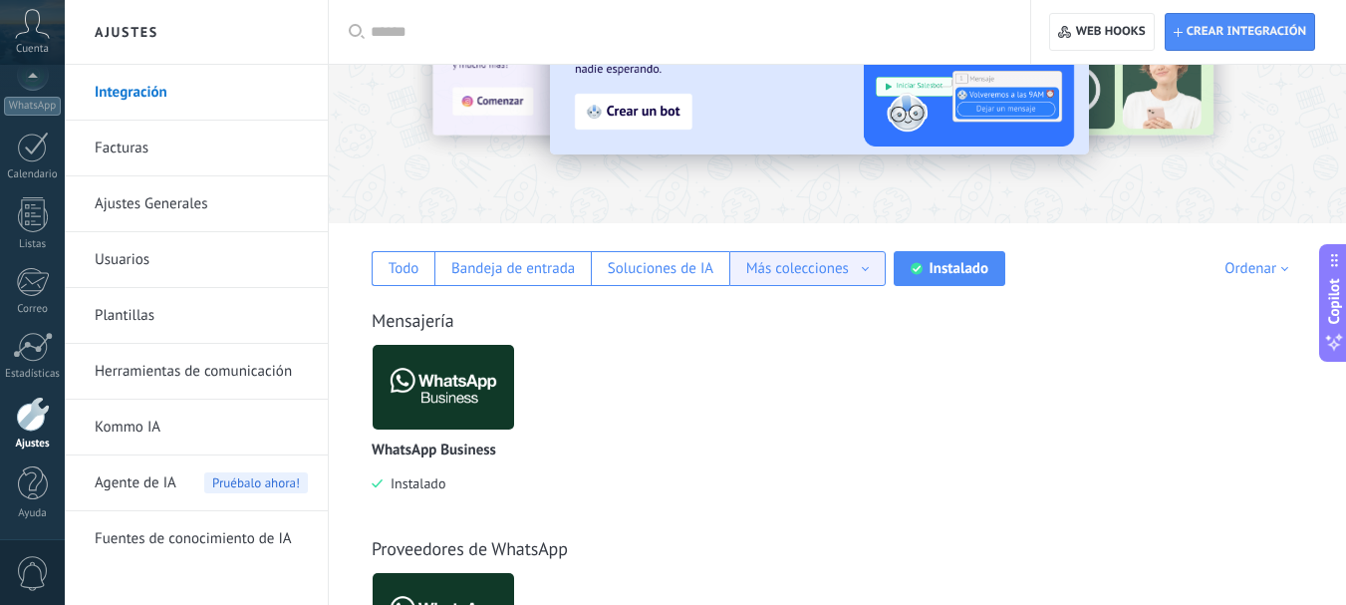
click at [804, 274] on div "Más colecciones" at bounding box center [797, 268] width 103 height 19
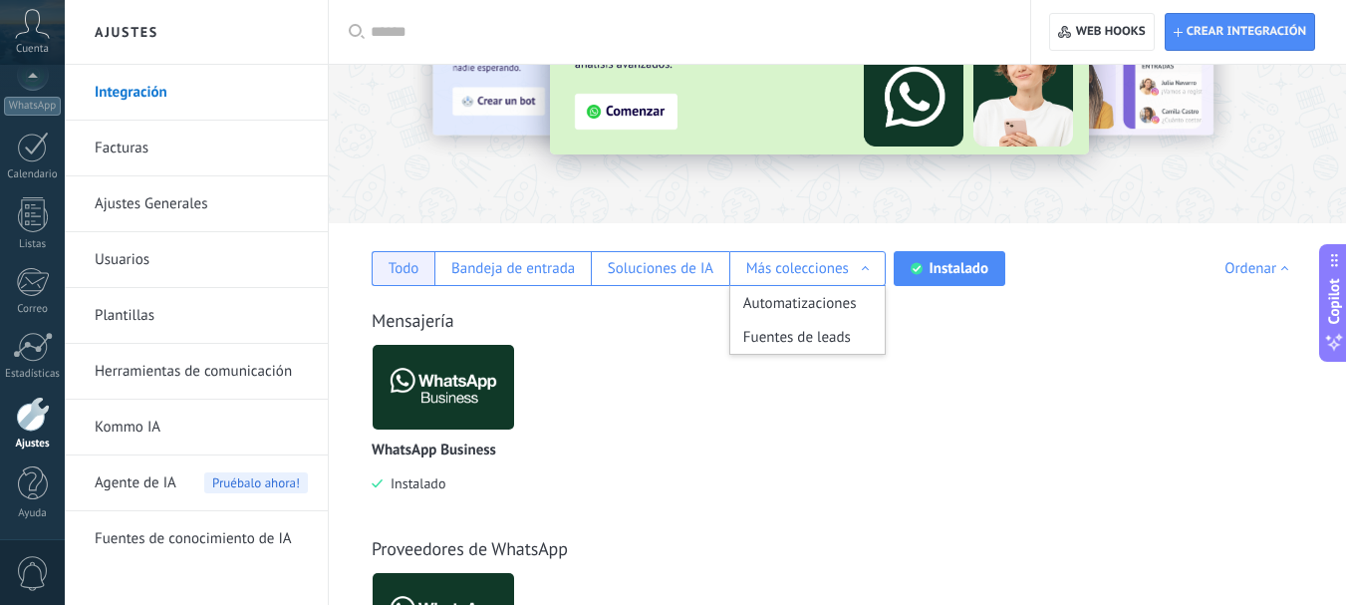
click at [391, 273] on div "Todo" at bounding box center [404, 268] width 31 height 19
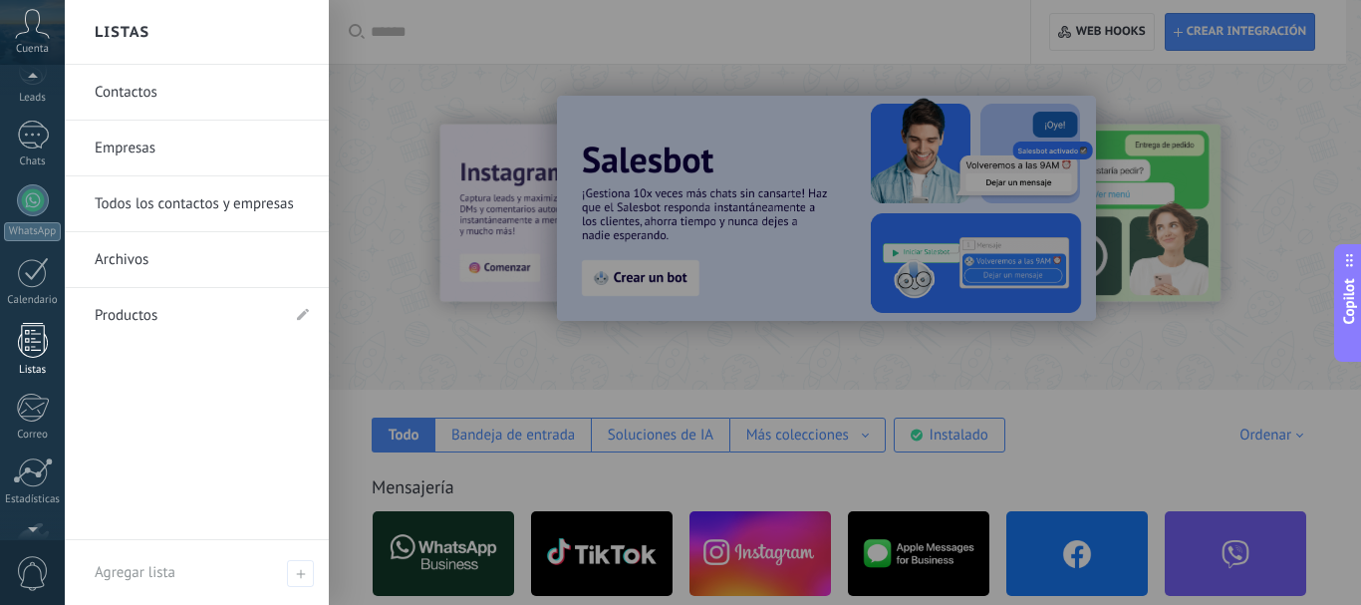
scroll to position [0, 0]
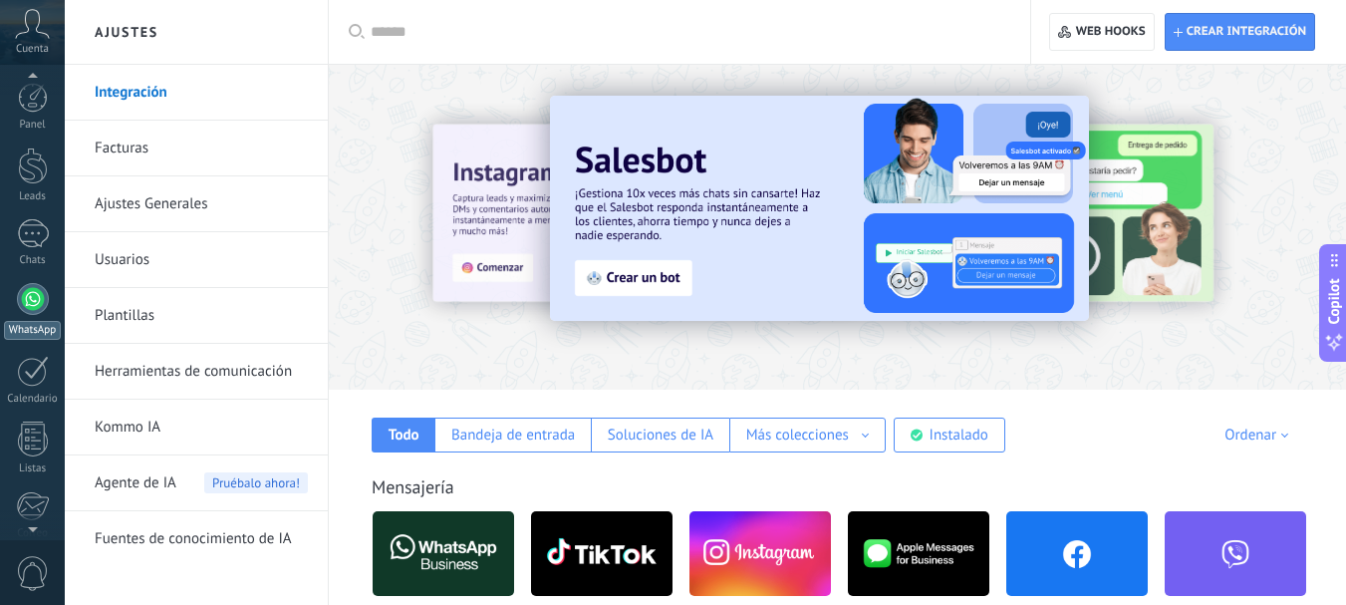
click at [35, 295] on div at bounding box center [33, 299] width 32 height 32
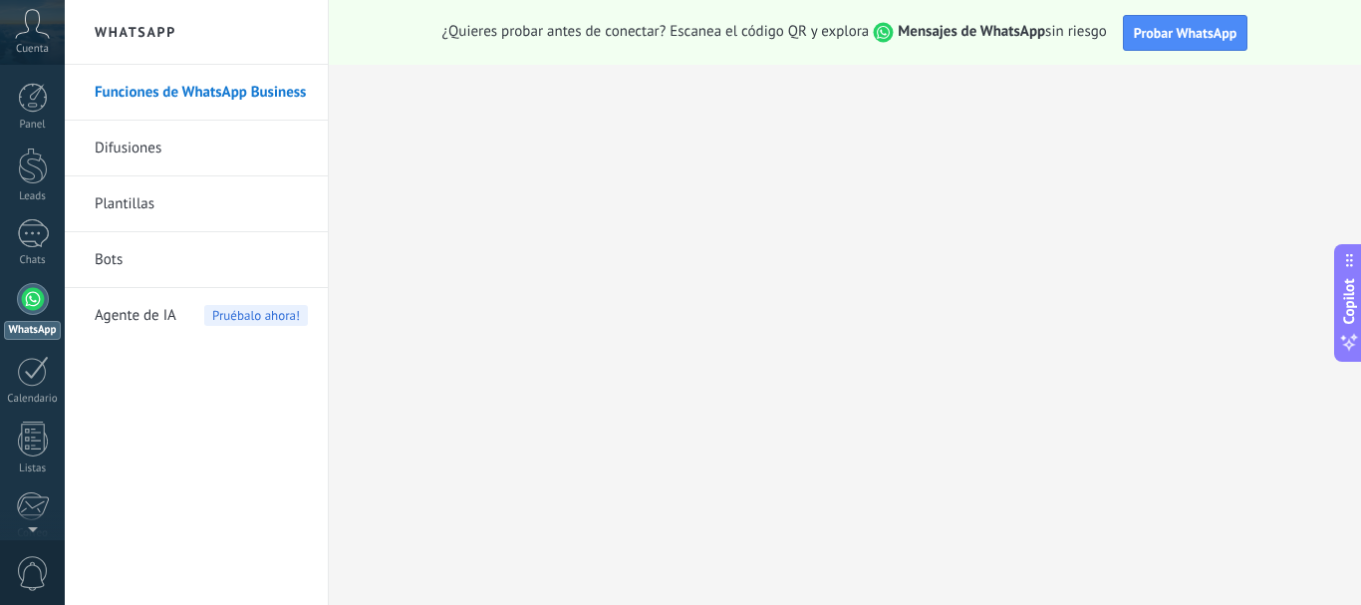
click at [119, 257] on link "Bots" at bounding box center [201, 260] width 213 height 56
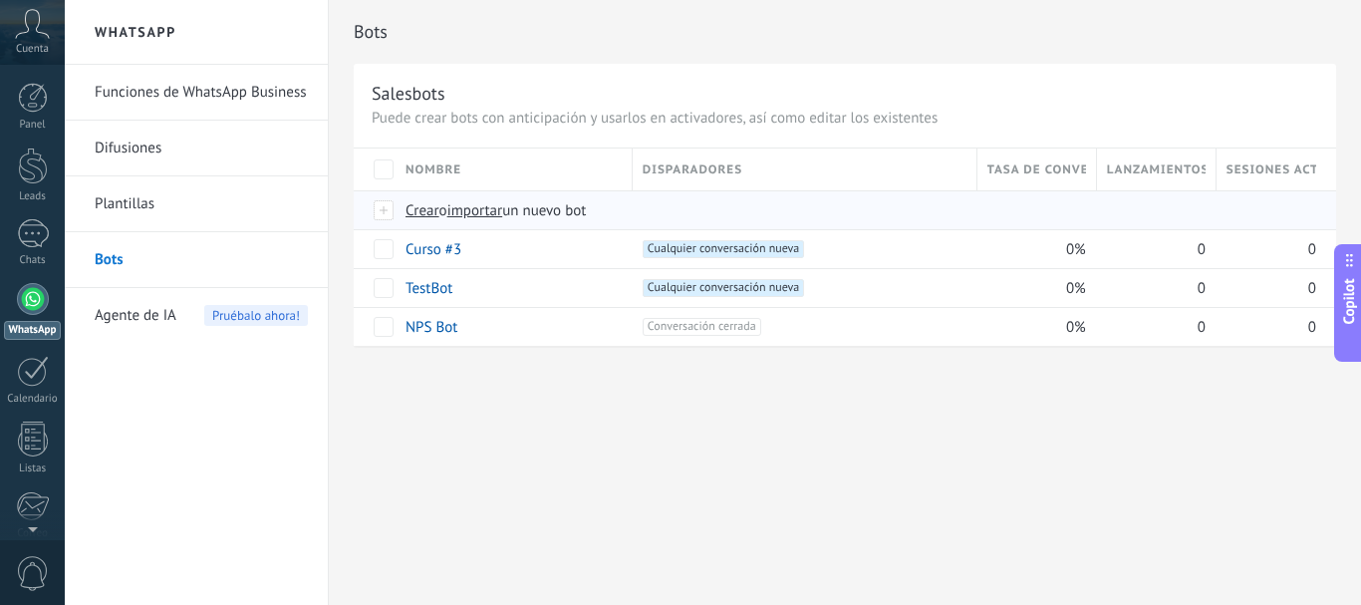
click at [487, 216] on span "importar" at bounding box center [475, 210] width 56 height 19
click at [0, 0] on input "importar un nuevo bot" at bounding box center [0, 0] width 0 height 0
click at [25, 26] on icon at bounding box center [32, 24] width 35 height 30
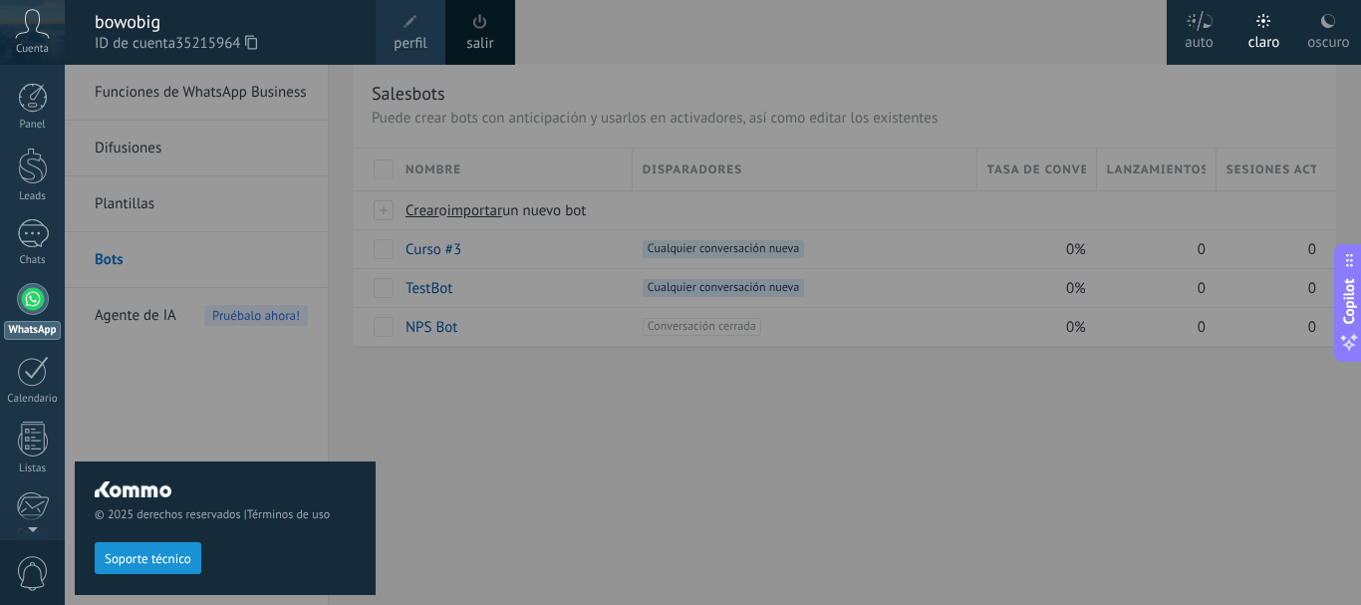
click at [473, 28] on span at bounding box center [480, 21] width 14 height 15
